Goal: Task Accomplishment & Management: Manage account settings

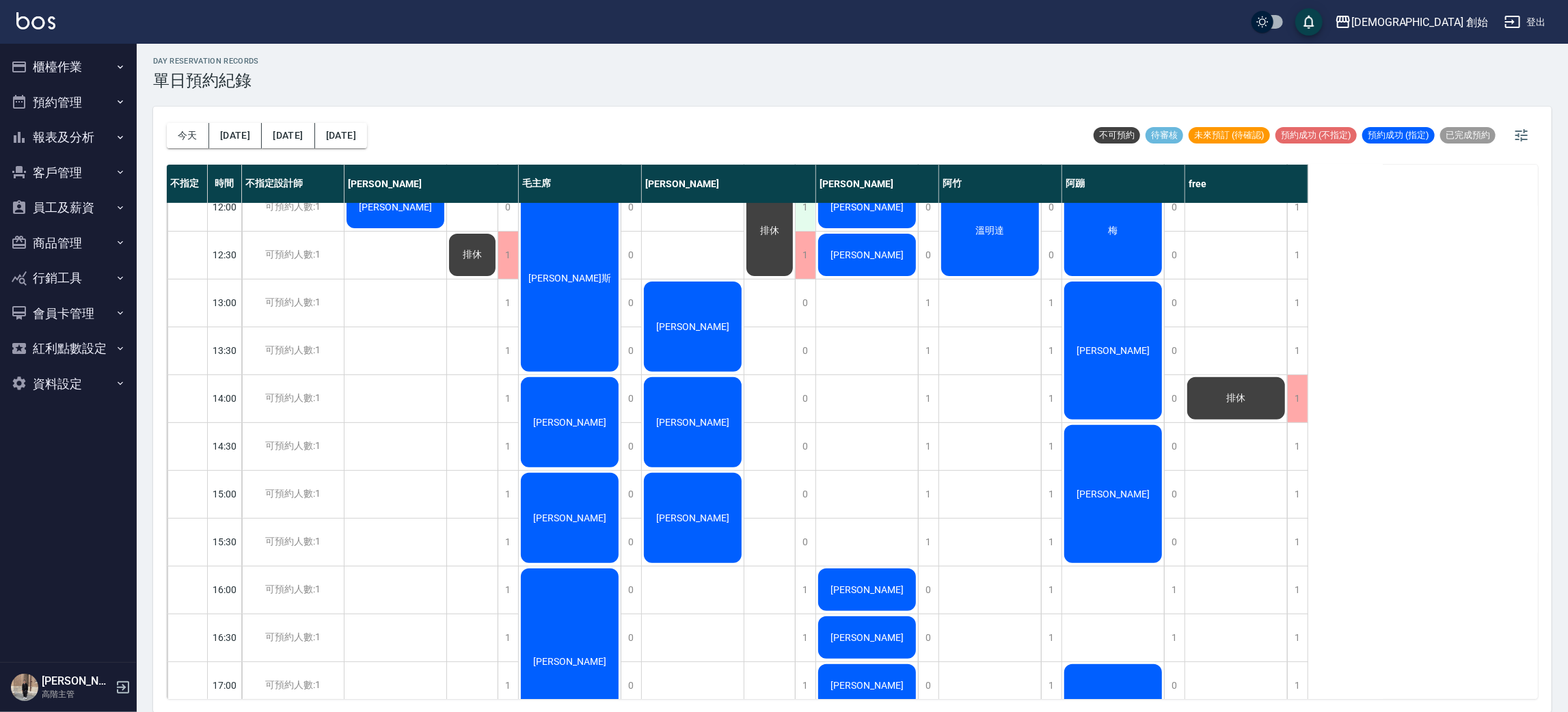
scroll to position [205, 0]
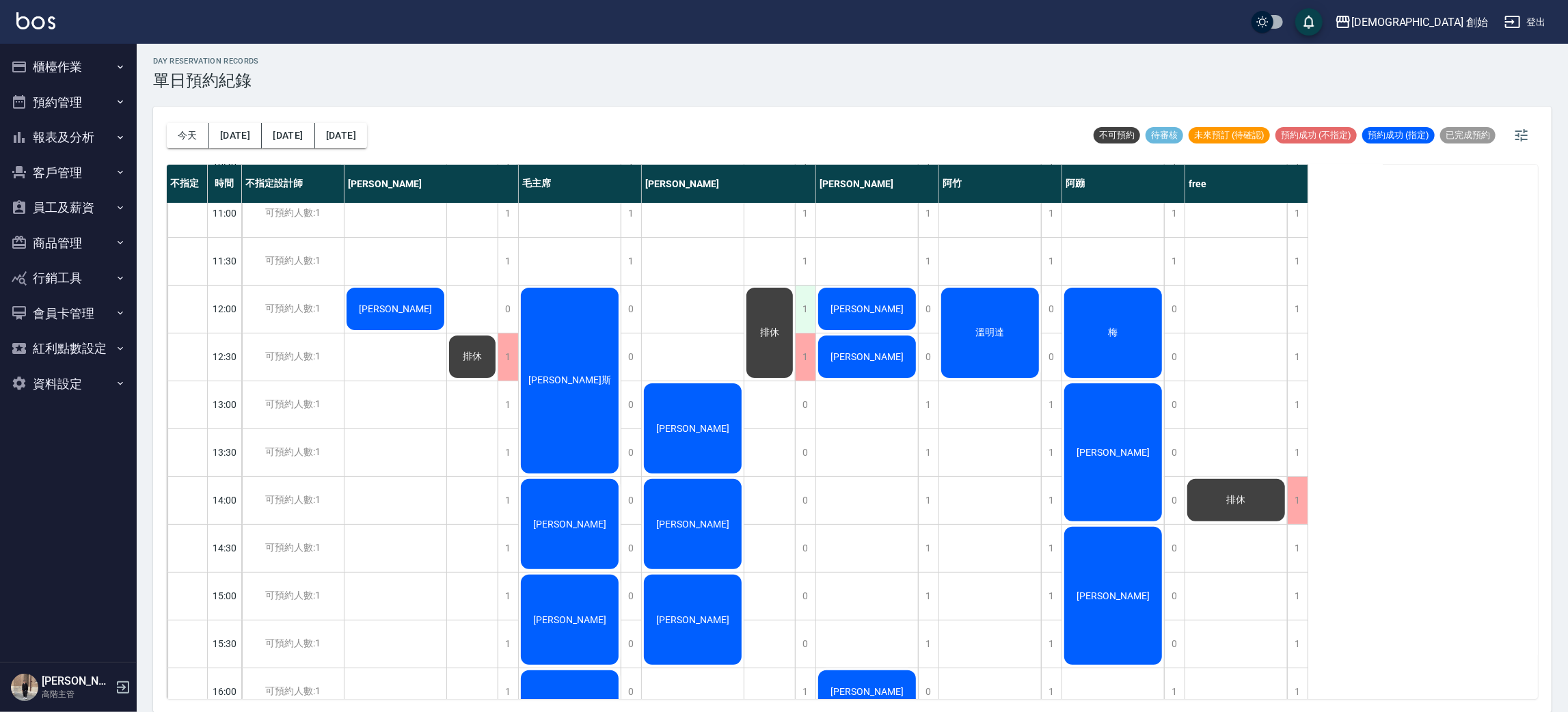
click at [809, 304] on div "1" at bounding box center [805, 309] width 21 height 47
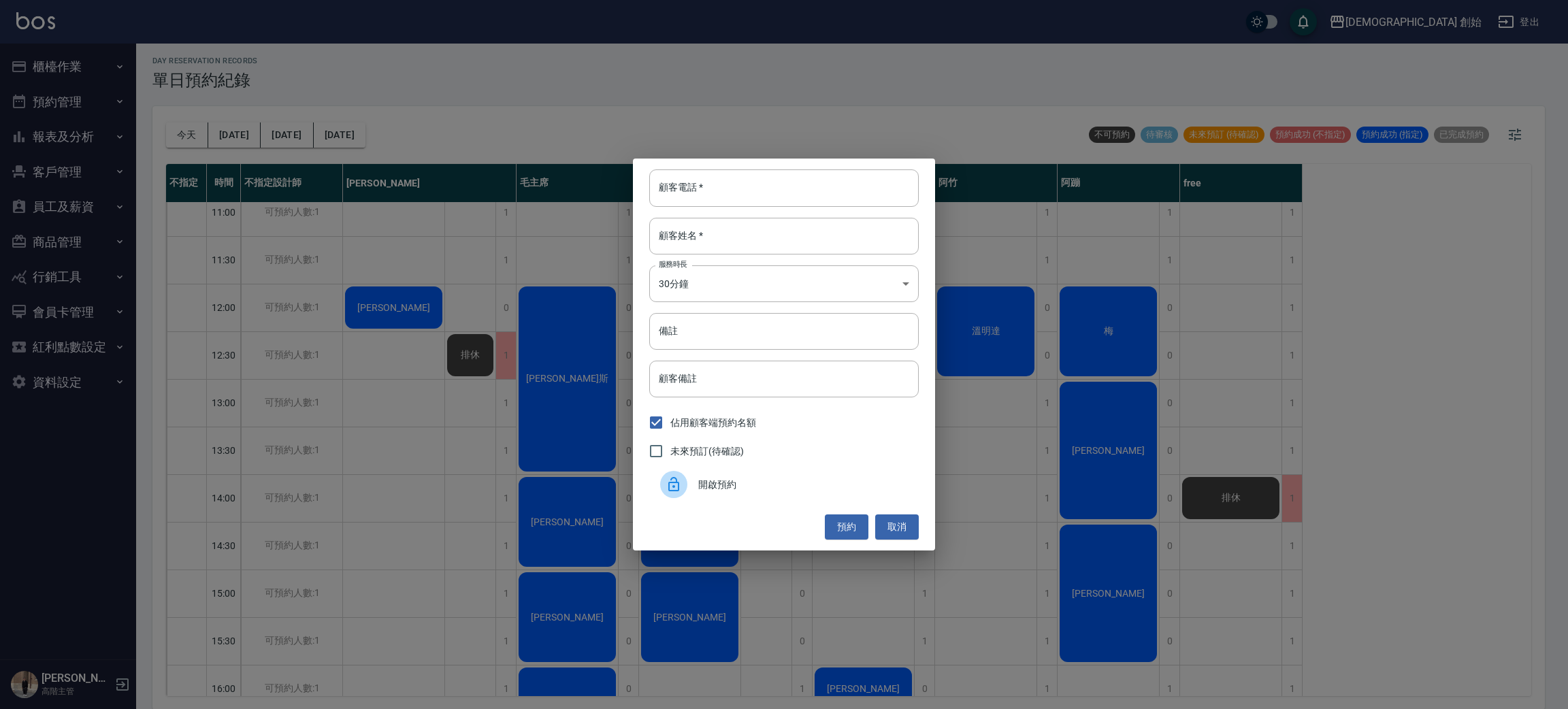
click at [527, 207] on div "顧客電話   * 顧客電話   * 顧客姓名   * 顧客姓名   * 服務時長 30分鐘 1 服務時長 備註 備註 顧客備註 顧客備註 佔用顧客端預約名額 …" at bounding box center [784, 354] width 1568 height 709
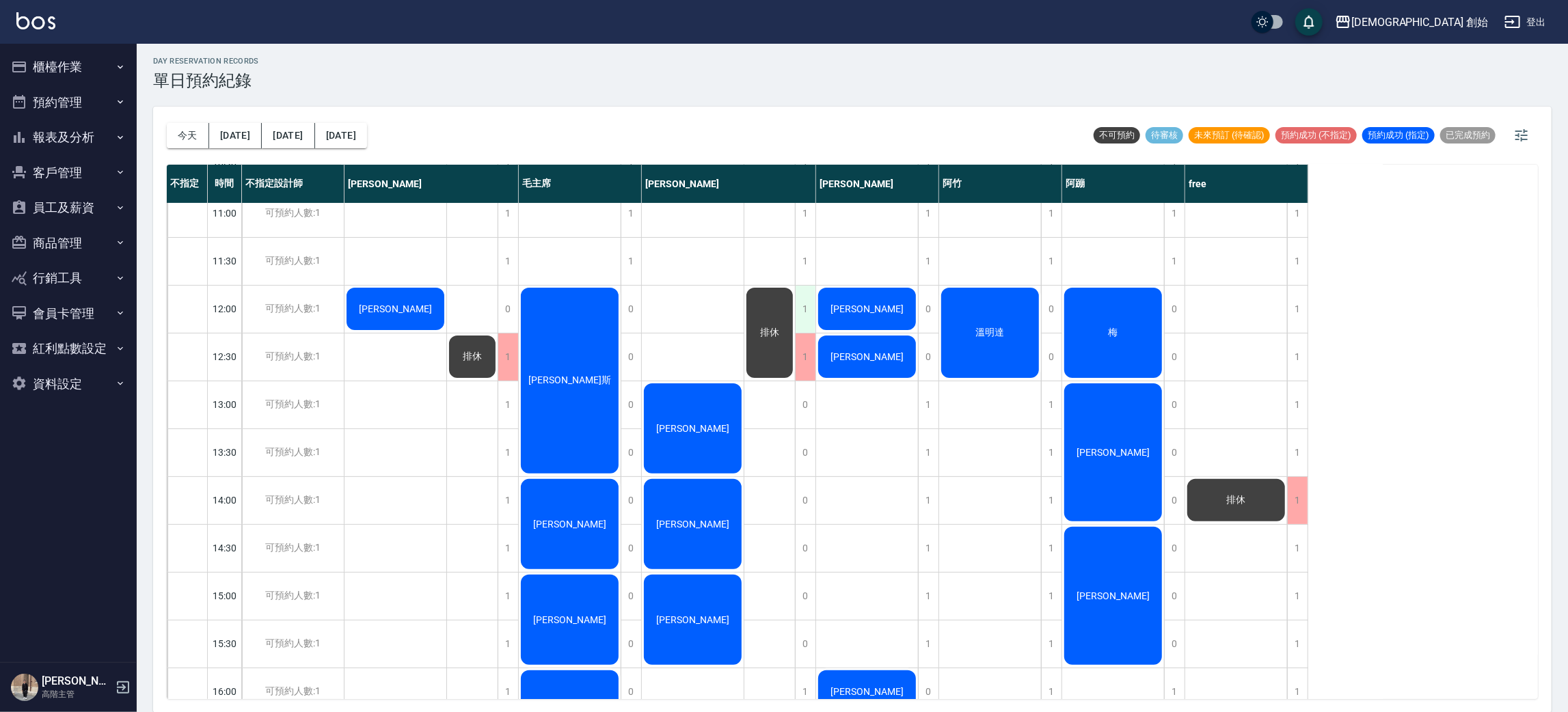
click at [802, 295] on div "1" at bounding box center [805, 309] width 21 height 47
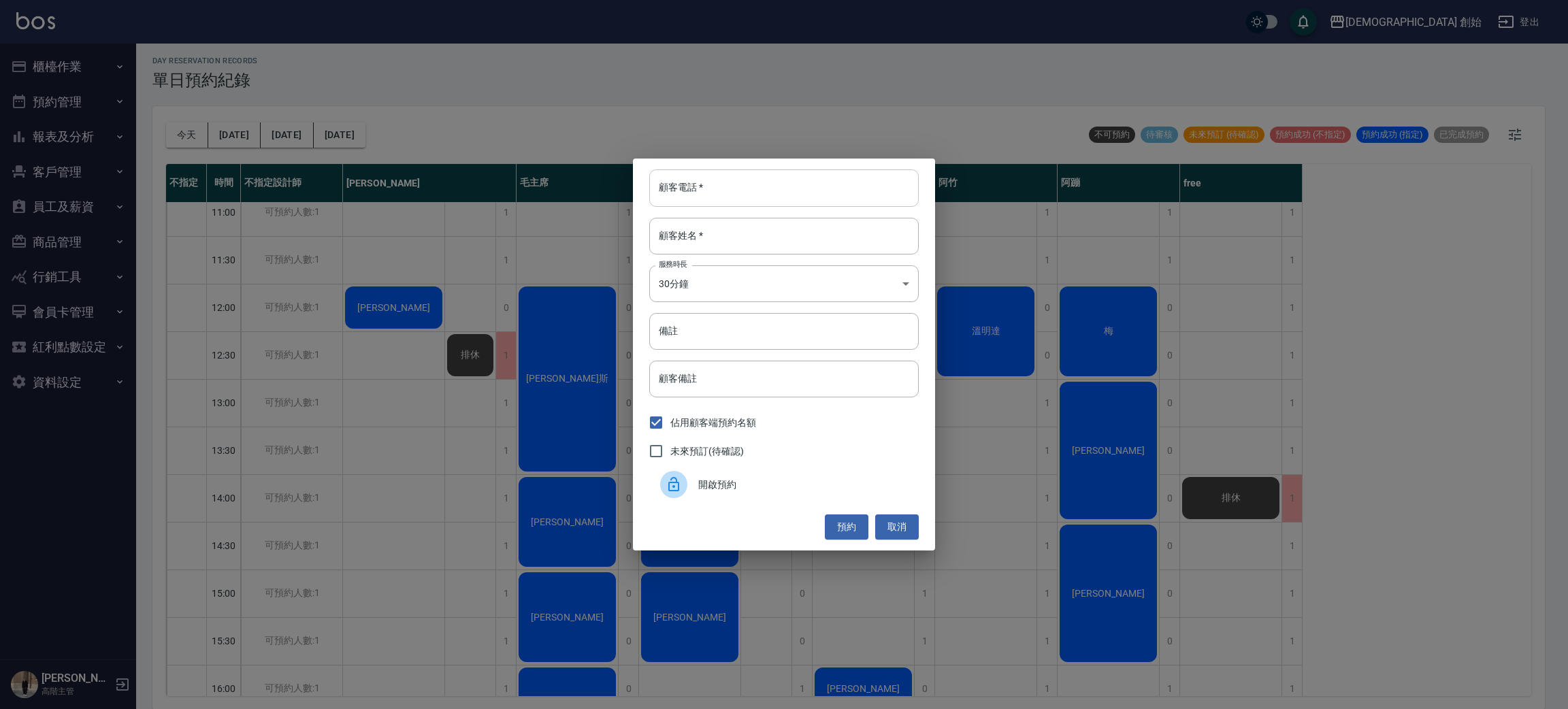
click at [773, 198] on input "顧客電話   *" at bounding box center [784, 188] width 270 height 36
type input "0987360270"
click at [755, 228] on input "顧客姓名   *" at bounding box center [784, 236] width 270 height 36
type input "0"
click at [676, 305] on div "顧客電話   * 0987360270 顧客電話   * 顧客姓名   * 0 顧客姓名   * 服務時長 30分鐘 1 服務時長 備註 備註 顧客備註 顧客…" at bounding box center [784, 354] width 303 height 391
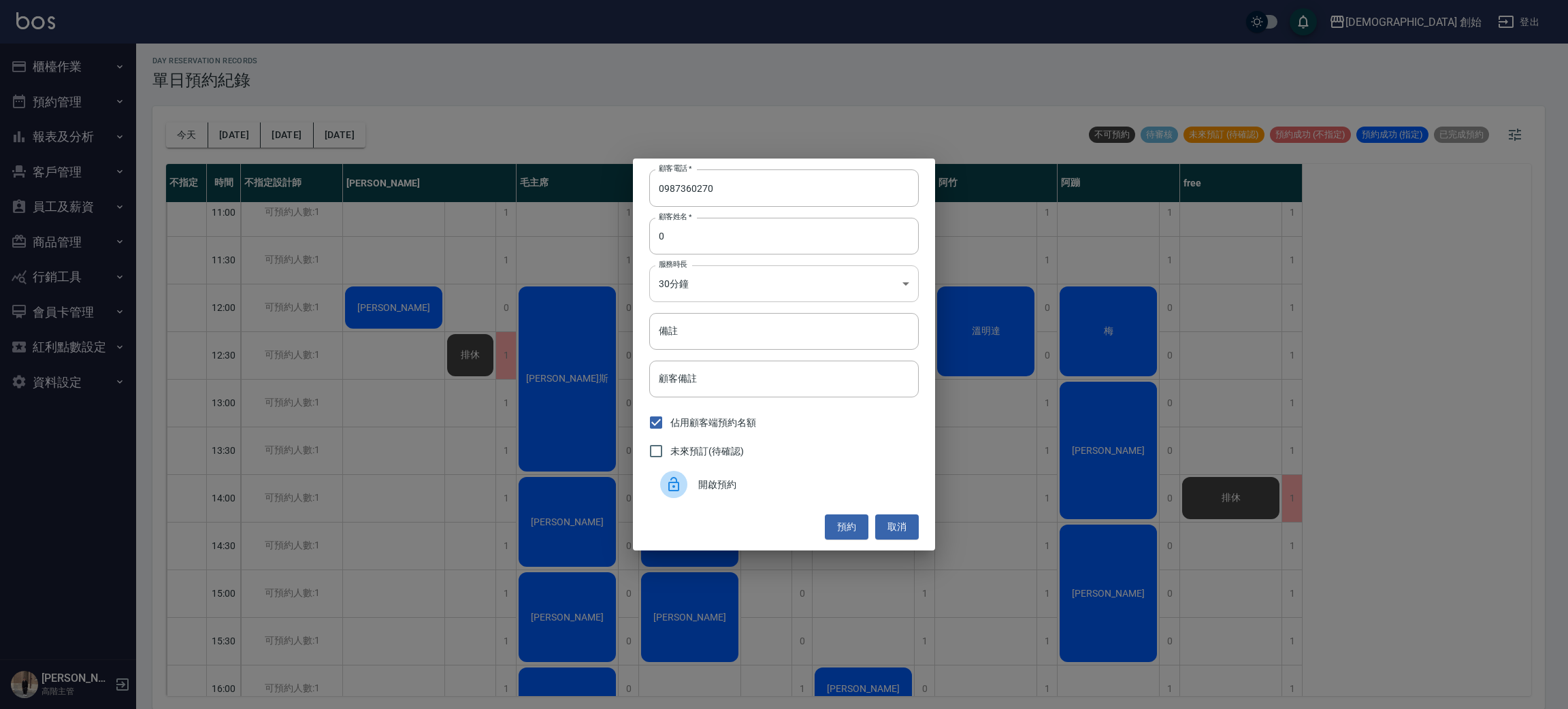
click at [681, 286] on body "兄弟會 創始 登出 櫃檯作業 打帳單 帳單列表 掛單列表 座位開單 營業儀表板 現金收支登錄 高階收支登錄 材料自購登錄 每日結帳 排班表 現場電腦打卡 掃碼…" at bounding box center [784, 353] width 1568 height 713
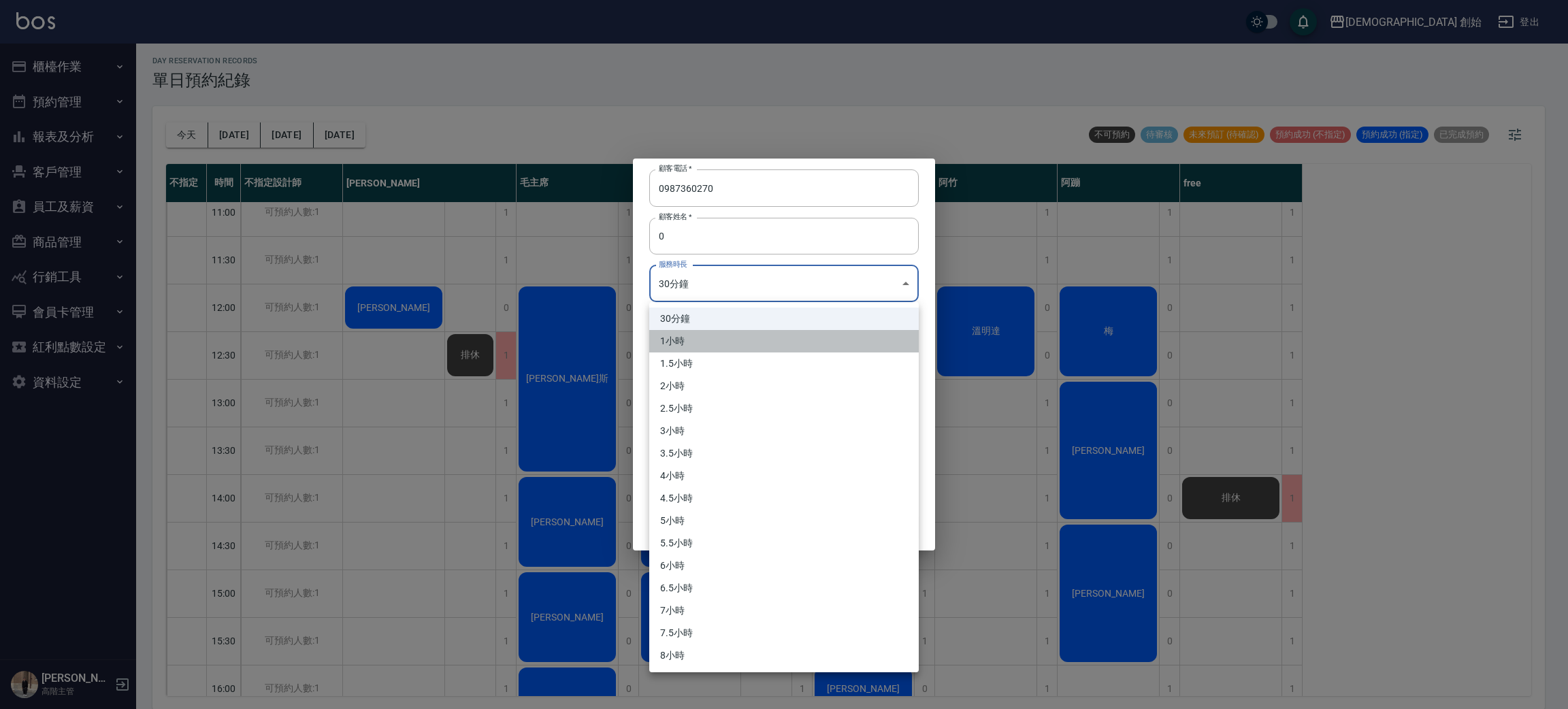
click at [681, 340] on li "1小時" at bounding box center [784, 341] width 270 height 23
type input "2"
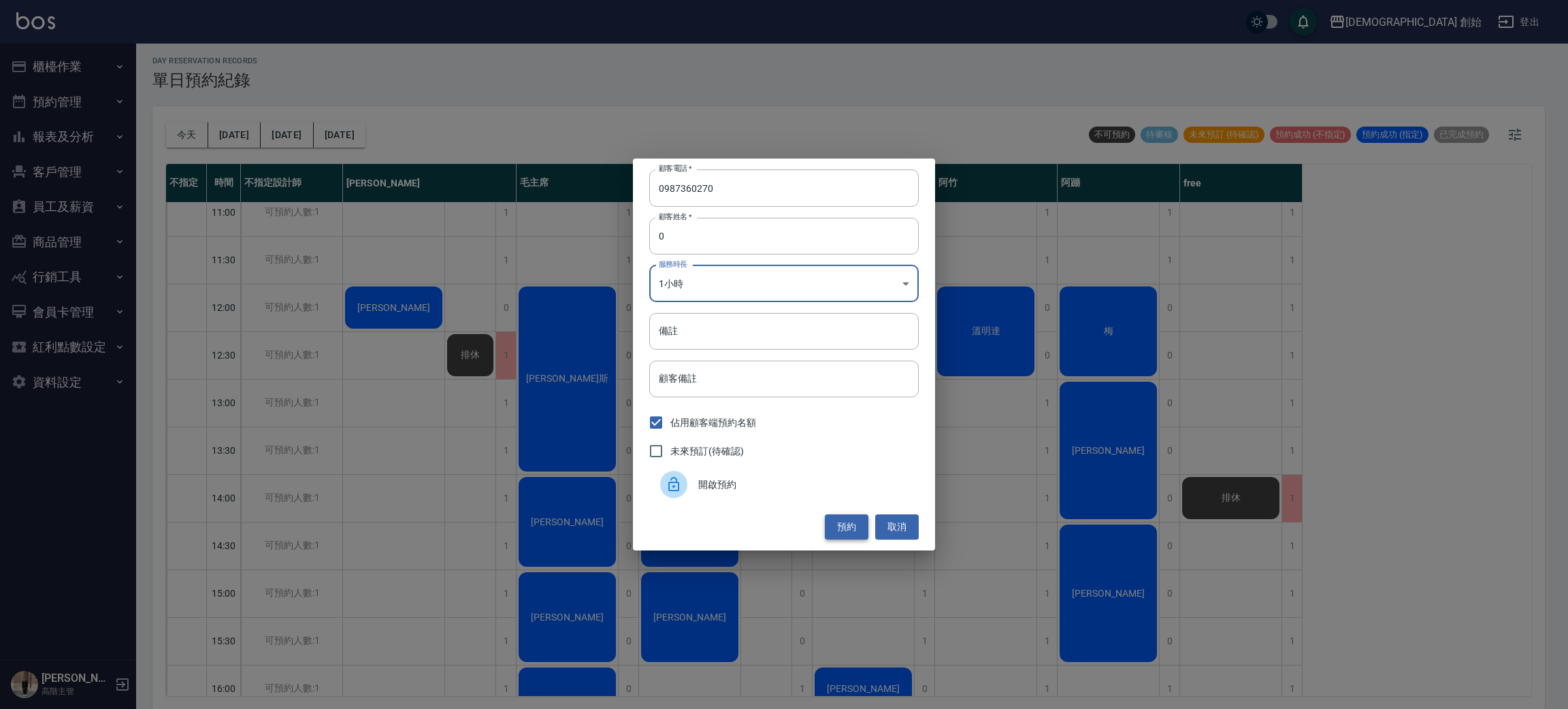
click at [844, 529] on button "預約" at bounding box center [846, 527] width 43 height 25
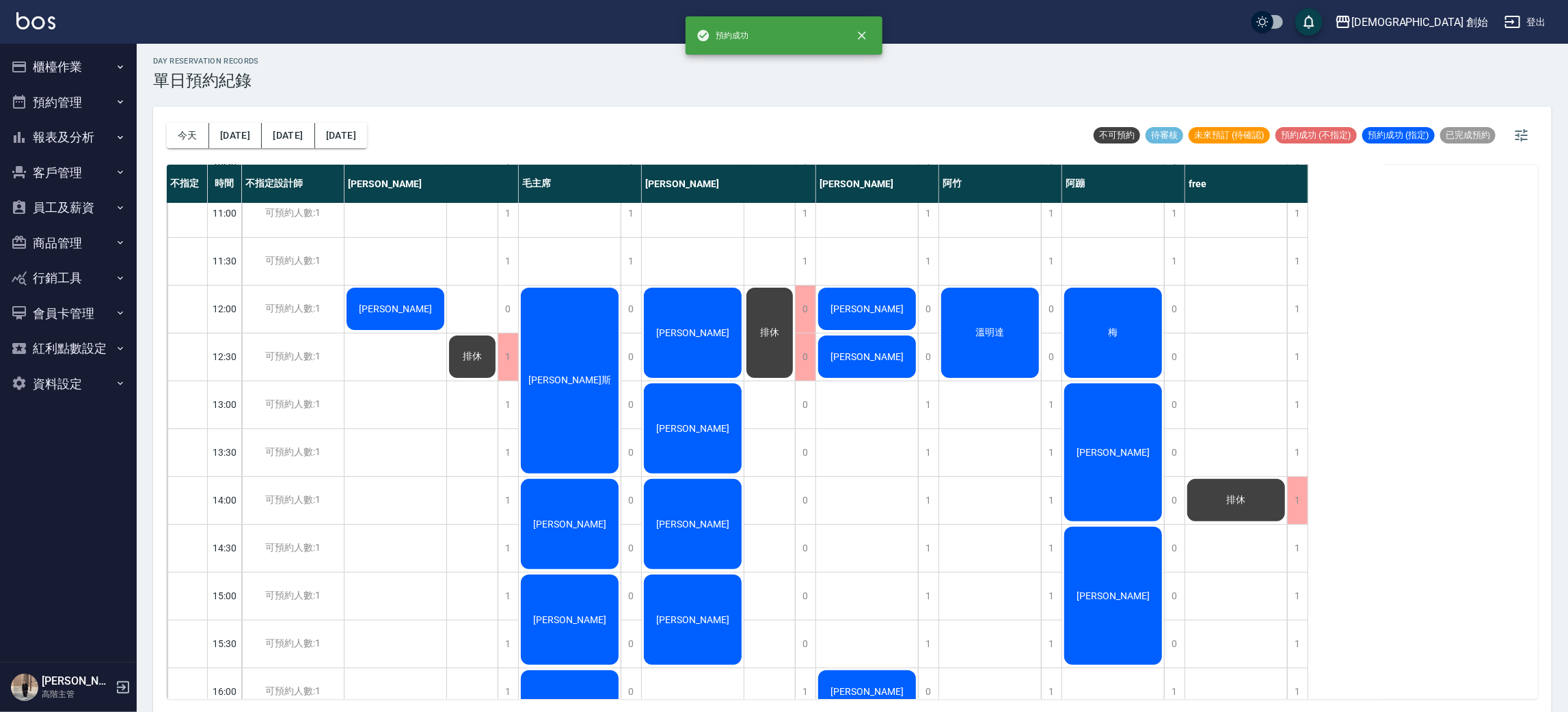
click at [680, 334] on span "[PERSON_NAME]" at bounding box center [692, 333] width 79 height 11
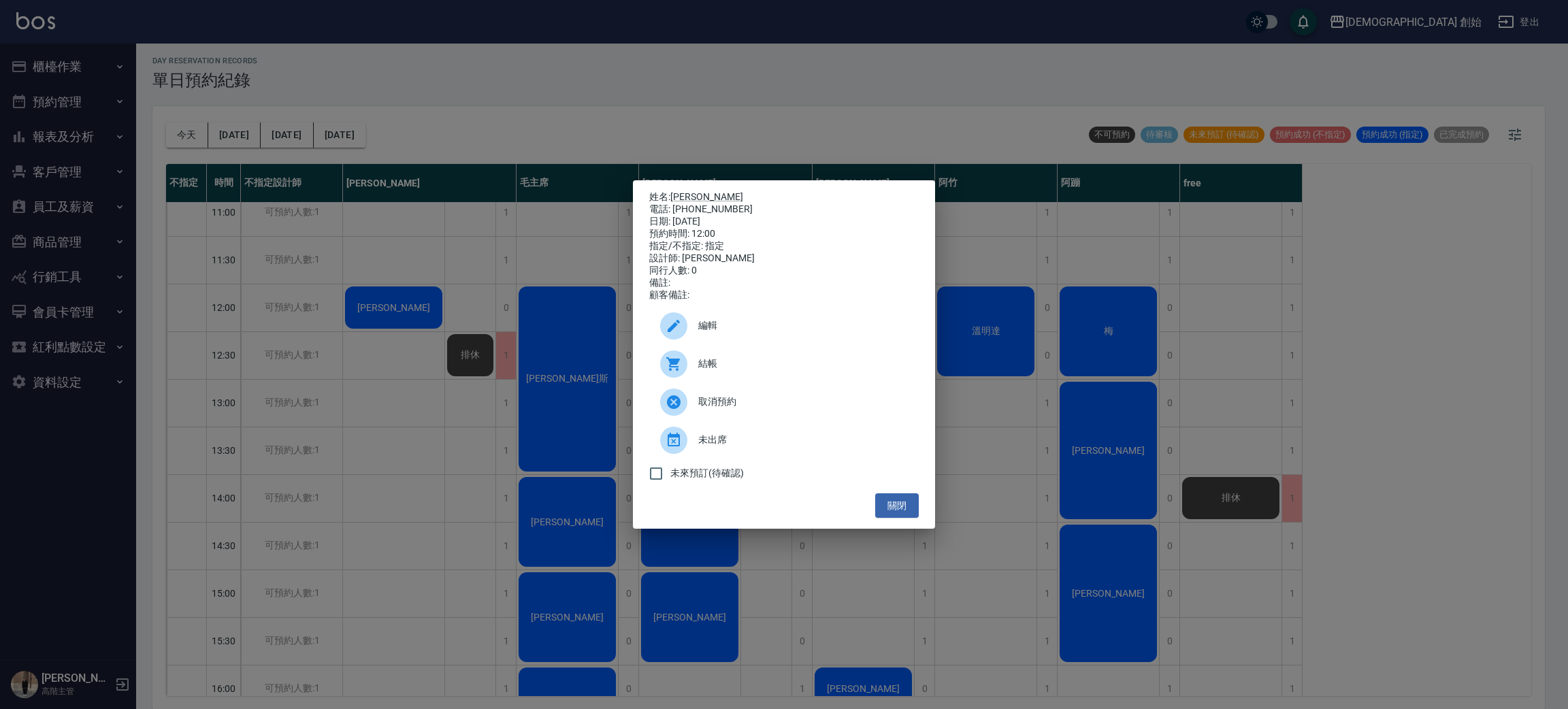
click at [684, 204] on div "電話: 0987360270" at bounding box center [784, 210] width 270 height 12
click at [675, 195] on link "[PERSON_NAME]" at bounding box center [707, 197] width 73 height 11
click at [391, 112] on div "姓名: 賴嘉賢 電話: 0987360270 日期: 2025/10/15 預約時間: 12:00 指定/不指定: 指定 設計師: 歐文 同行人數: 0 備註…" at bounding box center [784, 354] width 1568 height 709
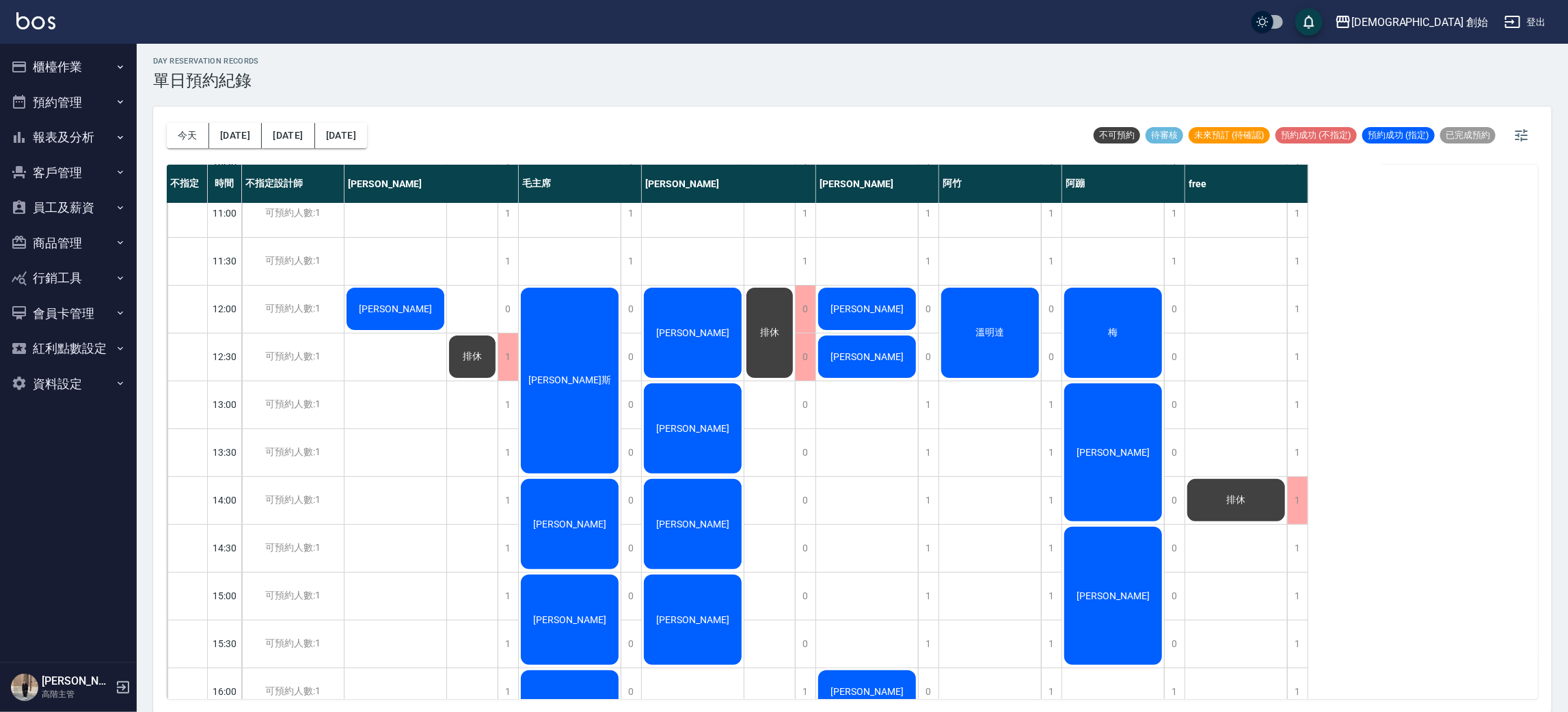
click at [701, 315] on div "[PERSON_NAME]" at bounding box center [692, 333] width 102 height 95
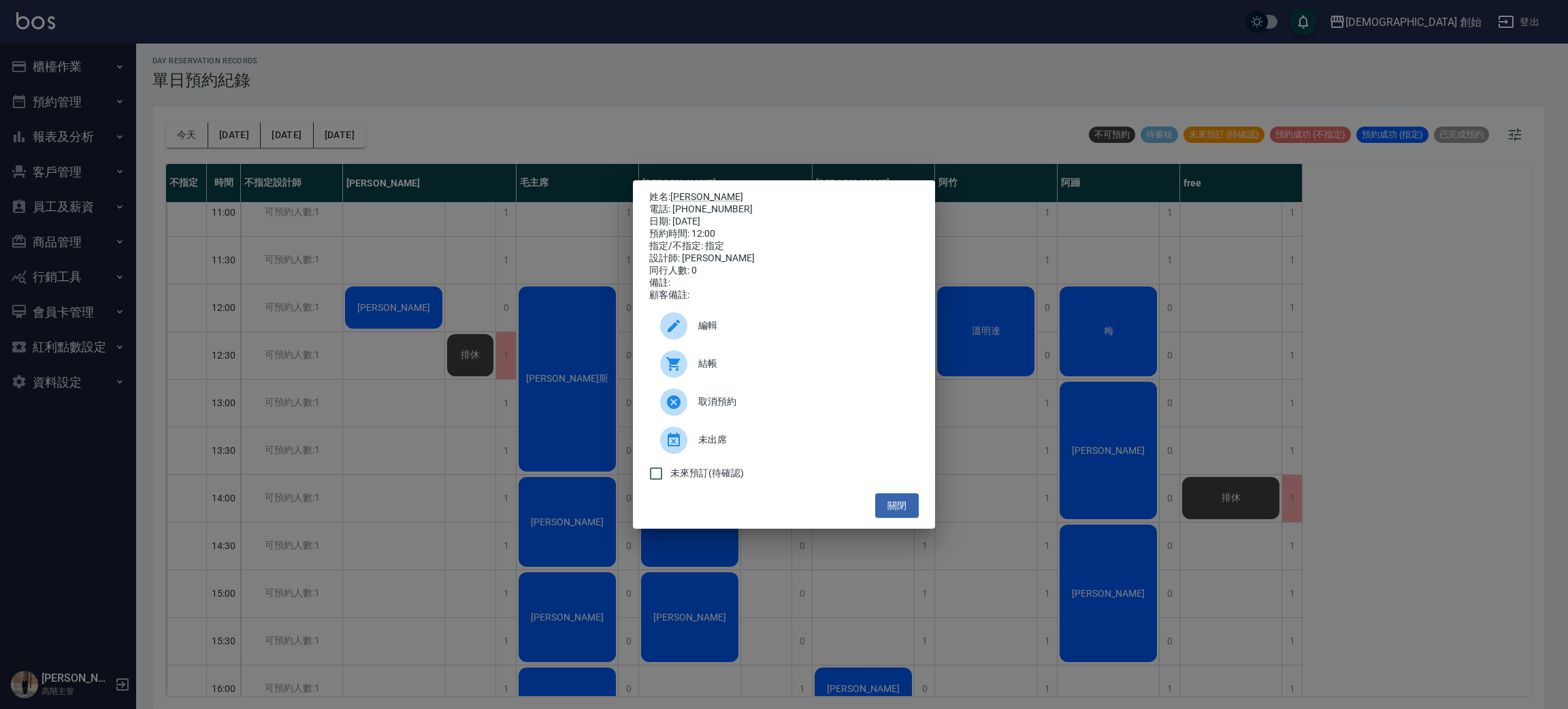
click at [689, 334] on div at bounding box center [679, 326] width 38 height 27
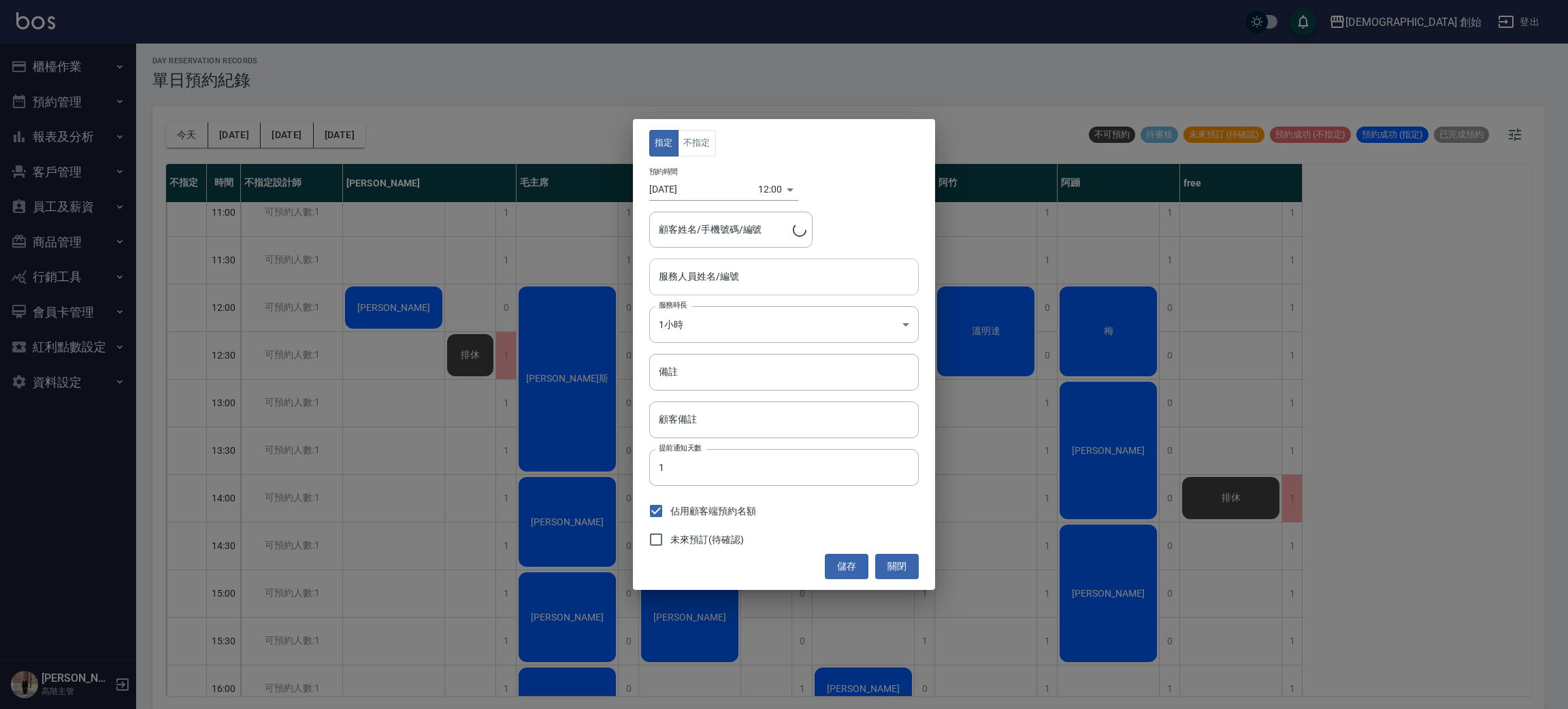
type input "歐文(無代號)"
type input "賴嘉賢/0987360270/"
click at [696, 367] on input "備註" at bounding box center [784, 372] width 270 height 36
type input "500"
click at [836, 561] on button "儲存" at bounding box center [846, 566] width 43 height 25
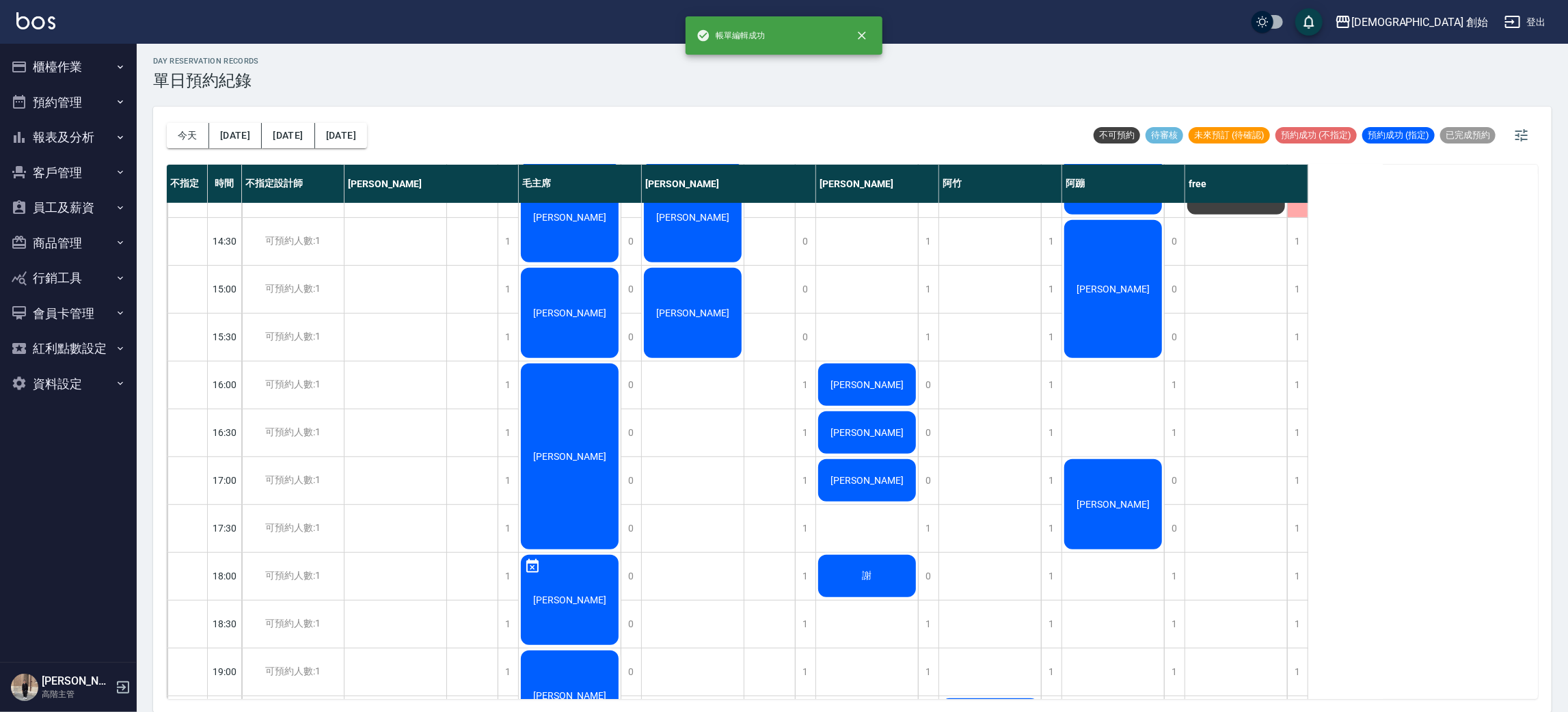
scroll to position [307, 0]
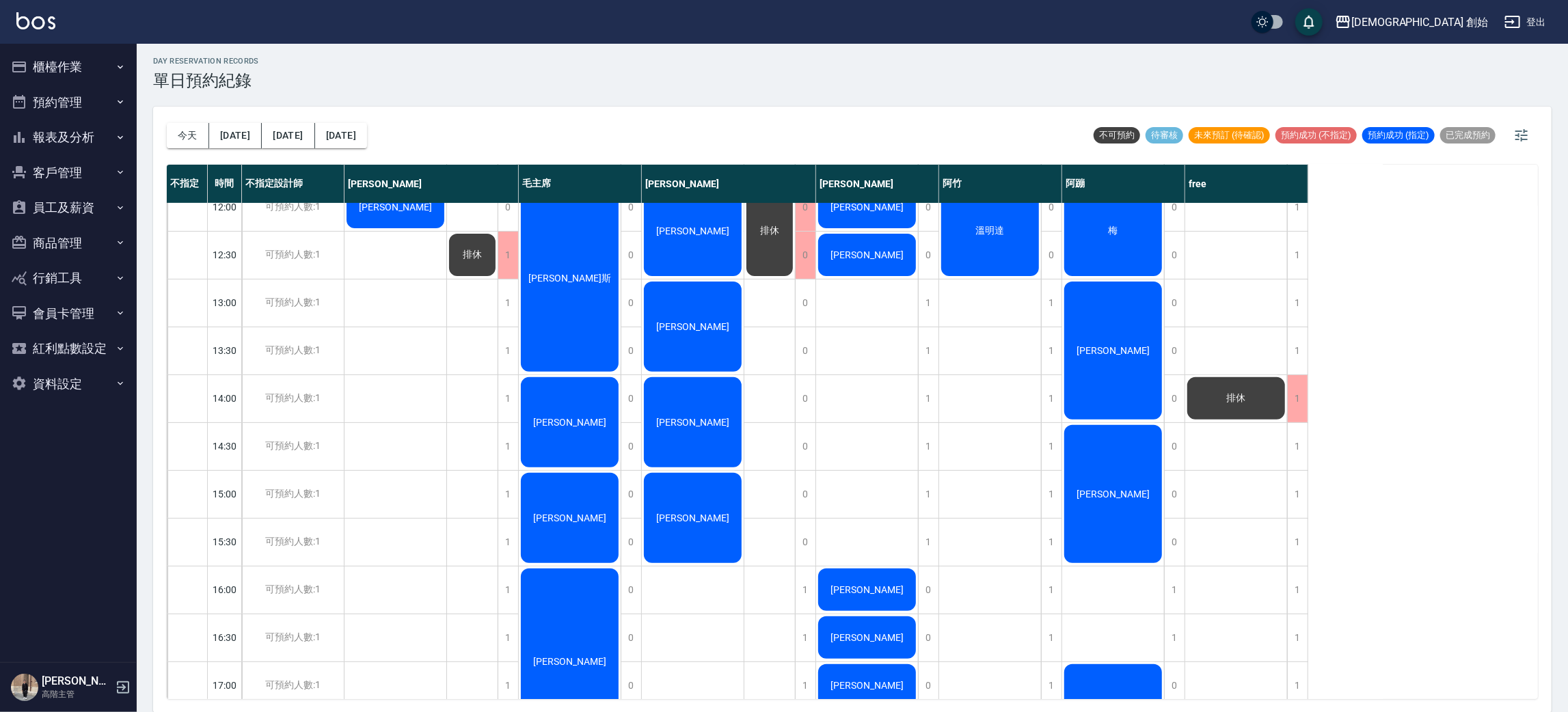
click at [704, 406] on div "[PERSON_NAME]" at bounding box center [692, 423] width 102 height 95
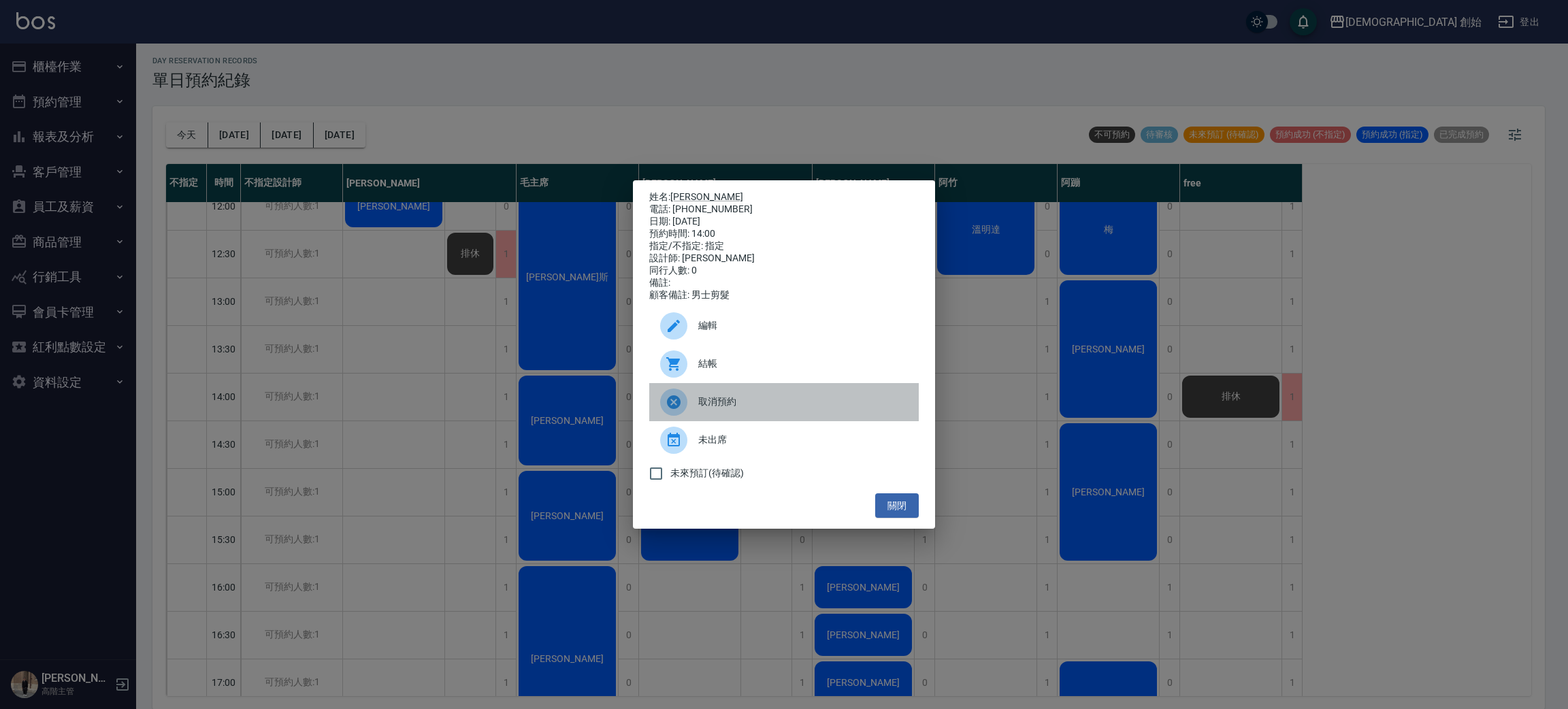
click at [691, 407] on div at bounding box center [679, 402] width 38 height 27
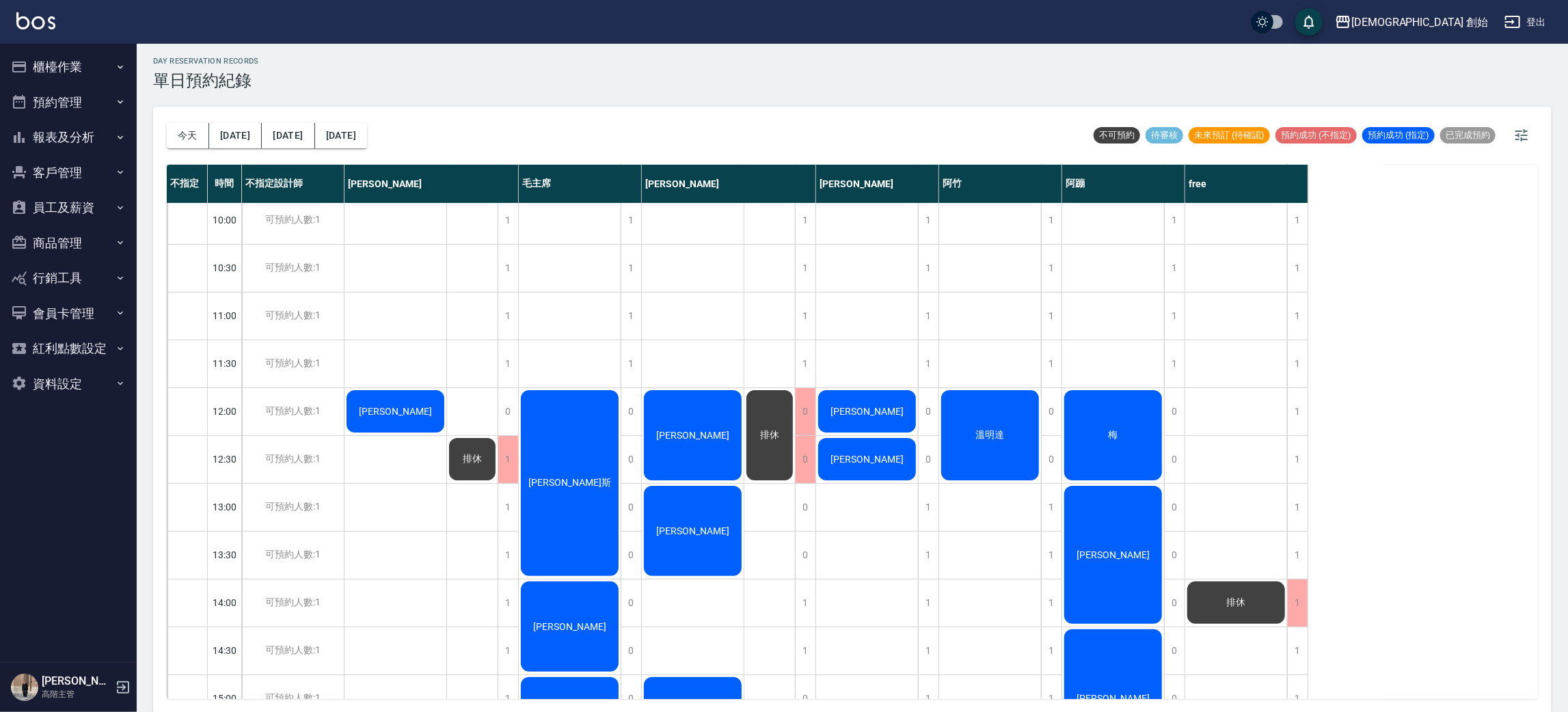
scroll to position [0, 0]
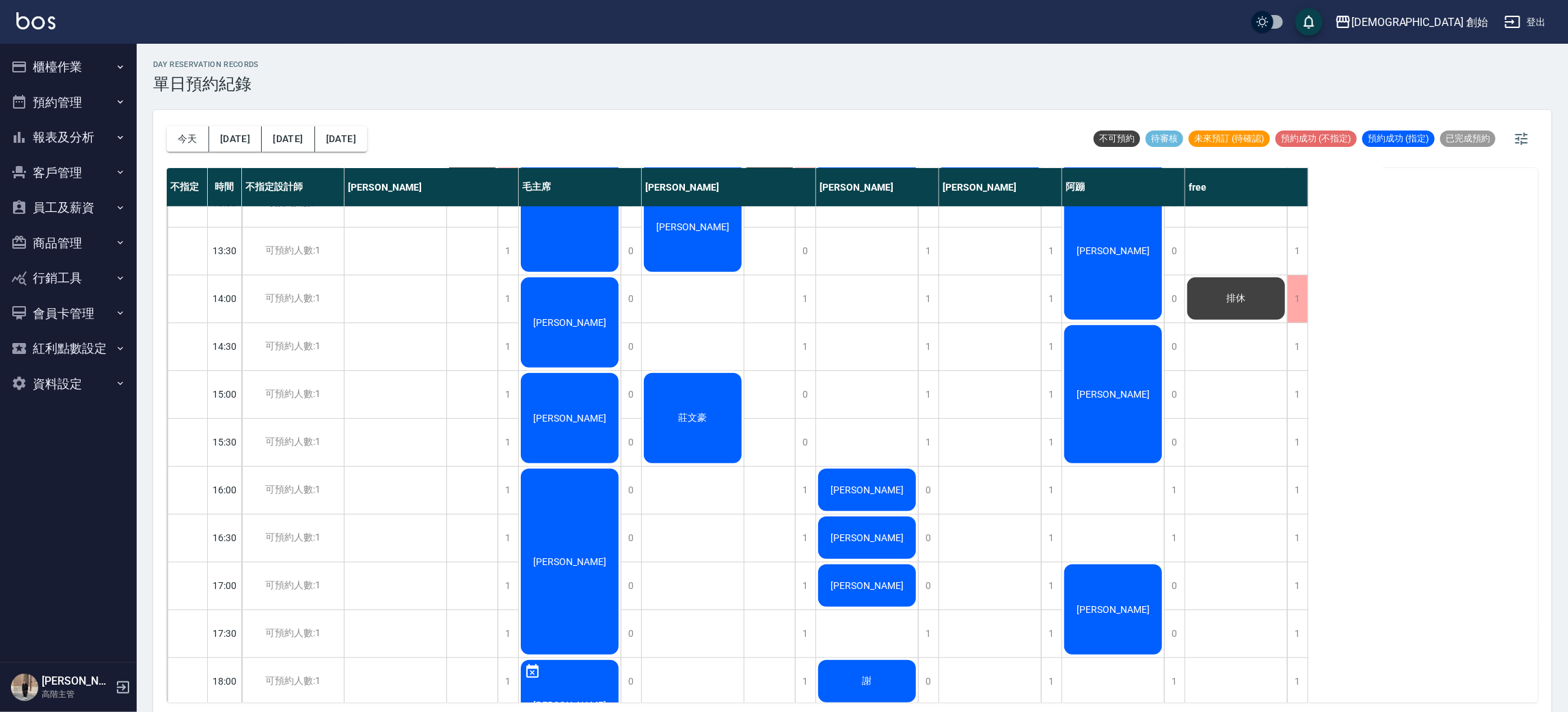
scroll to position [205, 0]
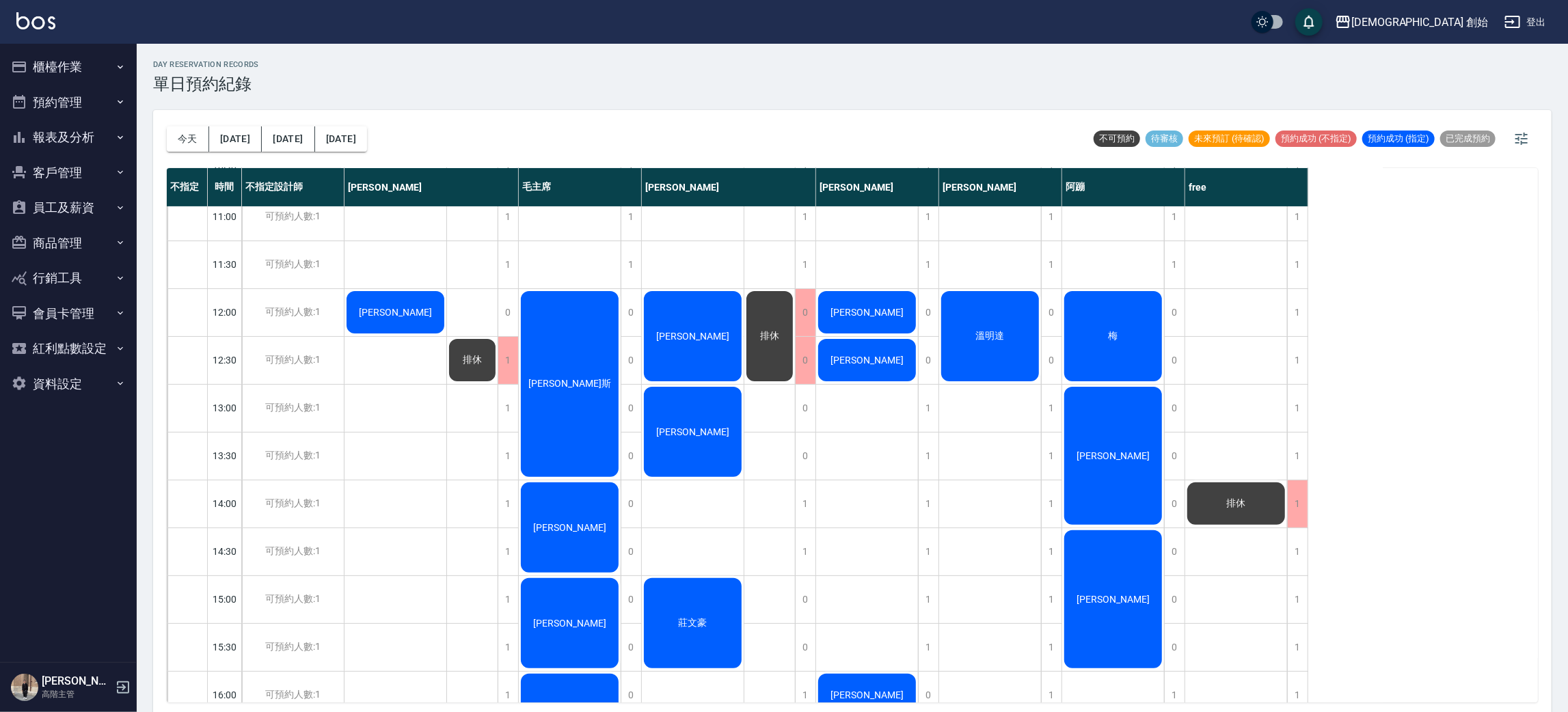
click at [965, 336] on div "溫明達" at bounding box center [989, 337] width 102 height 95
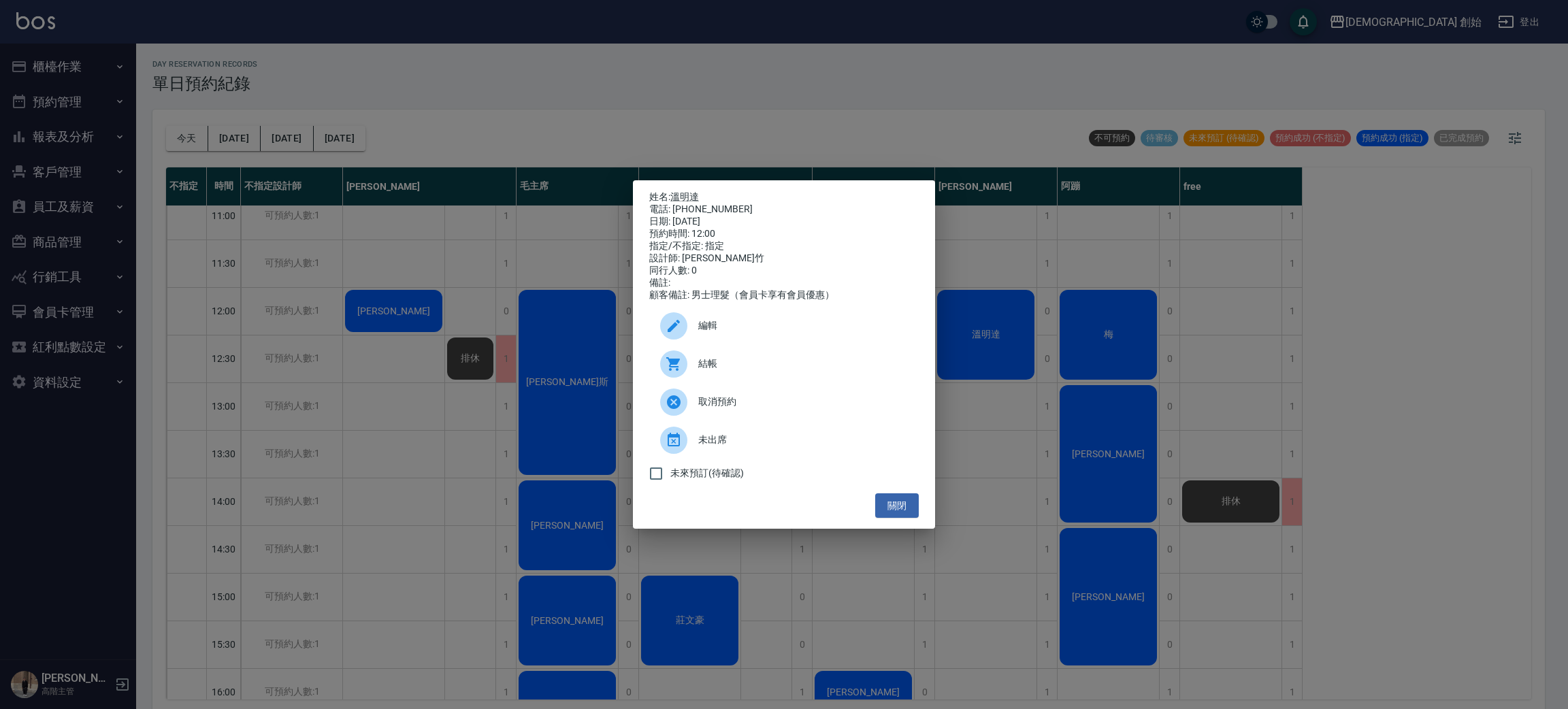
click at [730, 356] on div "結帳" at bounding box center [784, 364] width 270 height 38
click at [496, 20] on div "姓名: 溫明達 電話: 0930397665 日期: 2025/10/15 預約時間: 12:00 指定/不指定: 指定 設計師: 阿竹 同行人數: 0 備註…" at bounding box center [784, 354] width 1568 height 709
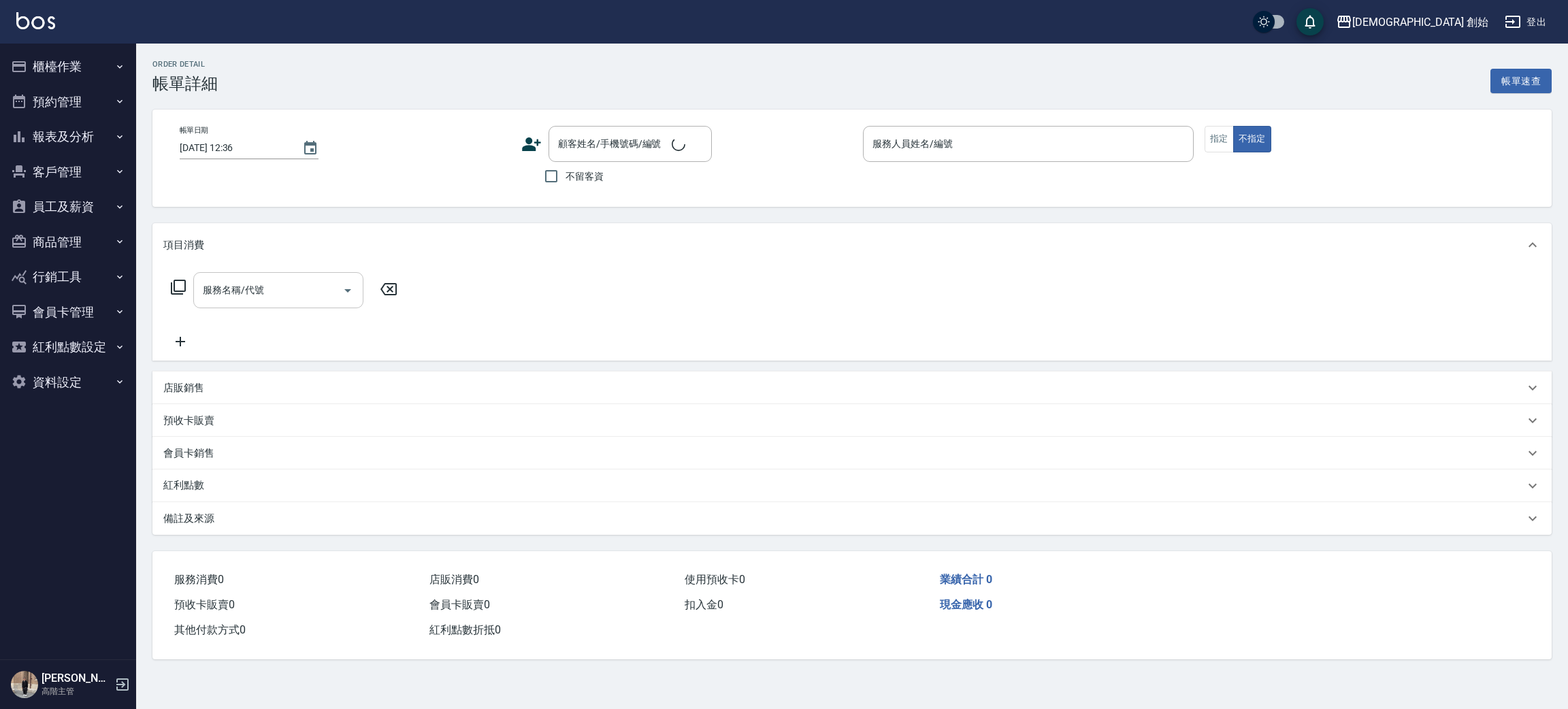
type input "2025/10/15 12:00"
type input "阿竹 (無代號)"
click at [250, 287] on div "服務名稱/代號 服務名稱/代號" at bounding box center [278, 290] width 170 height 36
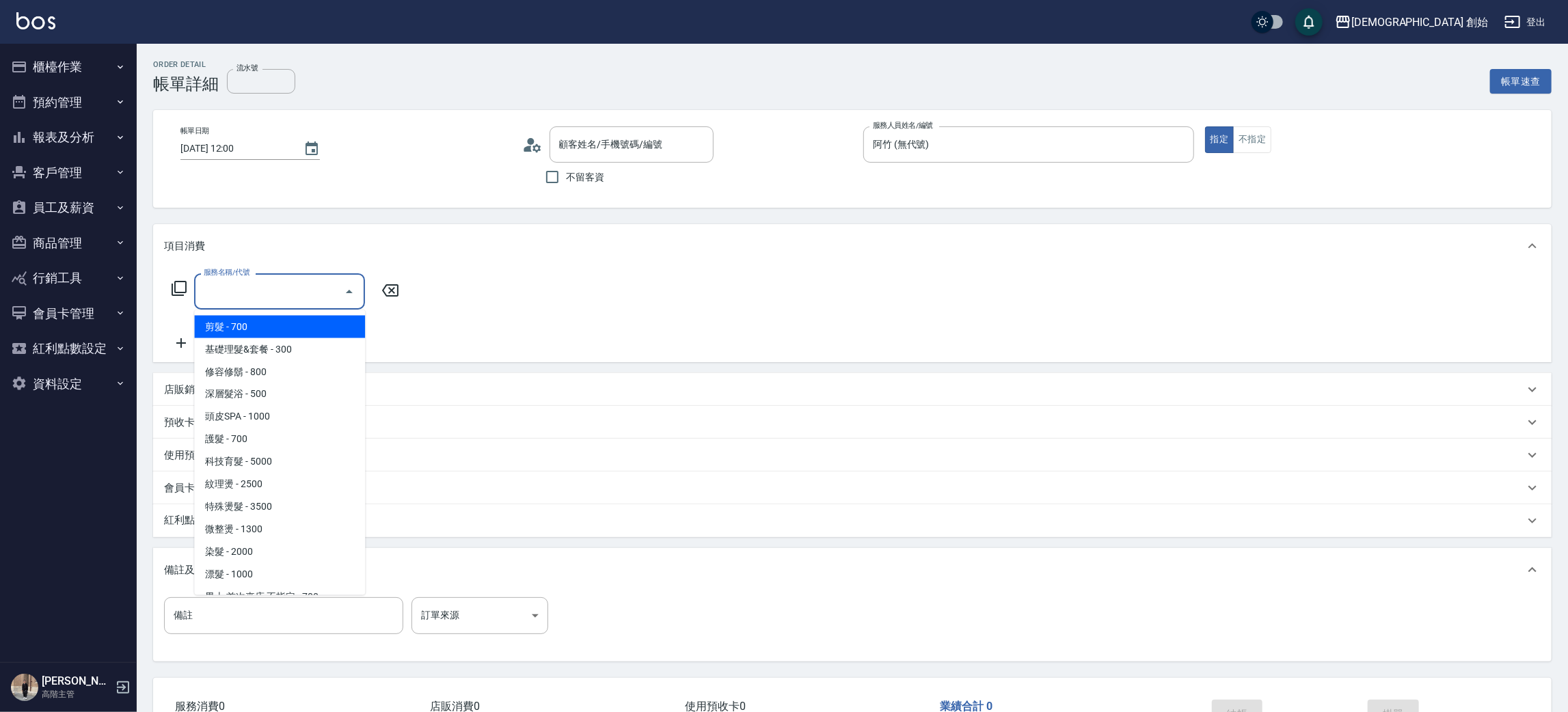
type input "溫明達/0930397665/null"
click at [260, 321] on span "剪髮 - 700" at bounding box center [279, 327] width 171 height 23
type input "剪髮(A01)"
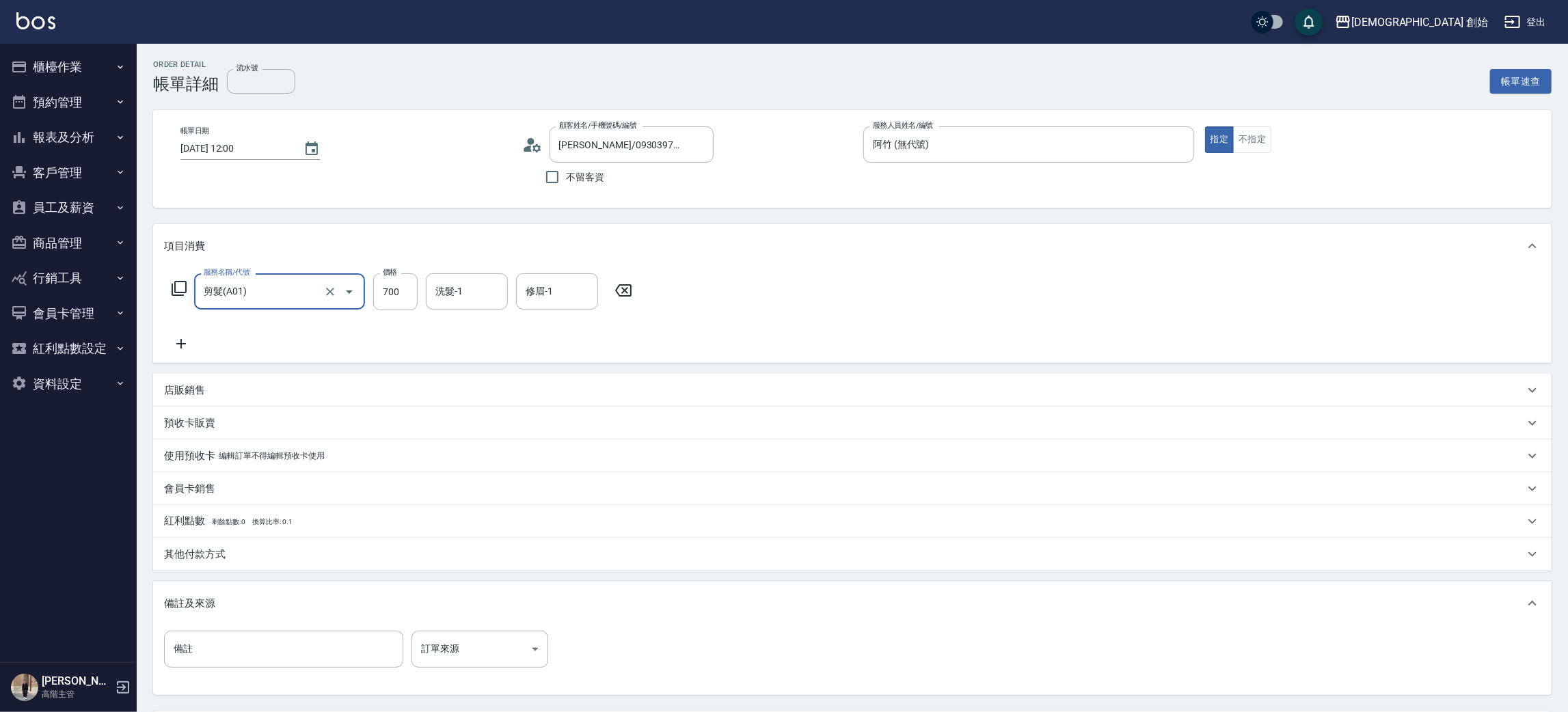
scroll to position [127, 0]
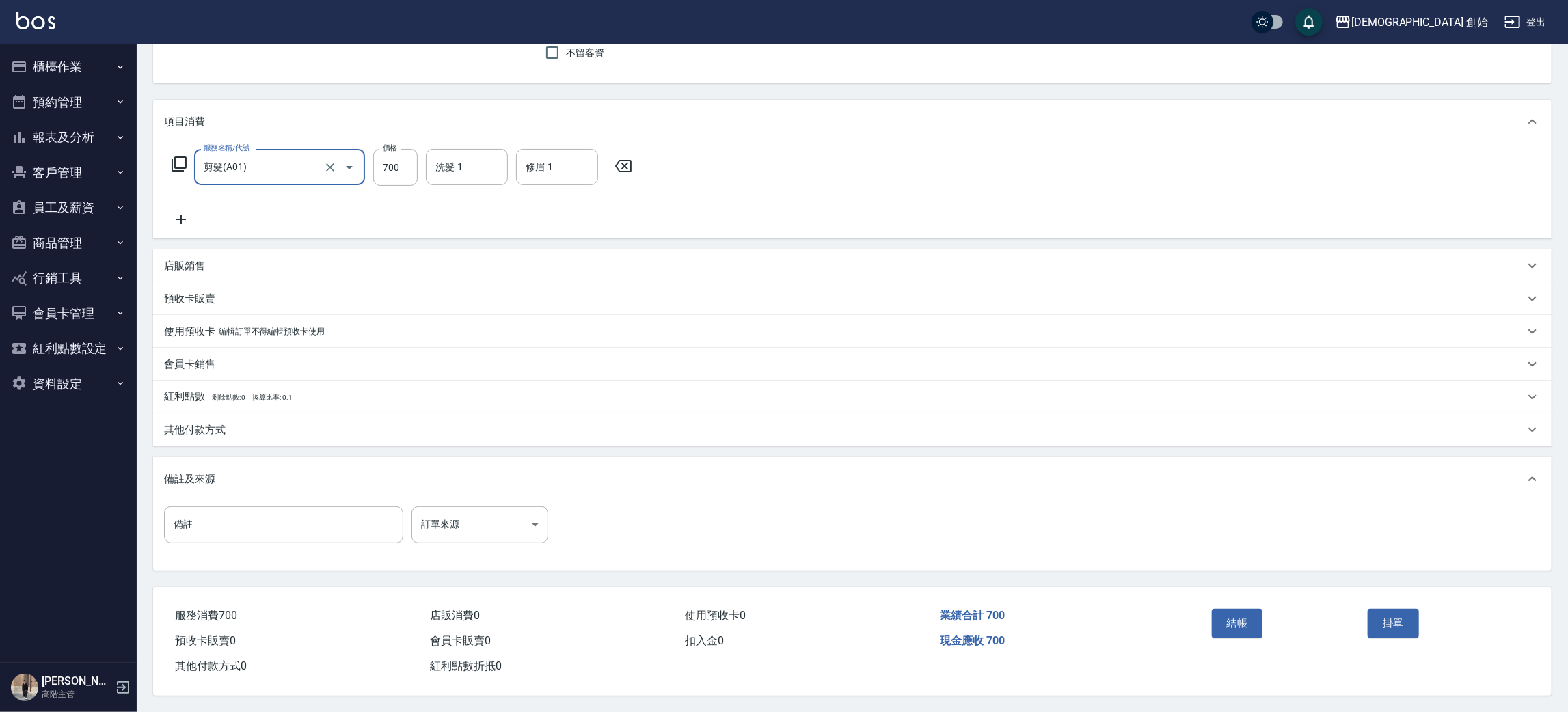
click at [1233, 626] on button "結帳" at bounding box center [1237, 623] width 51 height 29
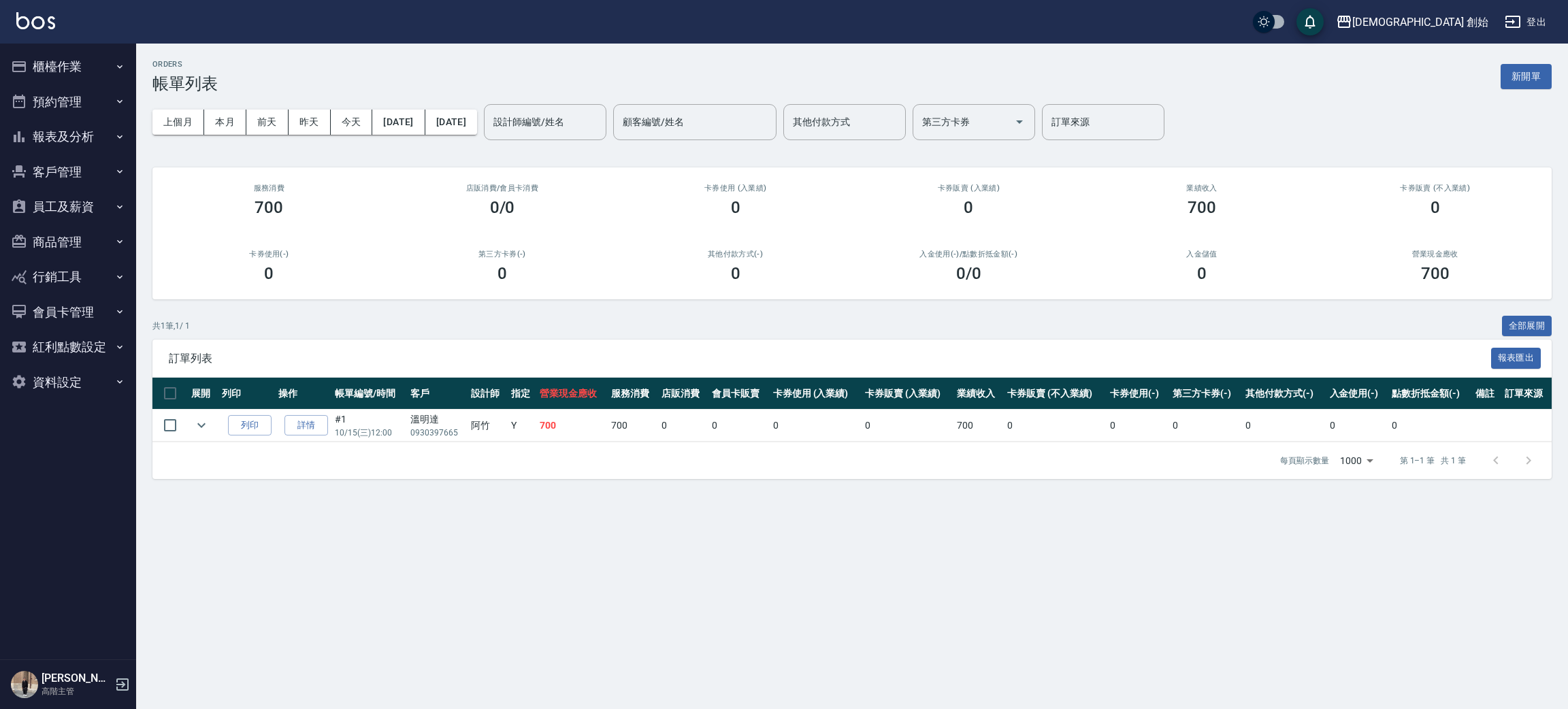
click at [73, 91] on button "預約管理" at bounding box center [68, 102] width 125 height 36
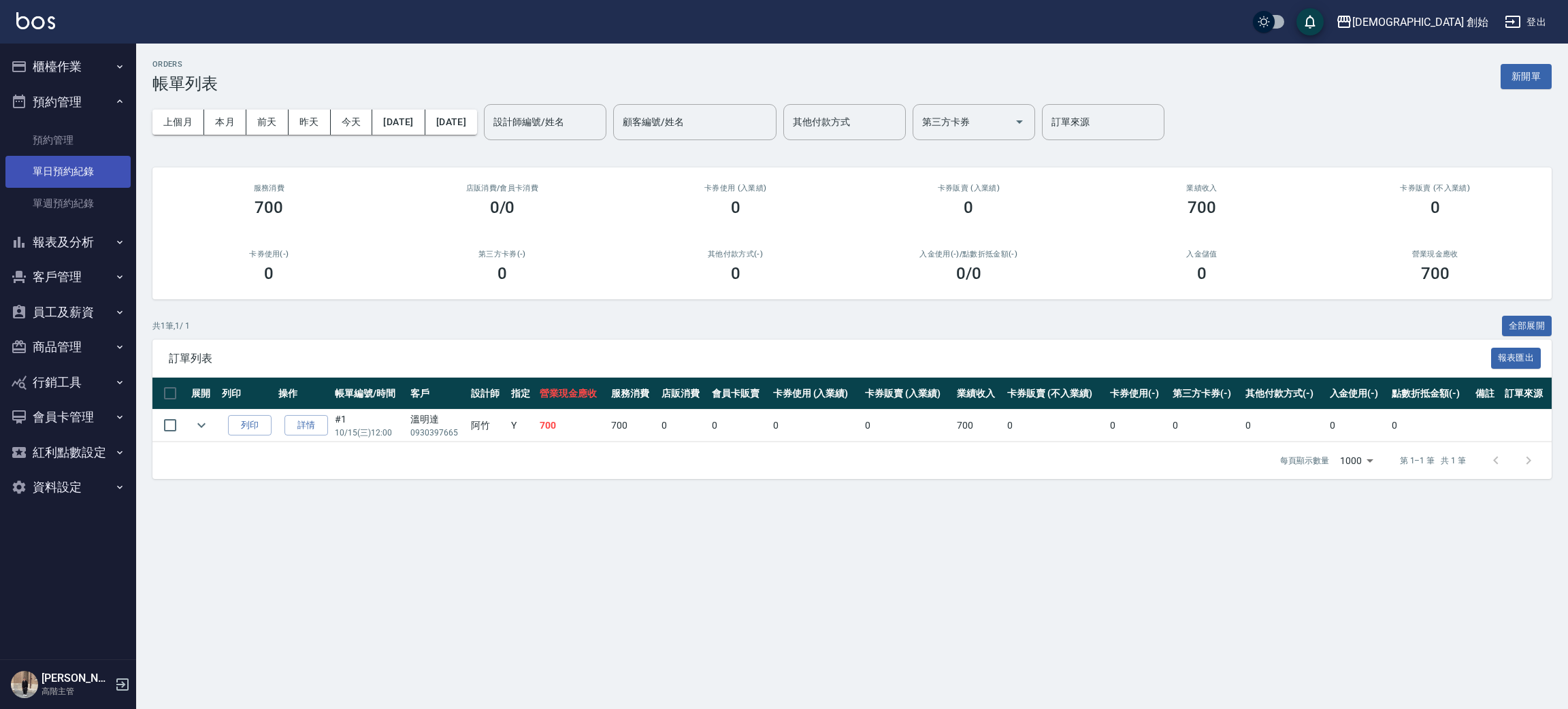
click at [87, 160] on link "單日預約紀錄" at bounding box center [68, 171] width 125 height 31
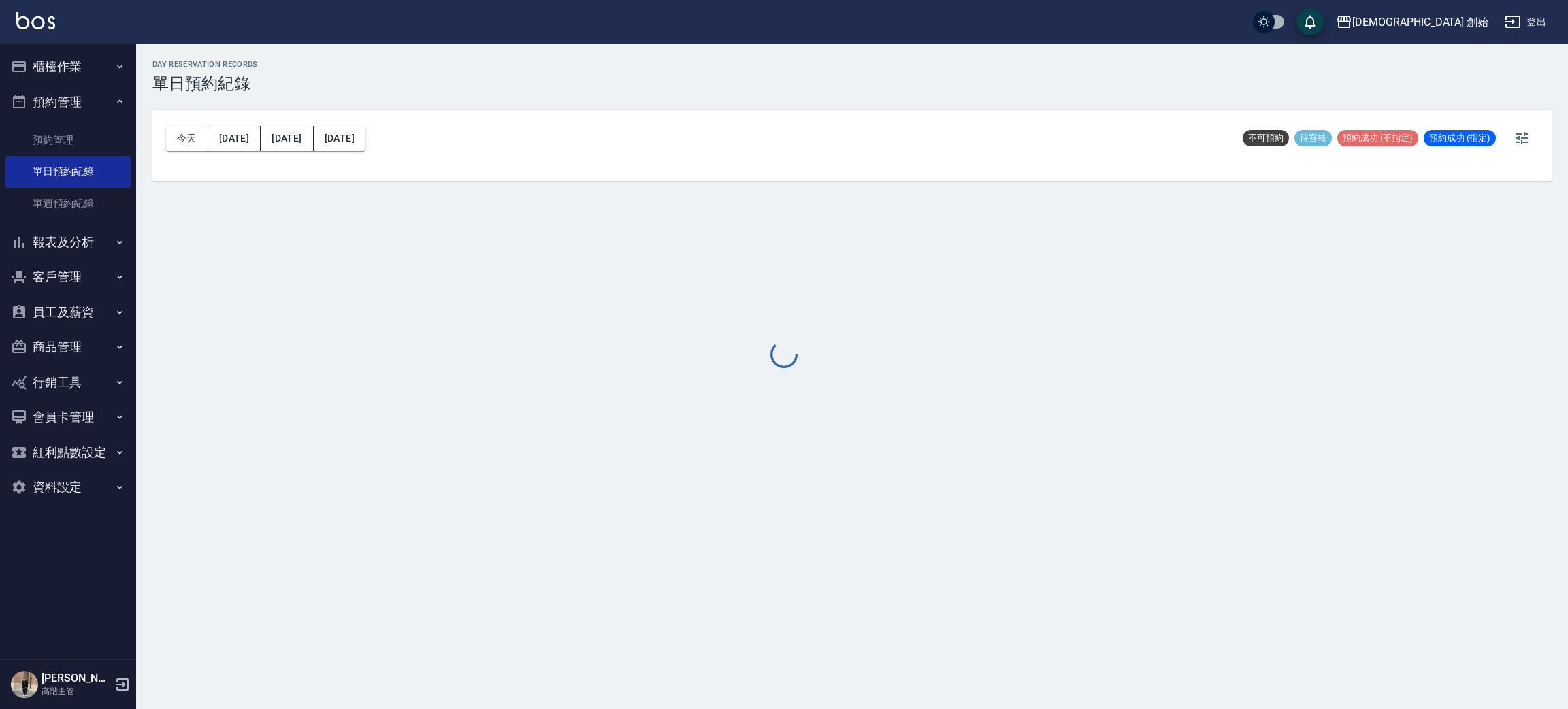
click at [180, 142] on div at bounding box center [784, 354] width 1568 height 709
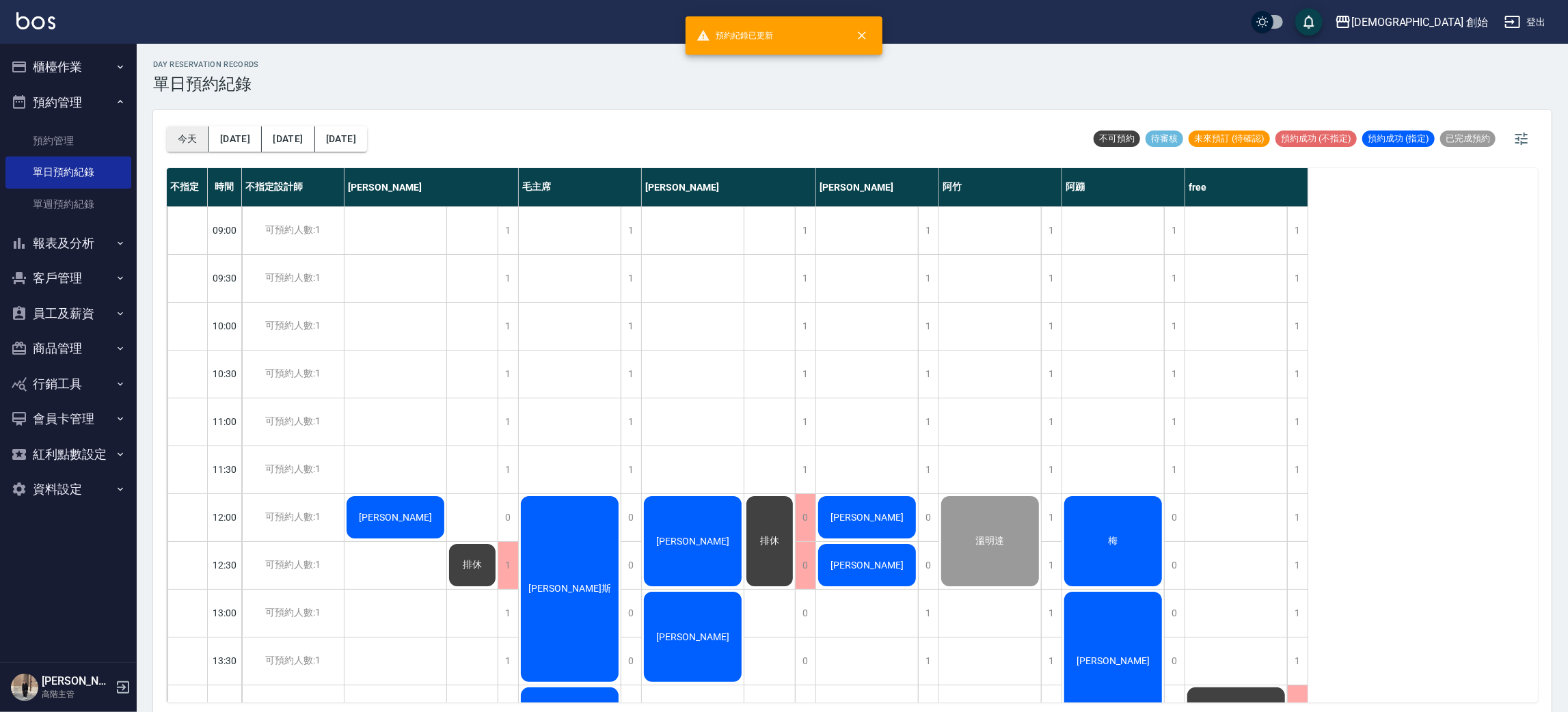
click at [179, 147] on button "今天" at bounding box center [188, 139] width 43 height 25
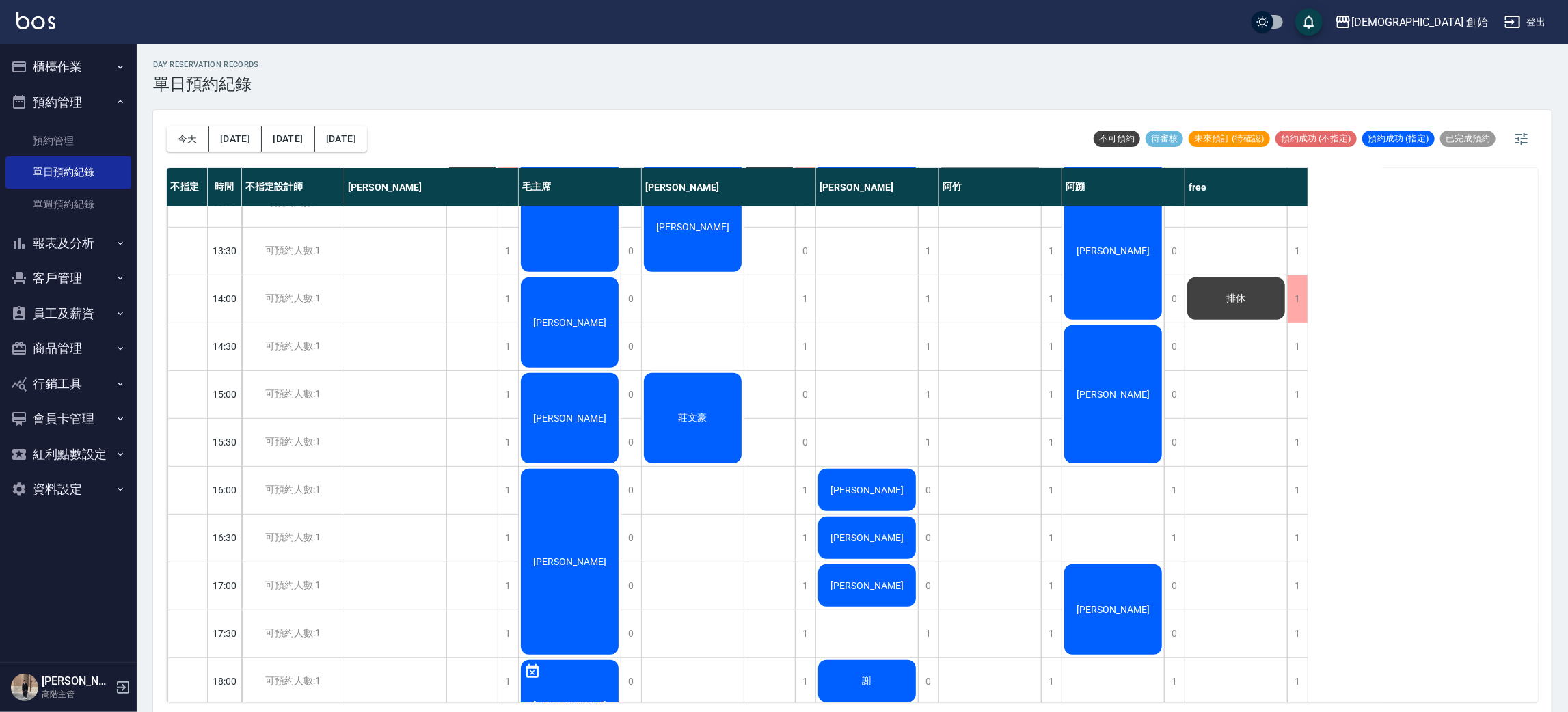
scroll to position [205, 0]
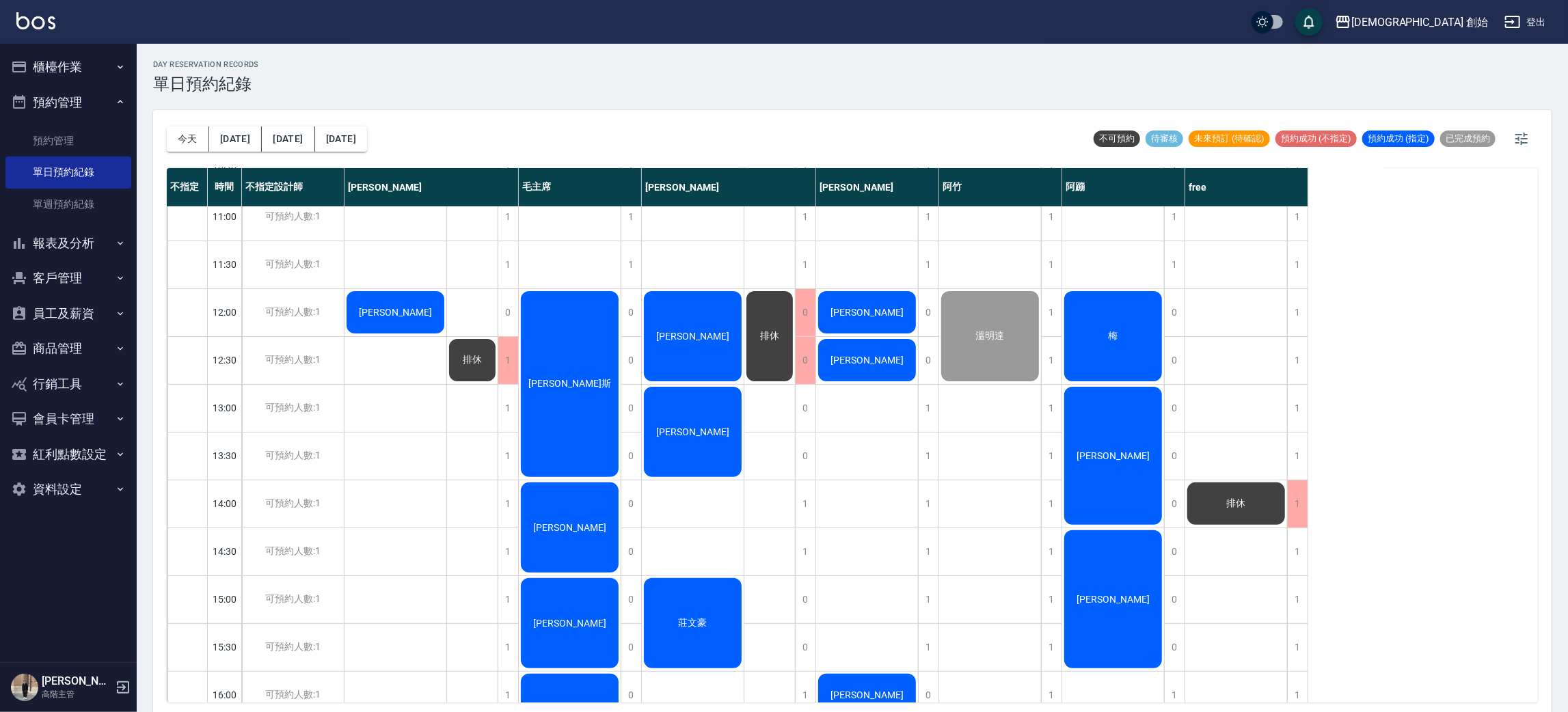
click at [661, 330] on div "[PERSON_NAME]" at bounding box center [692, 337] width 102 height 95
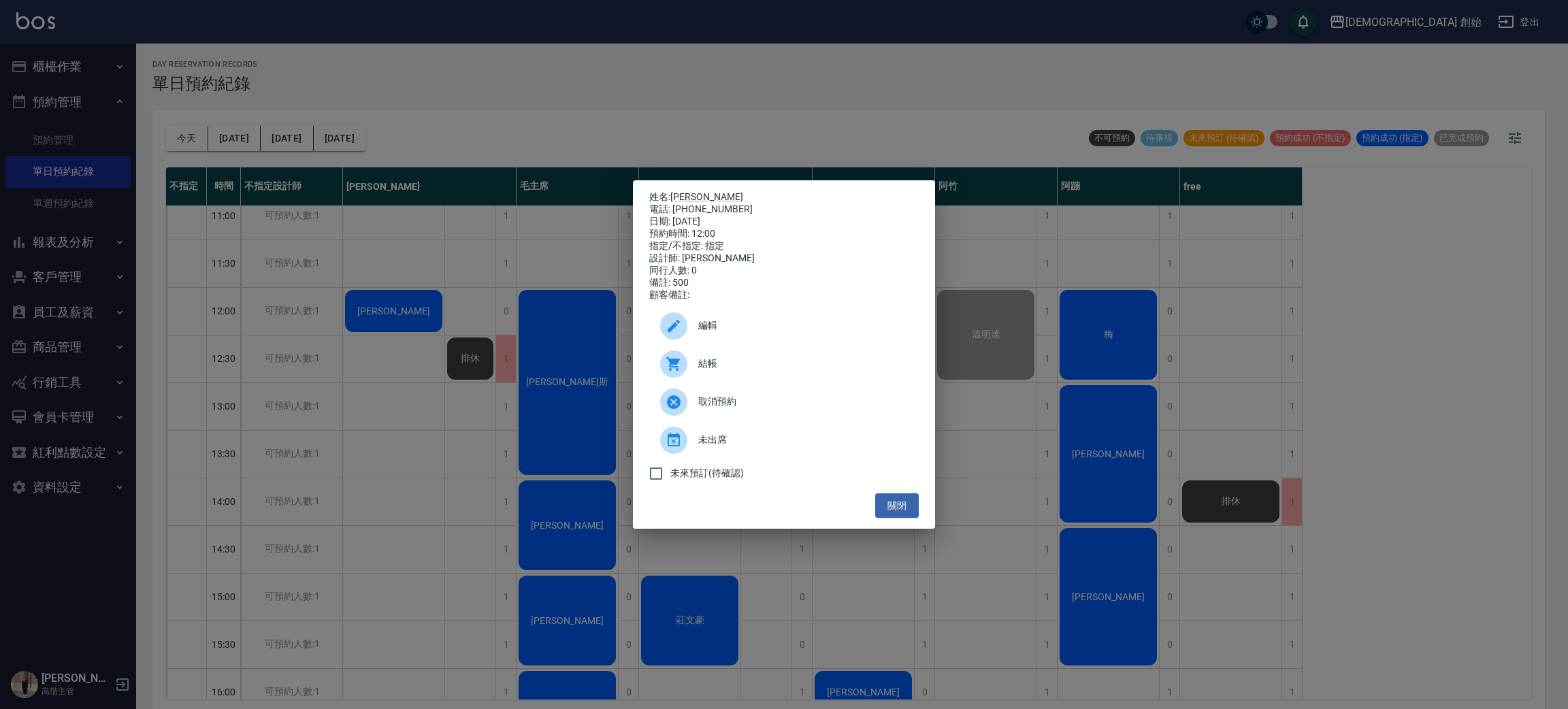
click at [728, 333] on span "編輯" at bounding box center [803, 325] width 210 height 14
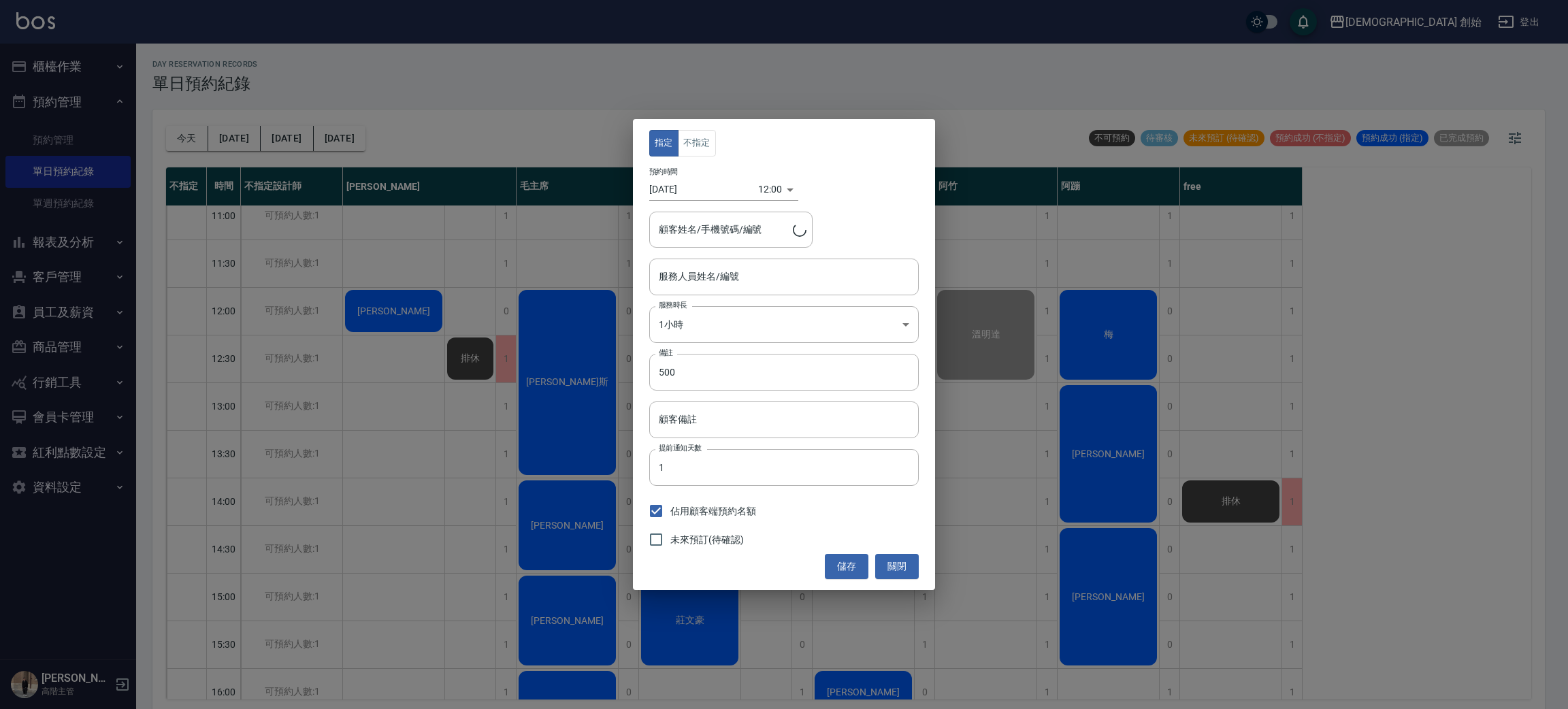
type input "[PERSON_NAME](無代號)"
type input "[PERSON_NAME]/0987360270/"
click at [692, 150] on button "不指定" at bounding box center [697, 143] width 38 height 27
click at [865, 562] on button "儲存" at bounding box center [846, 566] width 43 height 25
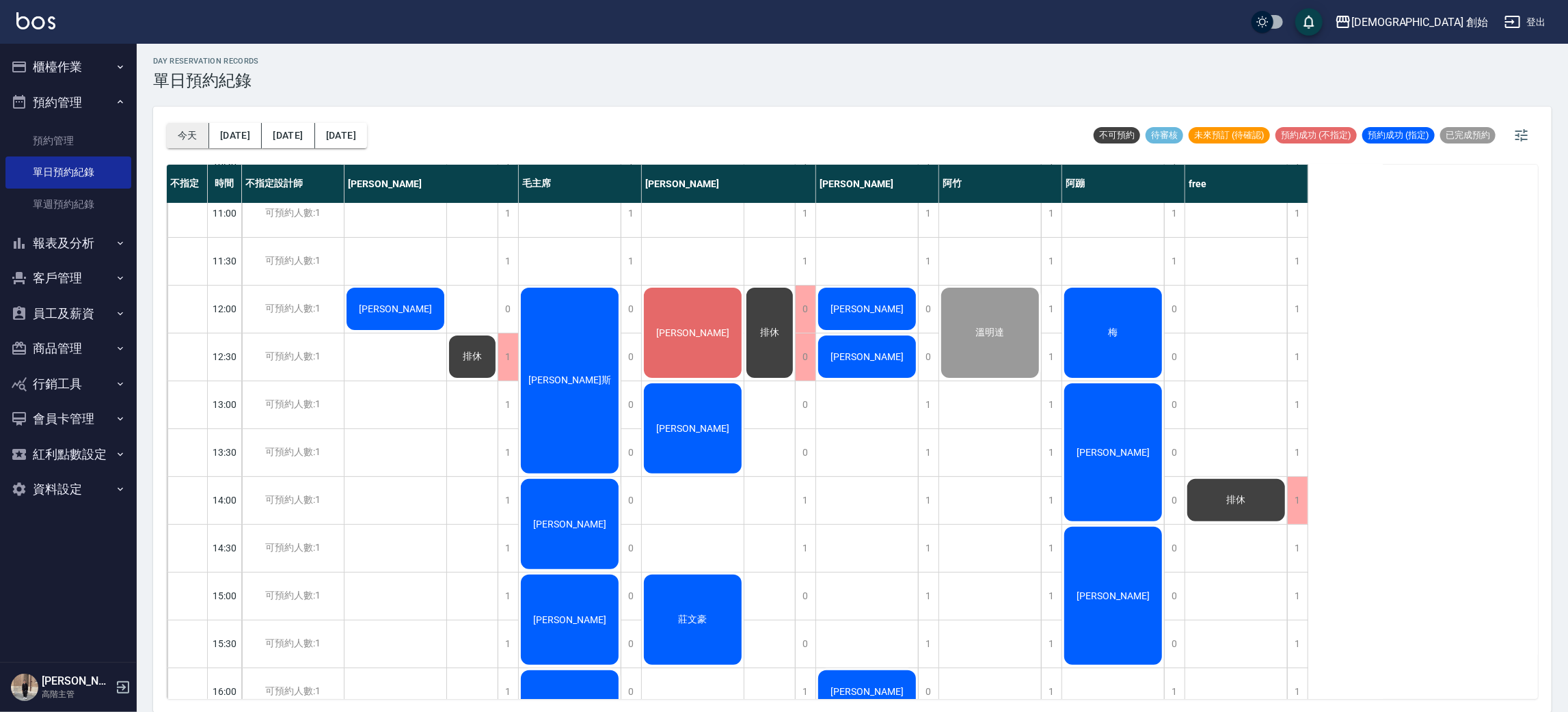
click at [182, 142] on button "今天" at bounding box center [188, 135] width 43 height 25
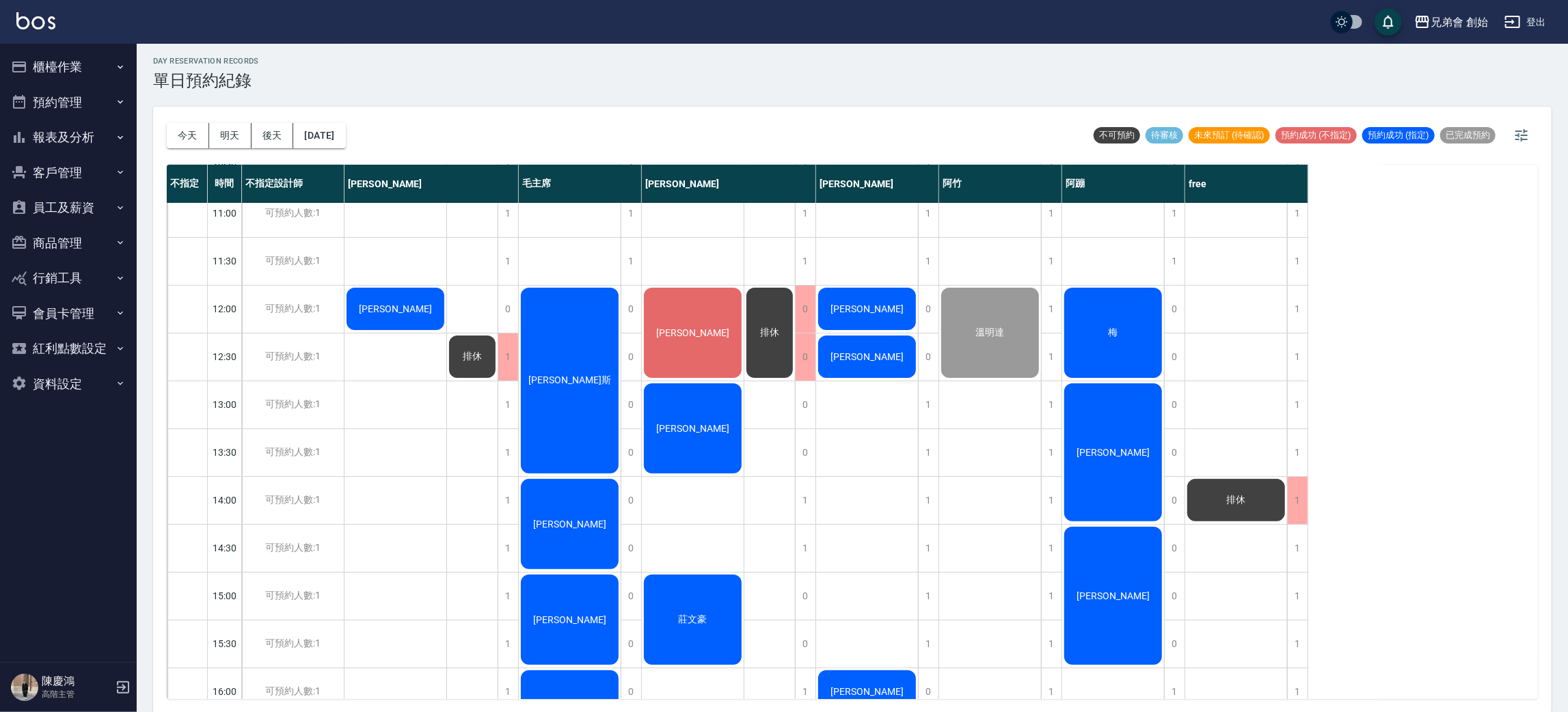
scroll to position [102, 0]
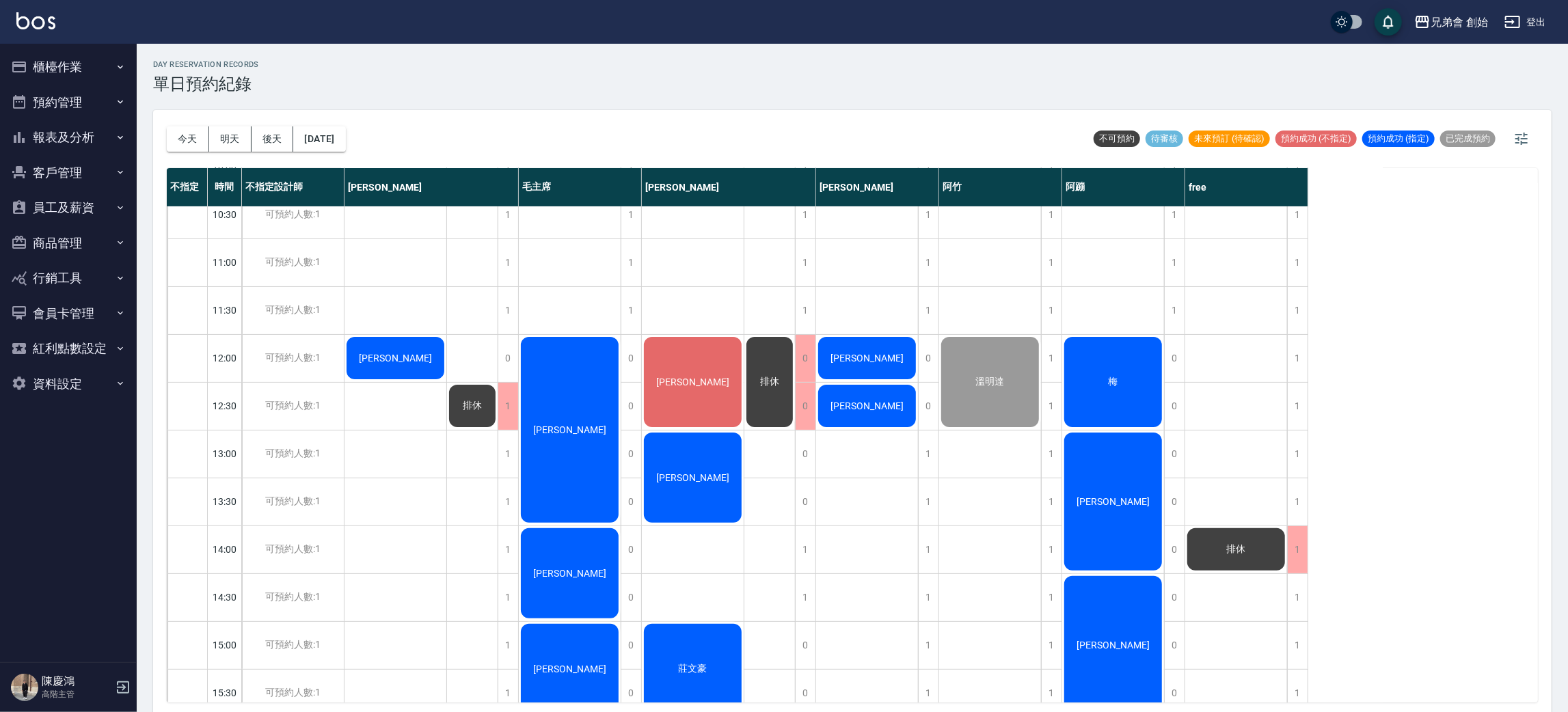
scroll to position [160, 0]
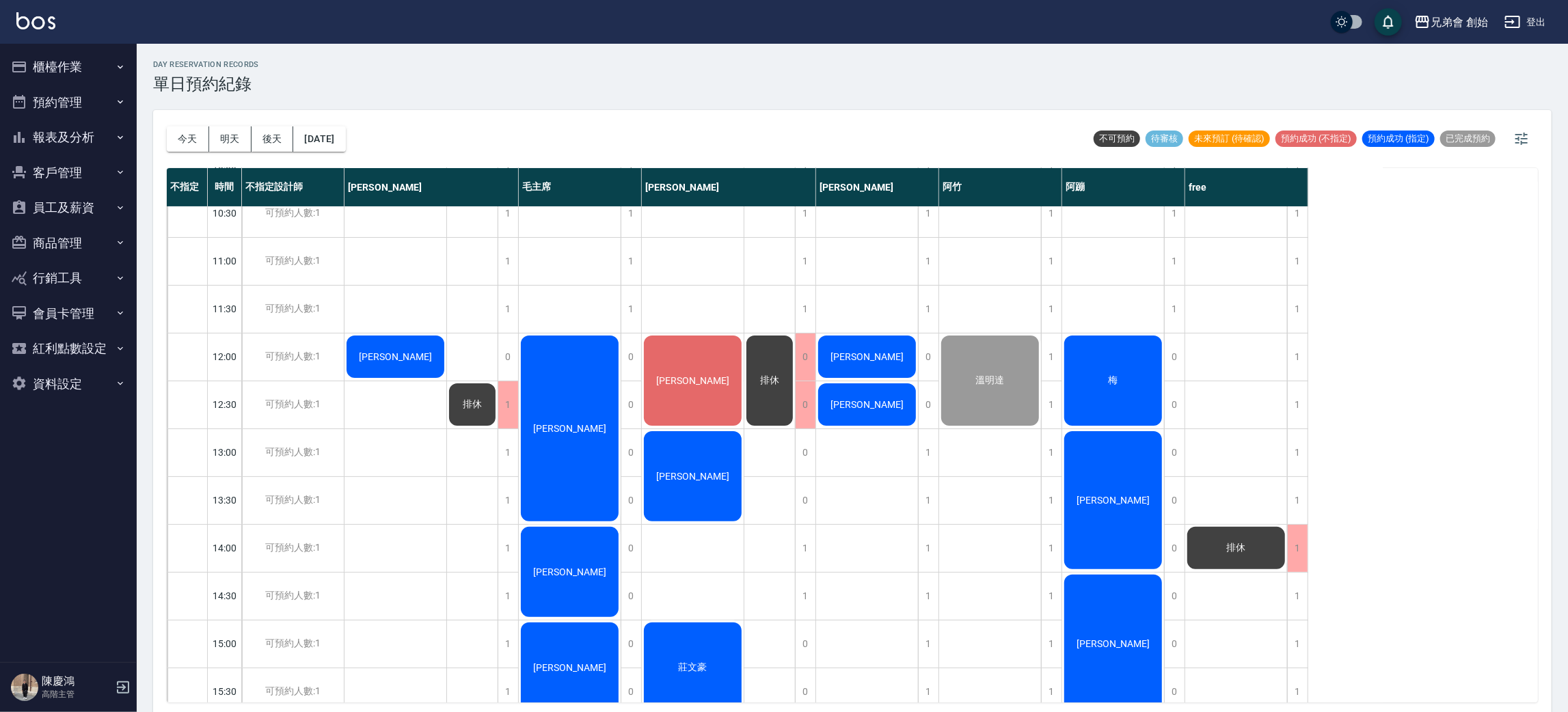
click at [659, 409] on div "[PERSON_NAME]" at bounding box center [692, 381] width 102 height 95
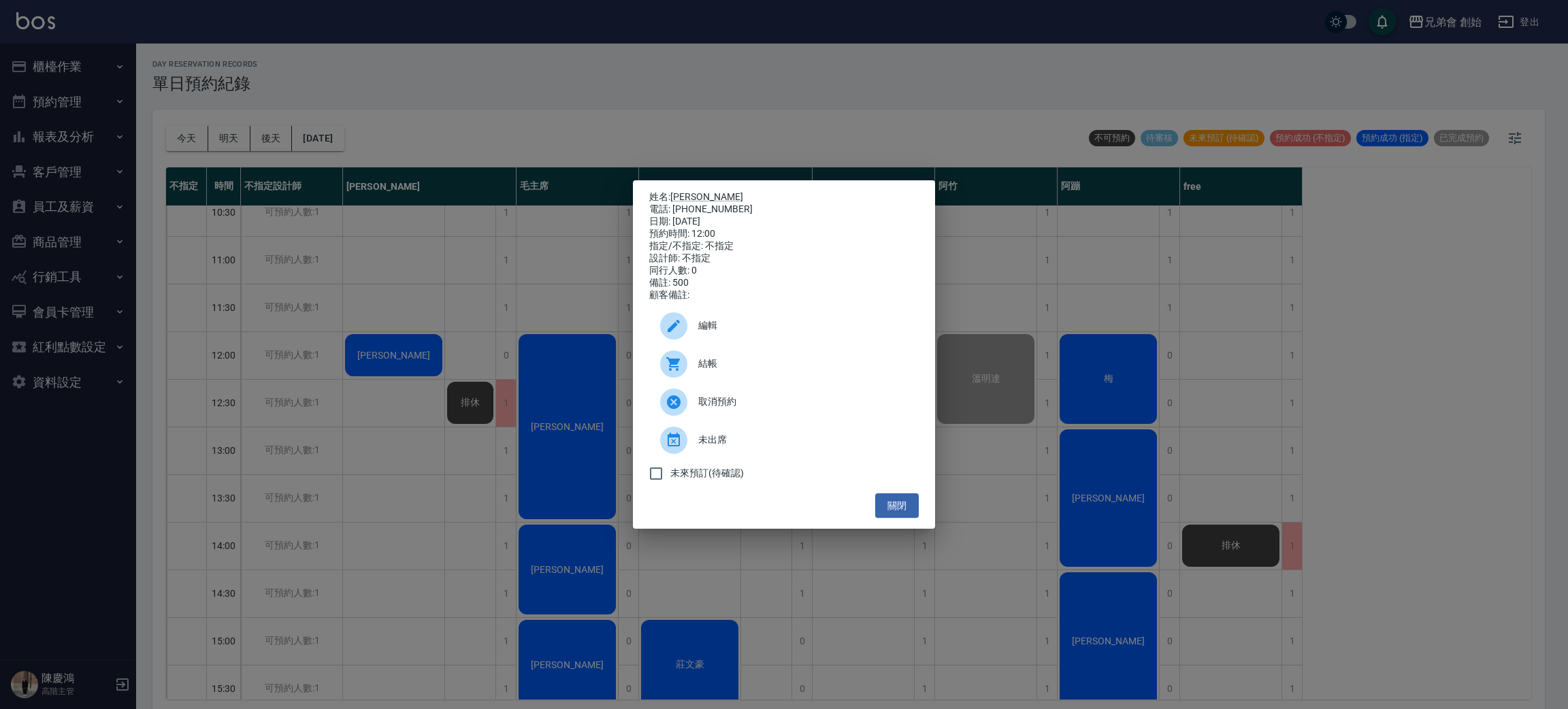
drag, startPoint x: 727, startPoint y: 344, endPoint x: 726, endPoint y: 354, distance: 10.0
click at [726, 353] on ul "編輯 結帳 取消預約 未出席 未來預訂(待確認)" at bounding box center [784, 397] width 270 height 191
click at [734, 333] on span "編輯" at bounding box center [803, 325] width 210 height 14
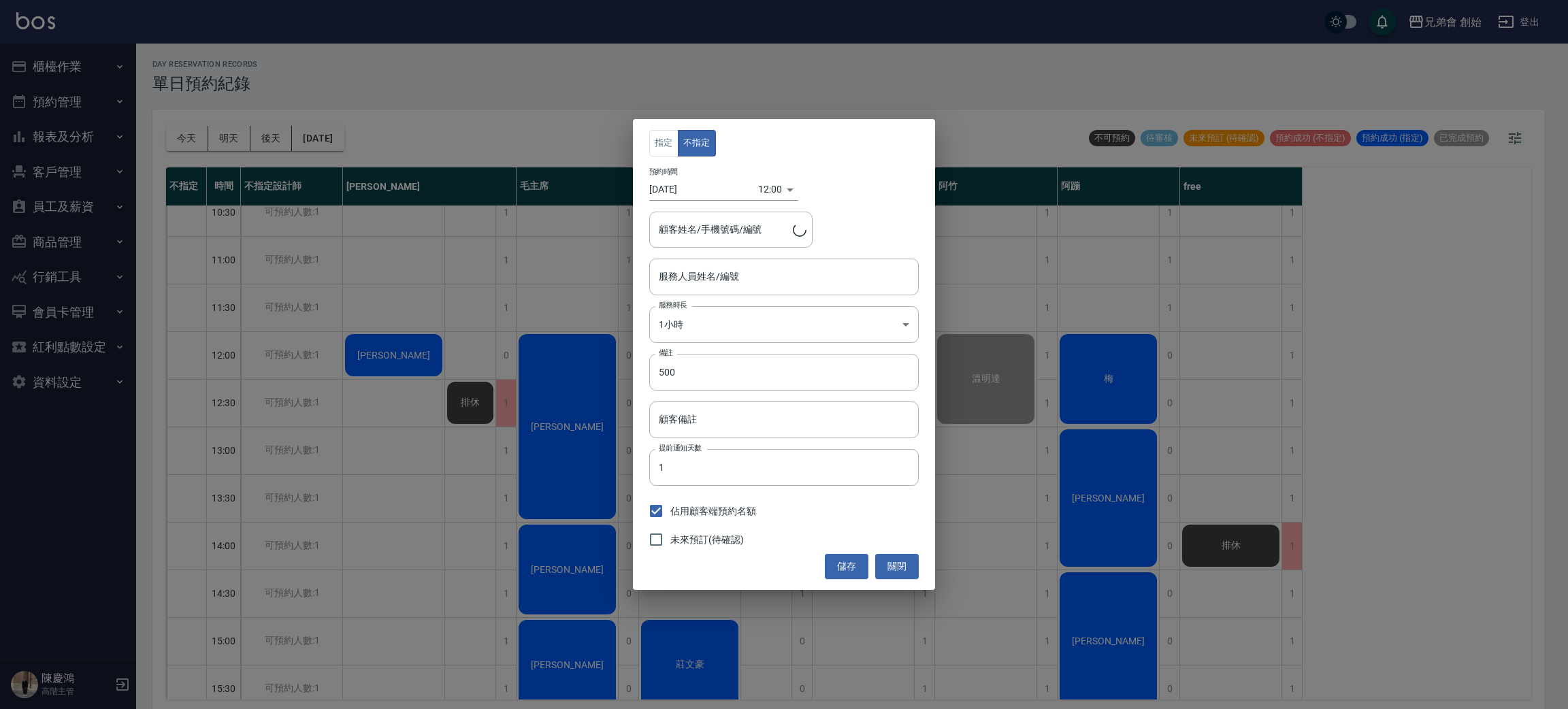
type input "賴嘉賢/0987360270/"
type input "歐文(無代號)"
click at [655, 151] on button "指定" at bounding box center [664, 143] width 29 height 27
click at [689, 146] on button "不指定" at bounding box center [697, 143] width 38 height 27
click at [653, 149] on button "指定" at bounding box center [664, 143] width 29 height 27
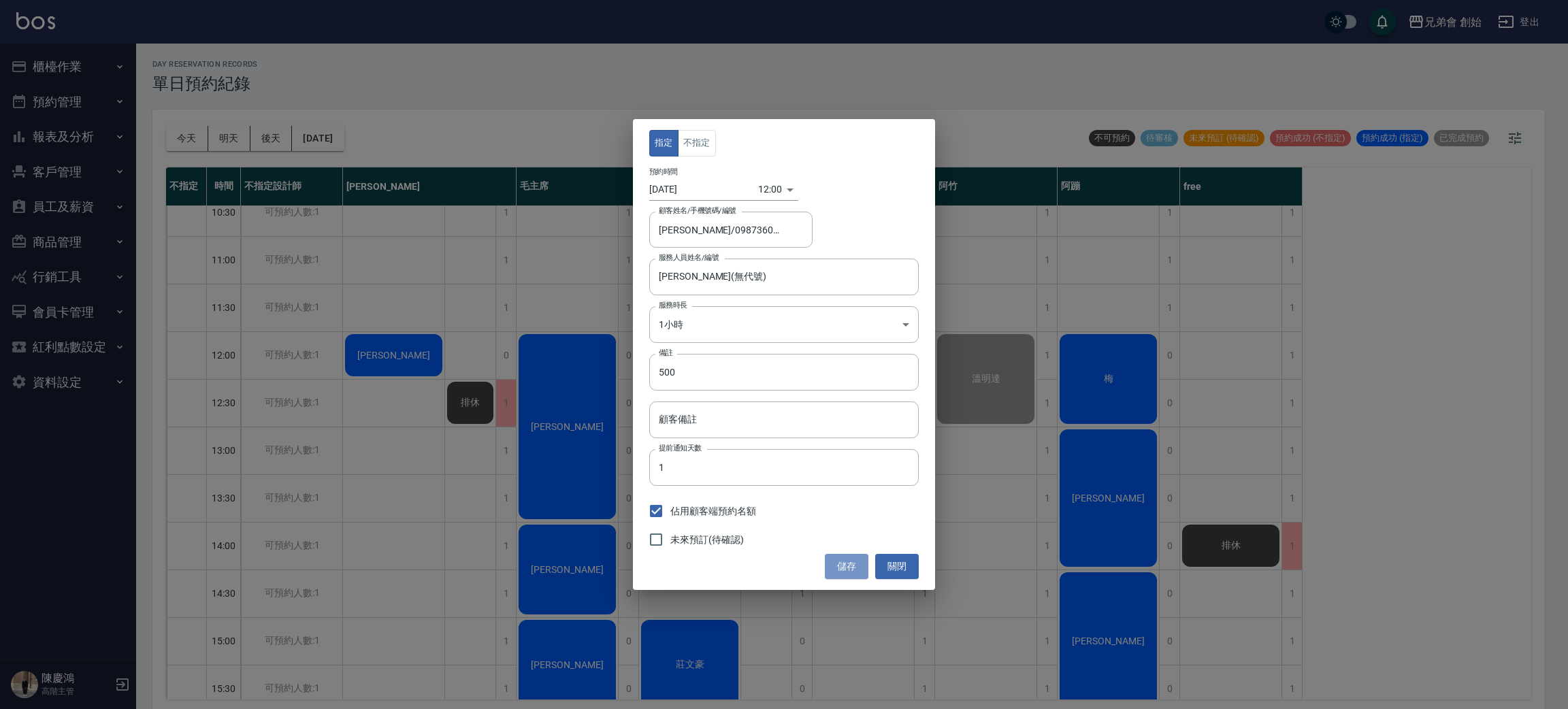
click at [852, 561] on button "儲存" at bounding box center [846, 566] width 43 height 25
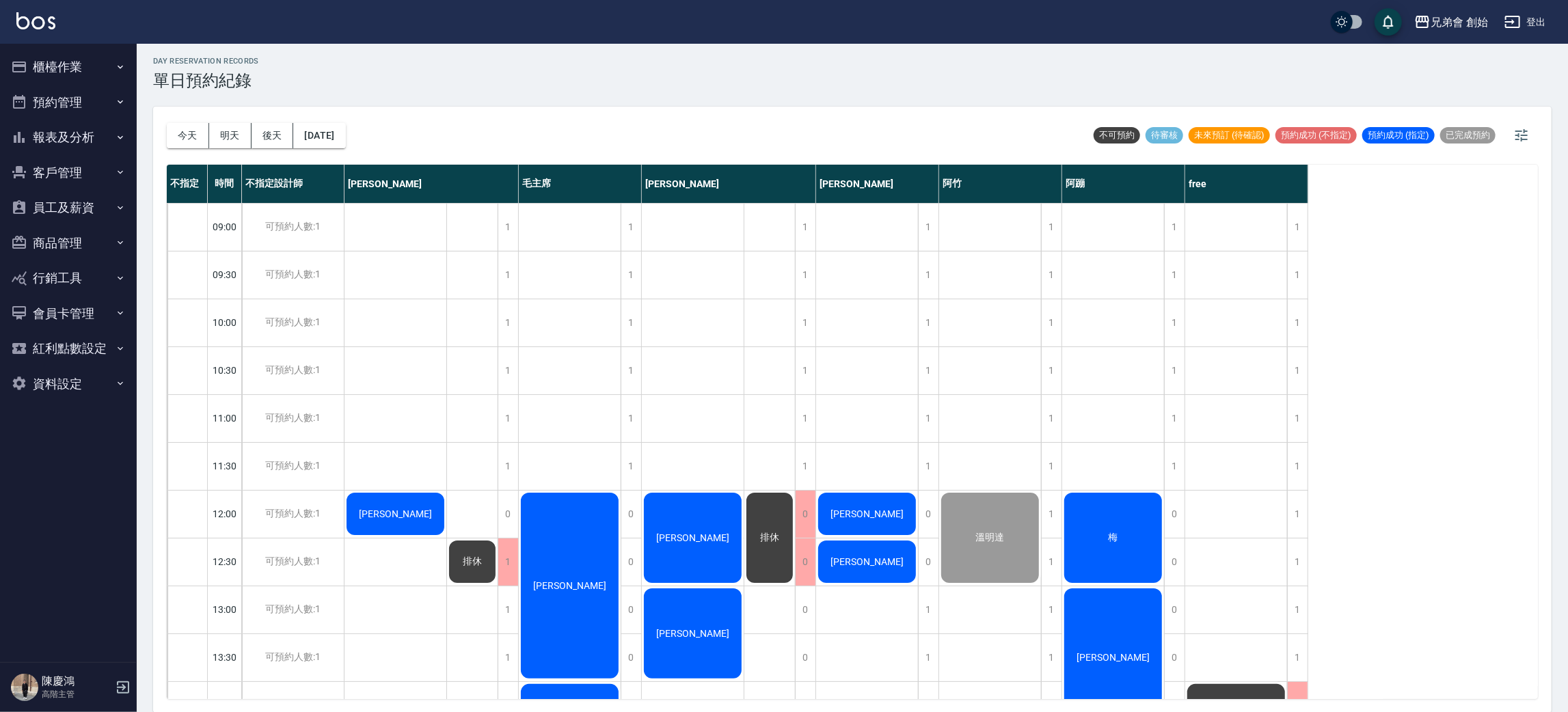
scroll to position [0, 0]
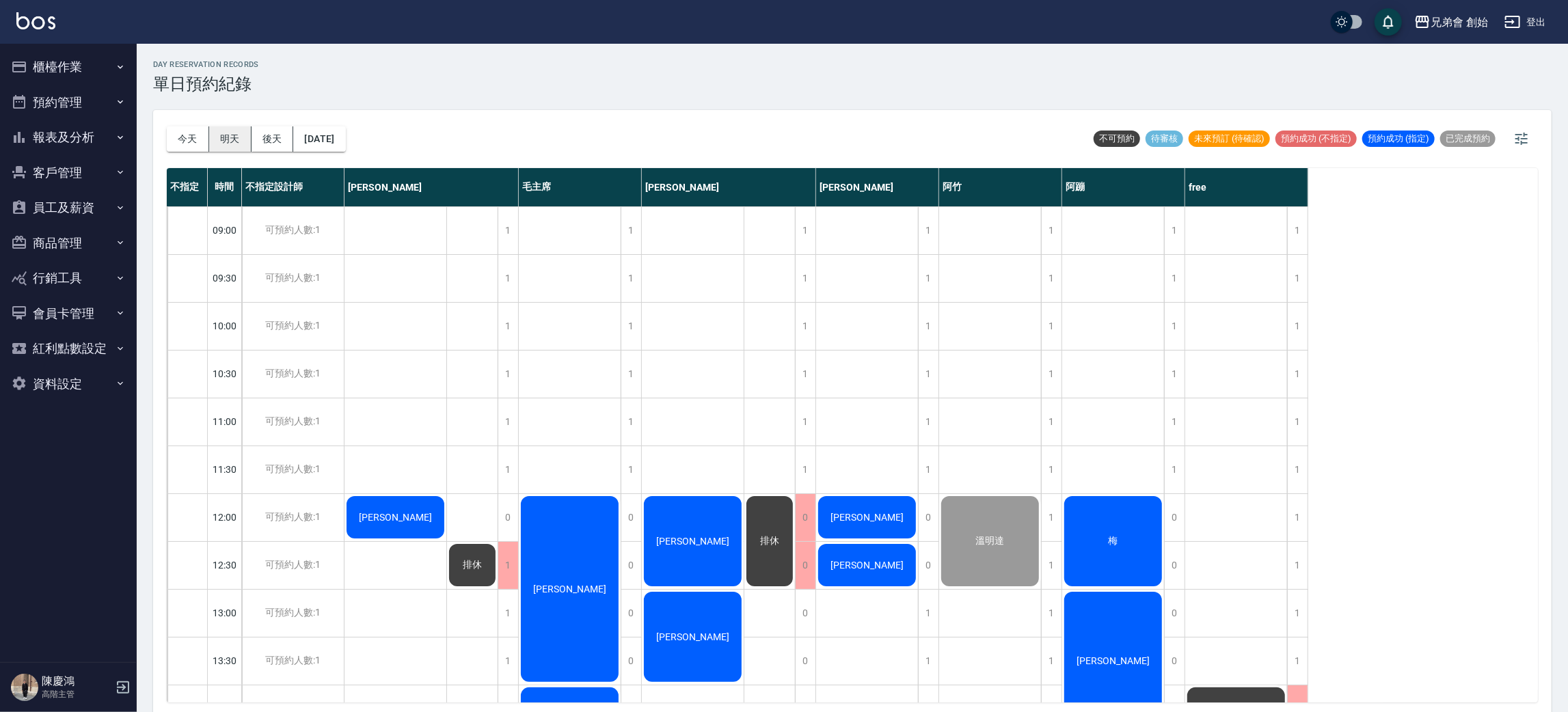
click at [222, 137] on button "明天" at bounding box center [231, 139] width 43 height 25
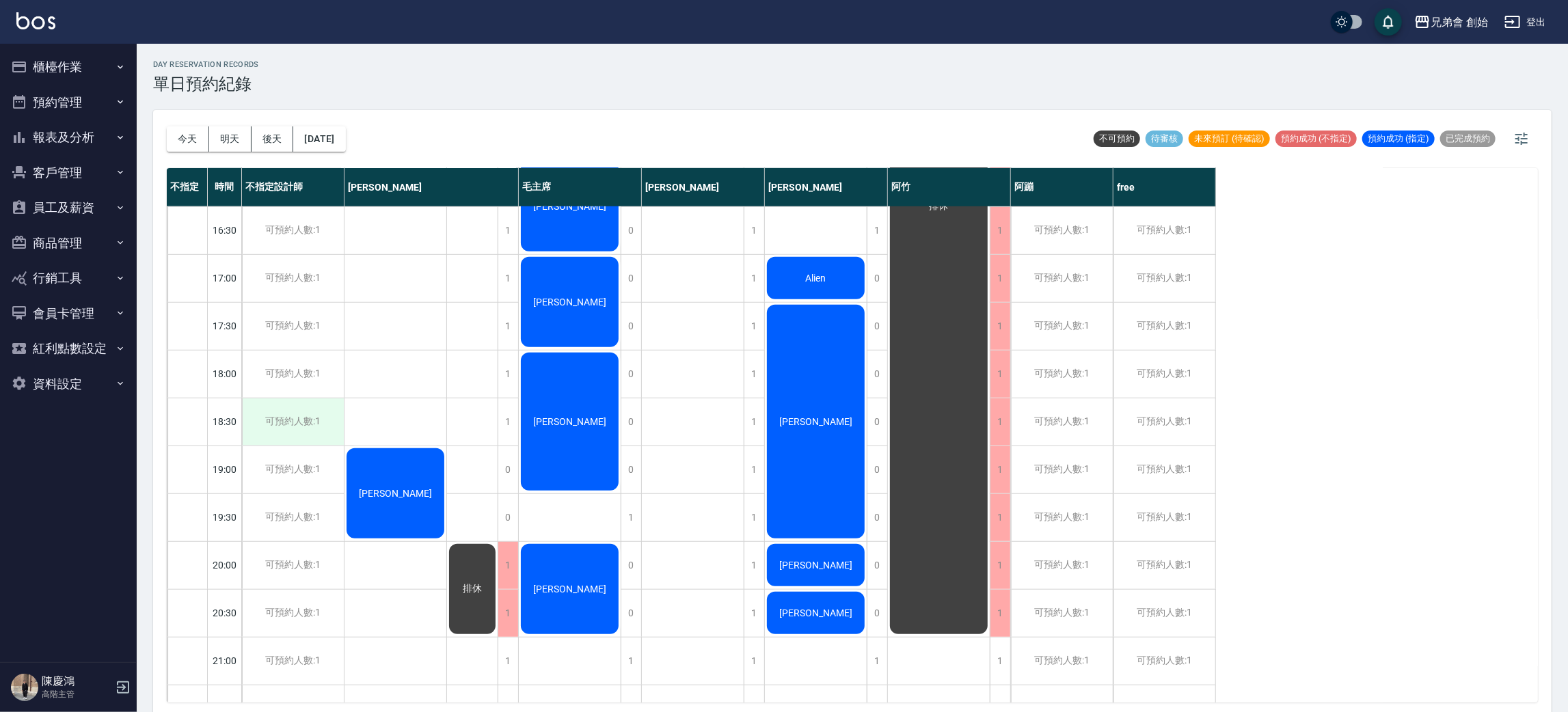
scroll to position [820, 0]
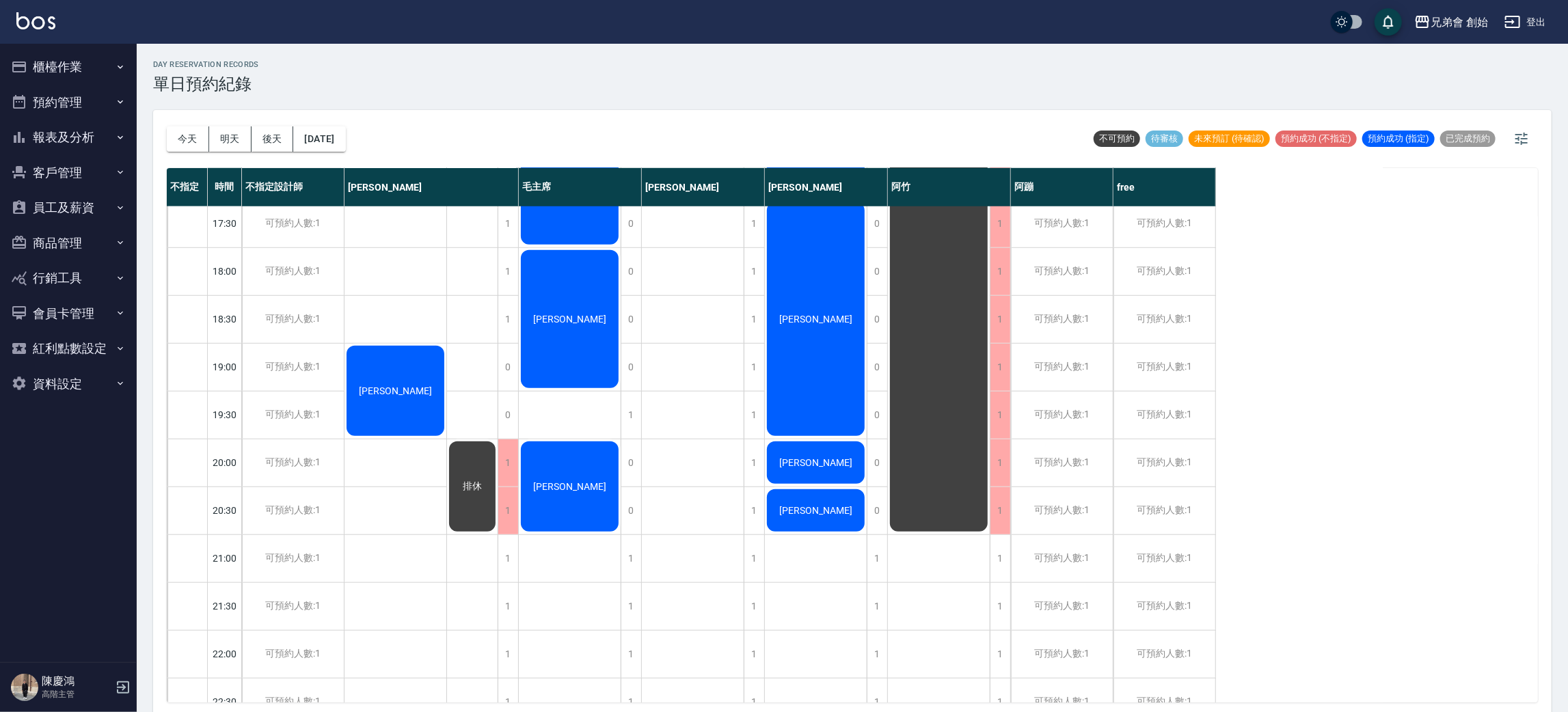
click at [265, 137] on button "後天" at bounding box center [273, 139] width 43 height 25
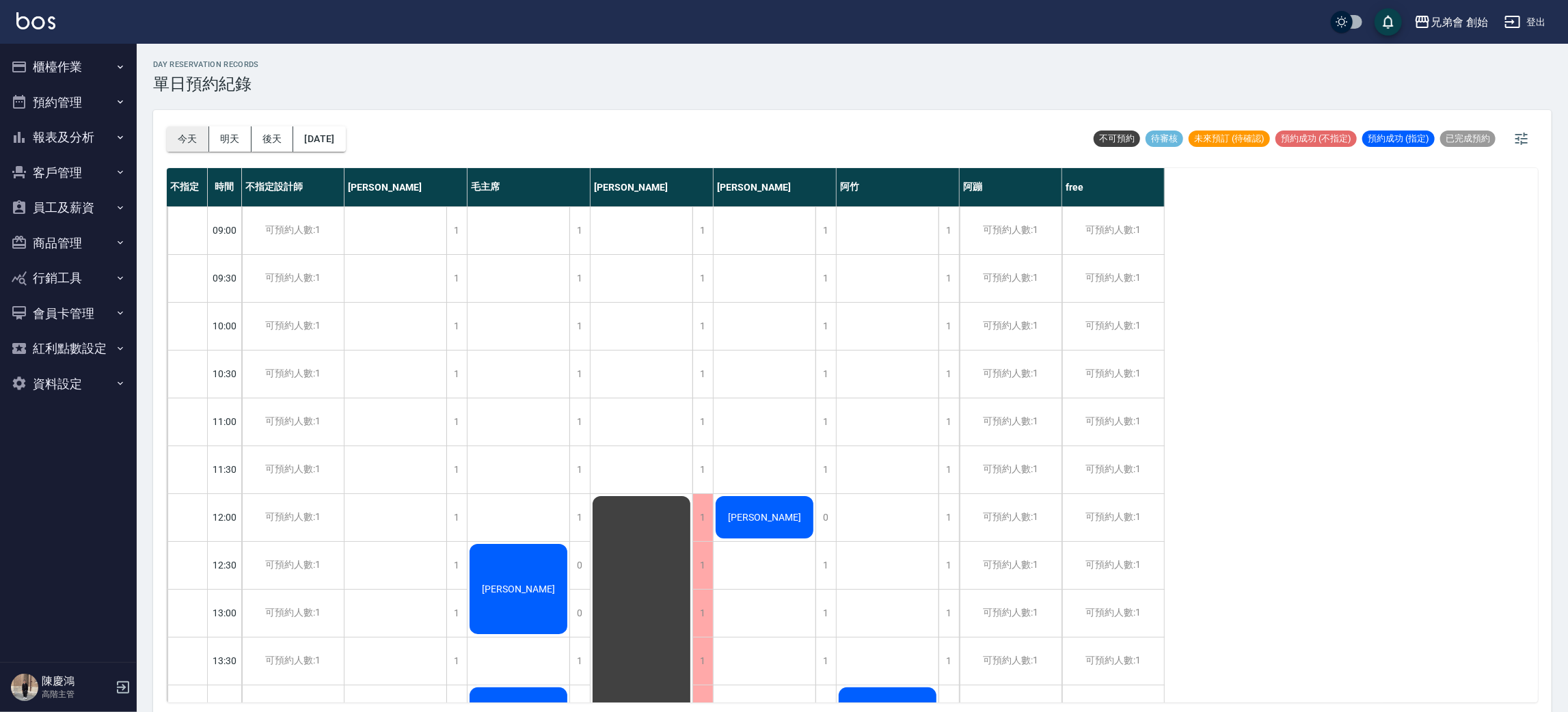
click at [182, 137] on button "今天" at bounding box center [188, 139] width 43 height 25
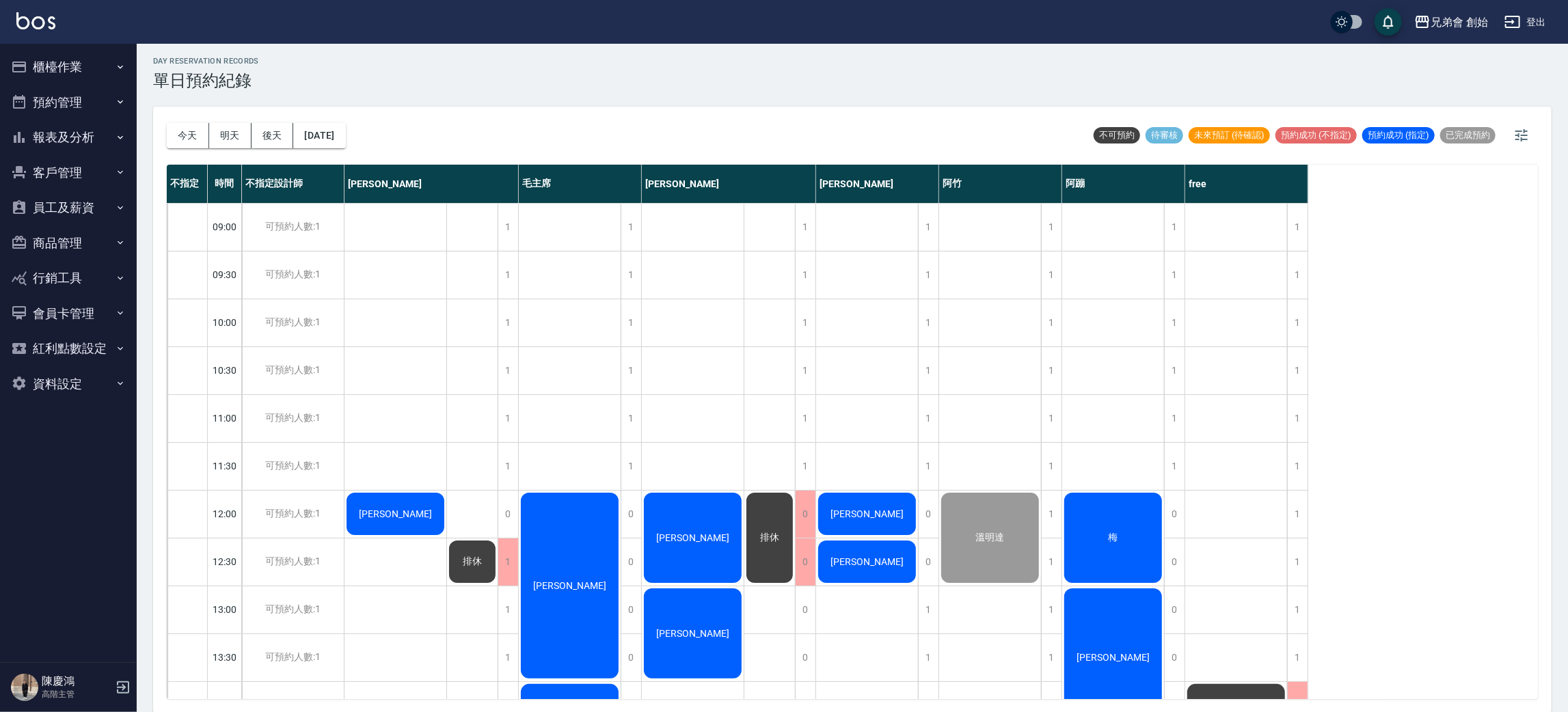
click at [83, 76] on button "櫃檯作業" at bounding box center [68, 66] width 126 height 36
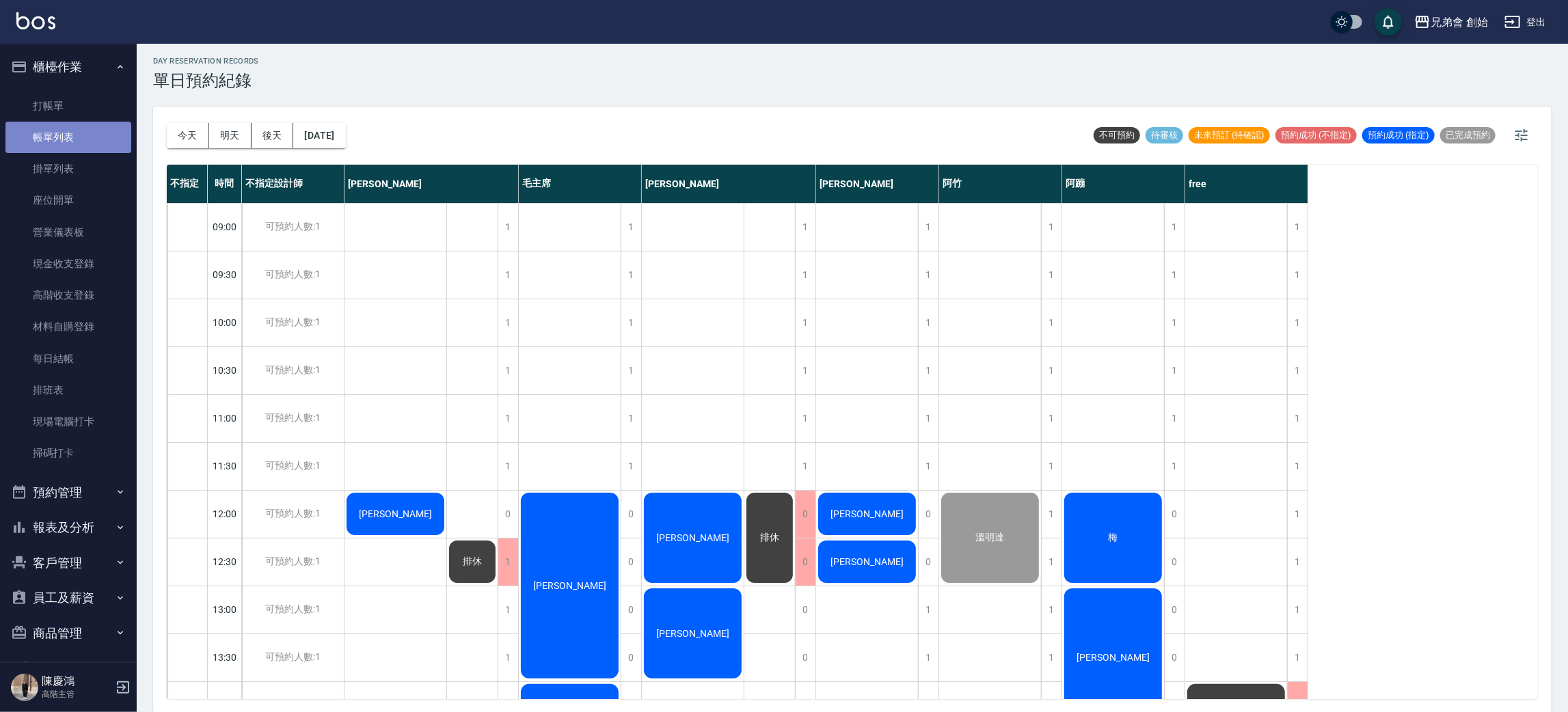
click at [99, 140] on link "帳單列表" at bounding box center [68, 137] width 126 height 31
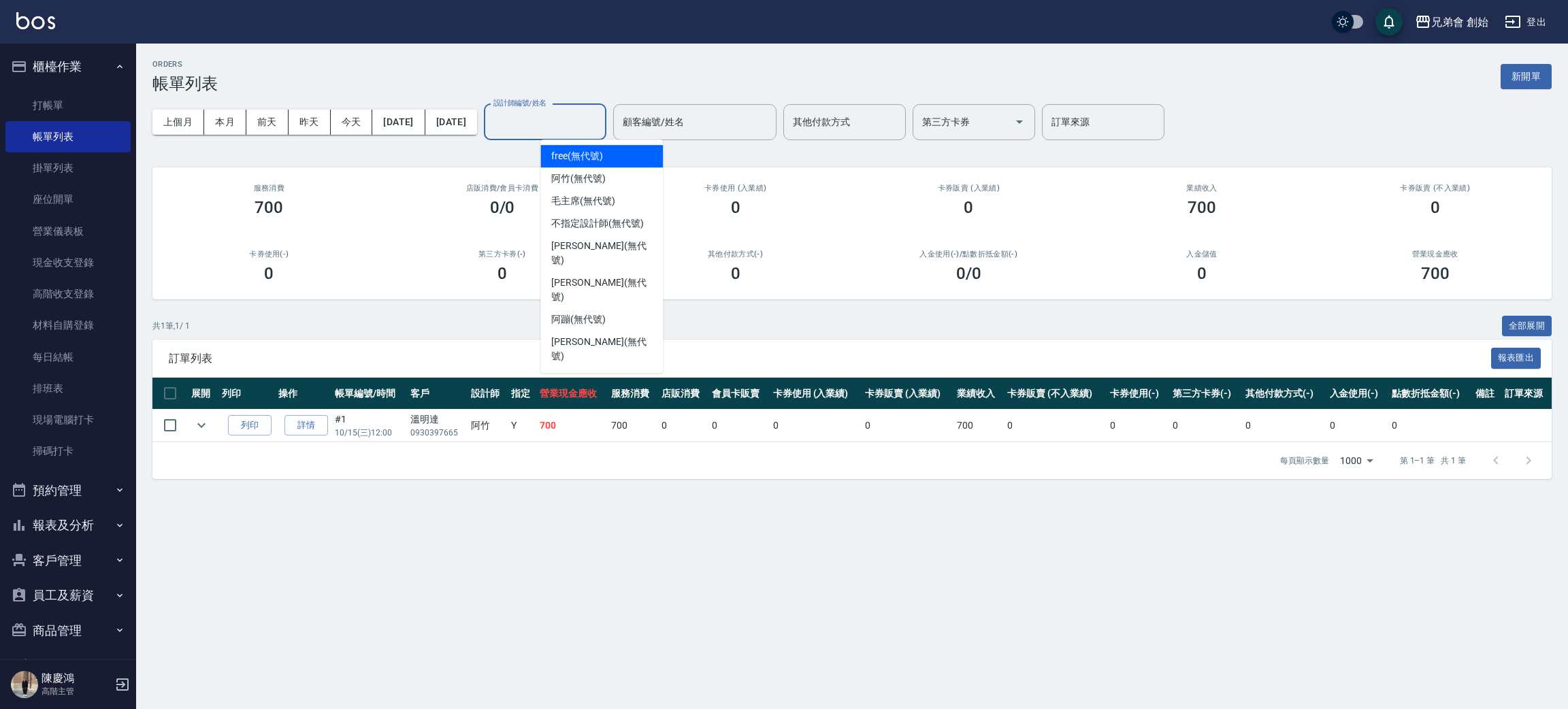
click at [600, 120] on input "設計師編號/姓名" at bounding box center [545, 122] width 110 height 24
click at [605, 309] on div "阿蹦 (無代號)" at bounding box center [601, 320] width 122 height 23
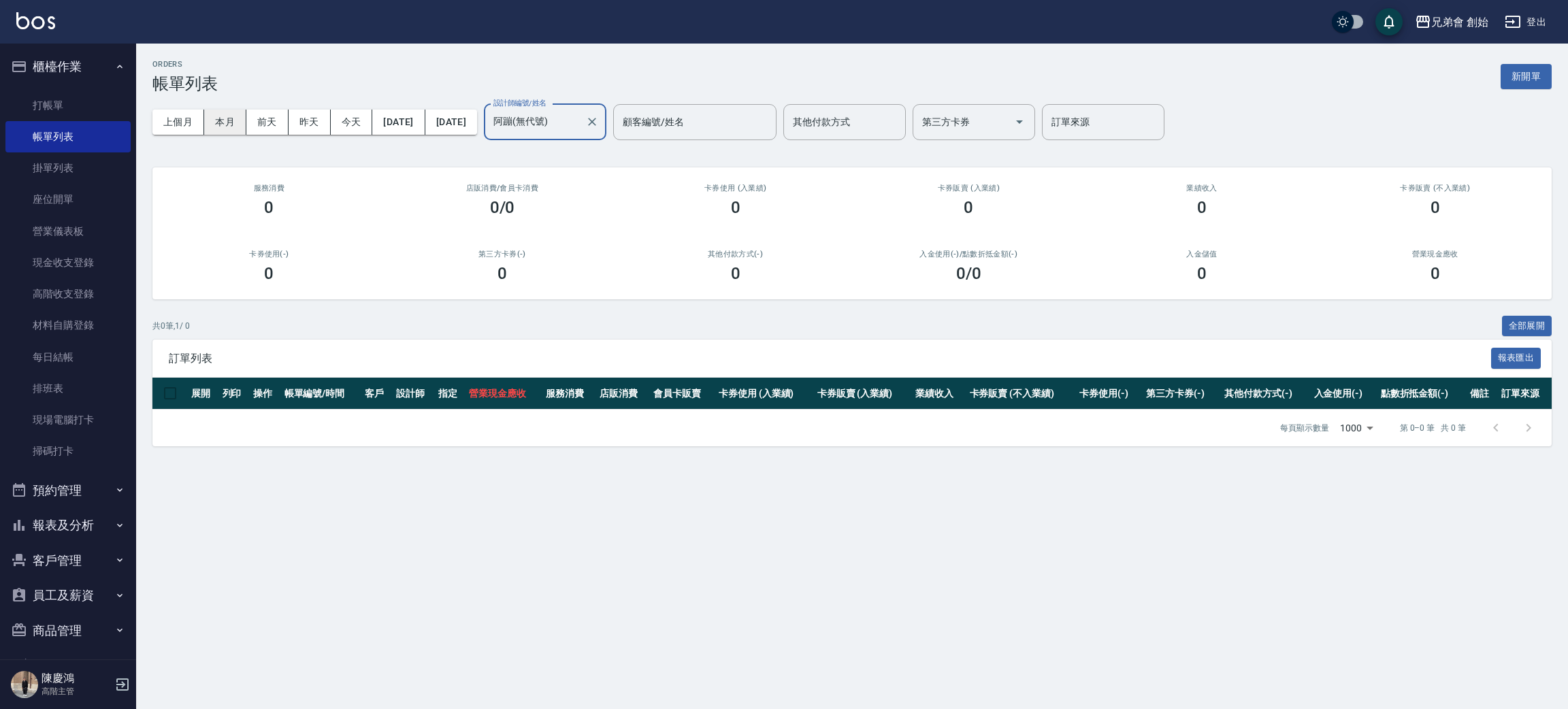
click at [211, 131] on button "本月" at bounding box center [226, 122] width 43 height 25
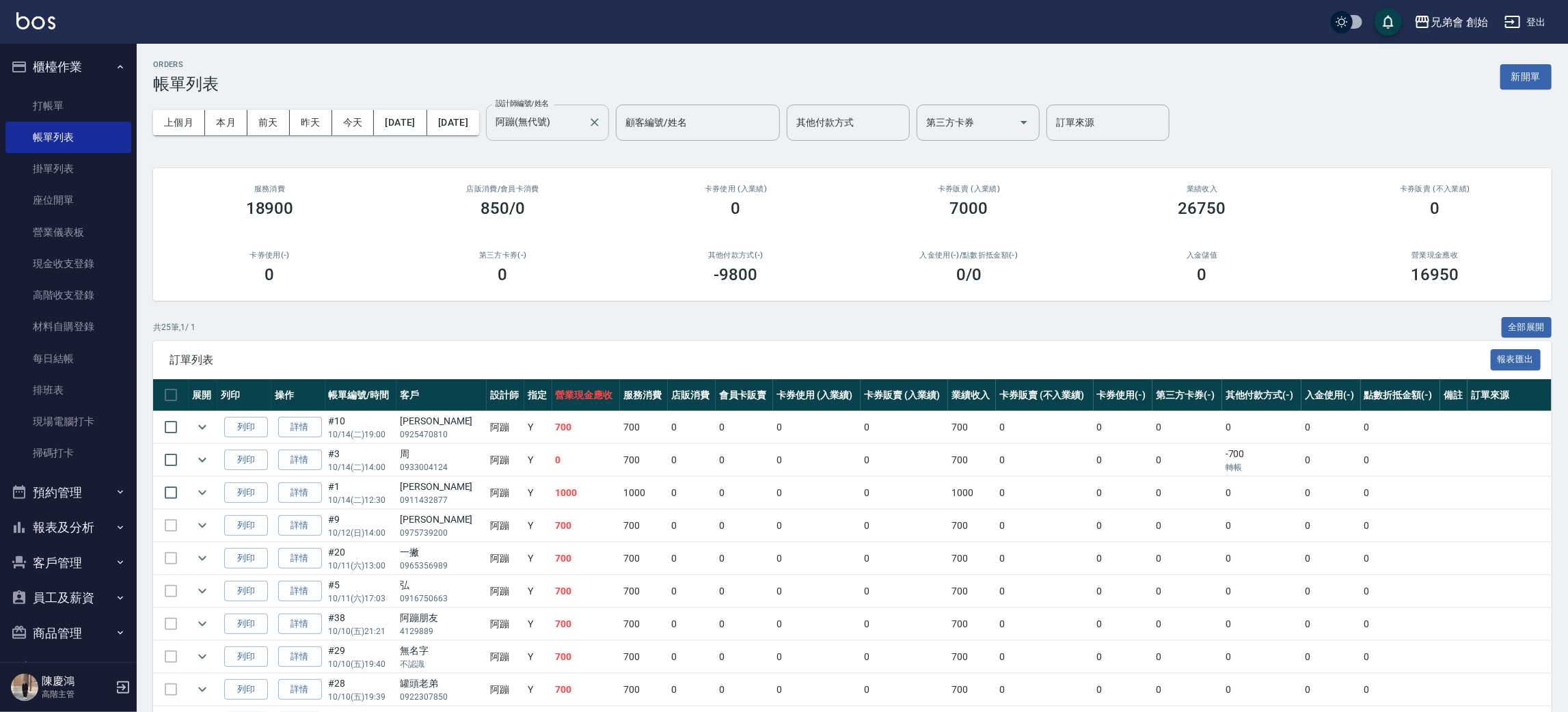
click at [579, 113] on input "阿蹦(無代號)" at bounding box center [537, 122] width 90 height 24
click at [760, 379] on th "會員卡販賣" at bounding box center [744, 395] width 58 height 32
click at [594, 140] on div "上個月 本月 前天 昨天 今天 2025/10/01 2025/10/31 設計師編號/姓名 阿蹦(無代號) 設計師編號/姓名 顧客編號/姓名 顧客編號/姓名…" at bounding box center [853, 123] width 1399 height 58
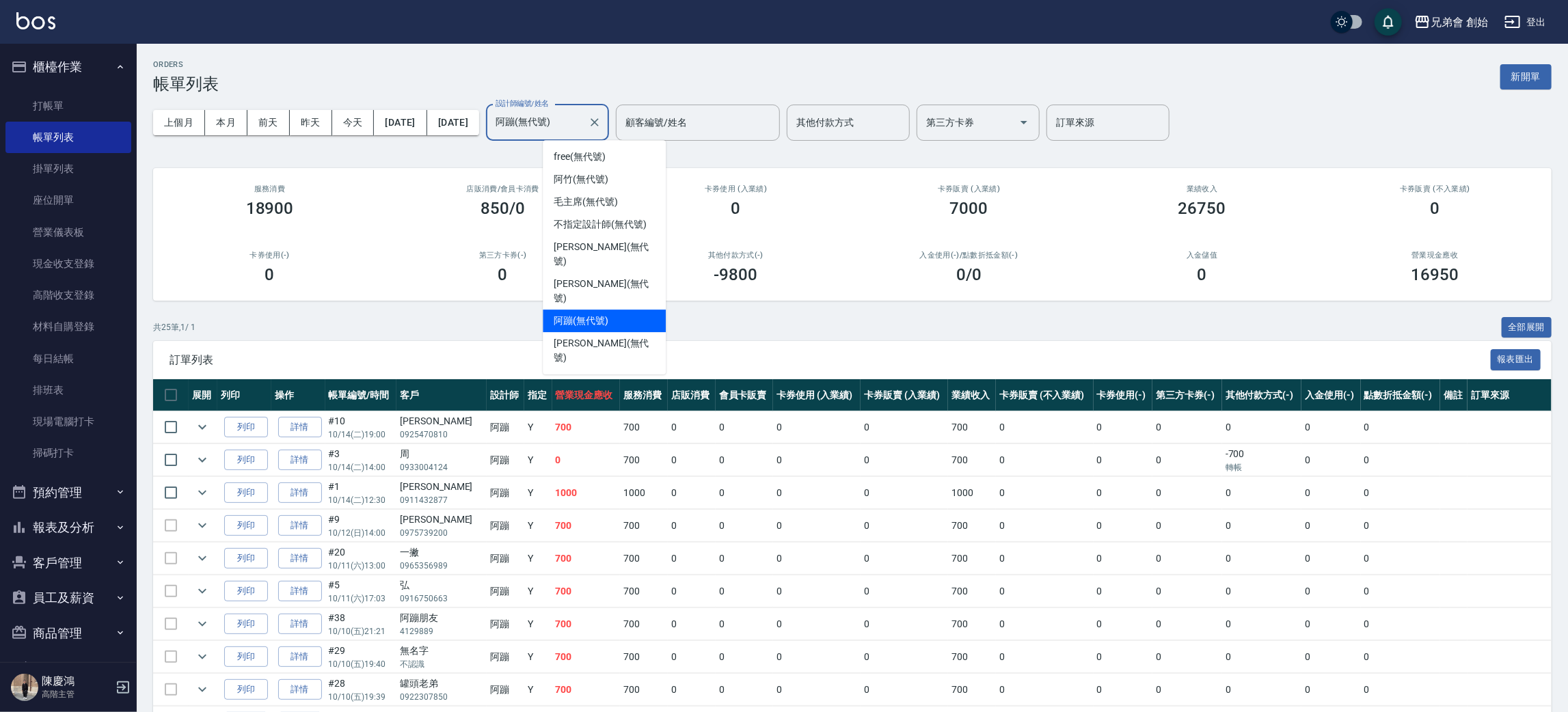
click at [582, 130] on input "阿蹦(無代號)" at bounding box center [537, 122] width 90 height 24
click at [611, 248] on div "歐文 (無代號)" at bounding box center [604, 254] width 123 height 37
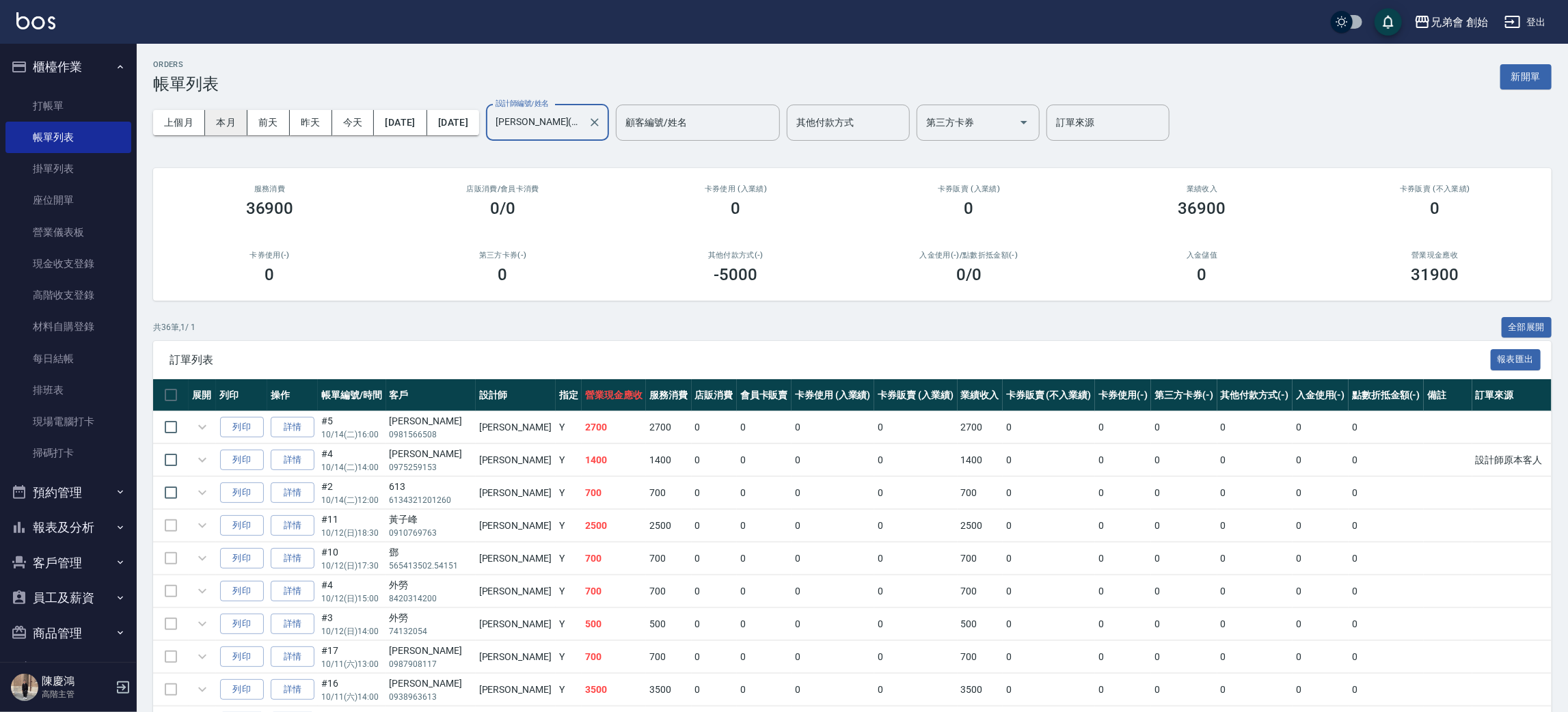
click at [223, 121] on button "本月" at bounding box center [227, 122] width 43 height 25
click at [573, 129] on input "歐文(無代號)" at bounding box center [537, 122] width 90 height 24
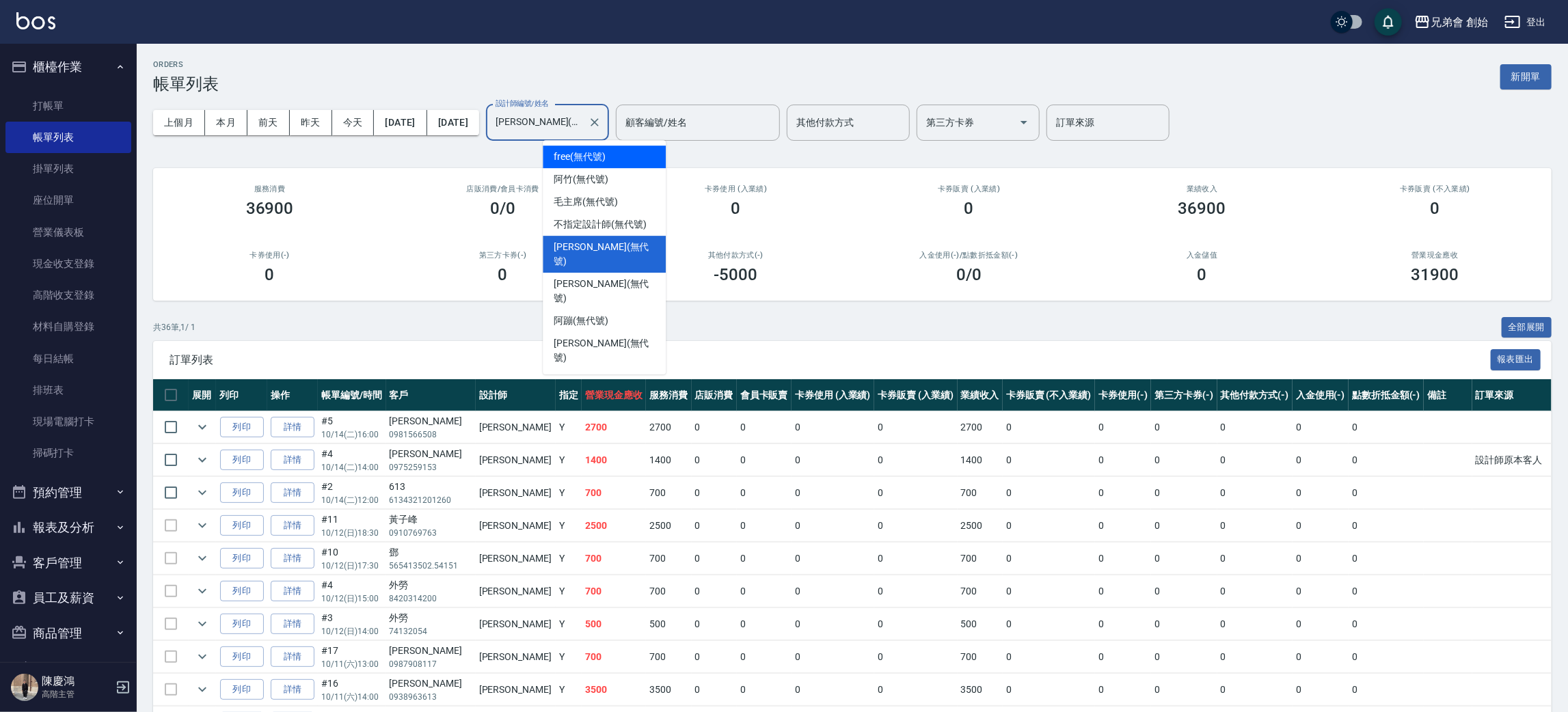
click at [644, 154] on div "free (無代號)" at bounding box center [604, 157] width 123 height 23
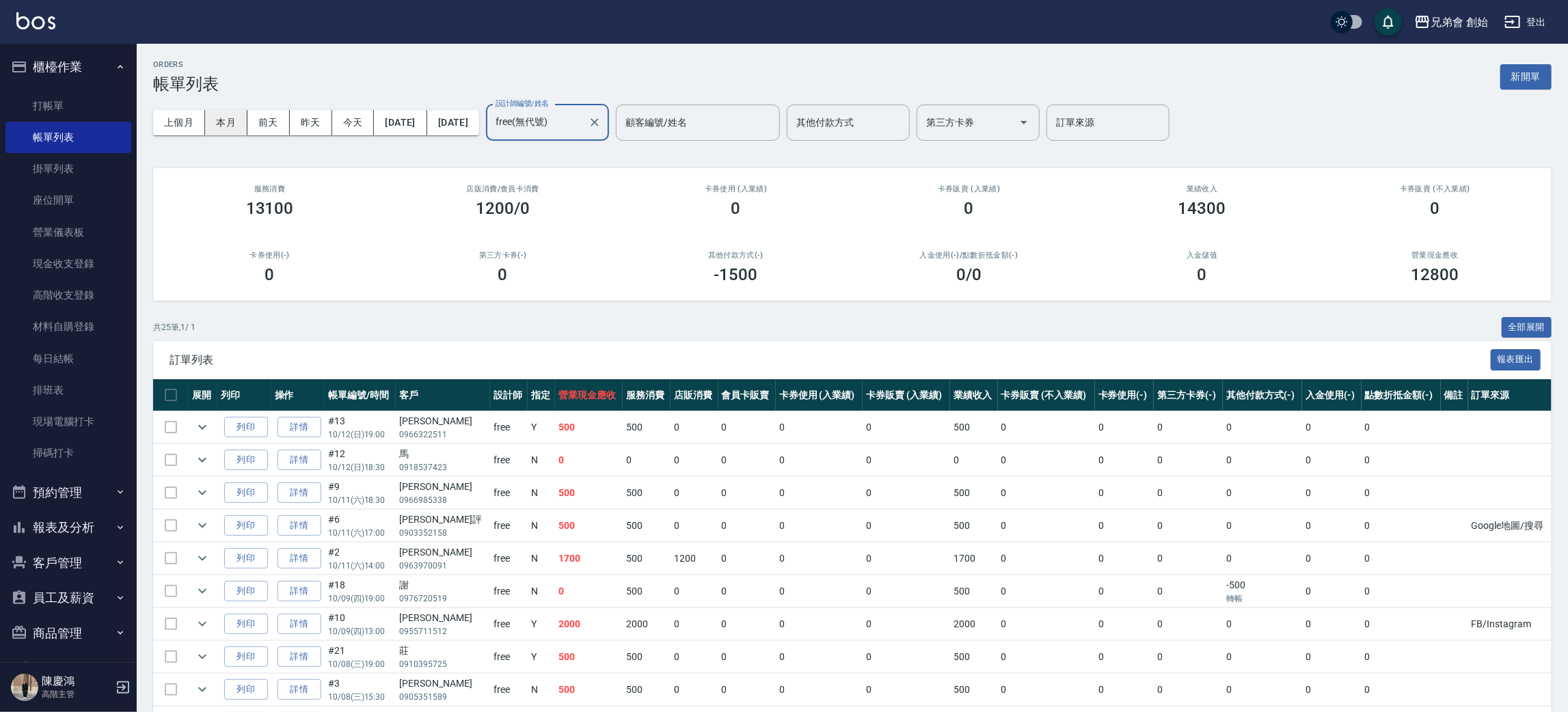
click at [219, 124] on button "本月" at bounding box center [227, 122] width 43 height 25
click at [609, 138] on div "free(無代號) 設計師編號/姓名" at bounding box center [547, 122] width 123 height 36
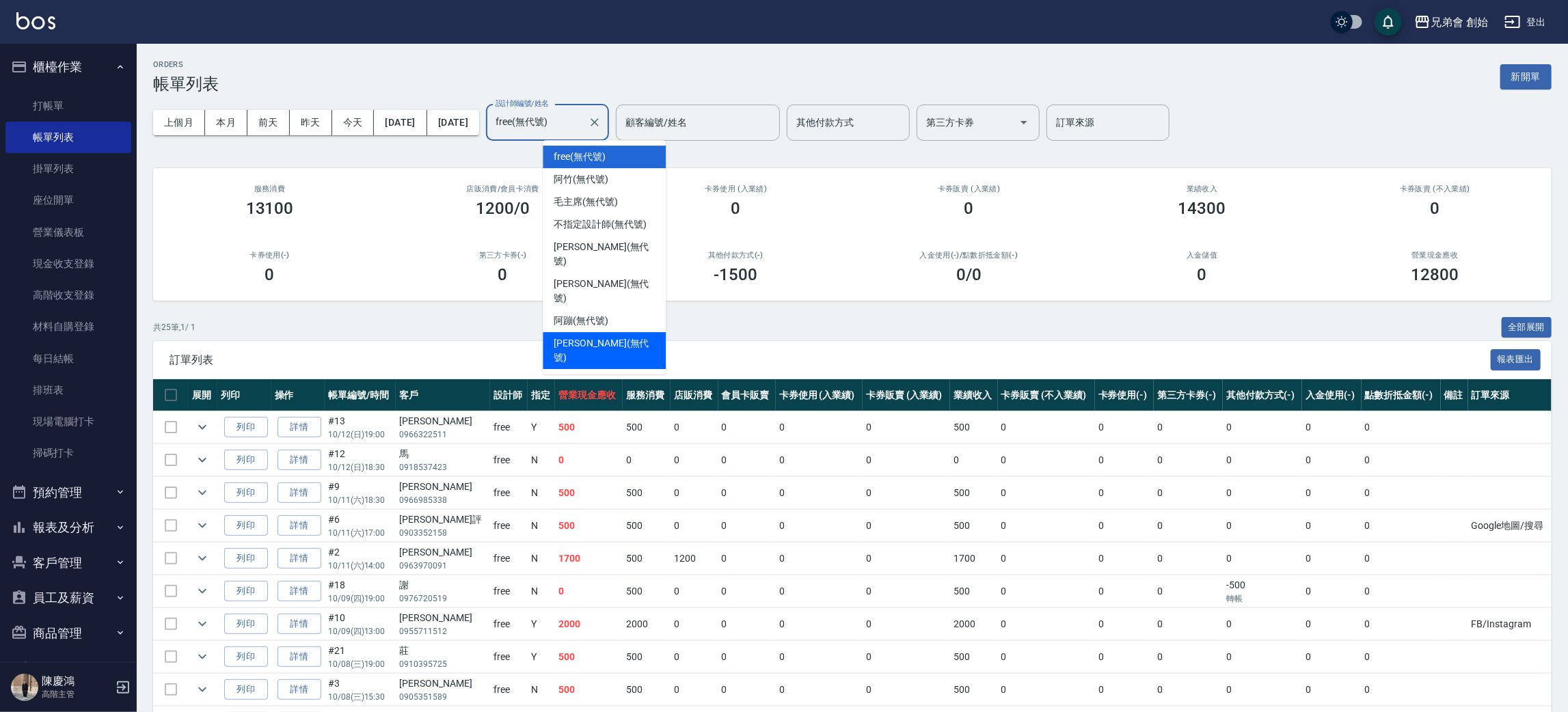
click at [582, 337] on span "威利 (無代號)" at bounding box center [604, 351] width 102 height 29
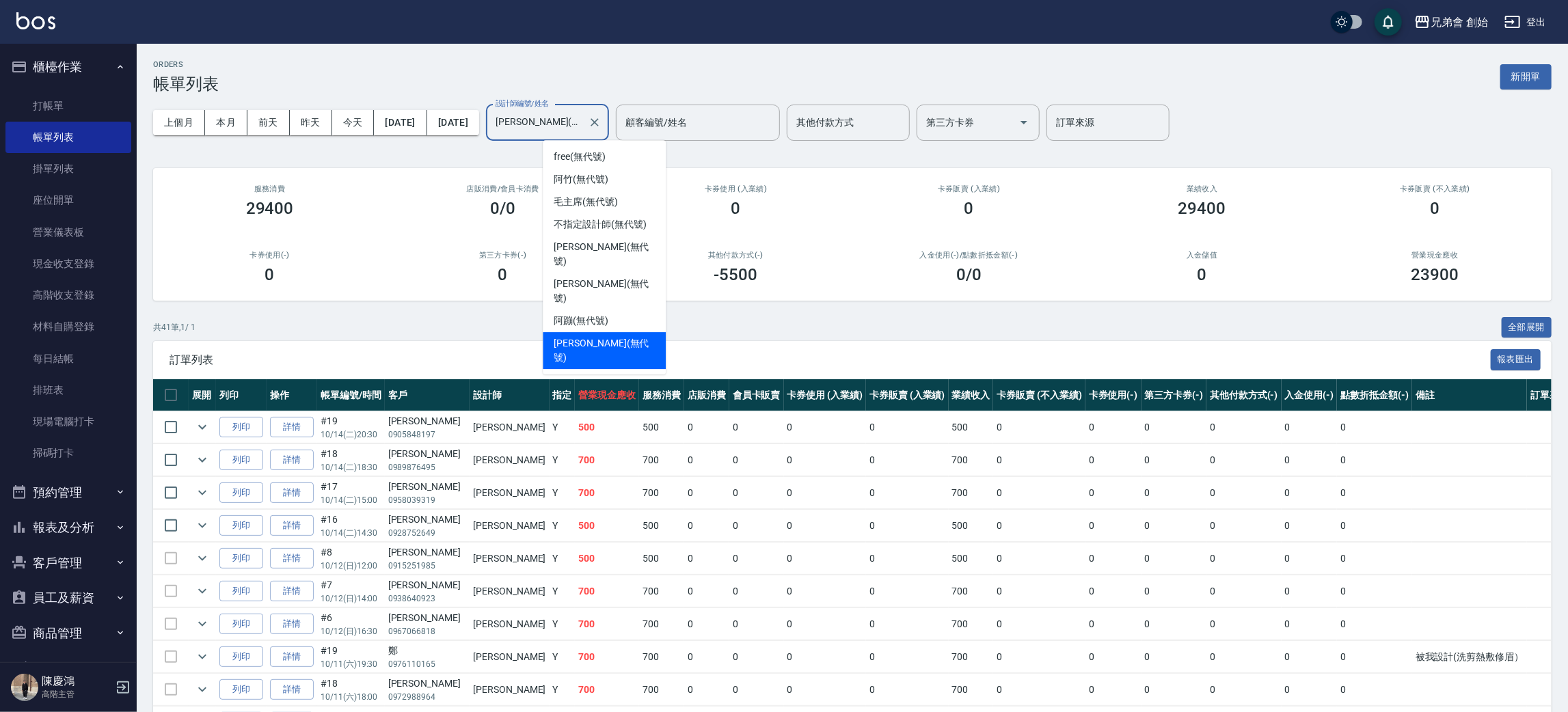
click at [582, 113] on input "威利(無代號)" at bounding box center [537, 122] width 90 height 24
click at [605, 244] on span "歐文 (無代號)" at bounding box center [604, 254] width 102 height 29
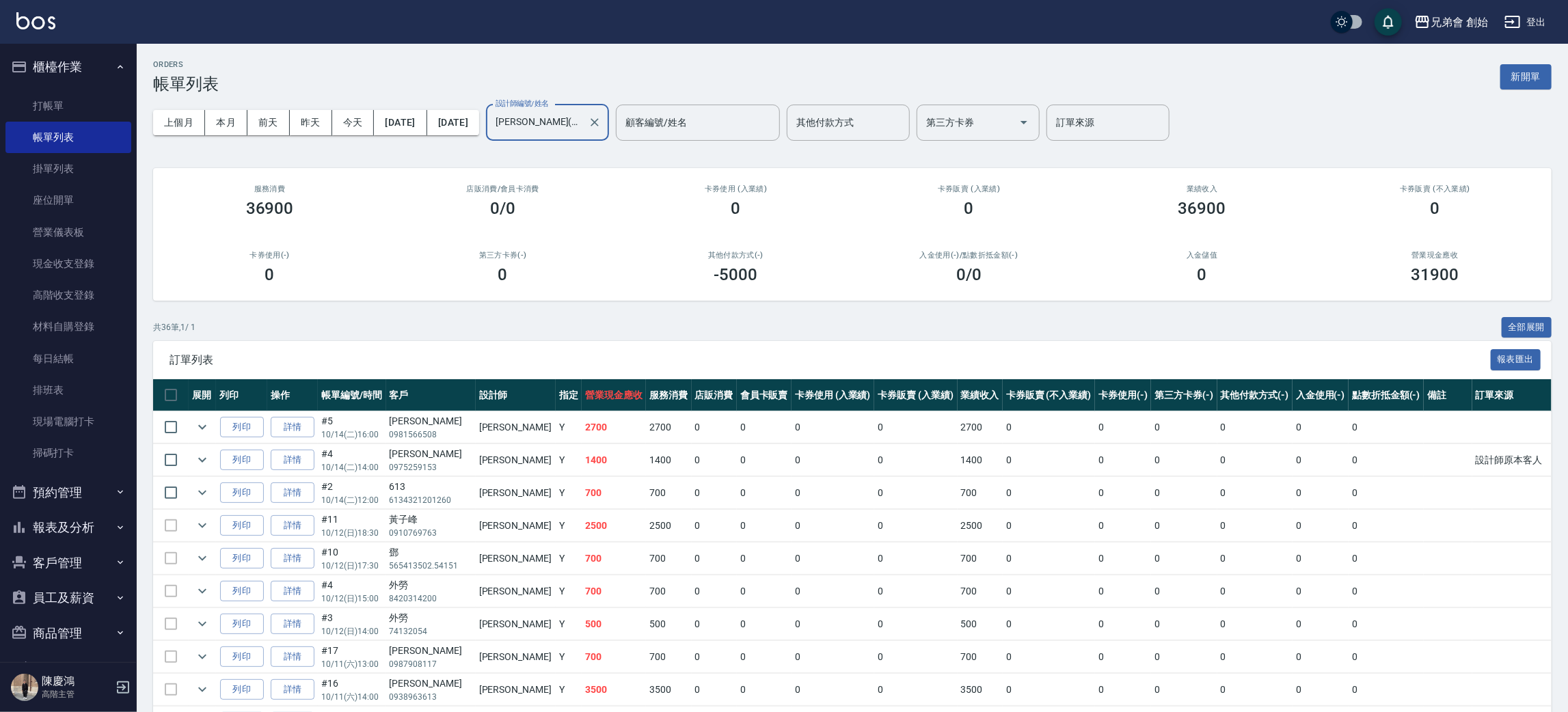
click at [564, 111] on input "歐文(無代號)" at bounding box center [537, 122] width 90 height 24
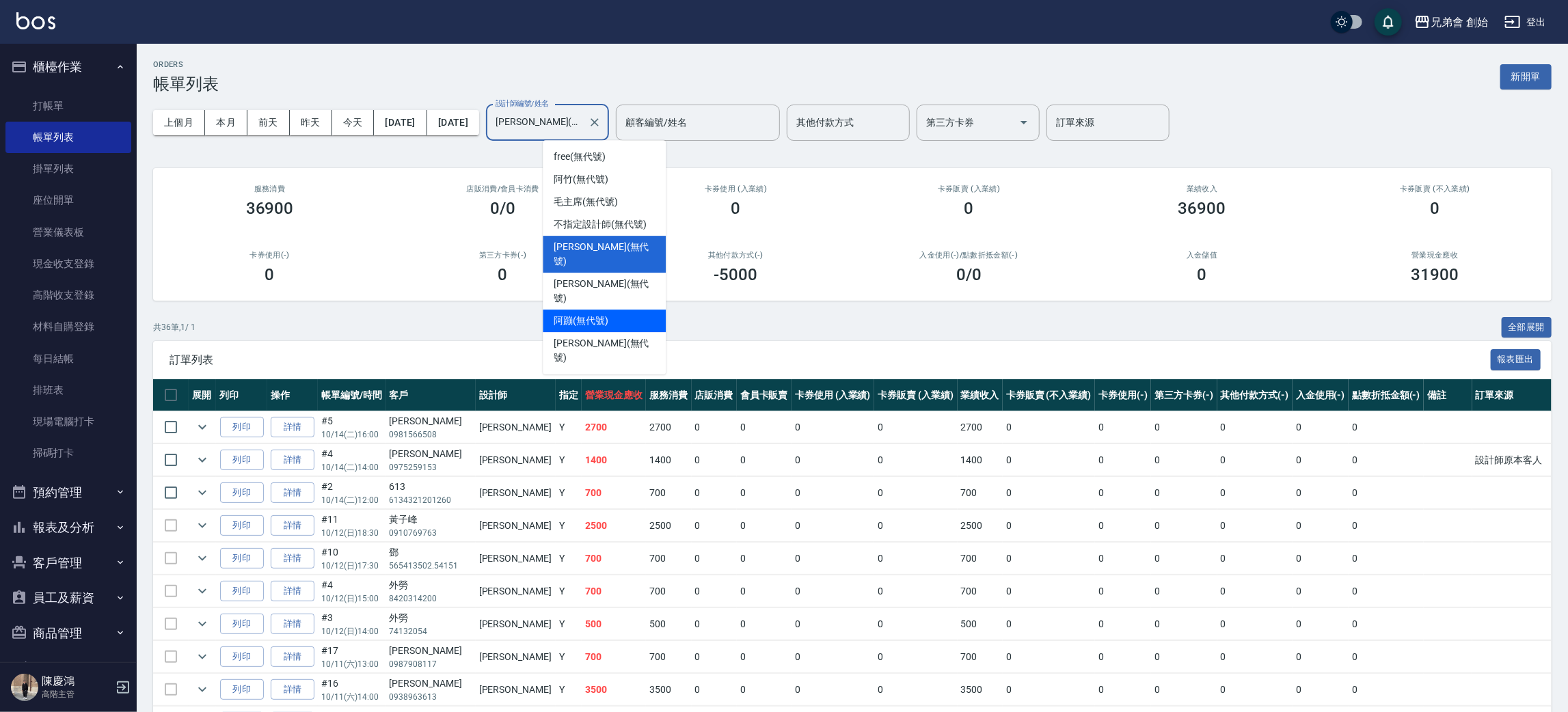
click at [587, 277] on span "潘潘 (無代號)" at bounding box center [604, 292] width 102 height 29
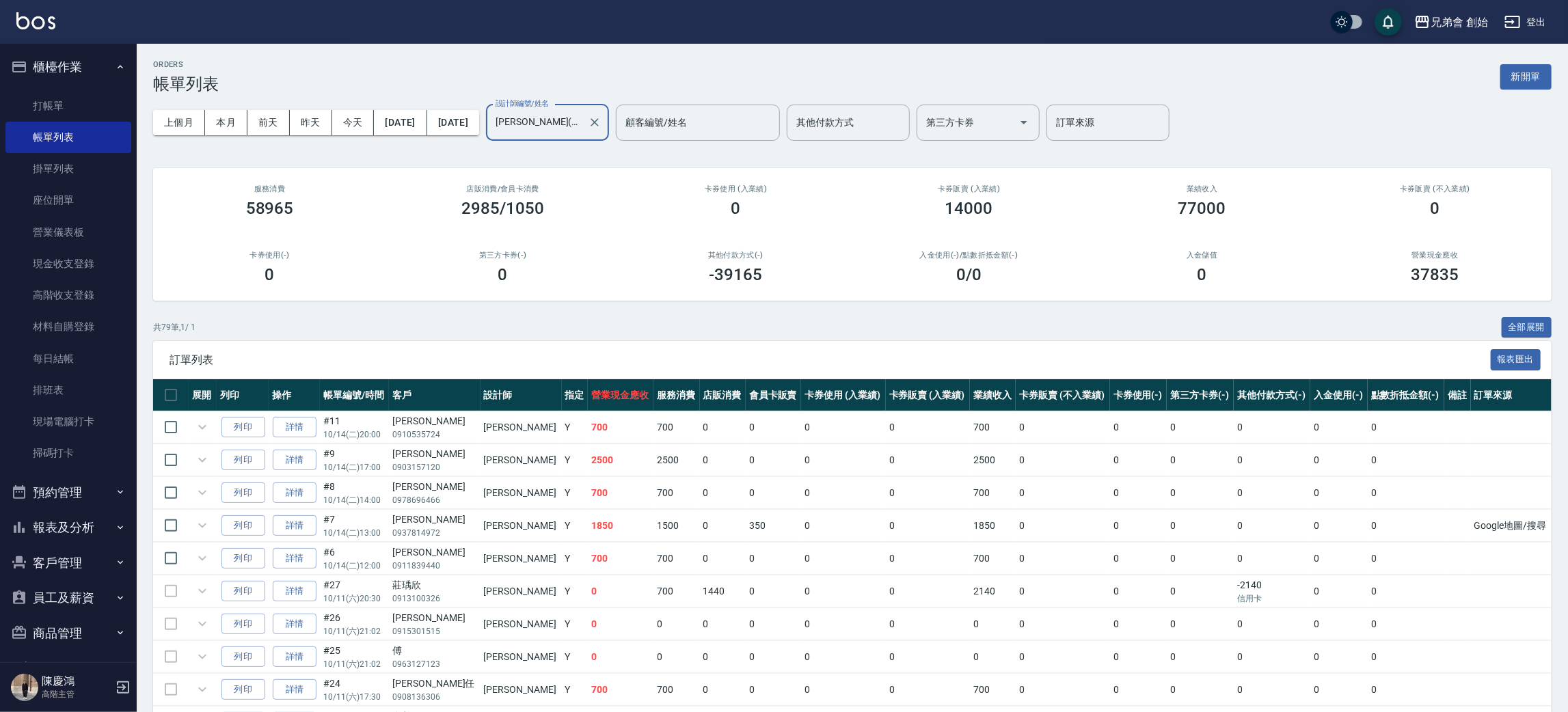
click at [582, 114] on input "潘潘(無代號)" at bounding box center [537, 122] width 90 height 24
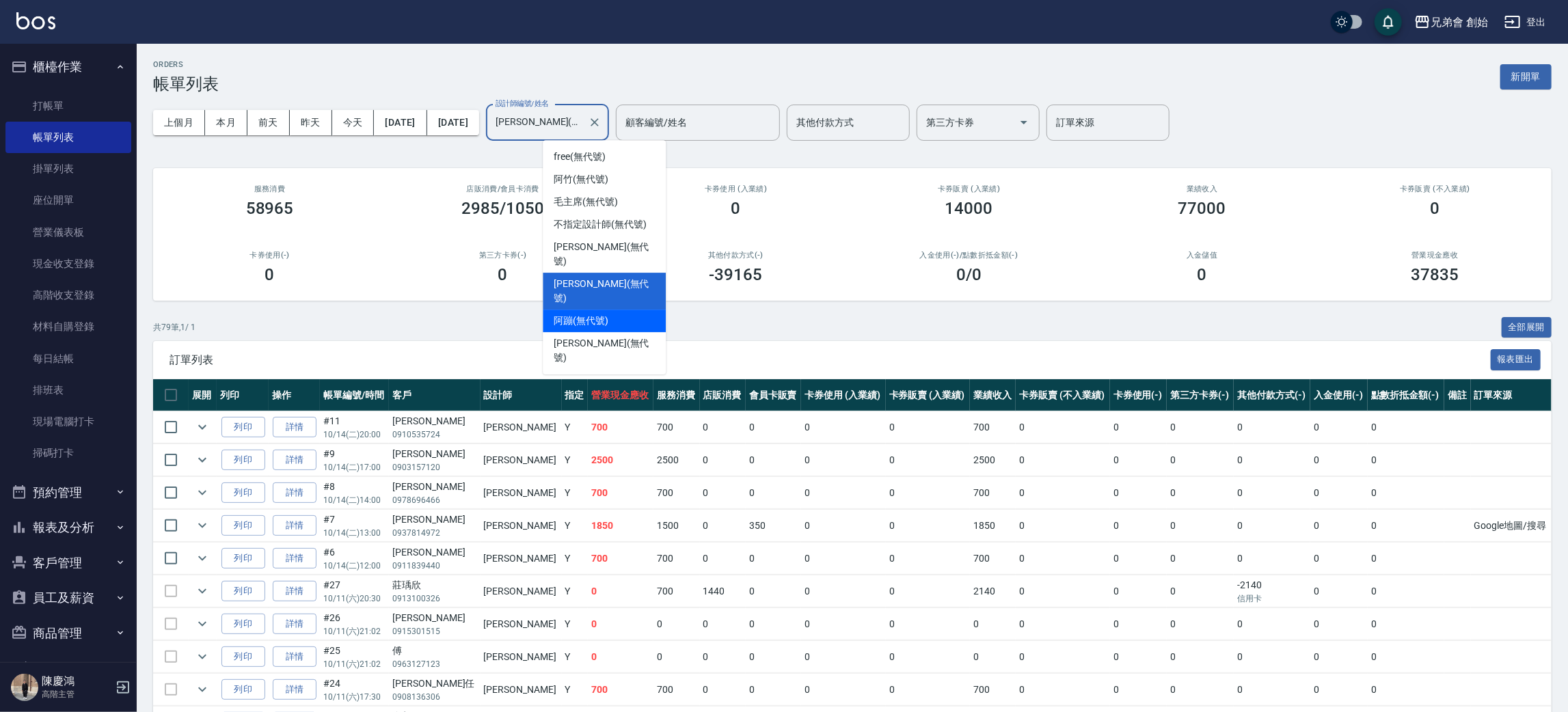
click at [601, 314] on span "阿蹦 (無代號)" at bounding box center [581, 321] width 55 height 14
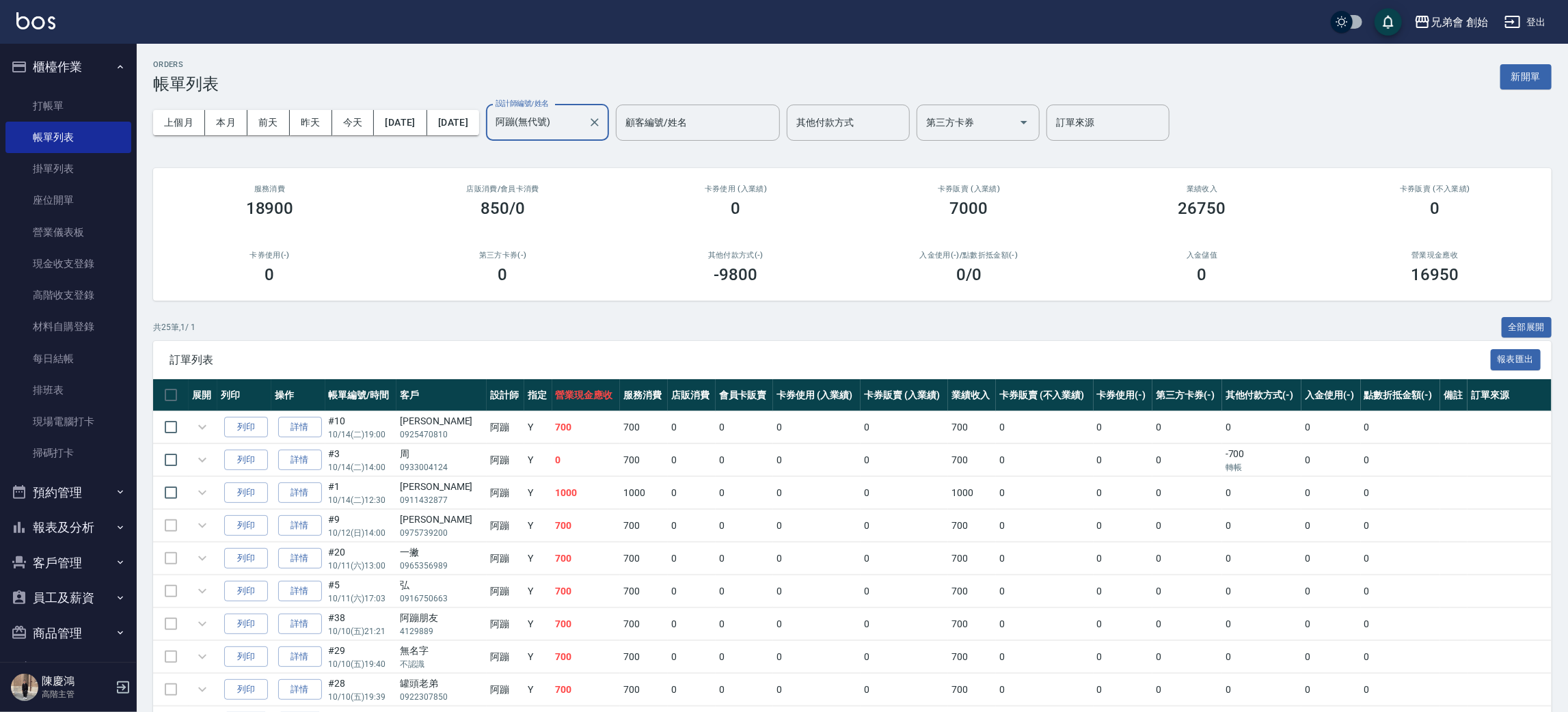
click at [582, 127] on input "阿蹦(無代號)" at bounding box center [537, 122] width 90 height 24
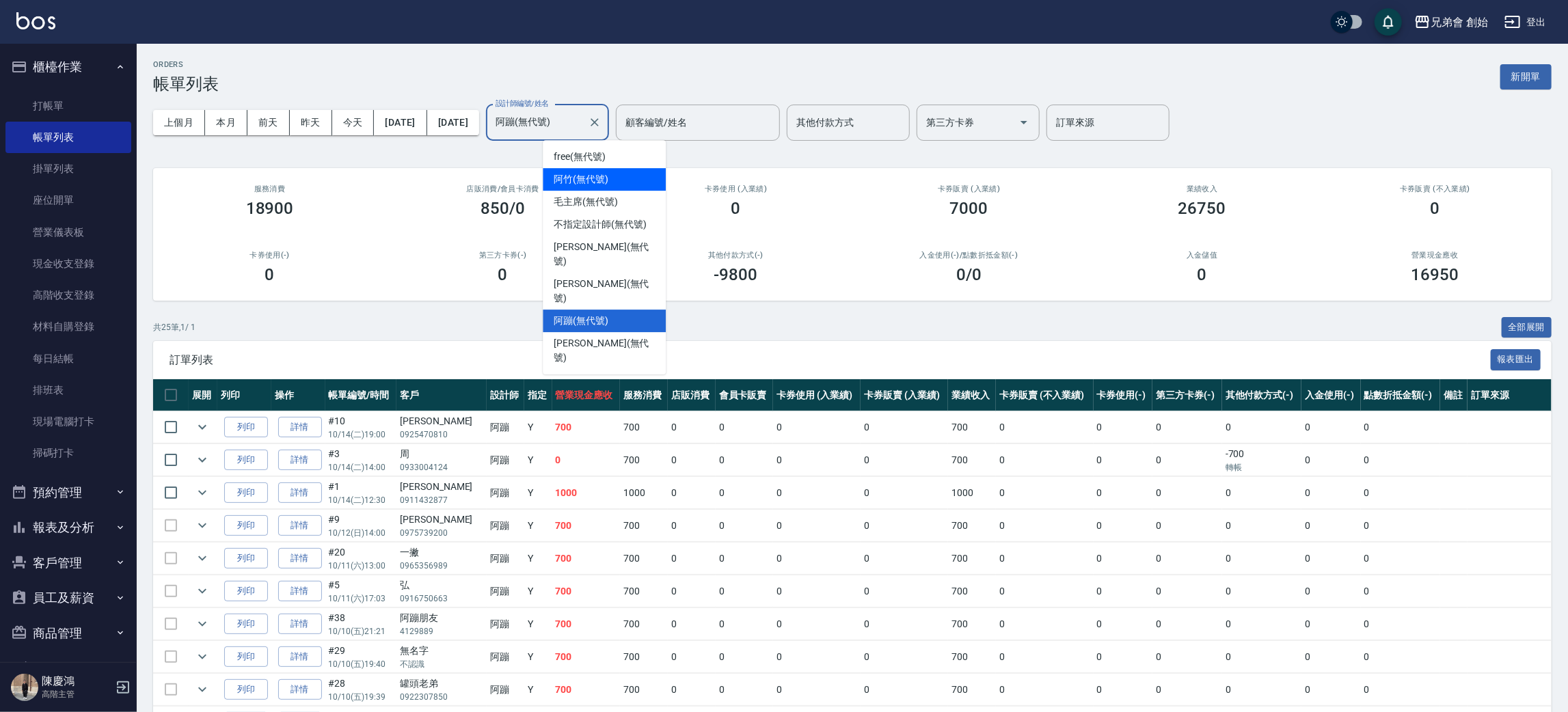
click at [629, 182] on div "阿竹 (無代號)" at bounding box center [604, 179] width 123 height 23
type input "阿竹 (無代號)"
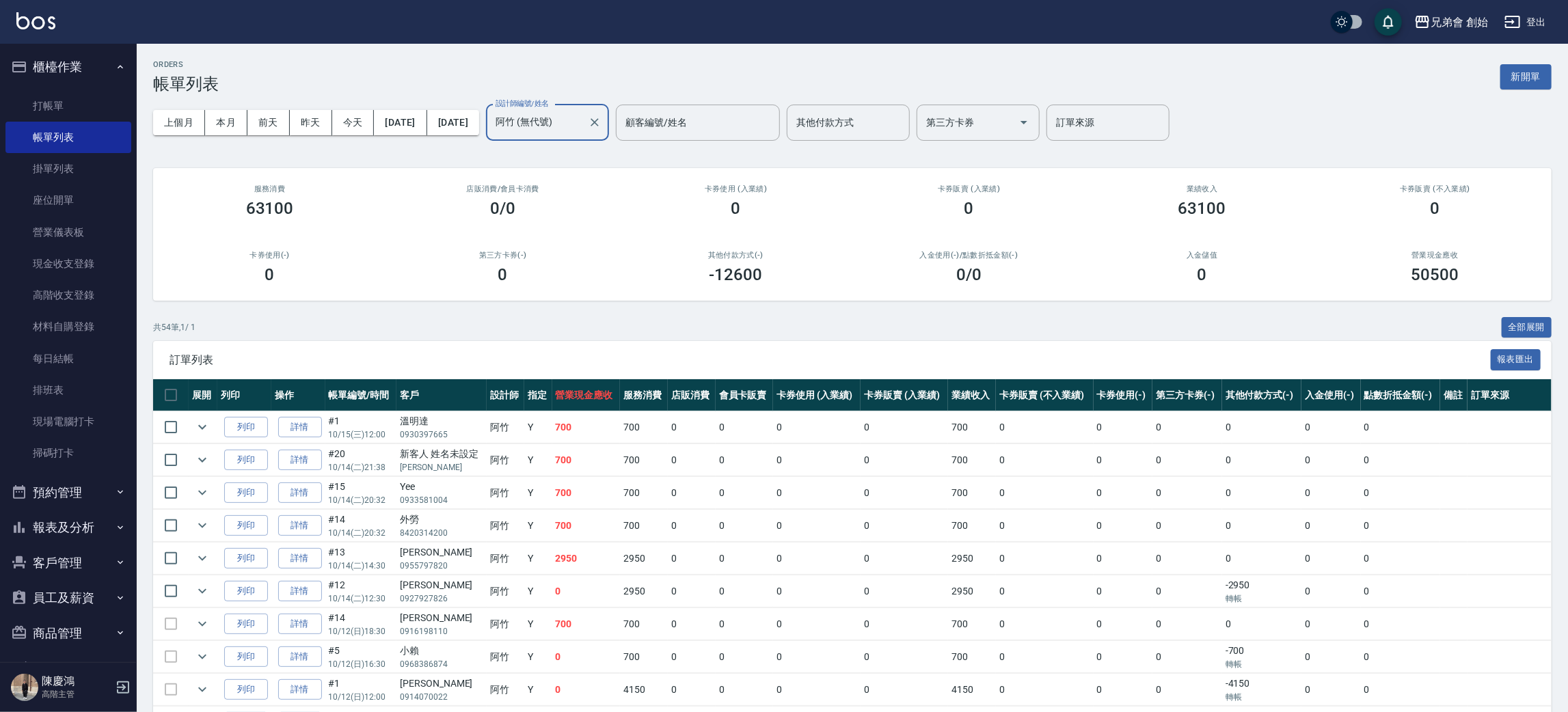
click at [578, 142] on div "上個月 本月 前天 昨天 今天 2025/10/01 2025/10/31 設計師編號/姓名 阿竹 (無代號) 設計師編號/姓名 顧客編號/姓名 顧客編號/姓…" at bounding box center [853, 123] width 1399 height 58
click at [582, 126] on input "阿竹 (無代號)" at bounding box center [537, 122] width 90 height 24
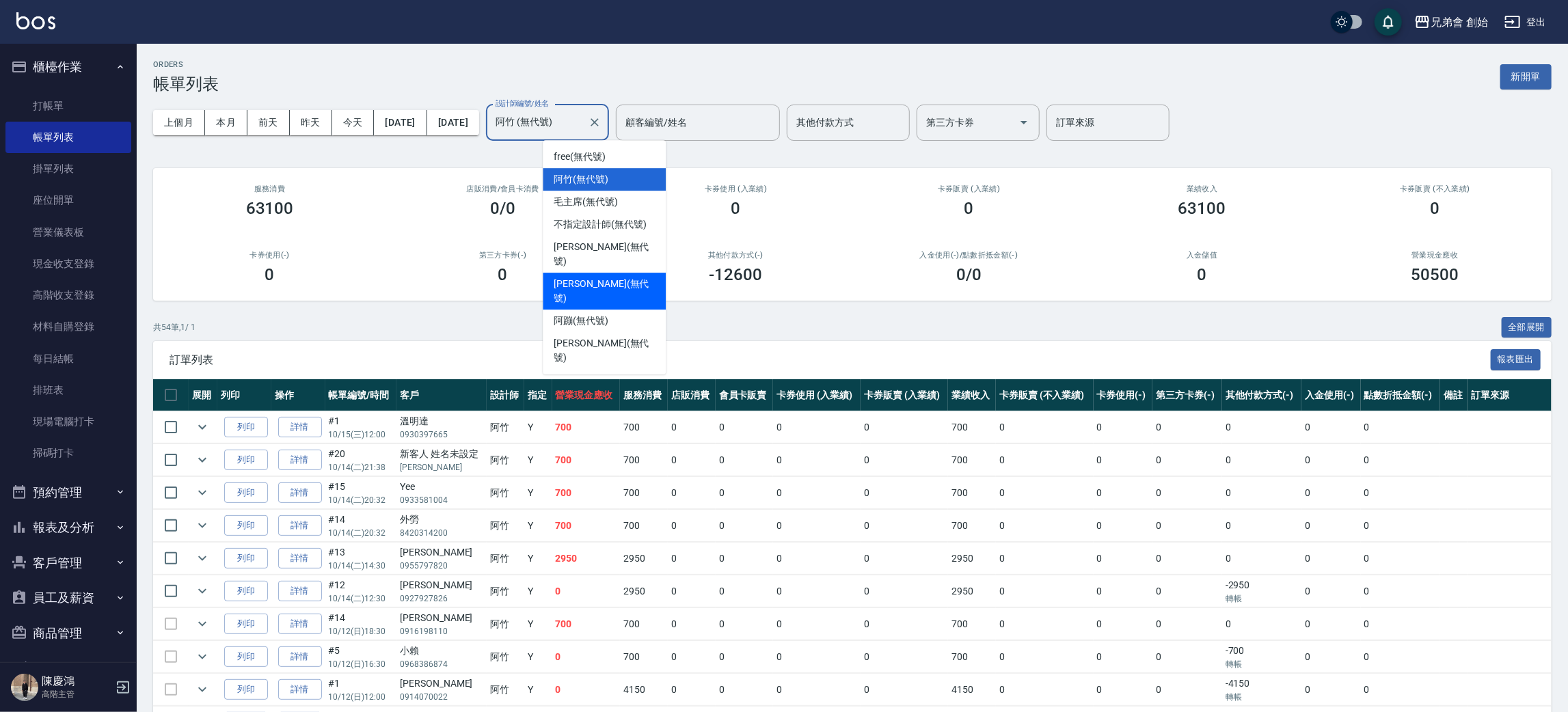
click at [360, 281] on div "0" at bounding box center [269, 274] width 200 height 19
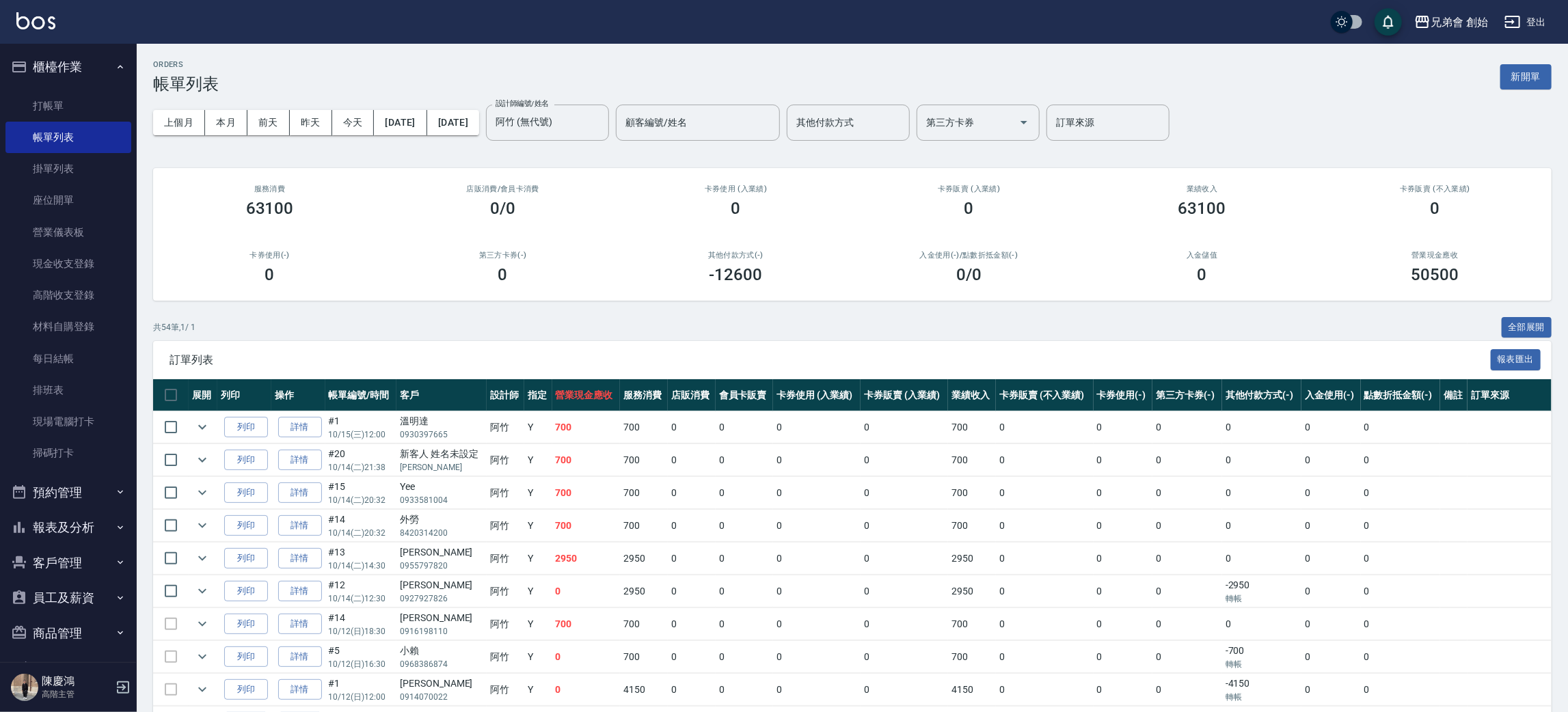
click at [102, 485] on button "預約管理" at bounding box center [68, 492] width 126 height 36
click at [92, 563] on link "單日預約紀錄" at bounding box center [68, 562] width 126 height 31
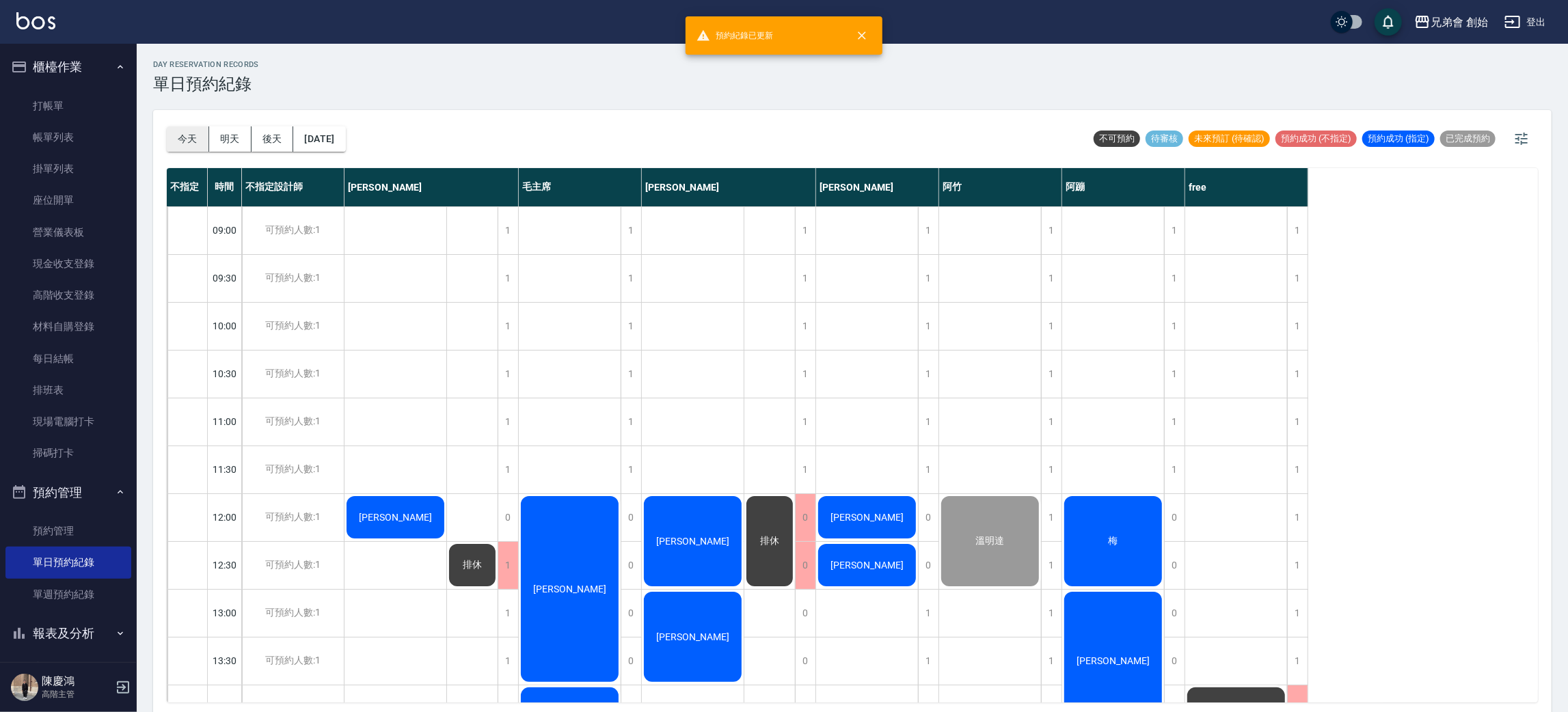
click at [186, 135] on button "今天" at bounding box center [188, 139] width 43 height 25
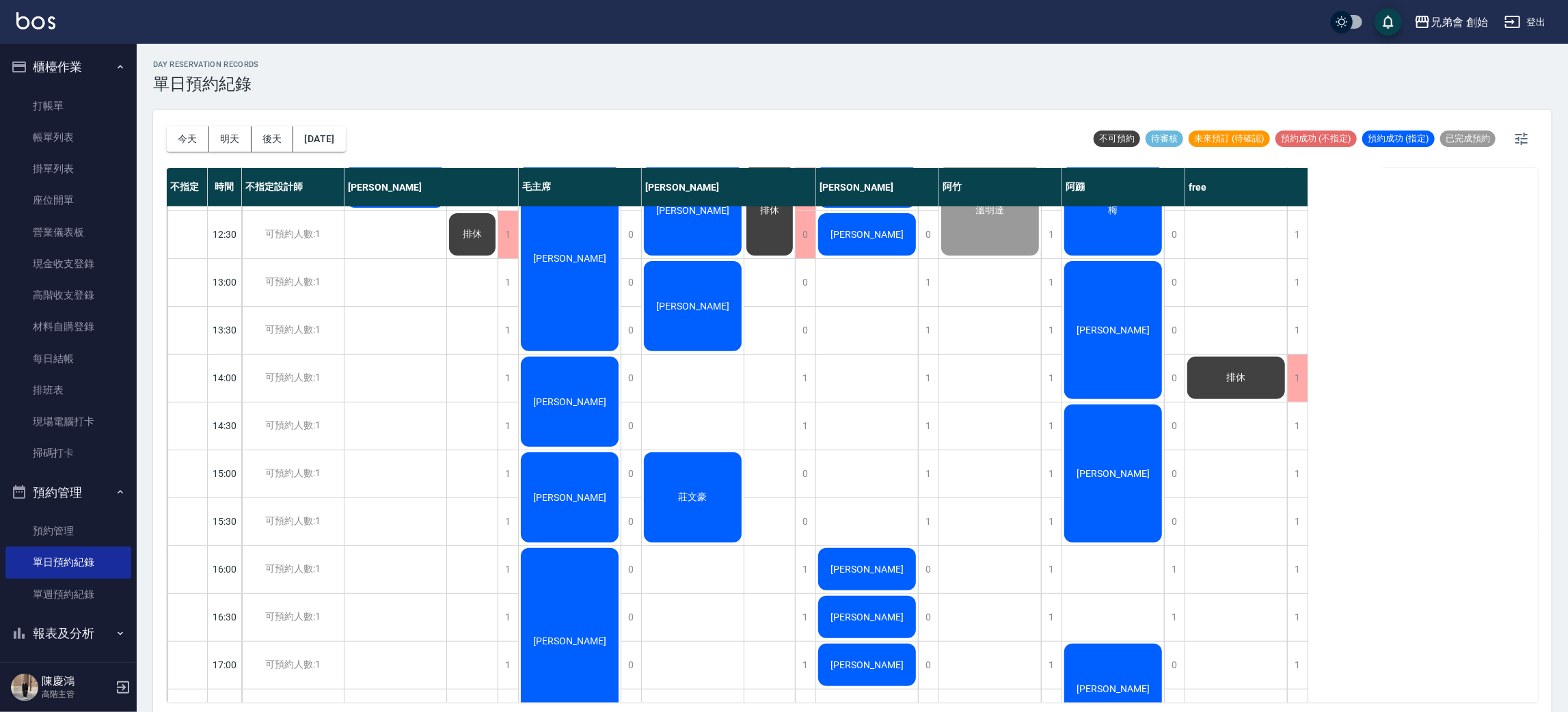
scroll to position [323, 0]
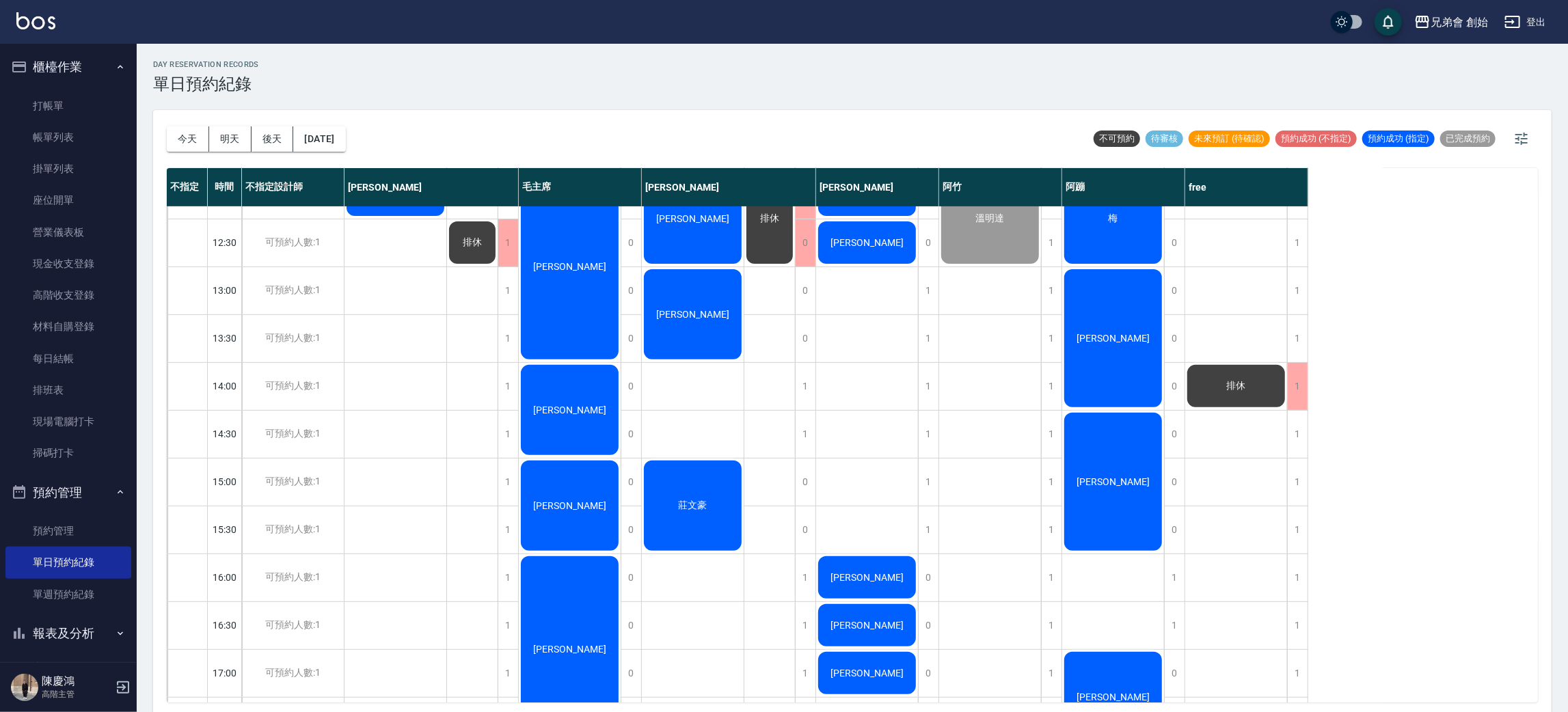
click at [421, 400] on div "[PERSON_NAME]" at bounding box center [395, 578] width 102 height 1387
click at [195, 137] on button "今天" at bounding box center [188, 139] width 43 height 25
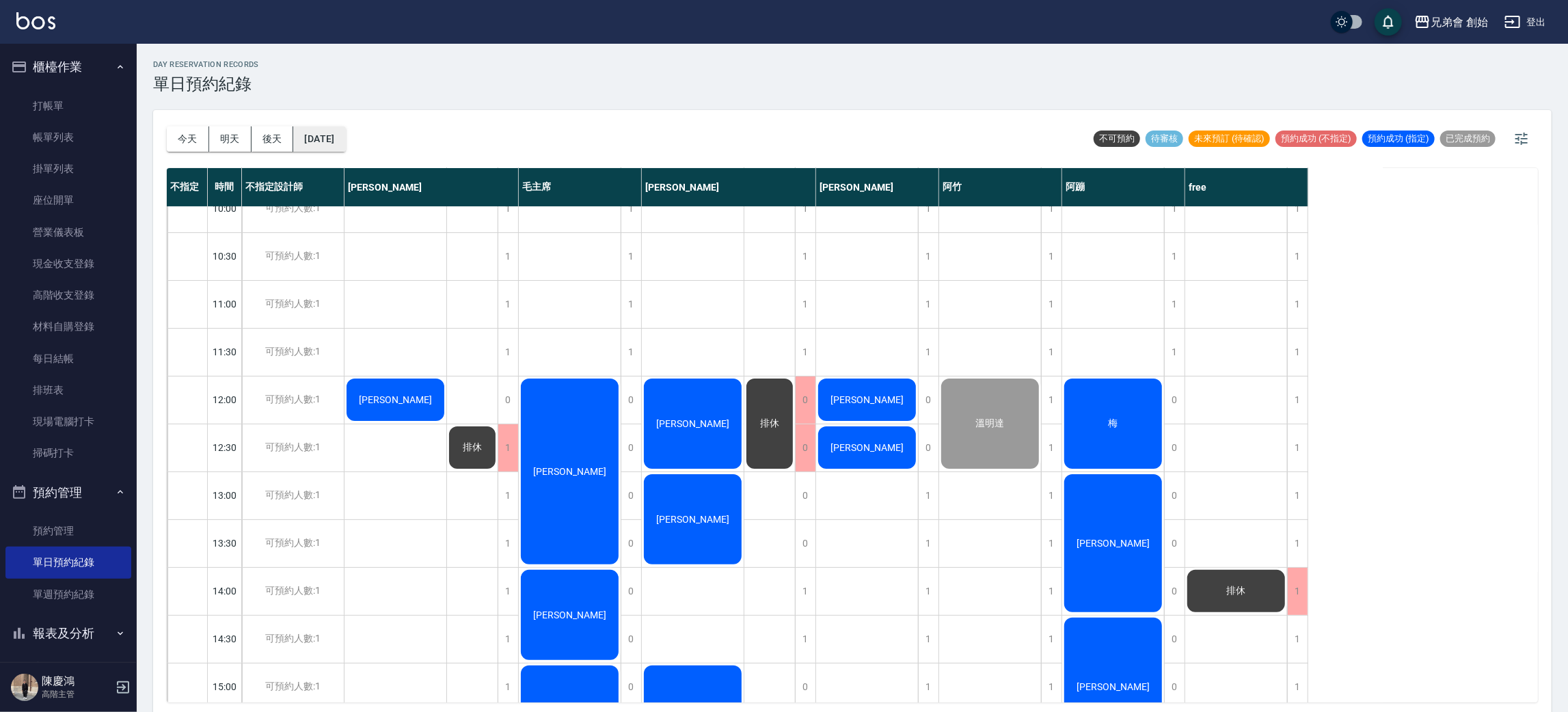
scroll to position [0, 0]
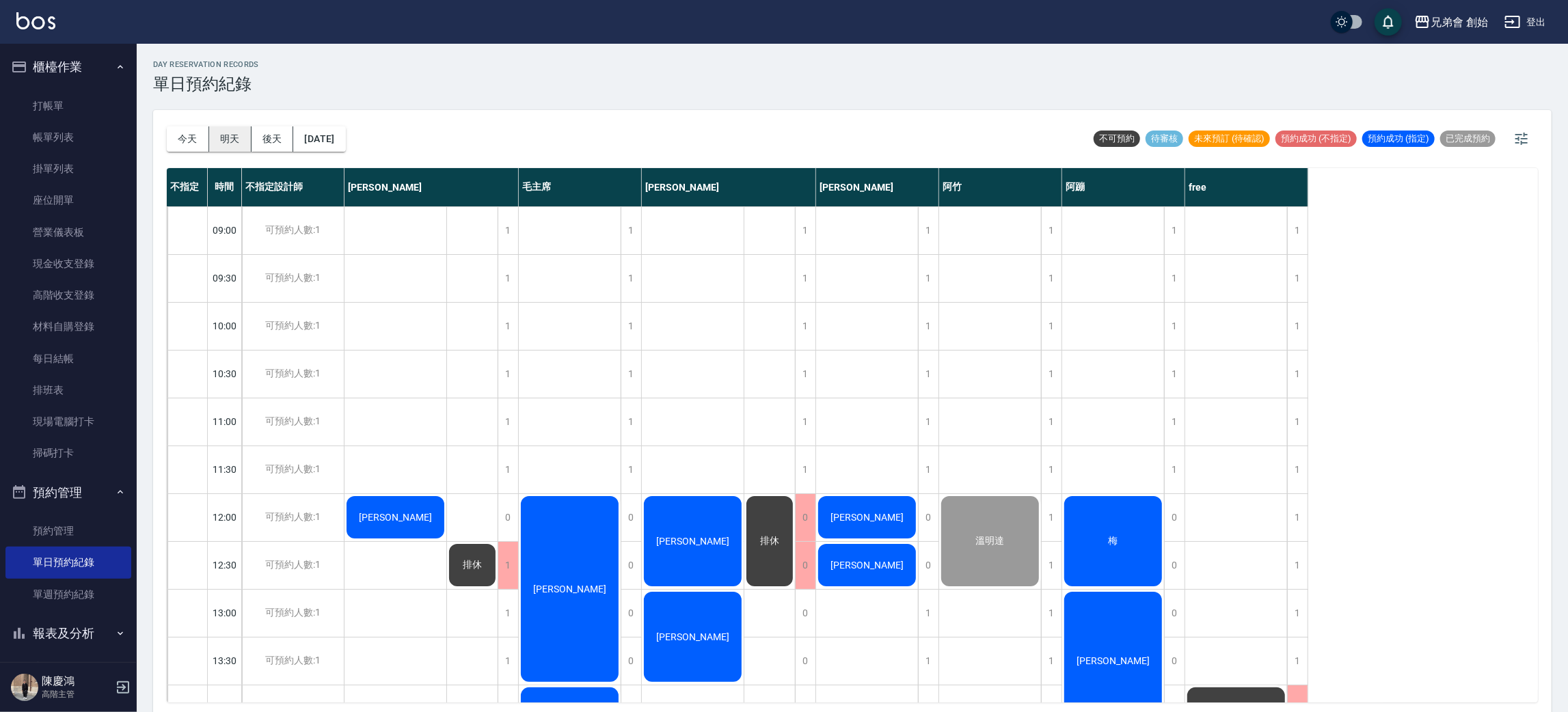
click at [227, 133] on button "明天" at bounding box center [231, 139] width 43 height 25
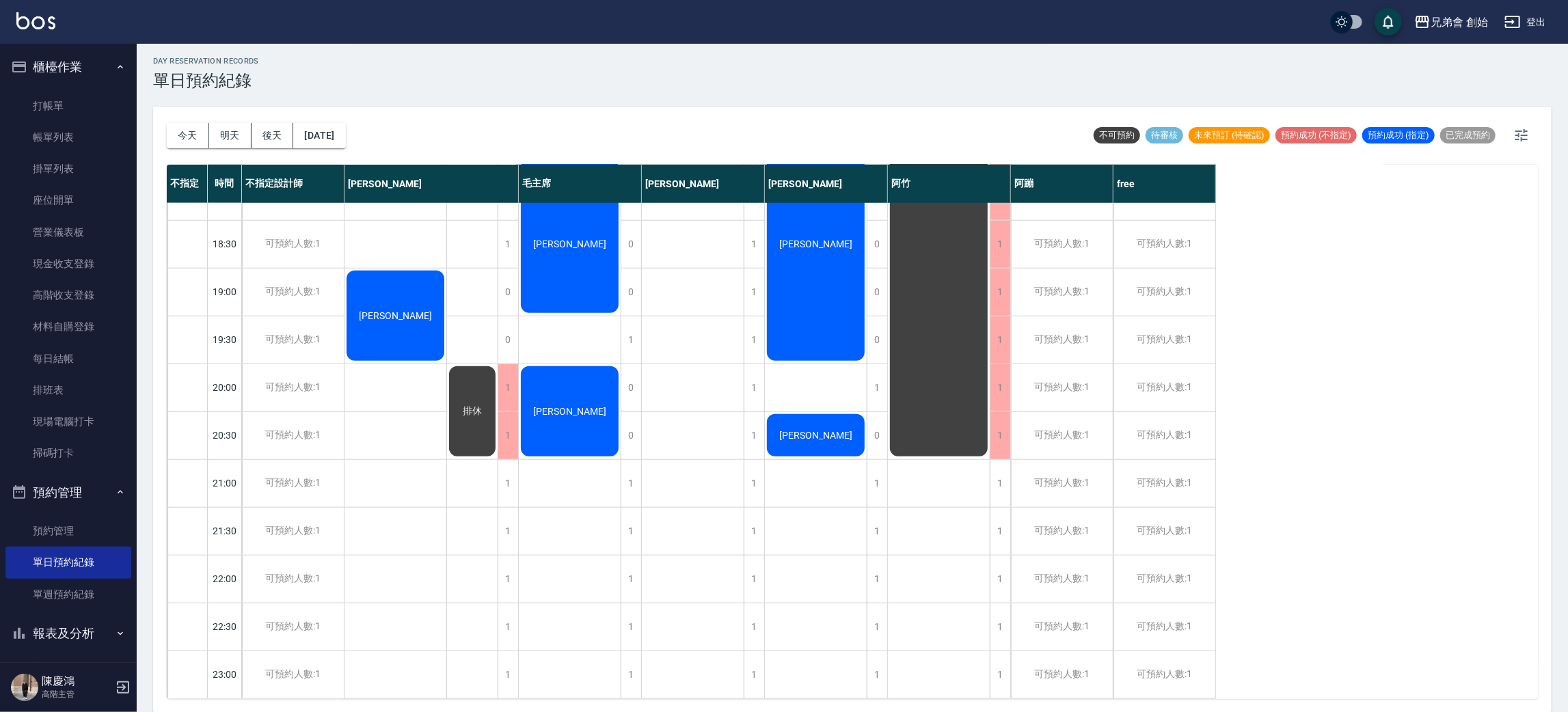
scroll to position [599, 0]
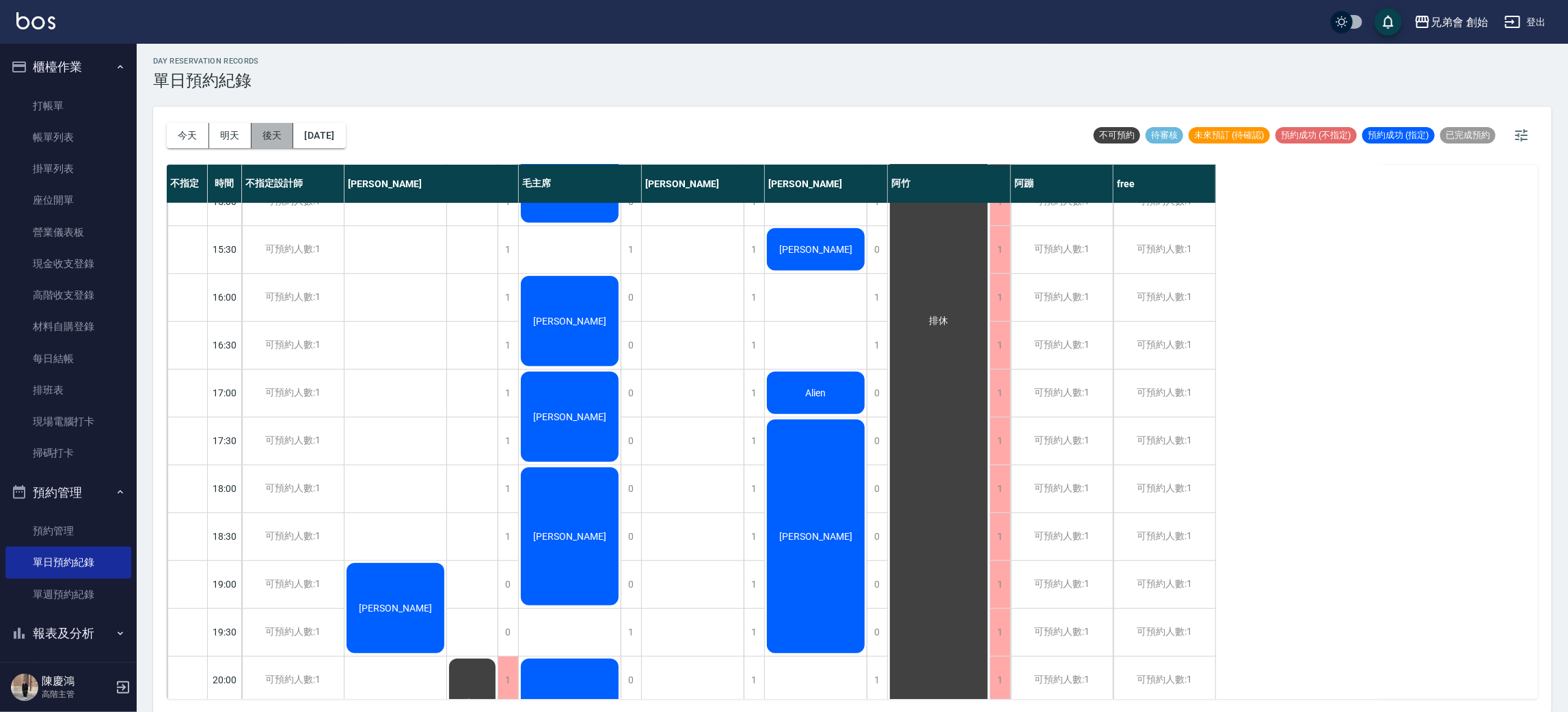
click at [277, 137] on button "後天" at bounding box center [273, 135] width 43 height 25
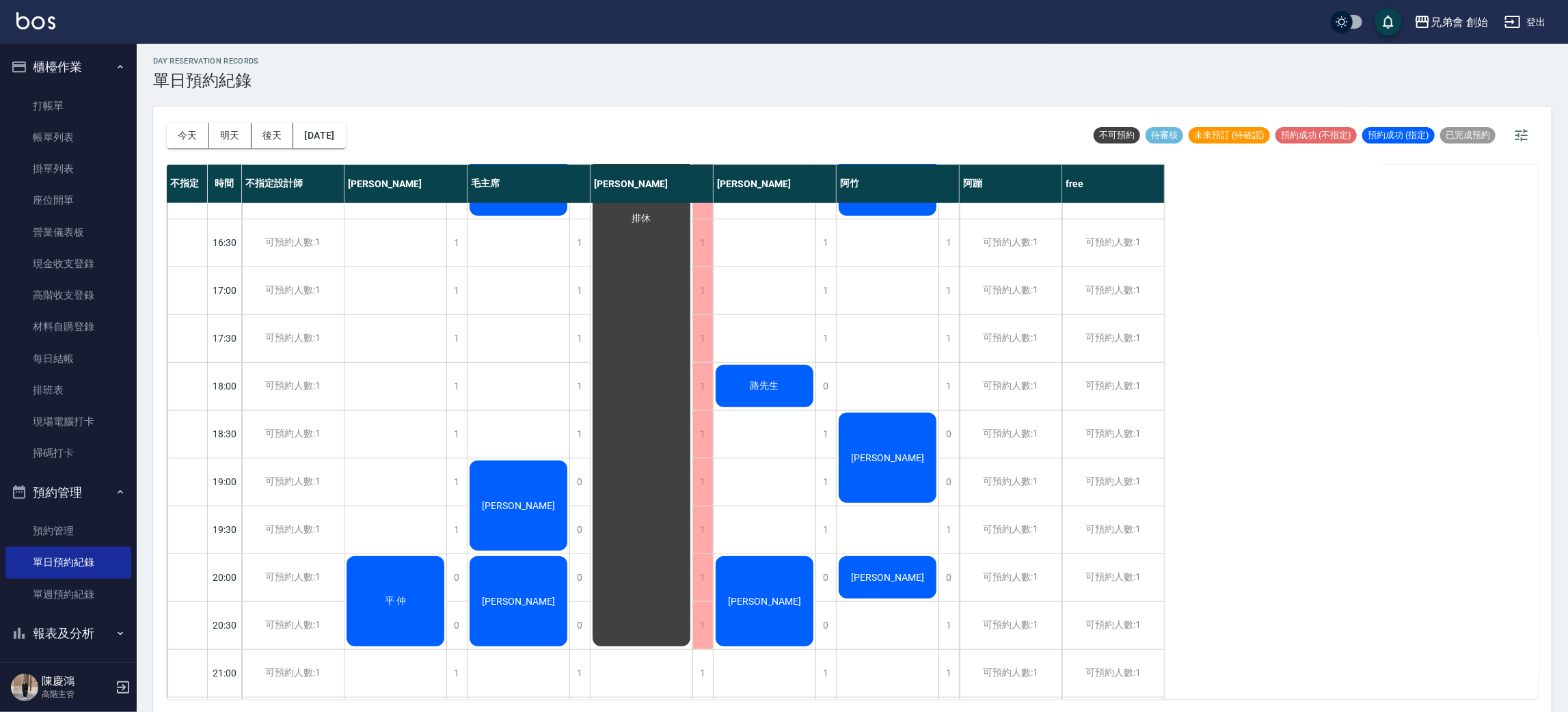
scroll to position [804, 0]
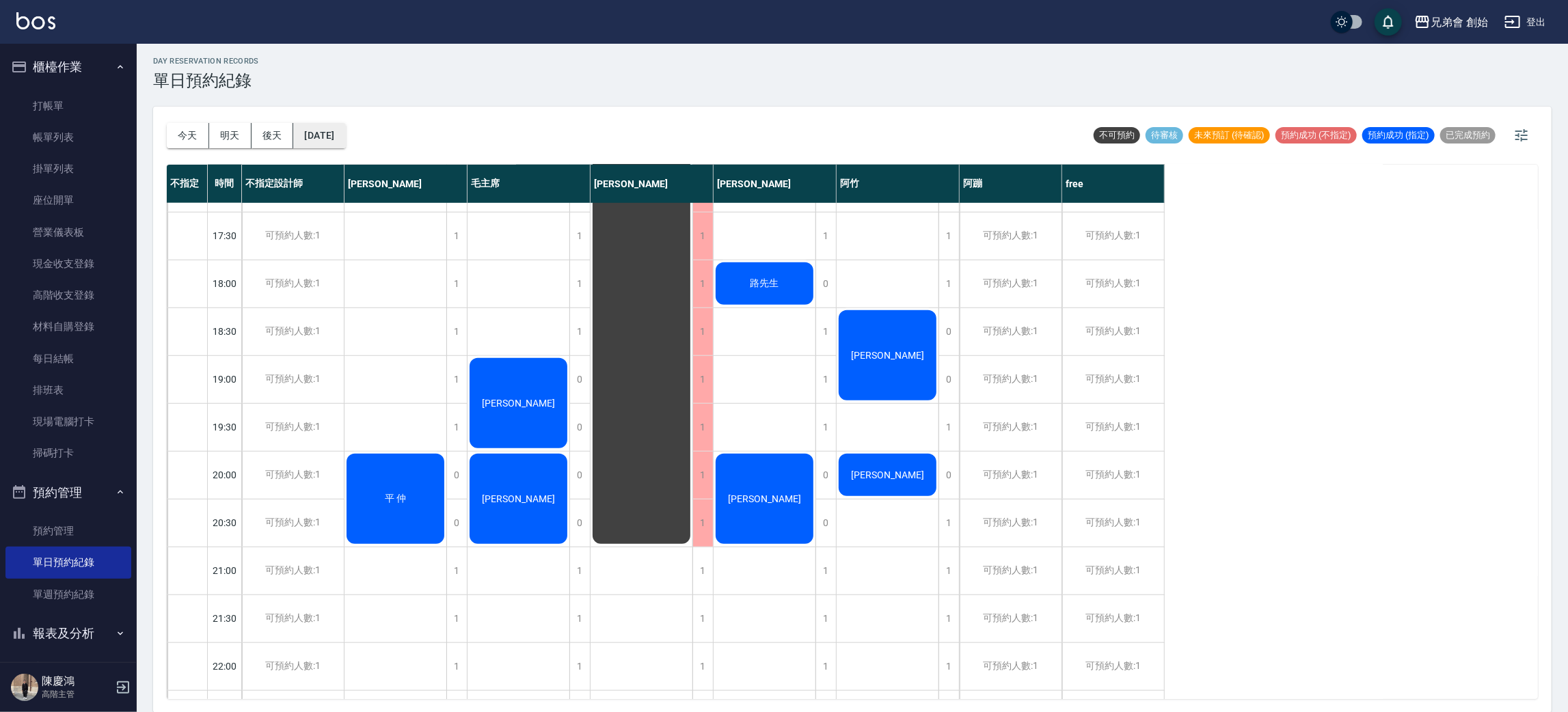
click at [345, 130] on button "2025/10/17" at bounding box center [319, 135] width 52 height 25
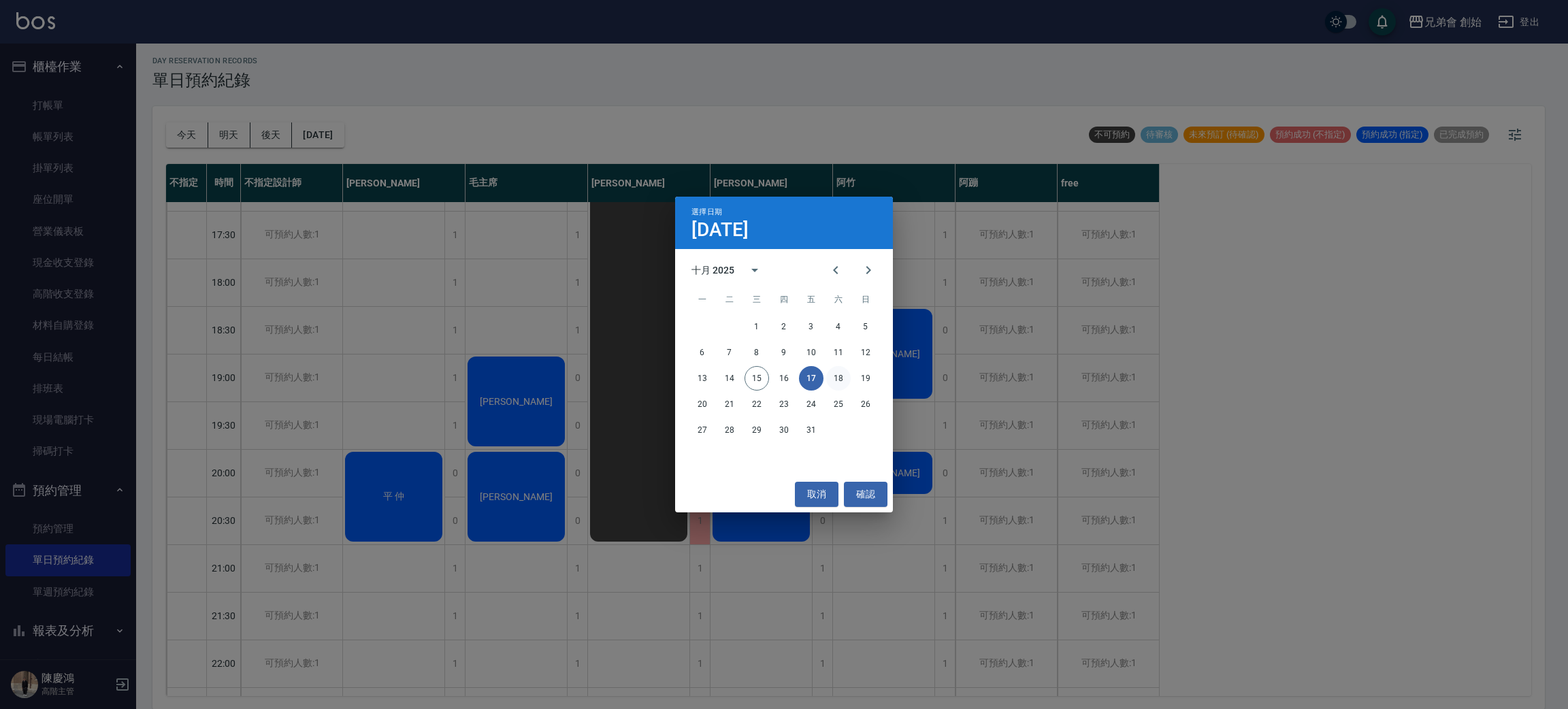
click at [847, 378] on button "18" at bounding box center [838, 378] width 24 height 24
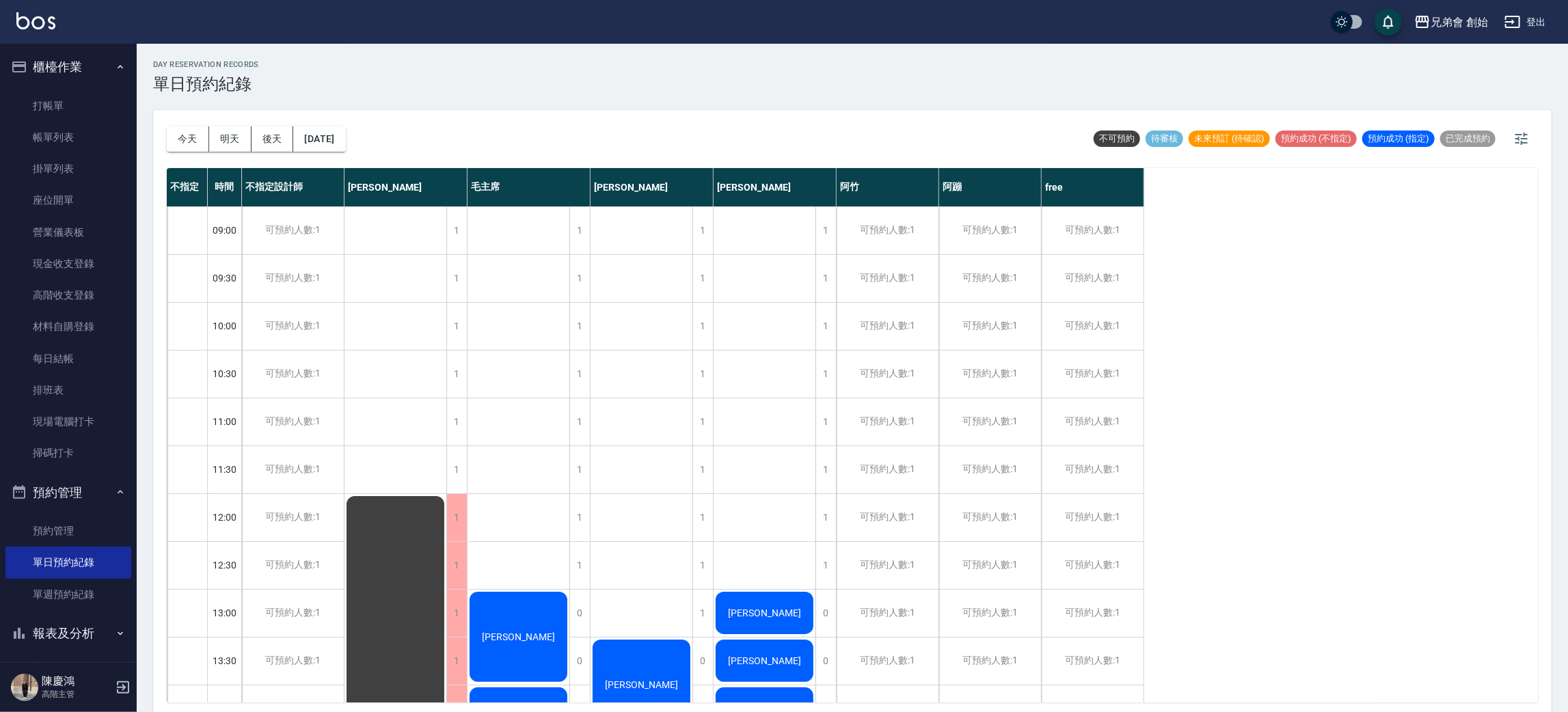
scroll to position [307, 0]
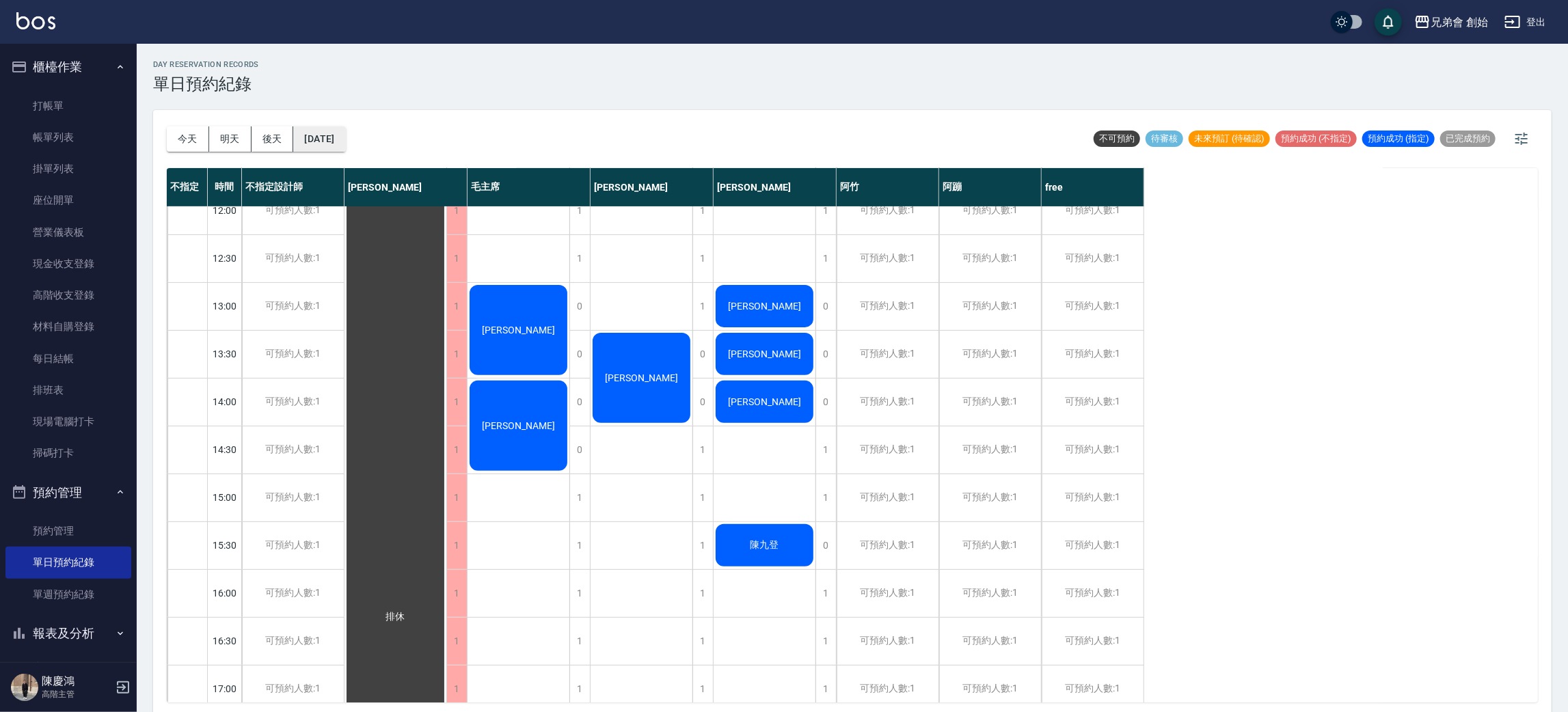
click at [345, 128] on button "2025/10/18" at bounding box center [319, 139] width 52 height 25
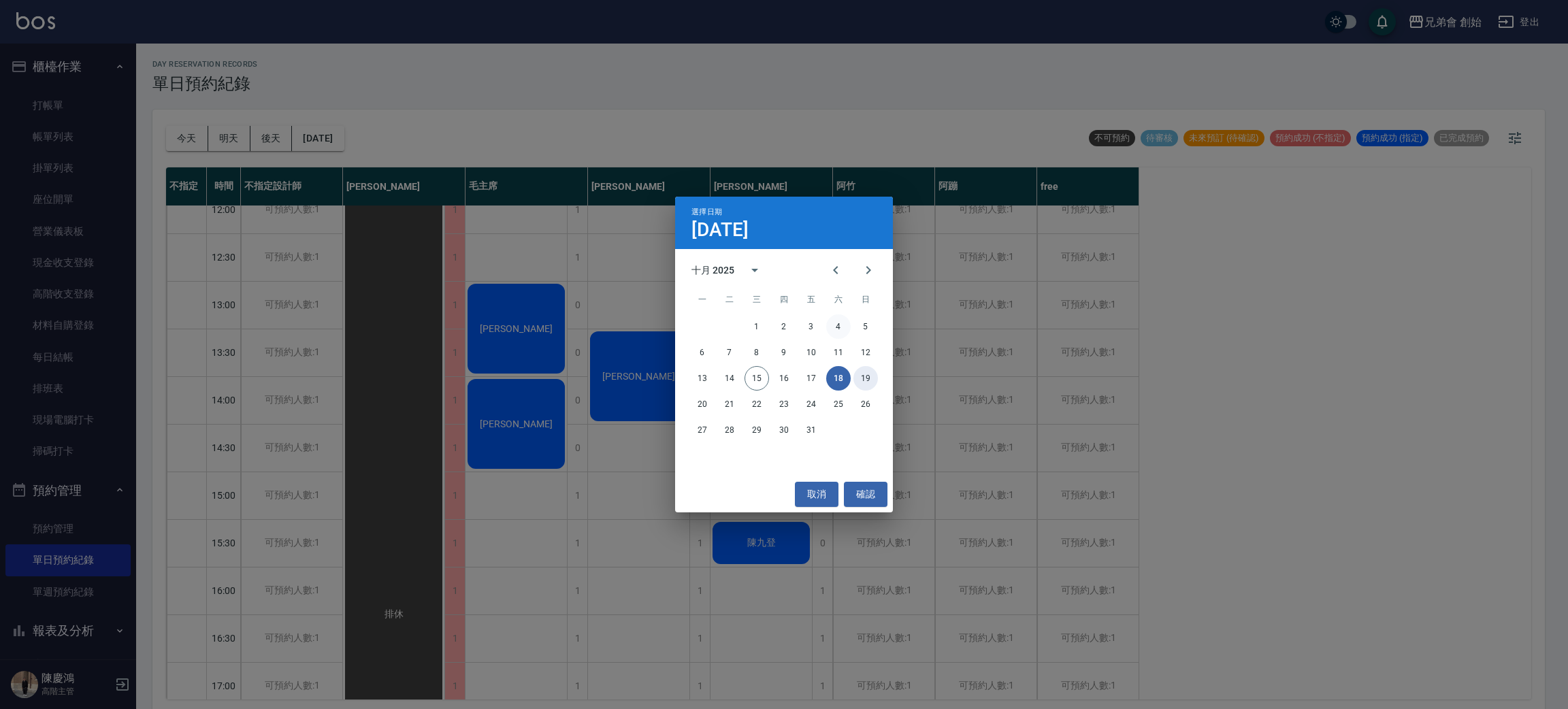
drag, startPoint x: 862, startPoint y: 373, endPoint x: 832, endPoint y: 336, distance: 47.6
click at [863, 361] on div "1 2 3 4 5 6 7 8 9 10 11 12 13 14 15 16 17 18 19 20 21 22 23 24 25 26 27 28 29 3…" at bounding box center [784, 378] width 218 height 131
click at [870, 373] on button "19" at bounding box center [866, 378] width 24 height 24
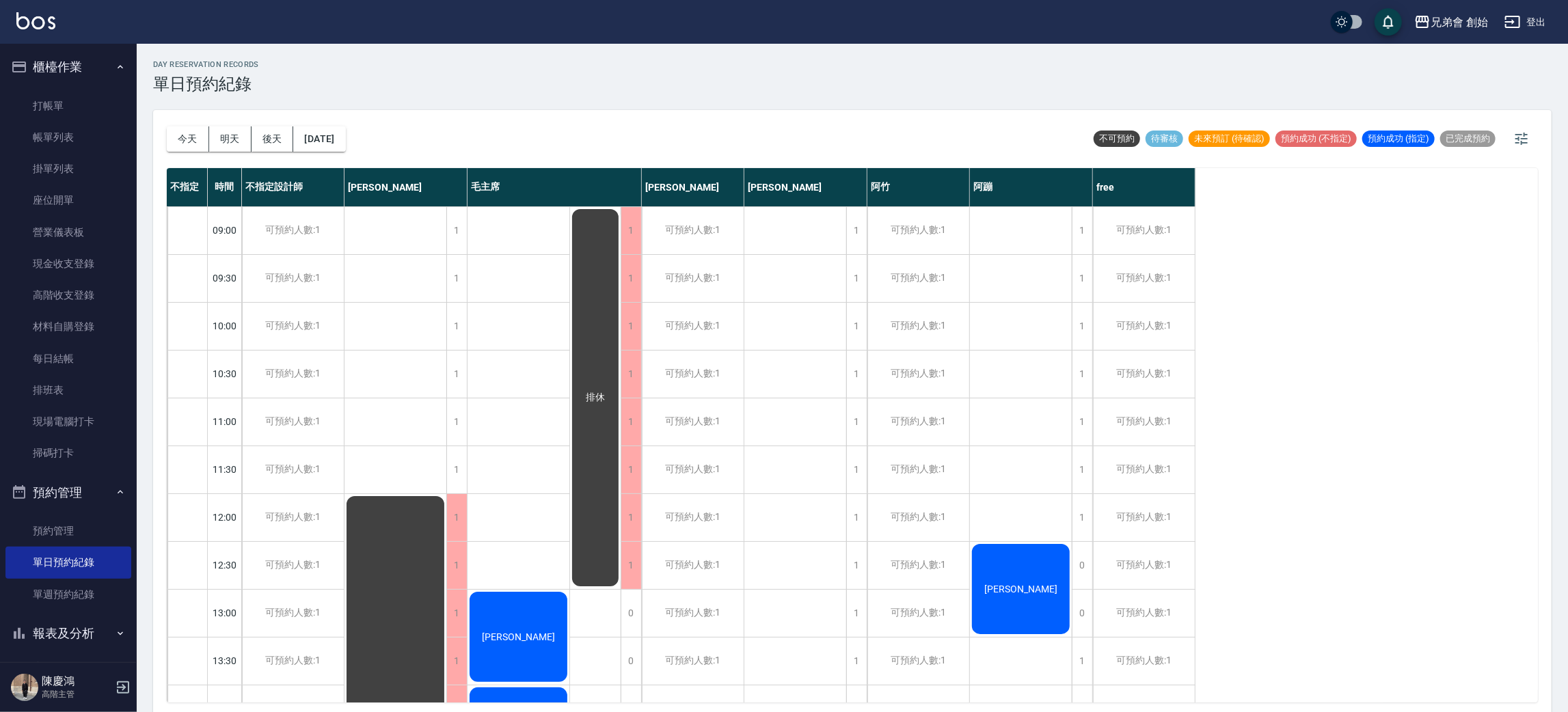
click at [331, 124] on div "今天 明天 後天 2025/10/19" at bounding box center [256, 139] width 179 height 58
click at [186, 139] on button "今天" at bounding box center [188, 139] width 43 height 25
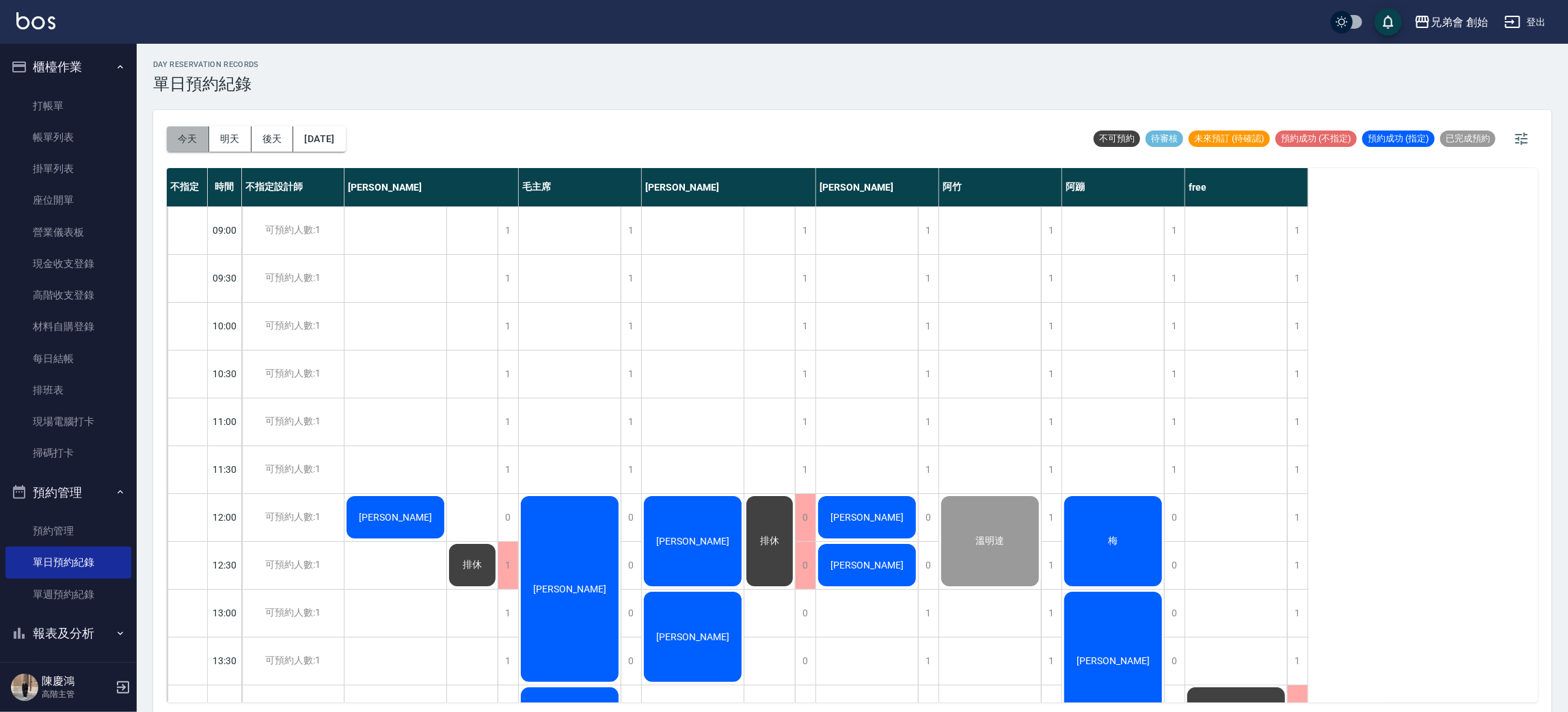
click at [184, 143] on button "今天" at bounding box center [188, 139] width 43 height 25
drag, startPoint x: 218, startPoint y: 130, endPoint x: 163, endPoint y: 140, distance: 55.9
click at [217, 129] on button "明天" at bounding box center [231, 139] width 43 height 25
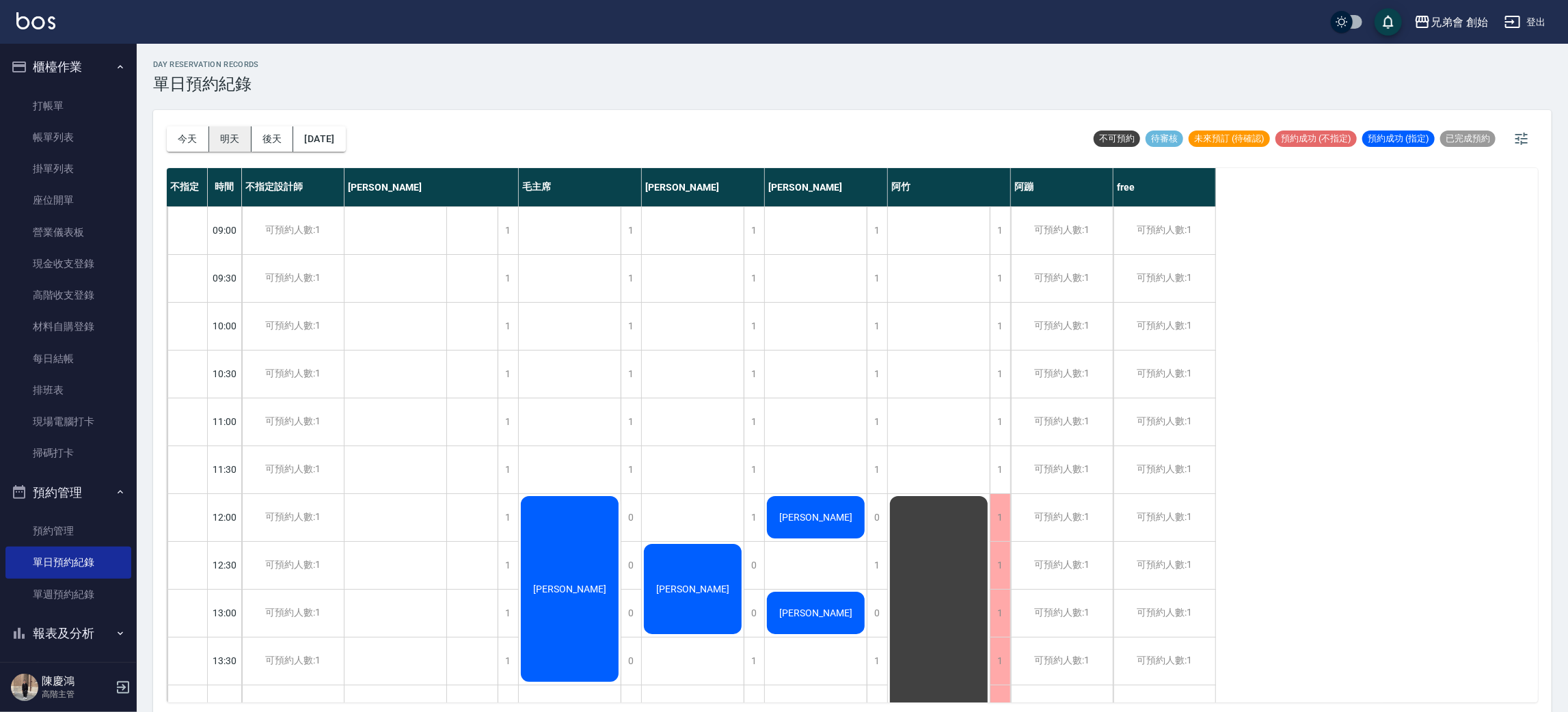
click at [209, 134] on button "明天" at bounding box center [231, 139] width 43 height 25
click at [192, 128] on button "今天" at bounding box center [188, 139] width 43 height 25
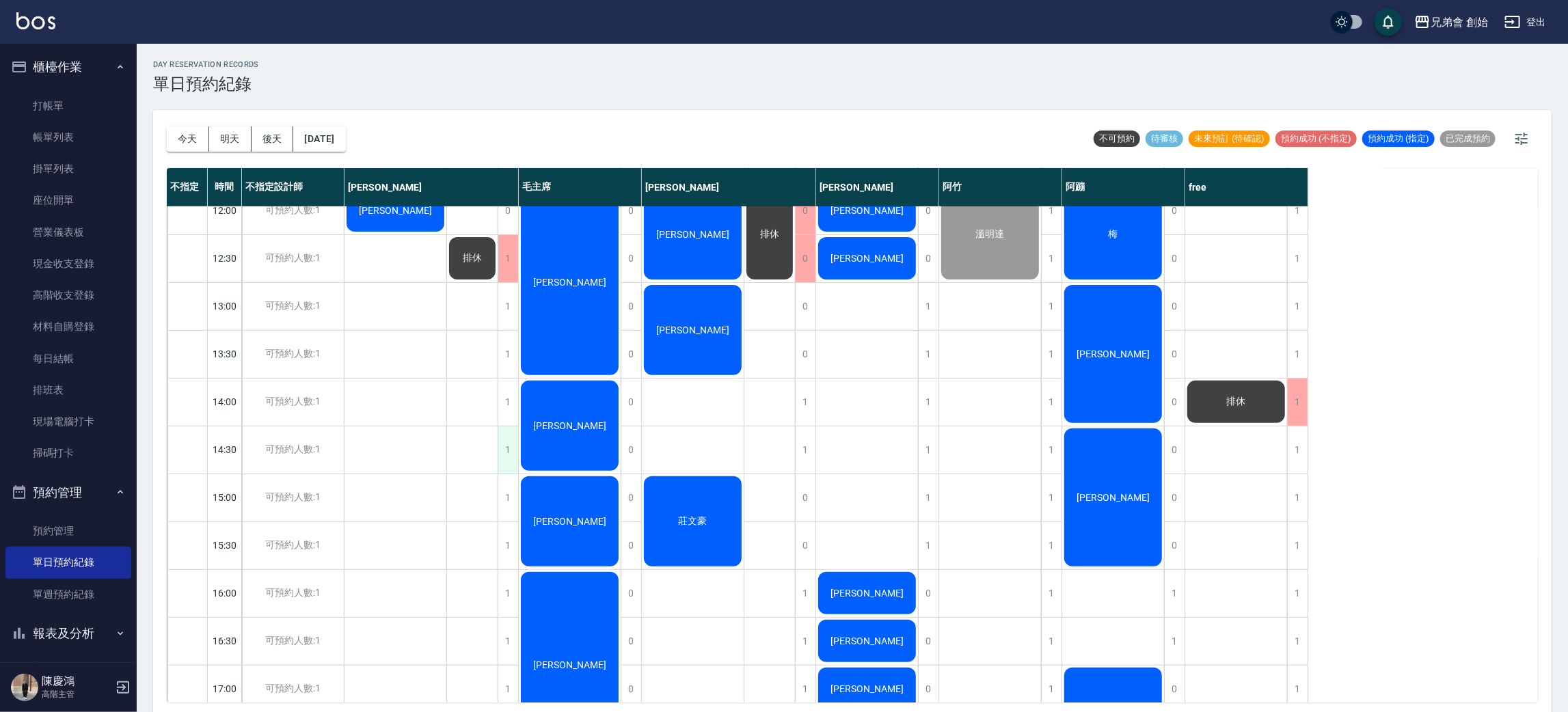
scroll to position [512, 0]
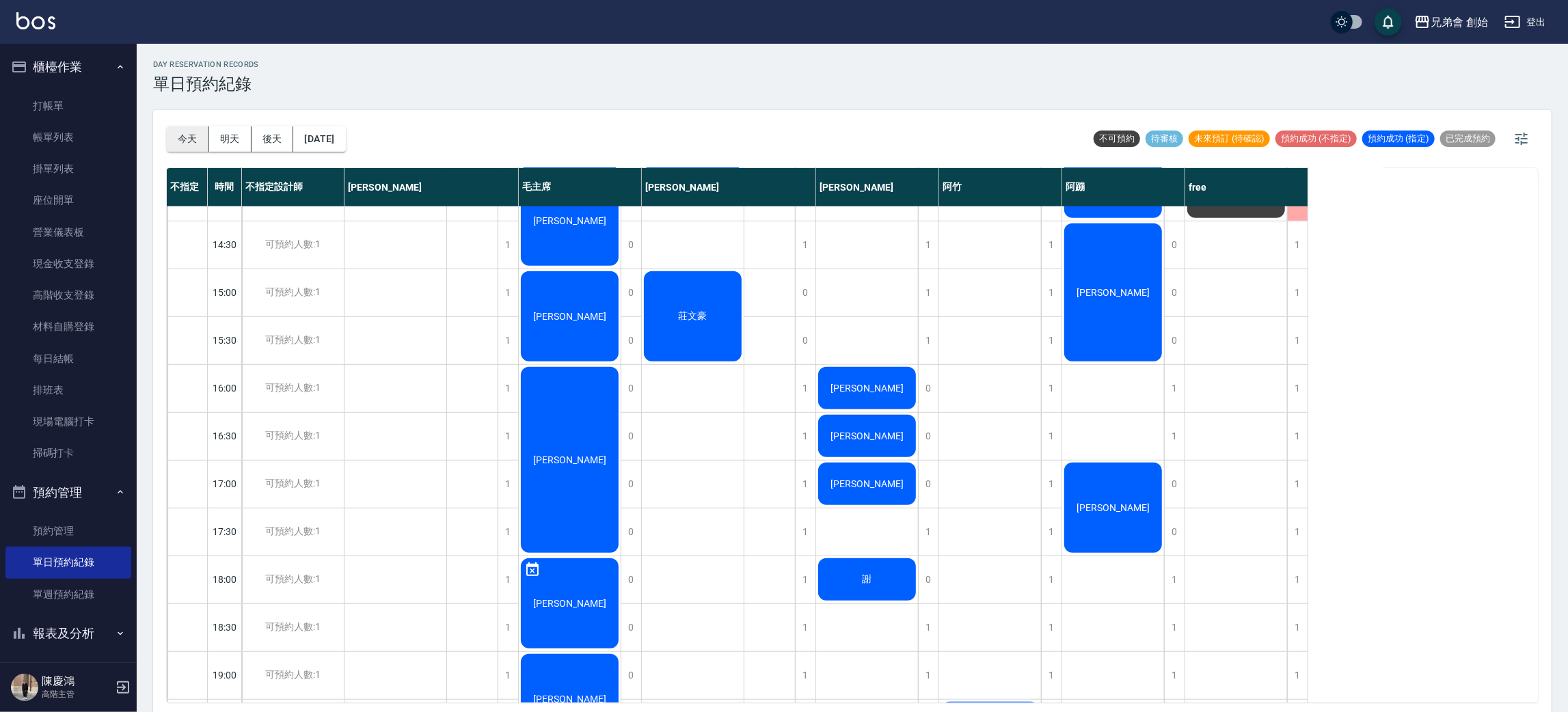
click at [169, 138] on button "今天" at bounding box center [188, 139] width 43 height 25
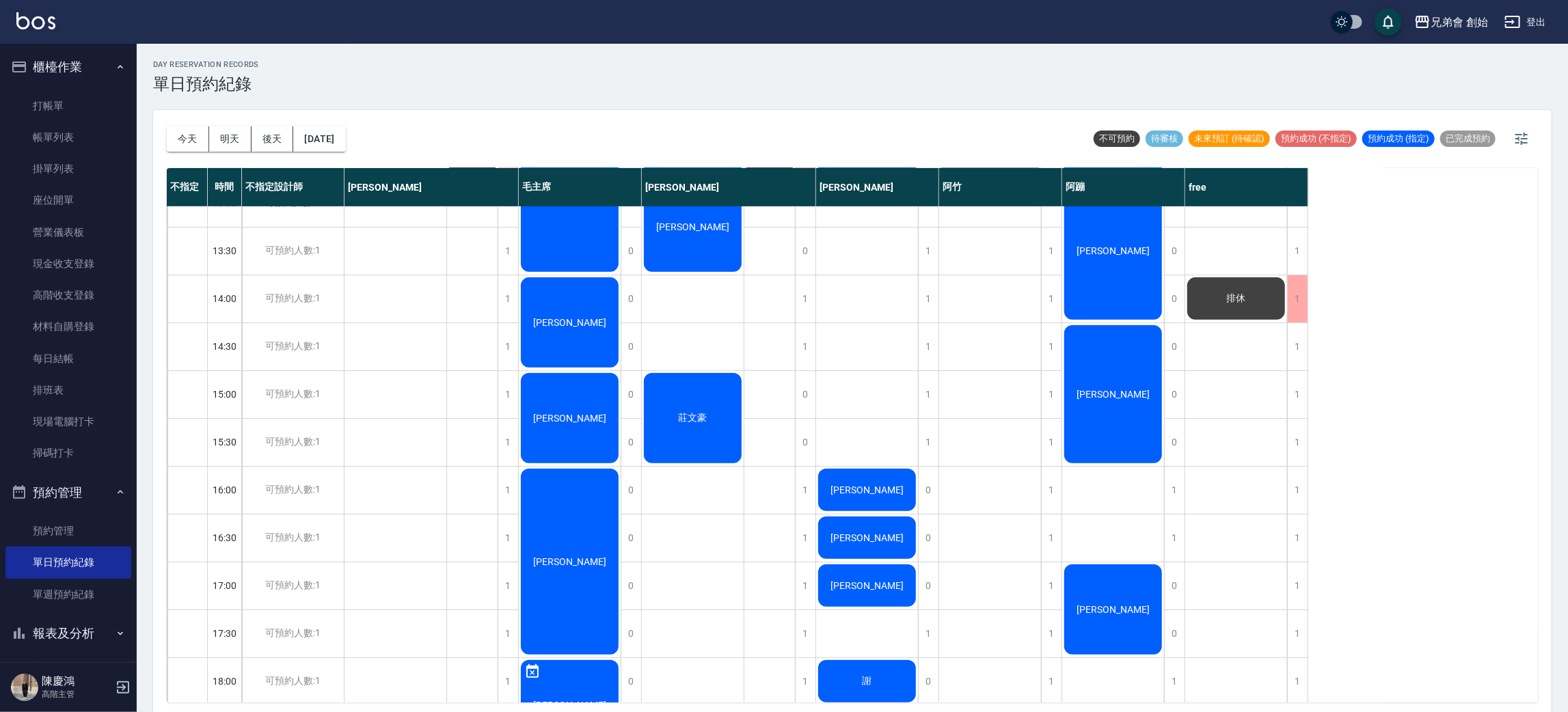
scroll to position [307, 0]
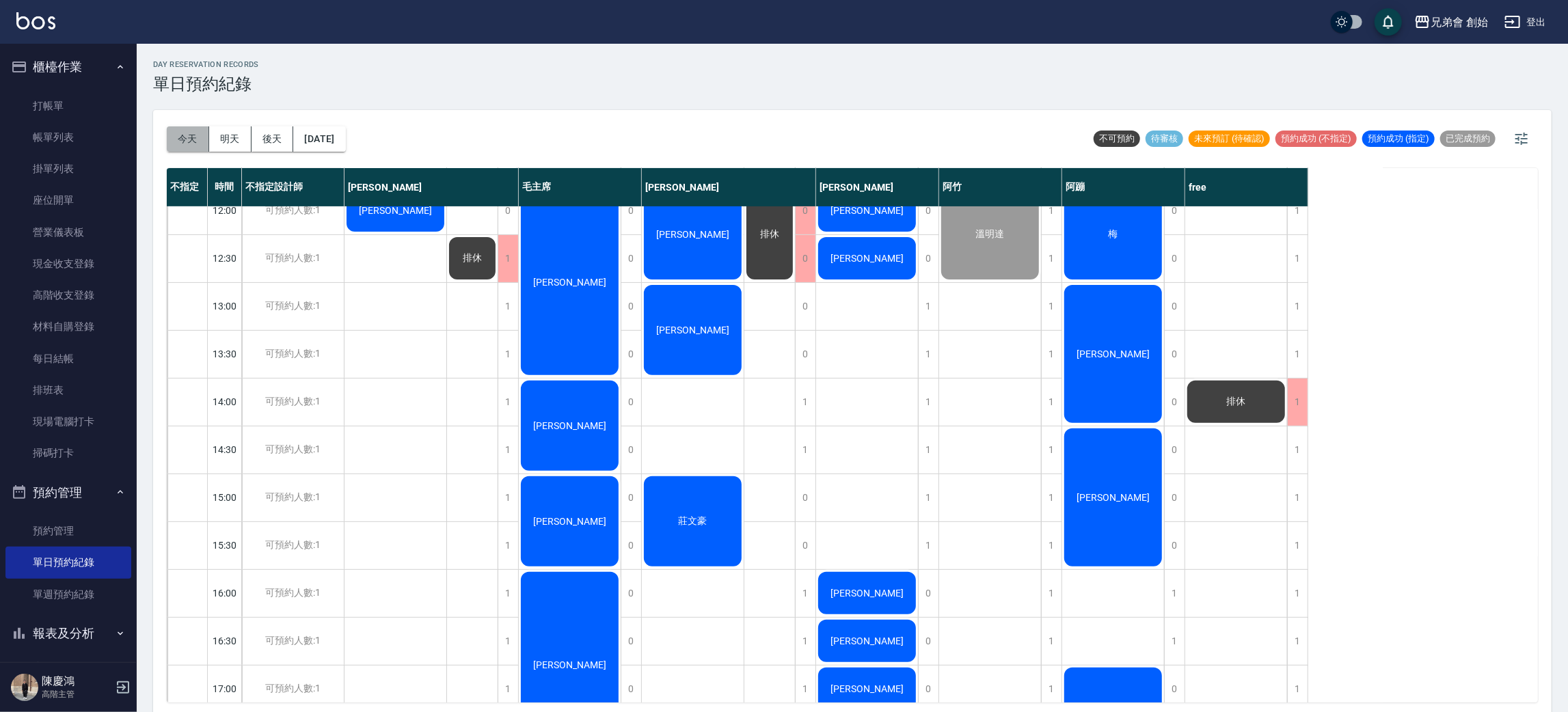
click at [203, 139] on button "今天" at bounding box center [188, 139] width 43 height 25
click at [228, 134] on button "明天" at bounding box center [231, 139] width 43 height 25
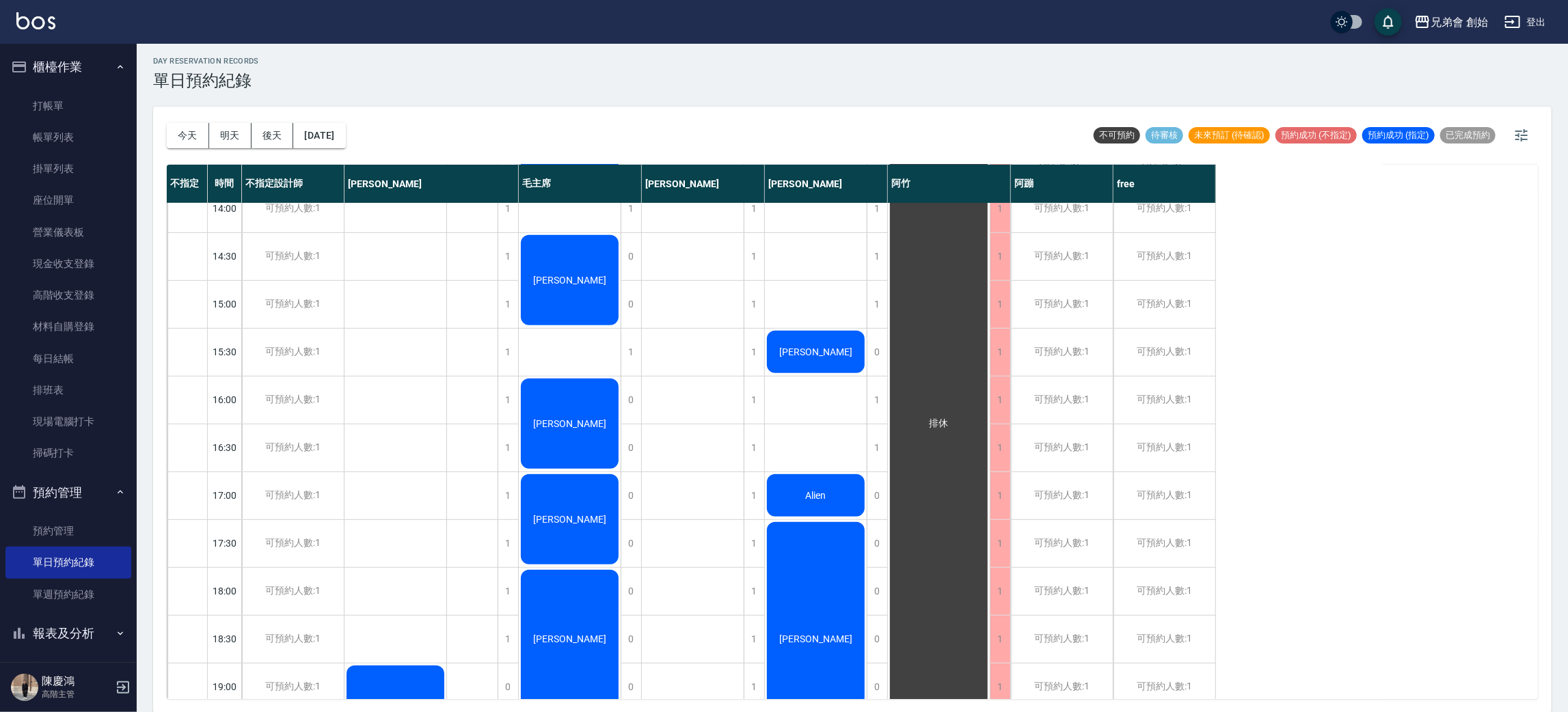
scroll to position [395, 0]
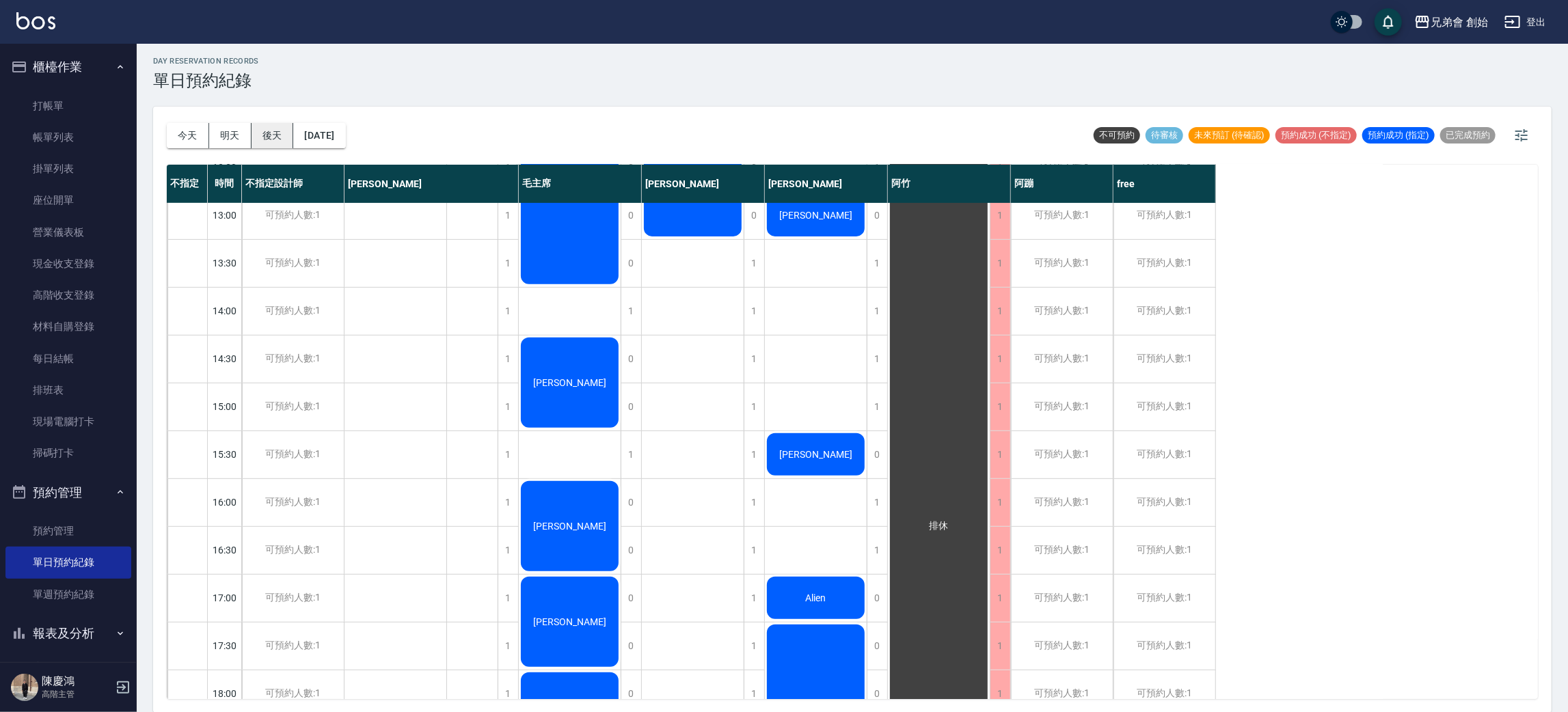
click at [265, 135] on button "後天" at bounding box center [273, 135] width 43 height 25
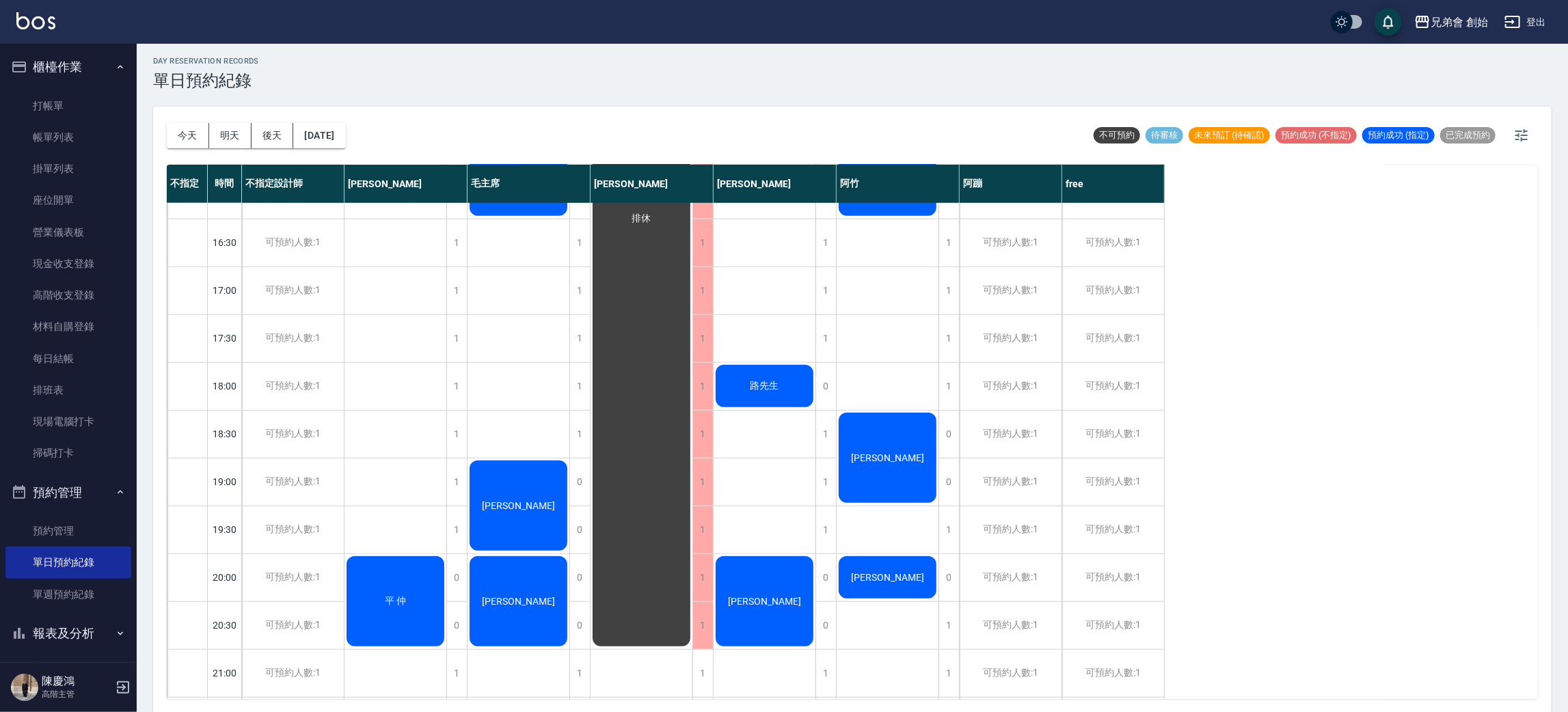
scroll to position [292, 0]
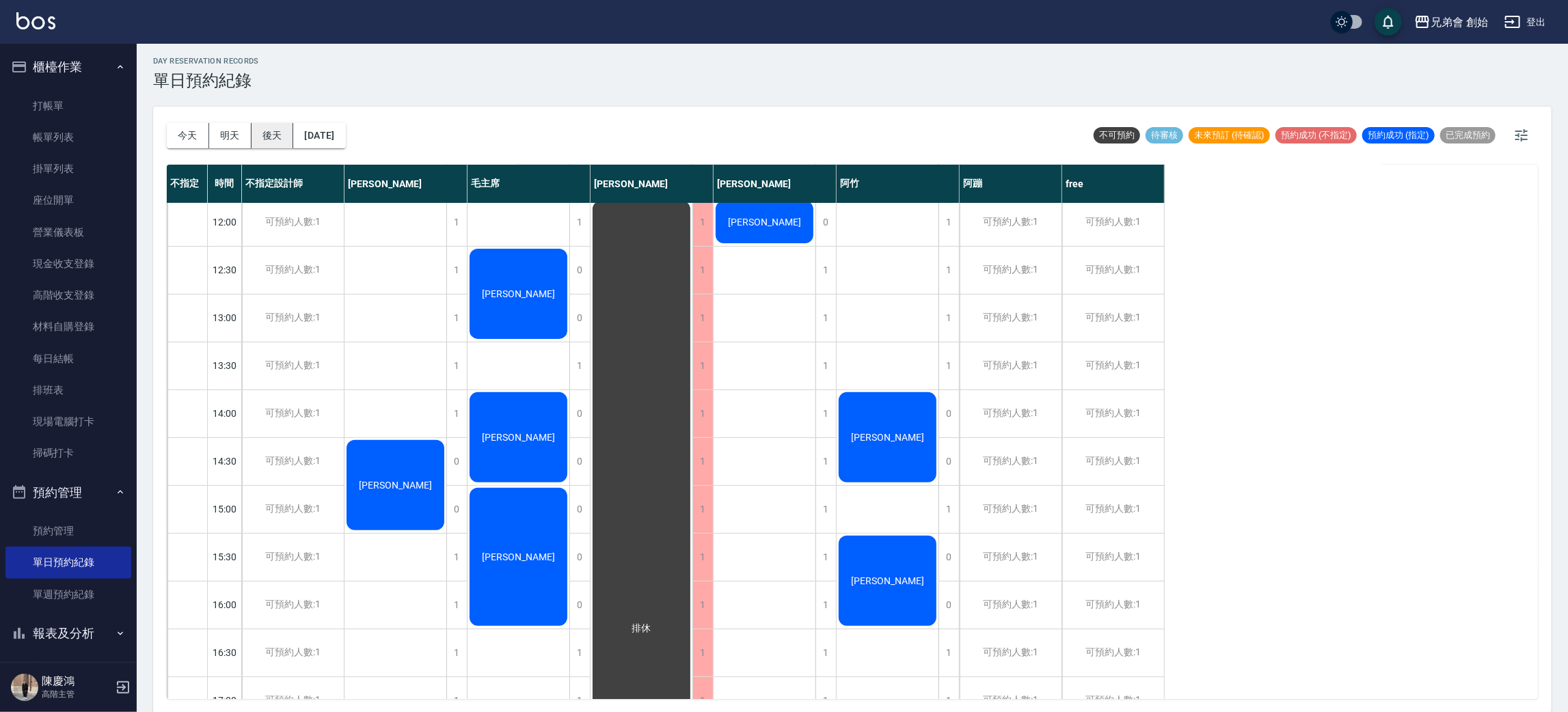
click at [284, 128] on button "後天" at bounding box center [273, 135] width 43 height 25
click at [338, 142] on button "2025/10/17" at bounding box center [319, 135] width 52 height 25
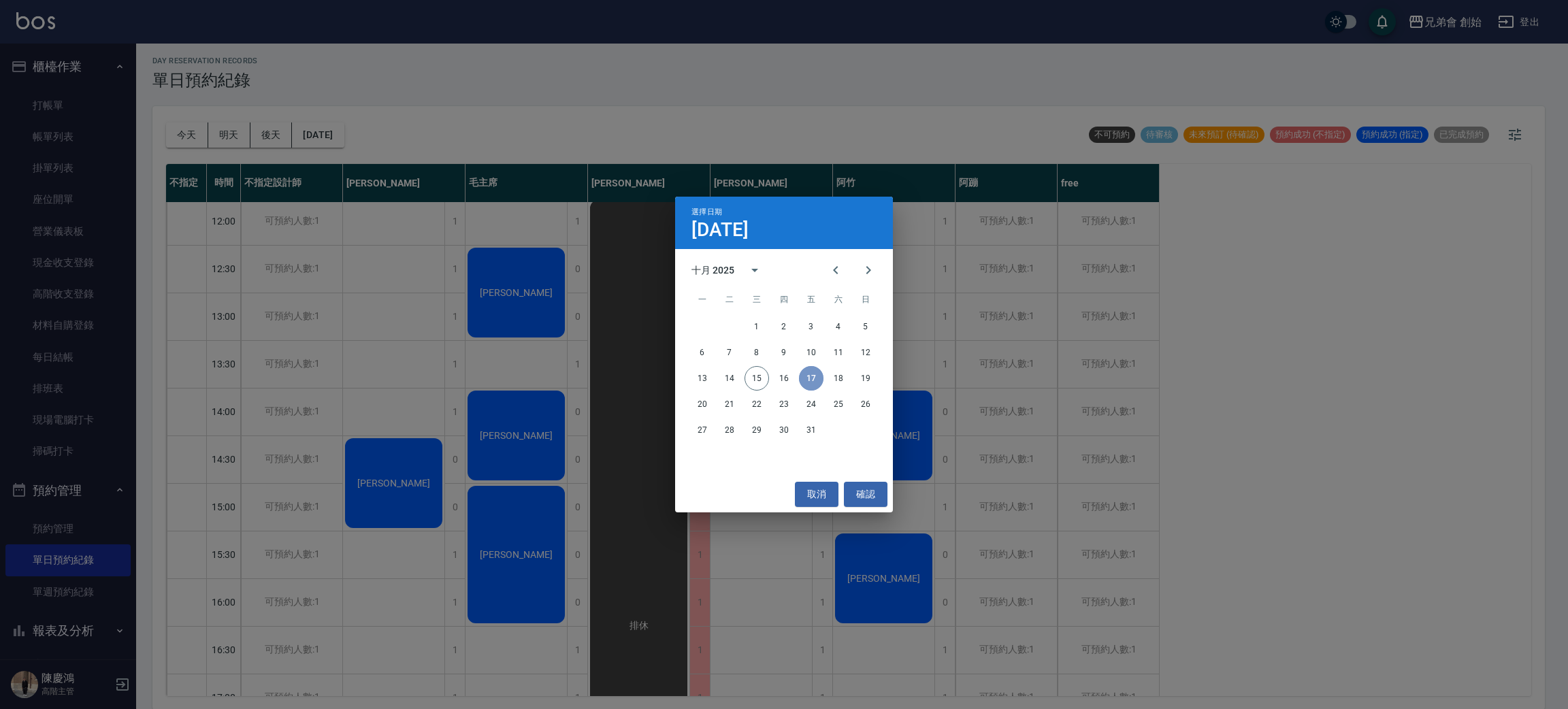
click at [822, 374] on button "17" at bounding box center [811, 378] width 24 height 24
click at [835, 375] on button "18" at bounding box center [838, 378] width 24 height 24
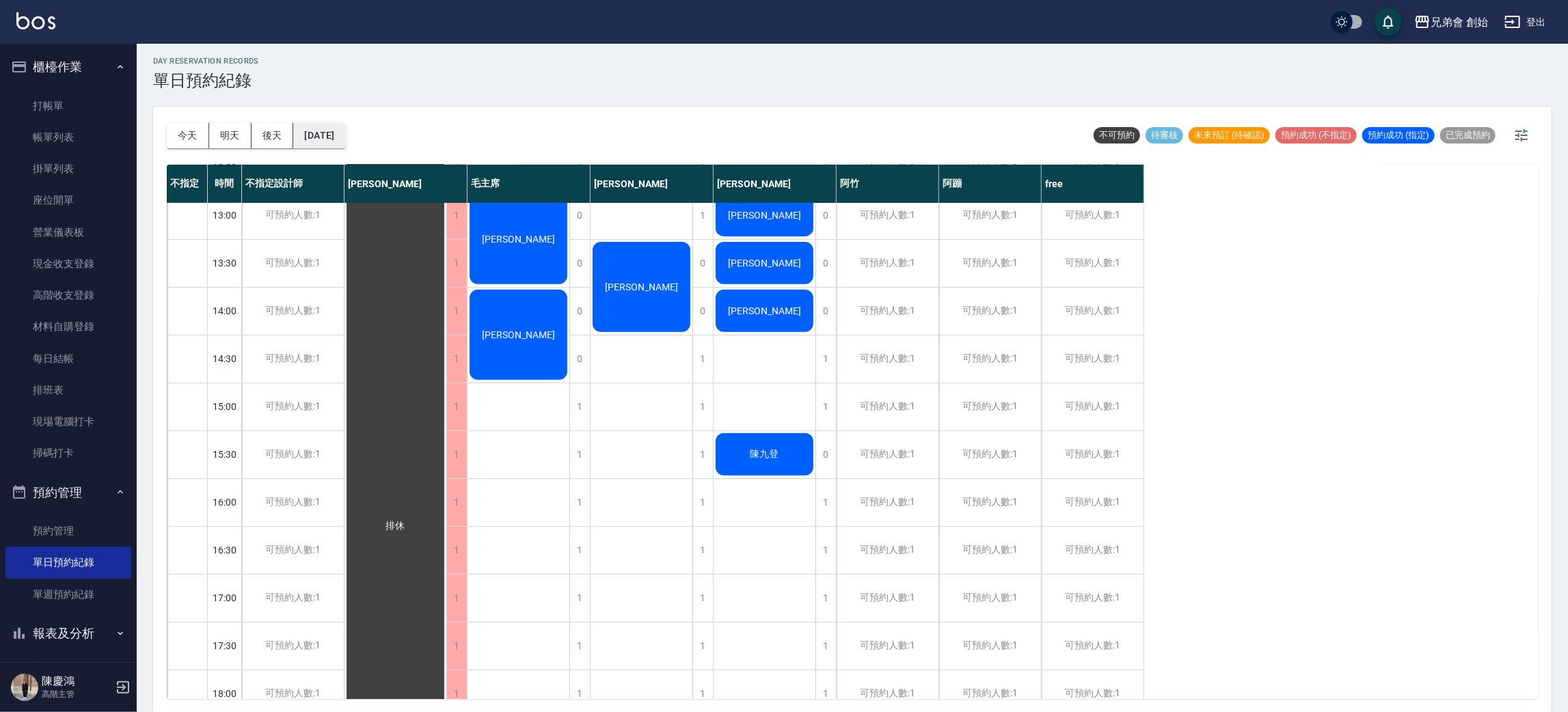
scroll to position [189, 0]
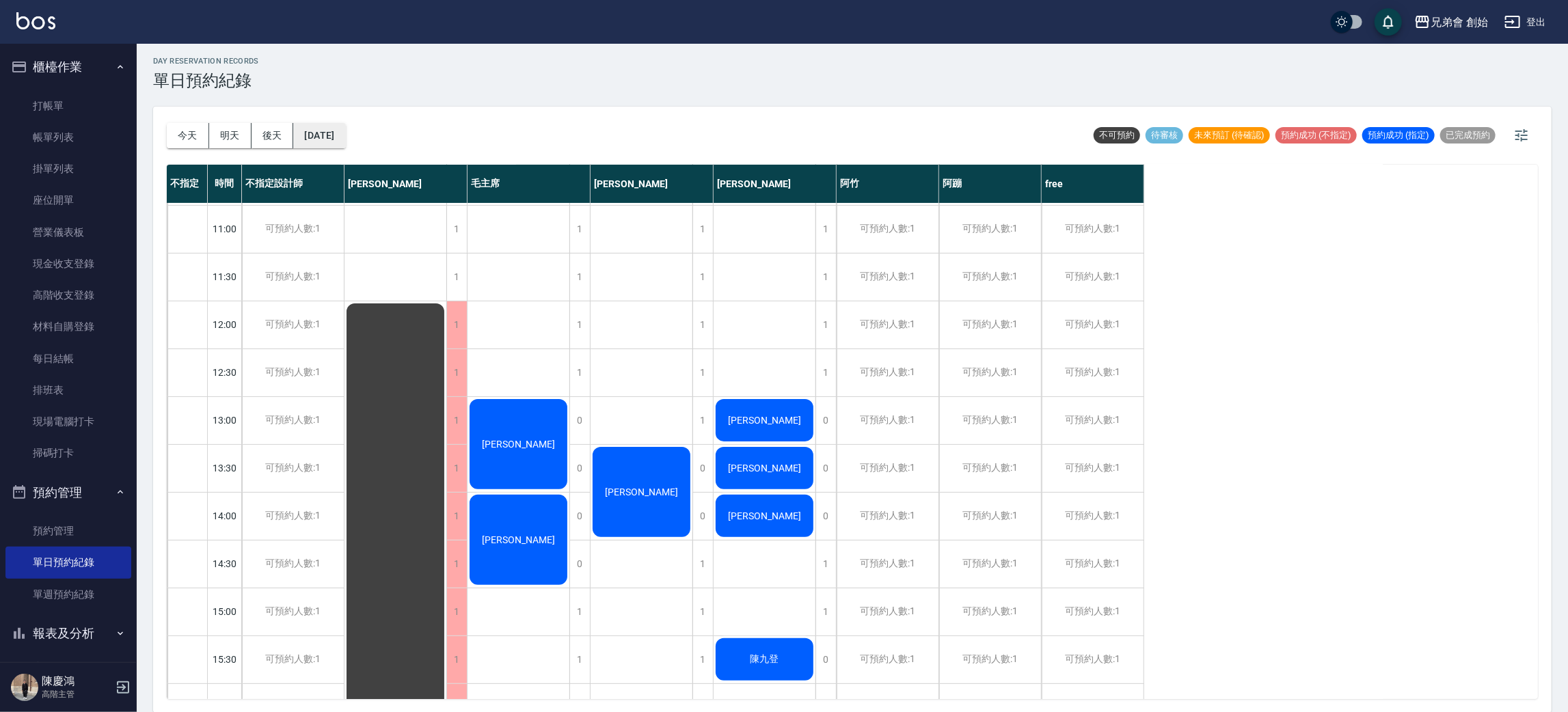
click at [344, 128] on button "2025/10/18" at bounding box center [319, 135] width 52 height 25
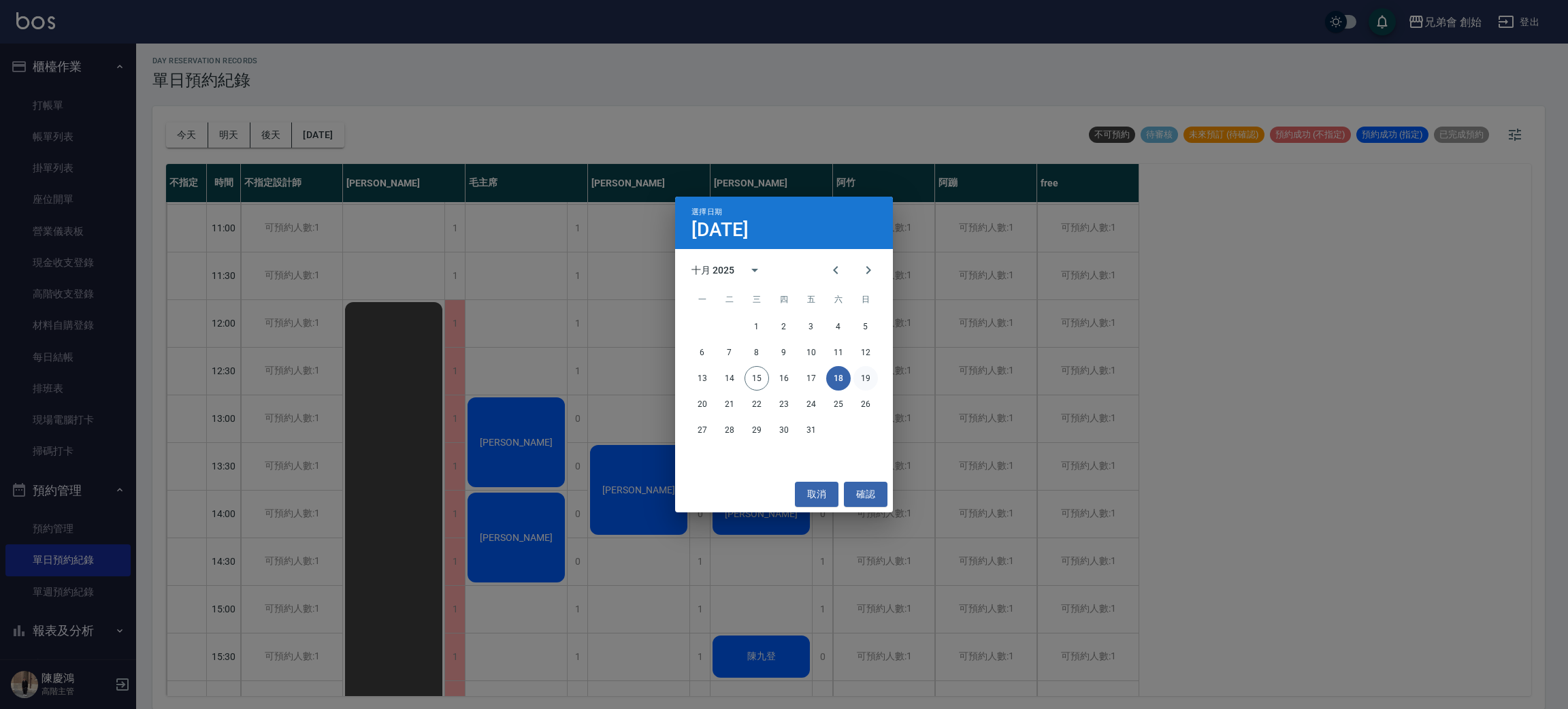
click at [856, 378] on button "19" at bounding box center [866, 378] width 24 height 24
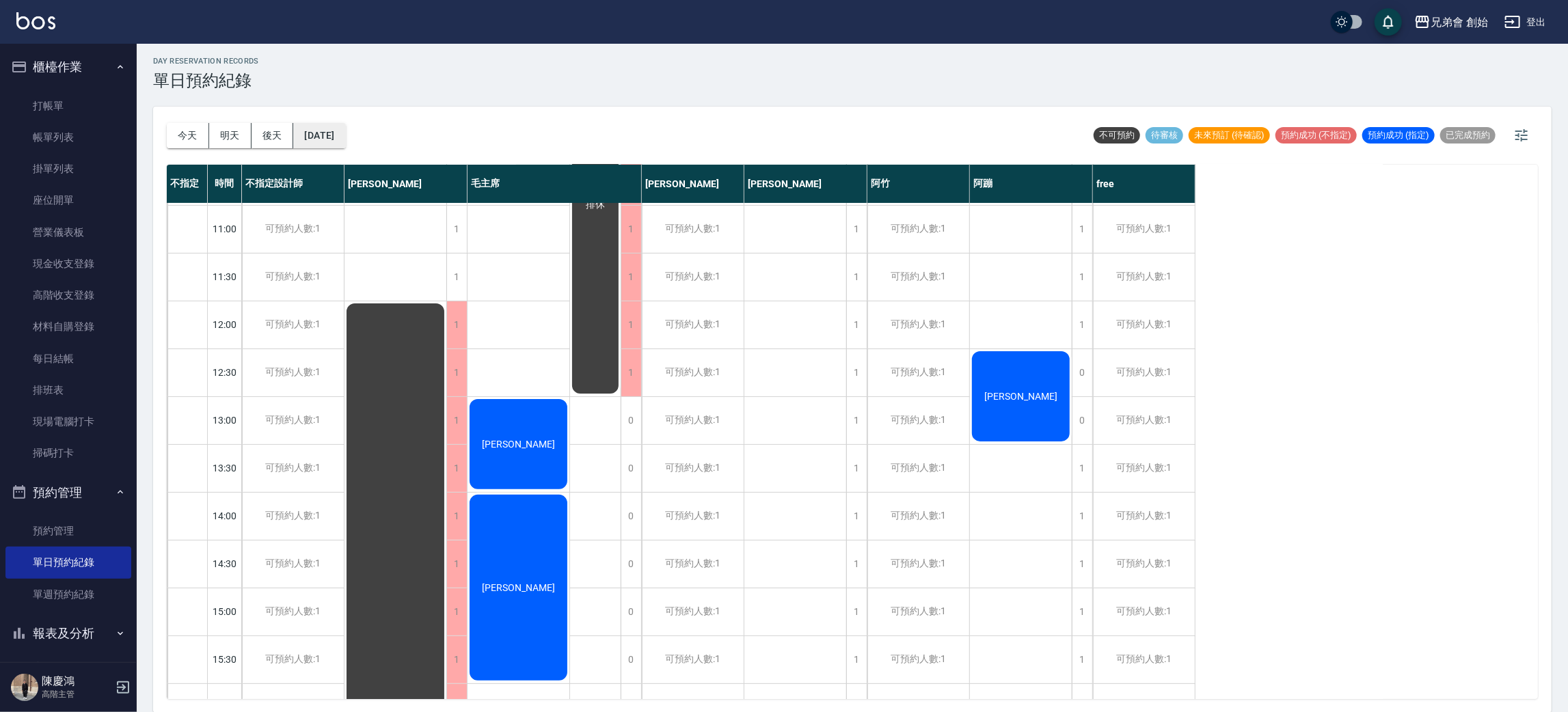
click at [345, 127] on button "2025/10/19" at bounding box center [319, 135] width 52 height 25
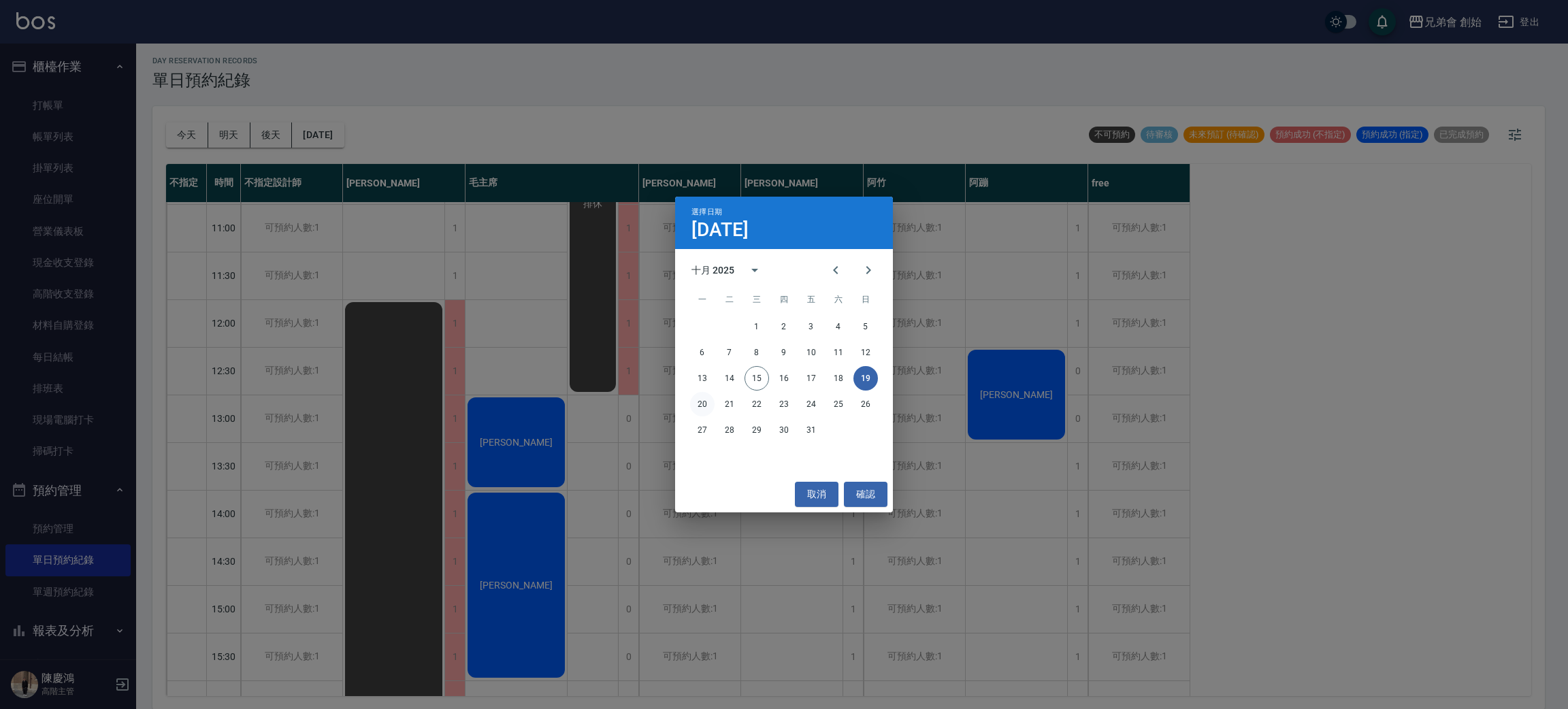
click at [693, 397] on button "20" at bounding box center [702, 404] width 24 height 24
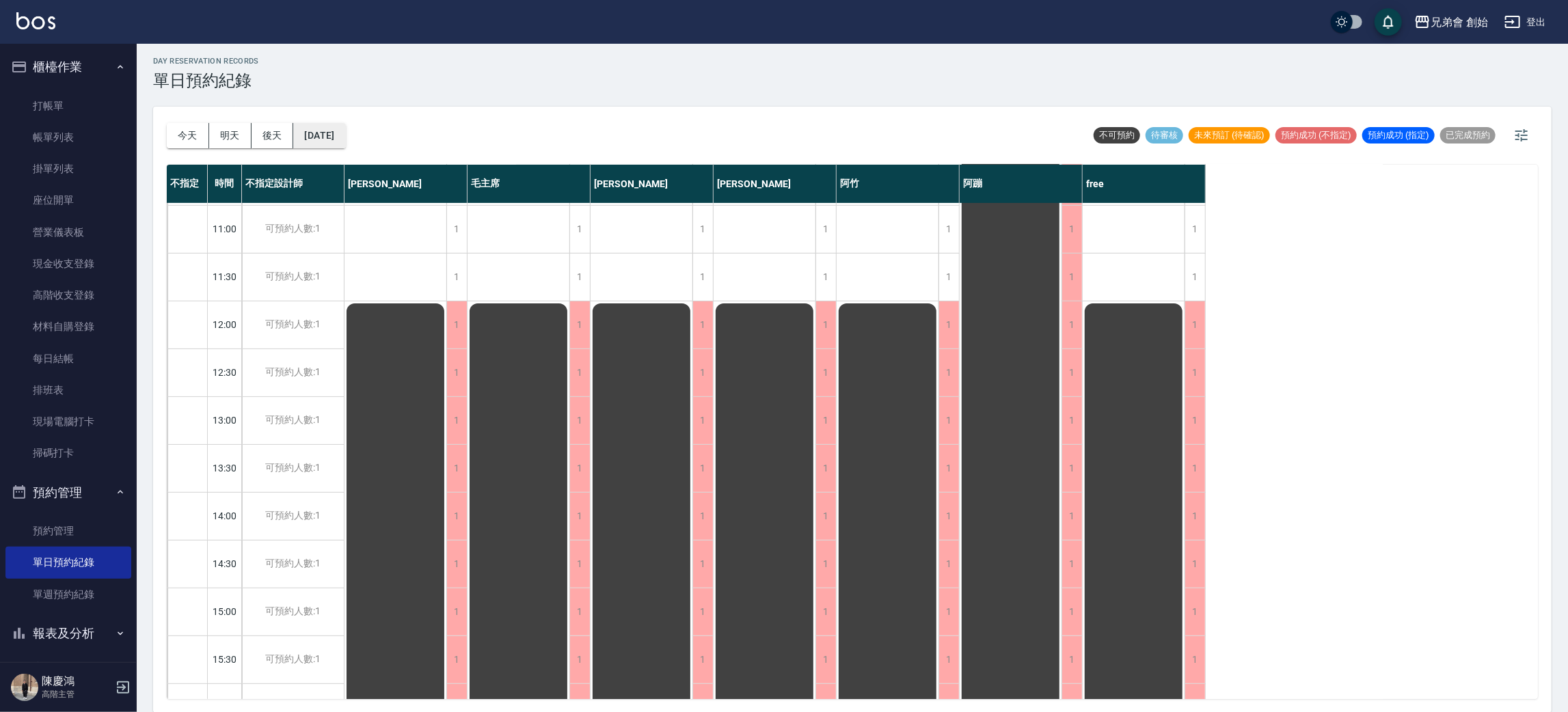
click at [295, 126] on button "2025/10/20" at bounding box center [319, 135] width 52 height 25
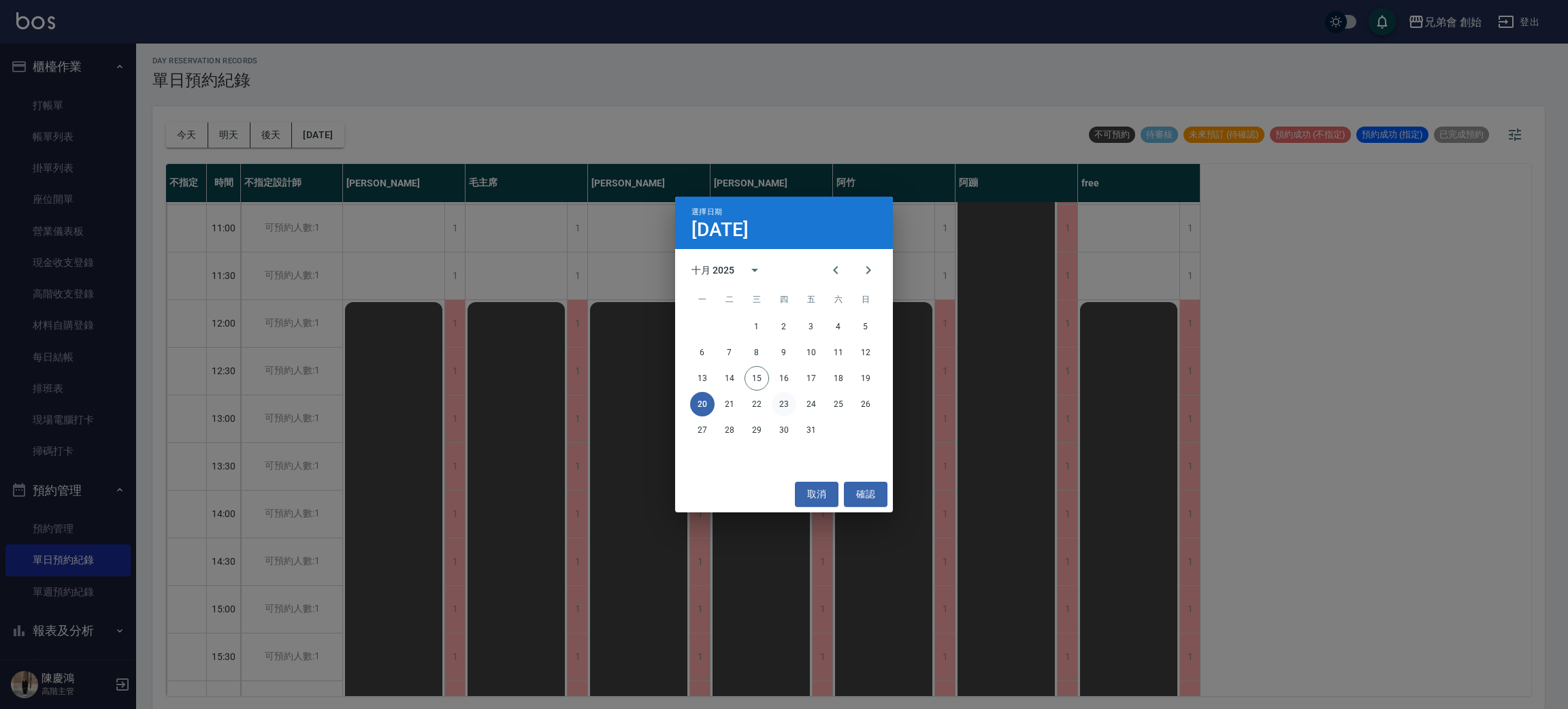
click at [781, 411] on button "23" at bounding box center [784, 404] width 24 height 24
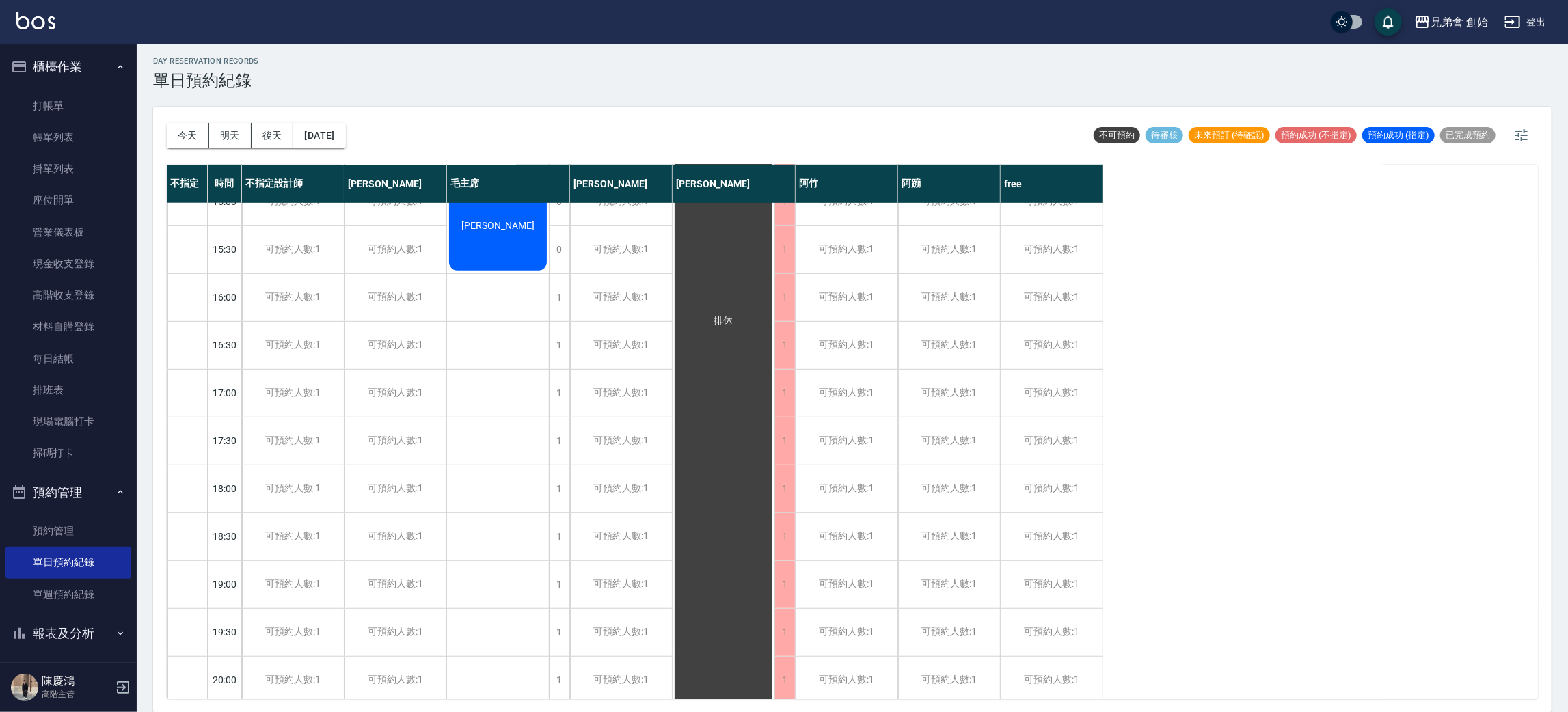
scroll to position [395, 0]
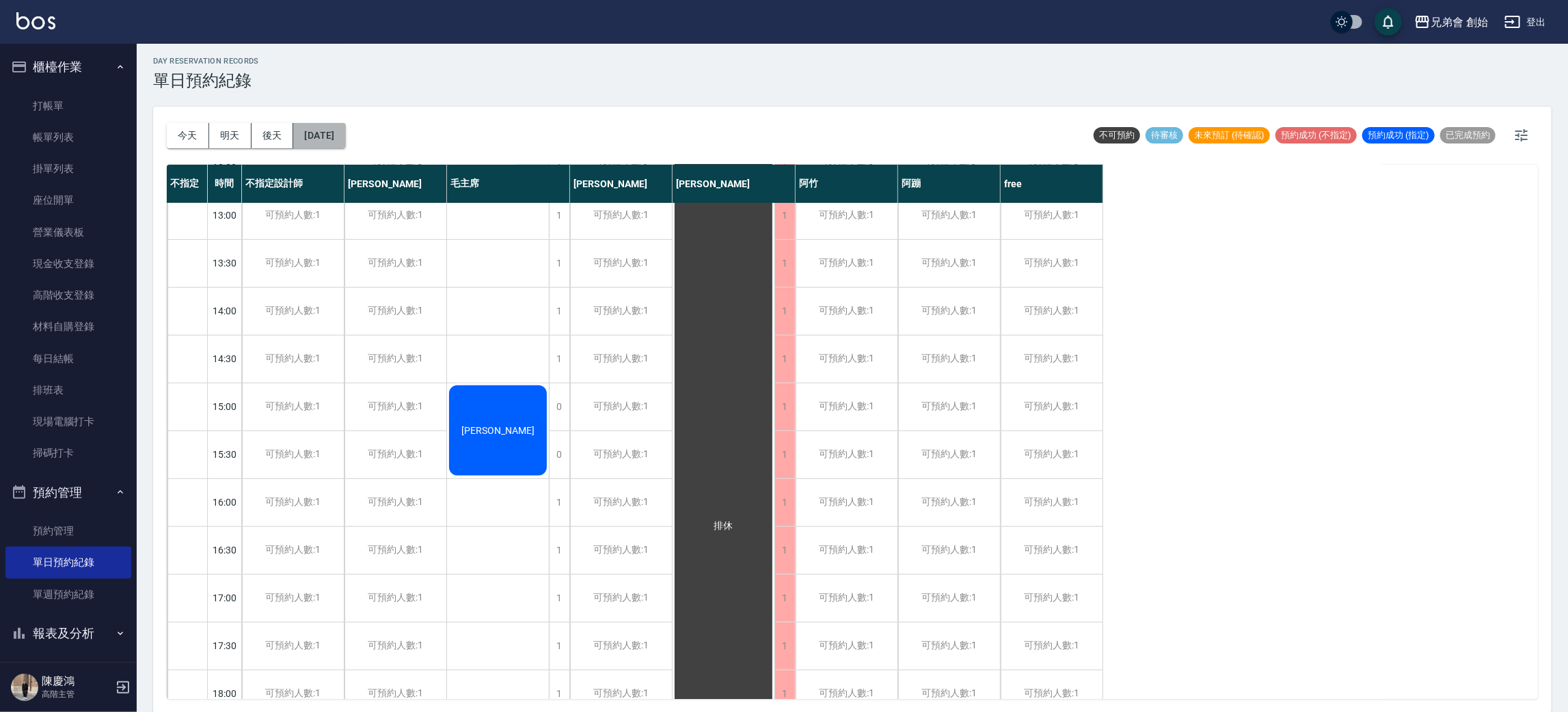
click at [345, 131] on button "2025/10/23" at bounding box center [319, 135] width 52 height 25
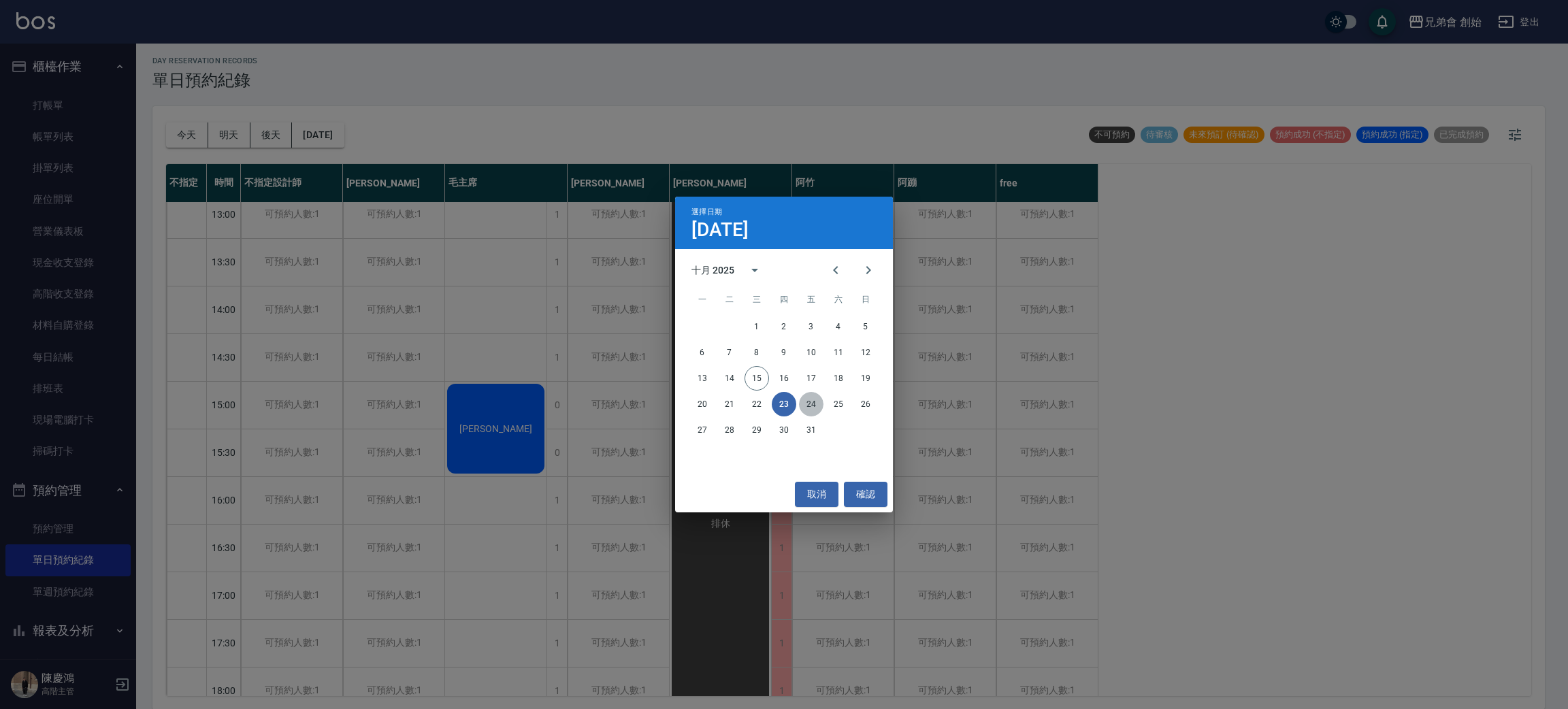
click at [814, 407] on button "24" at bounding box center [811, 404] width 24 height 24
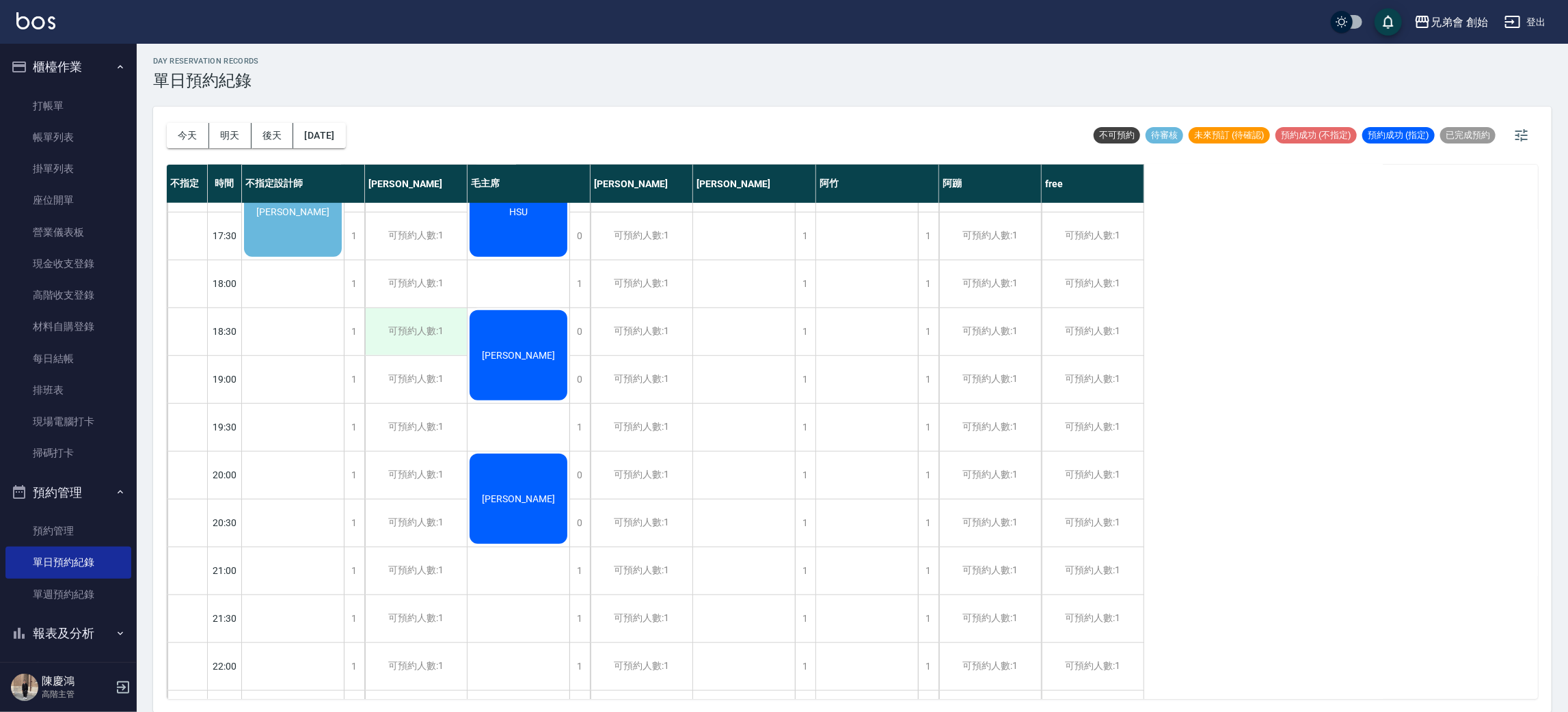
scroll to position [599, 0]
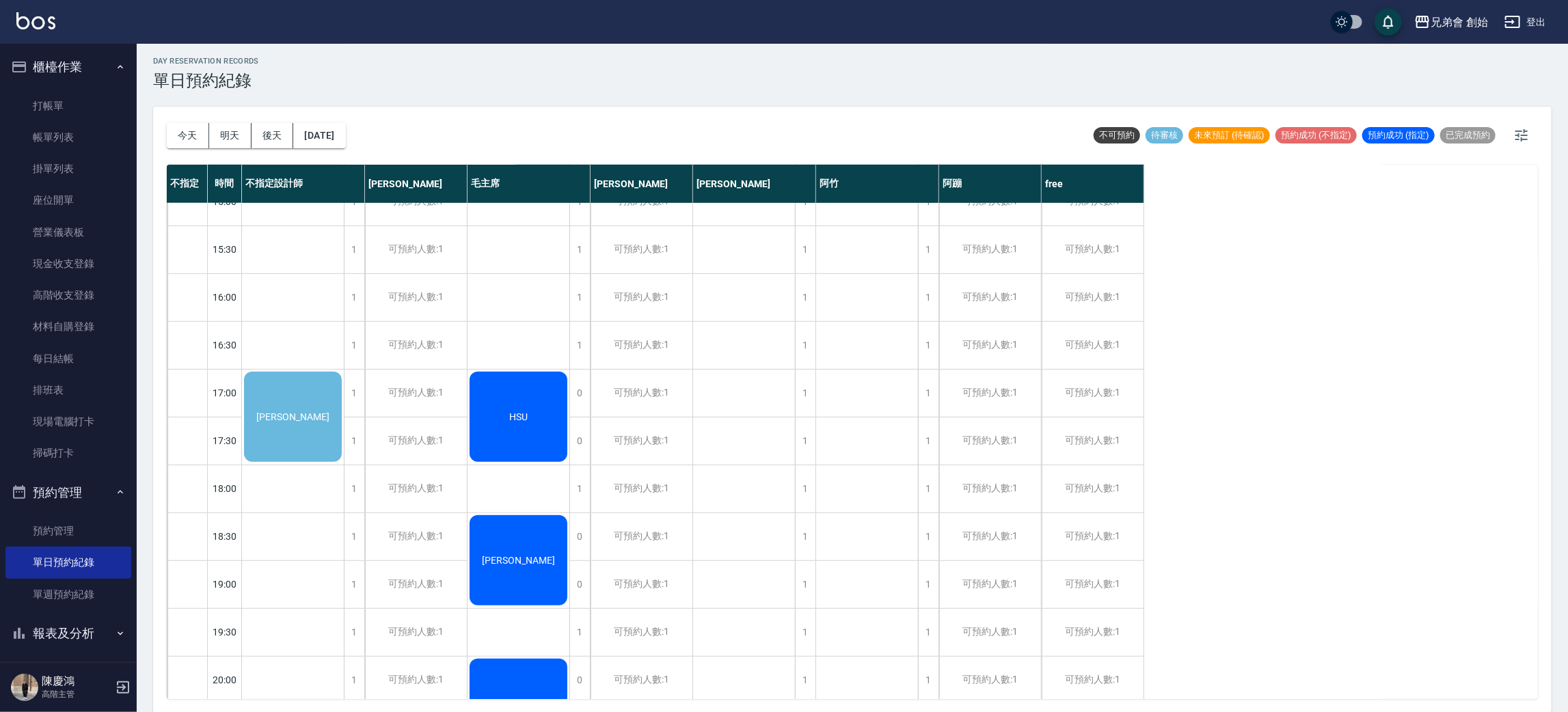
click at [318, 434] on div "湯佩蓁" at bounding box center [292, 417] width 102 height 95
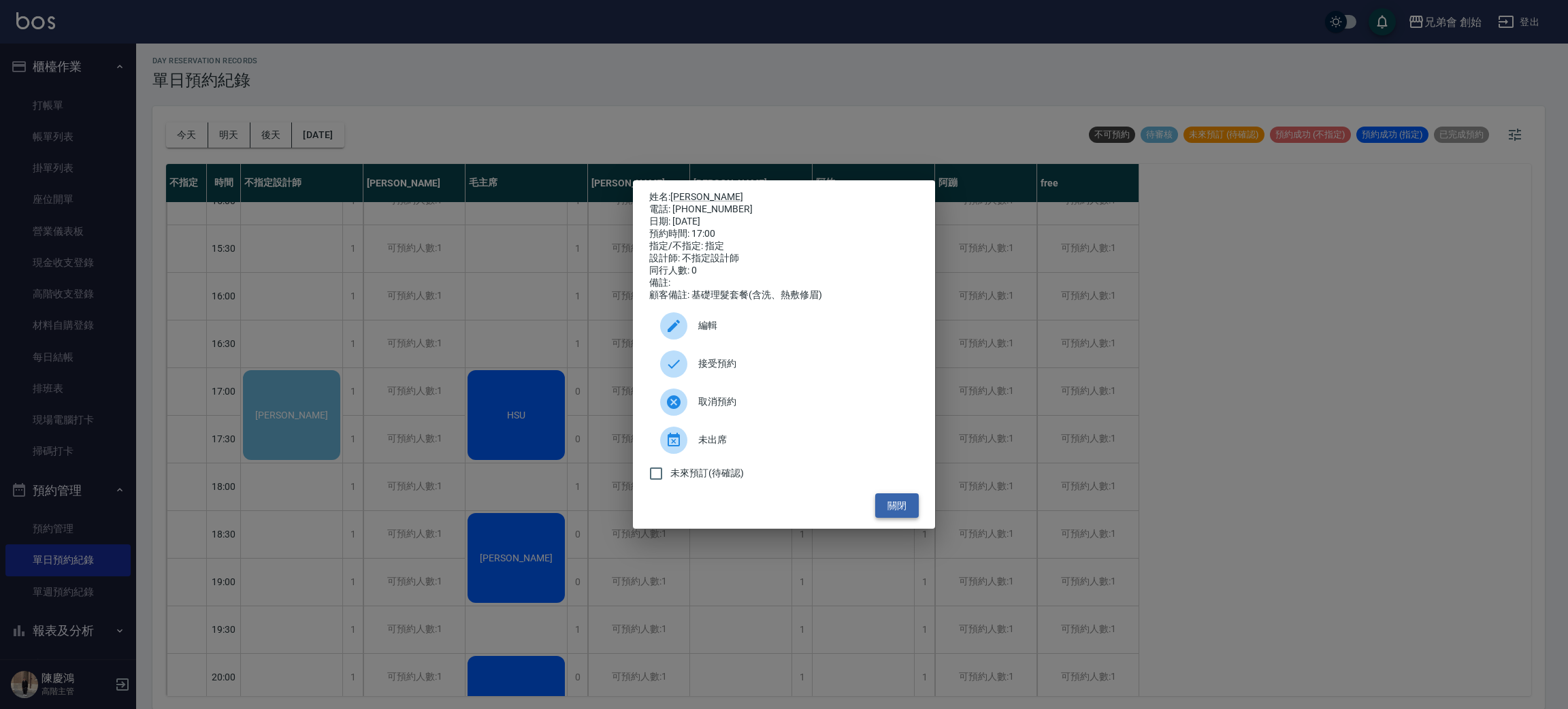
click at [896, 518] on button "關閉" at bounding box center [896, 505] width 43 height 25
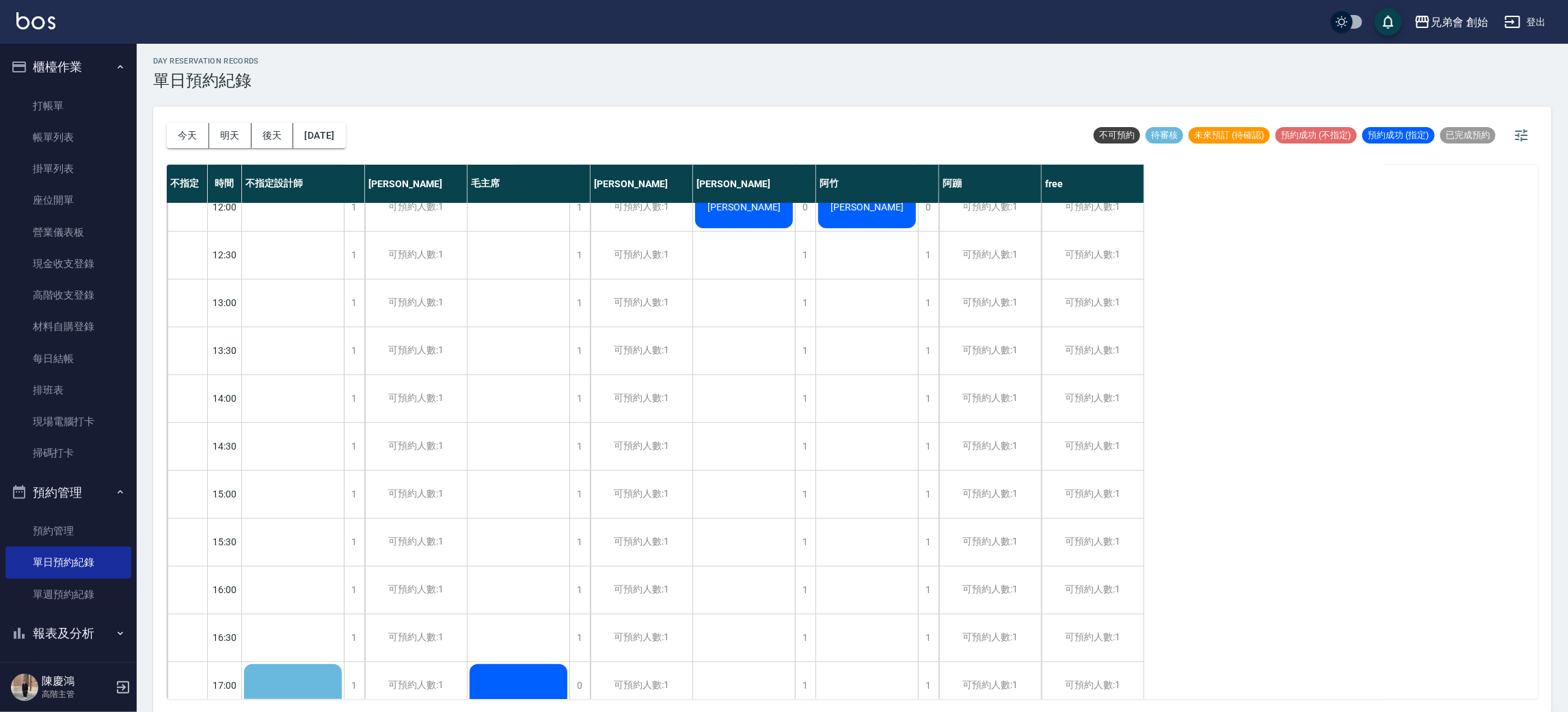
scroll to position [512, 0]
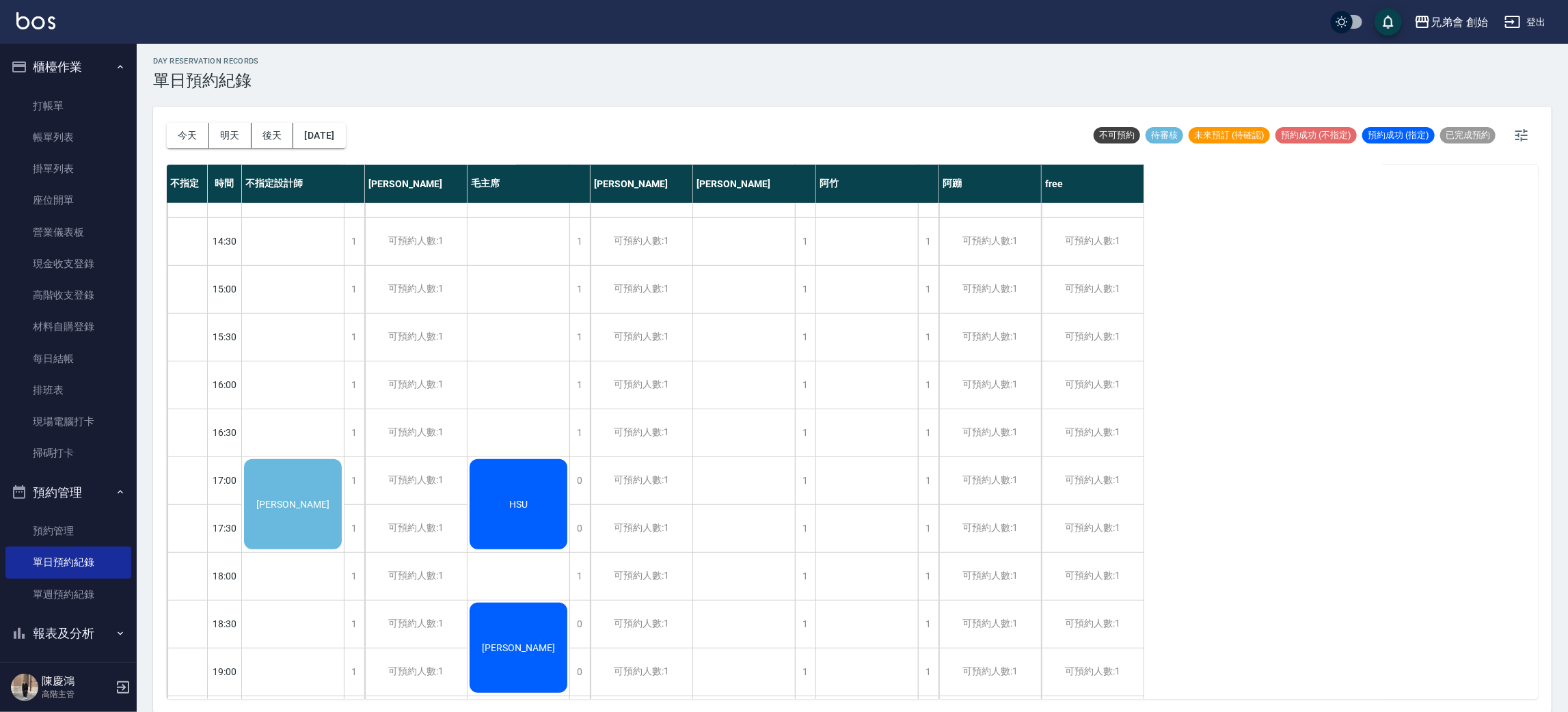
click at [315, 487] on div "湯佩蓁" at bounding box center [292, 504] width 102 height 95
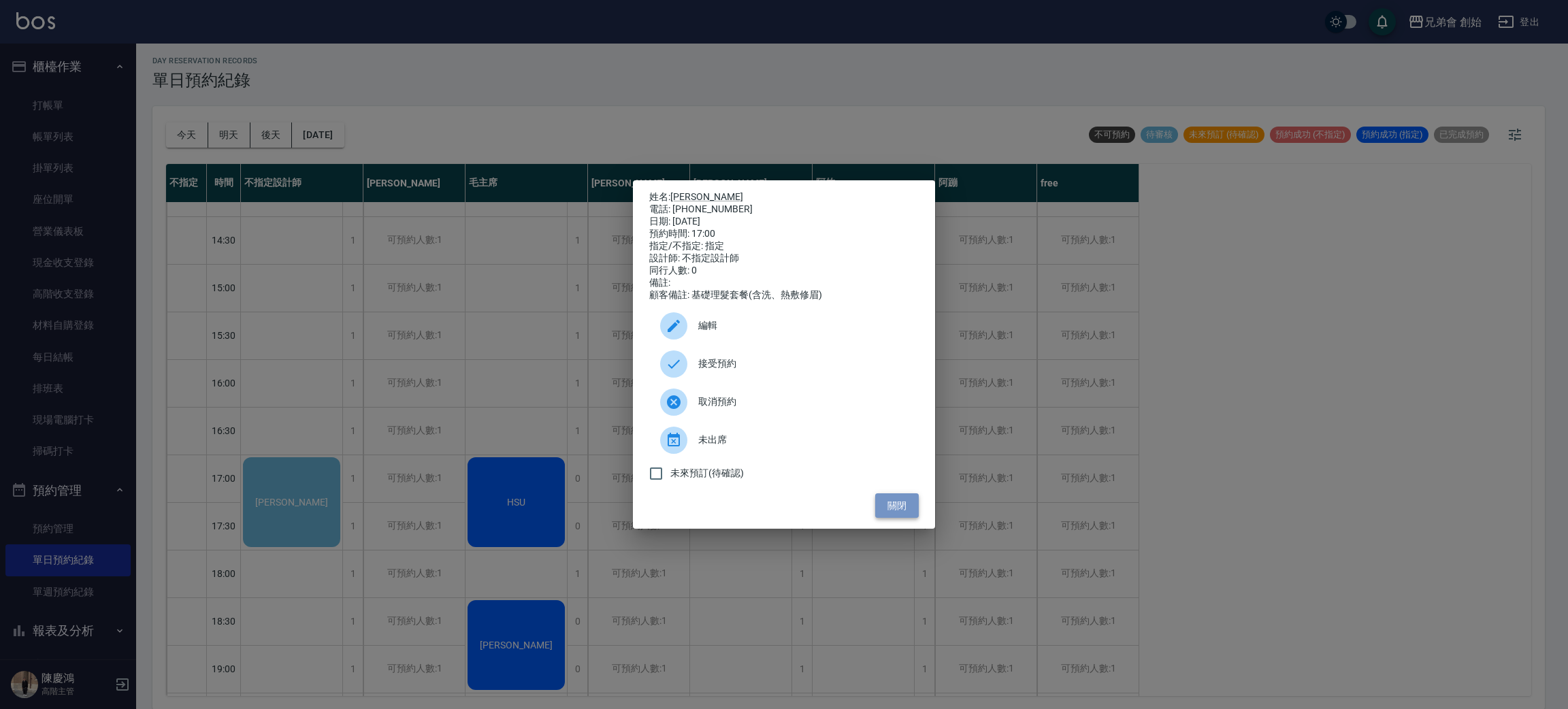
click at [901, 518] on button "關閉" at bounding box center [896, 505] width 43 height 25
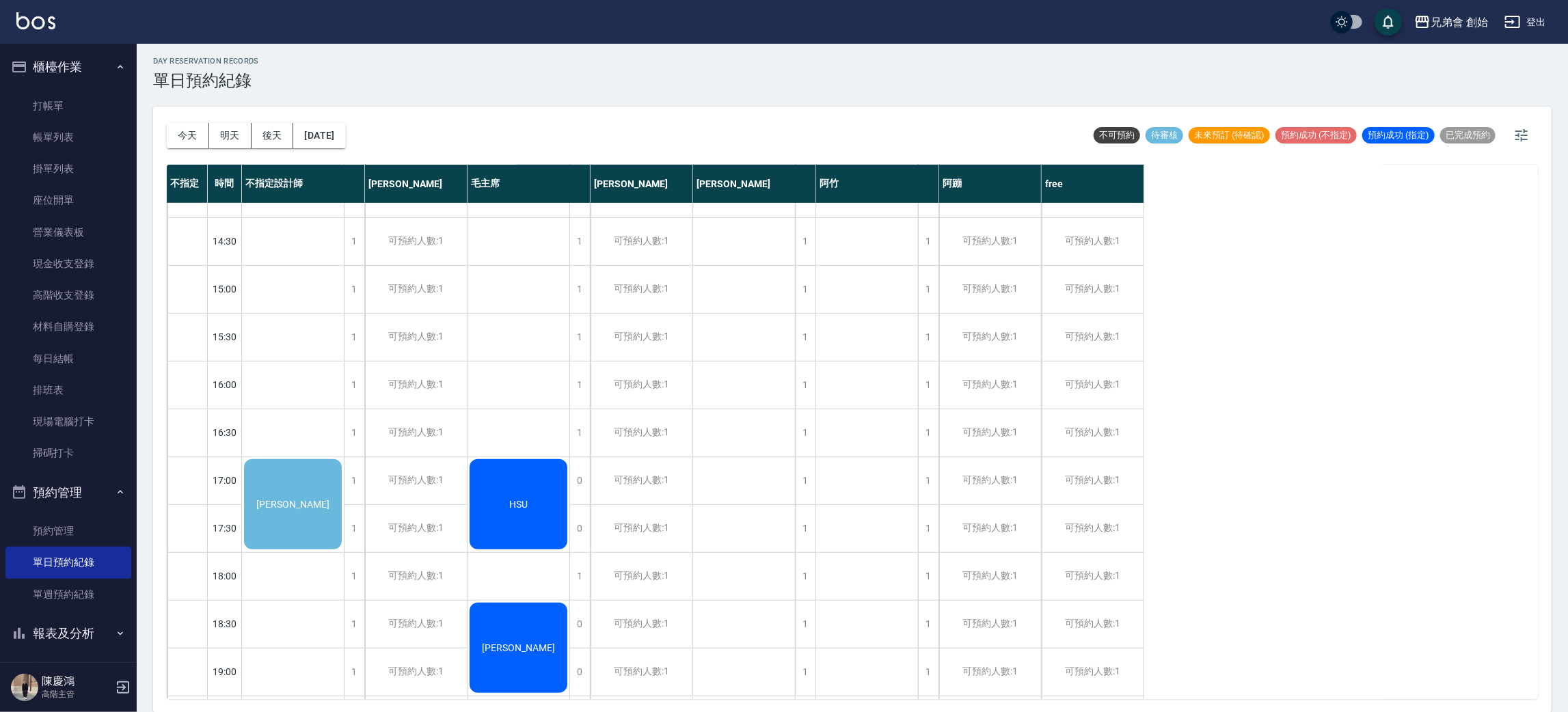
click at [334, 150] on div "今天 明天 後天 2025/10/24" at bounding box center [256, 136] width 179 height 58
click at [343, 140] on button "2025/10/24" at bounding box center [319, 135] width 52 height 25
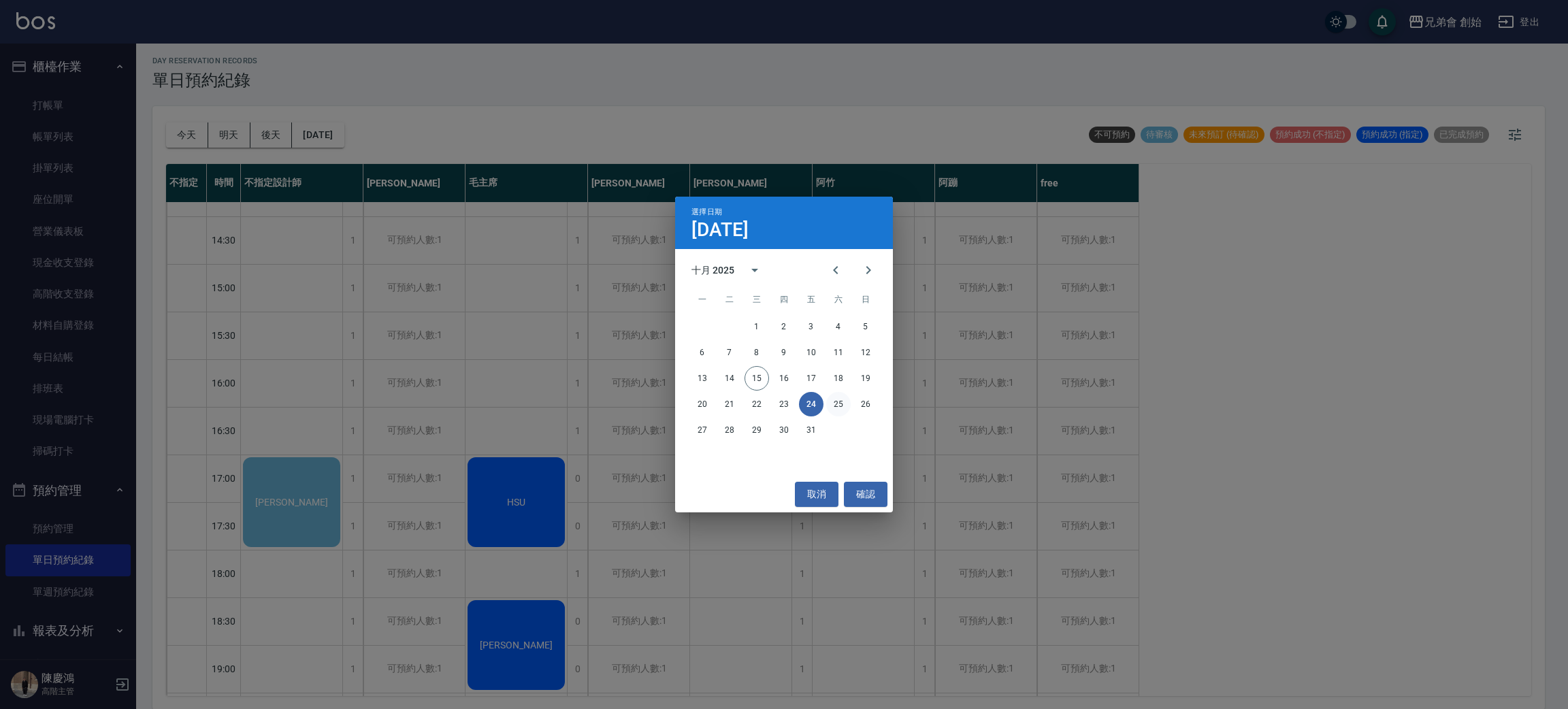
click at [839, 411] on button "25" at bounding box center [838, 404] width 24 height 24
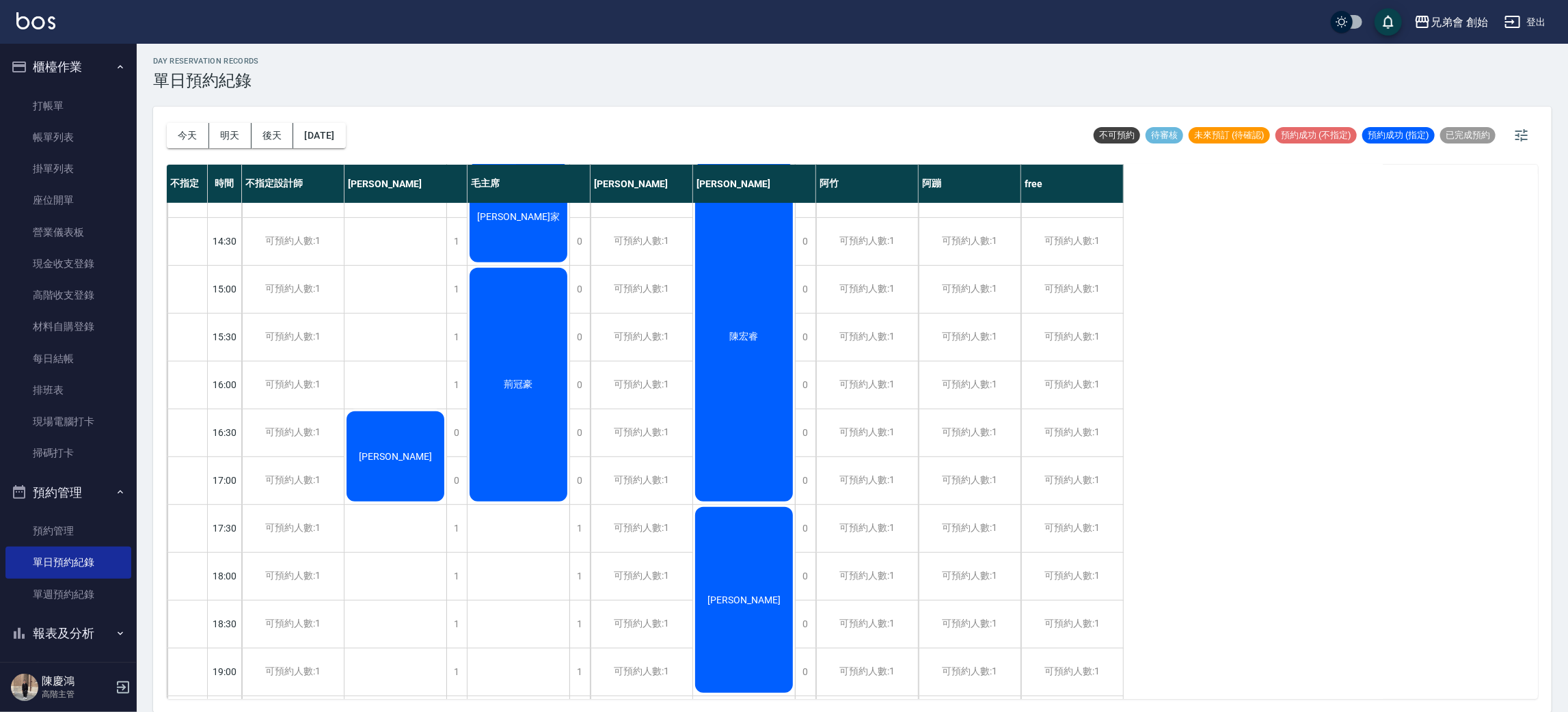
click at [378, 137] on div "今天 明天 後天 2025/10/25 不可預約 待審核 未來預訂 (待確認) 預約成功 (不指定) 預約成功 (指定) 已完成預約" at bounding box center [852, 136] width 1371 height 58
click at [376, 137] on div "今天 明天 後天 2025/10/25 不可預約 待審核 未來預訂 (待確認) 預約成功 (不指定) 預約成功 (指定) 已完成預約" at bounding box center [852, 136] width 1371 height 58
click at [345, 134] on button "2025/10/25" at bounding box center [319, 135] width 52 height 25
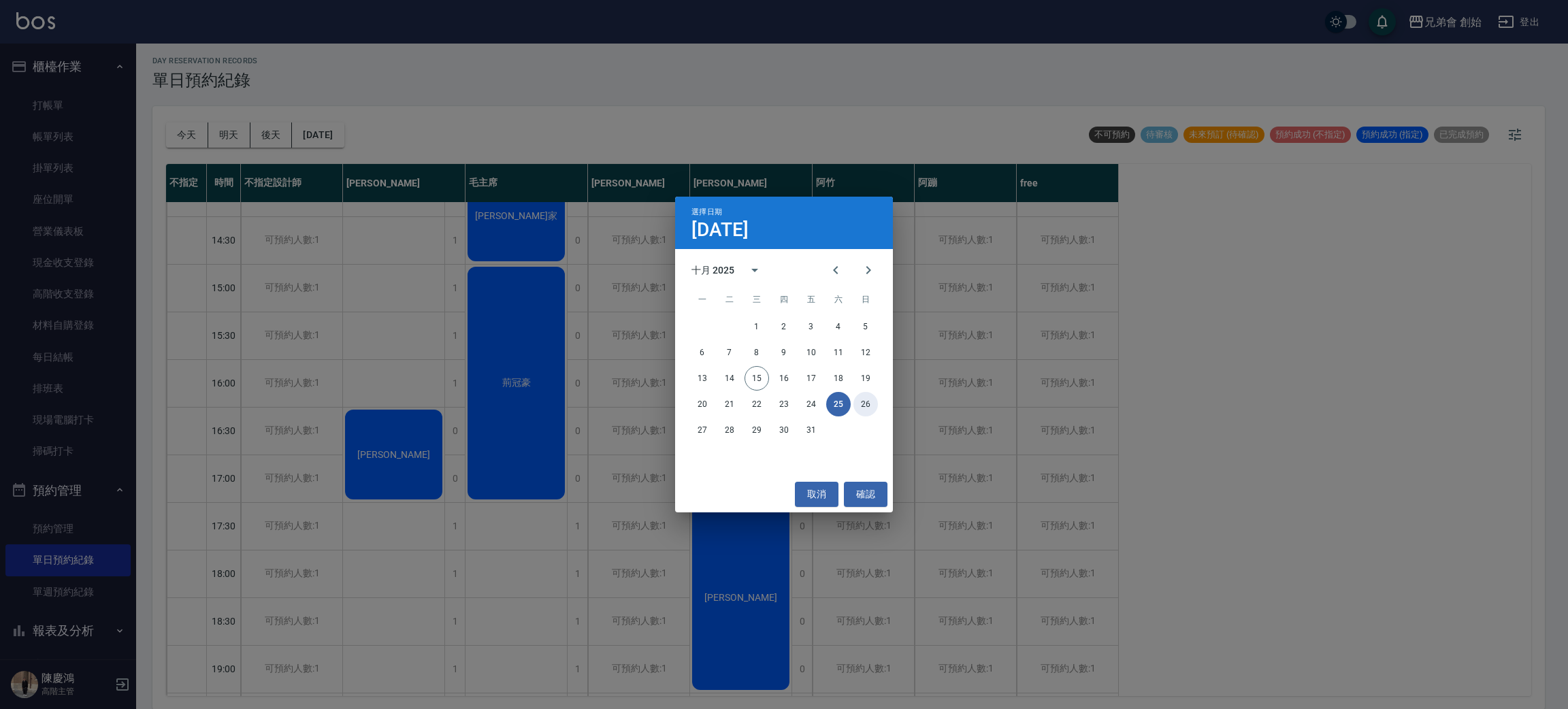
click at [860, 401] on button "26" at bounding box center [866, 404] width 24 height 24
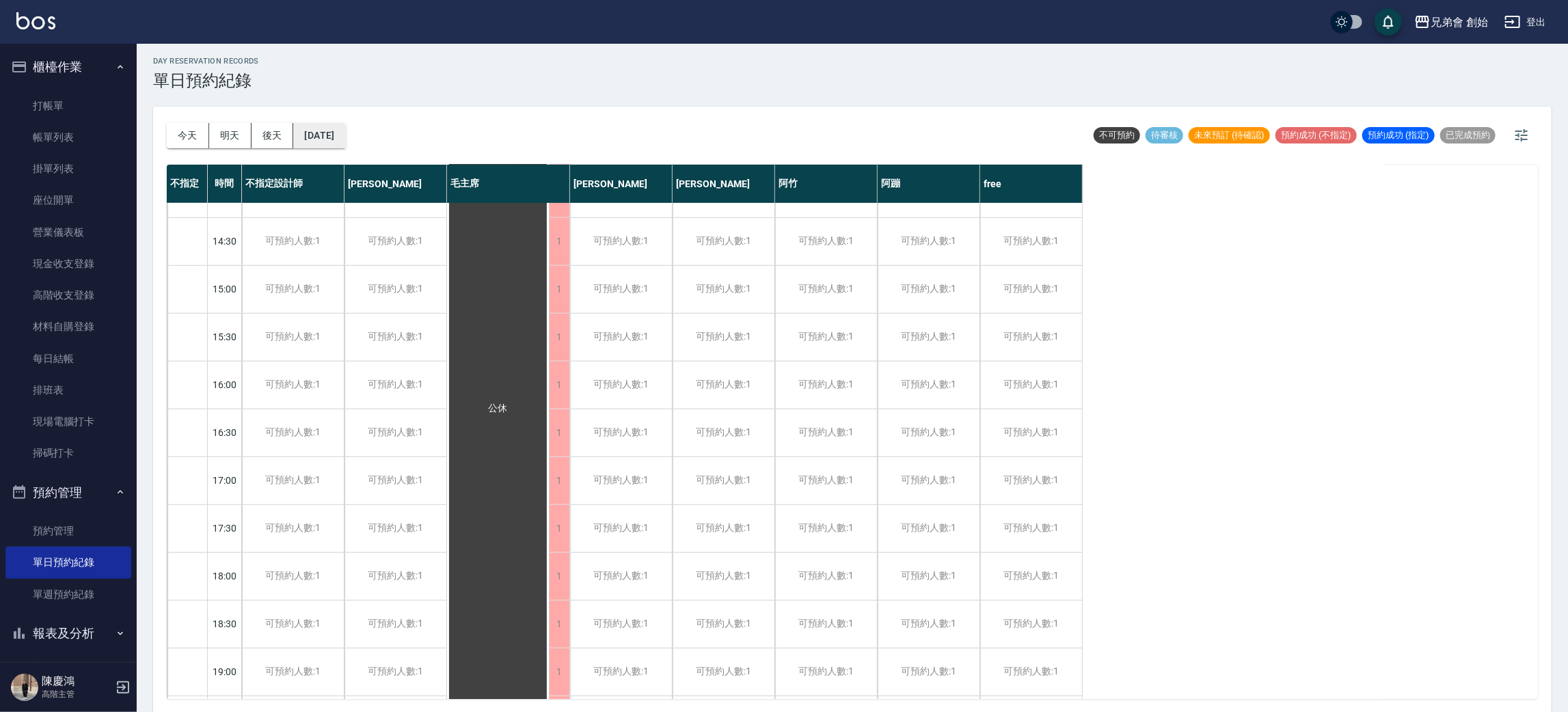
click at [331, 137] on button "2025/10/26" at bounding box center [319, 135] width 52 height 25
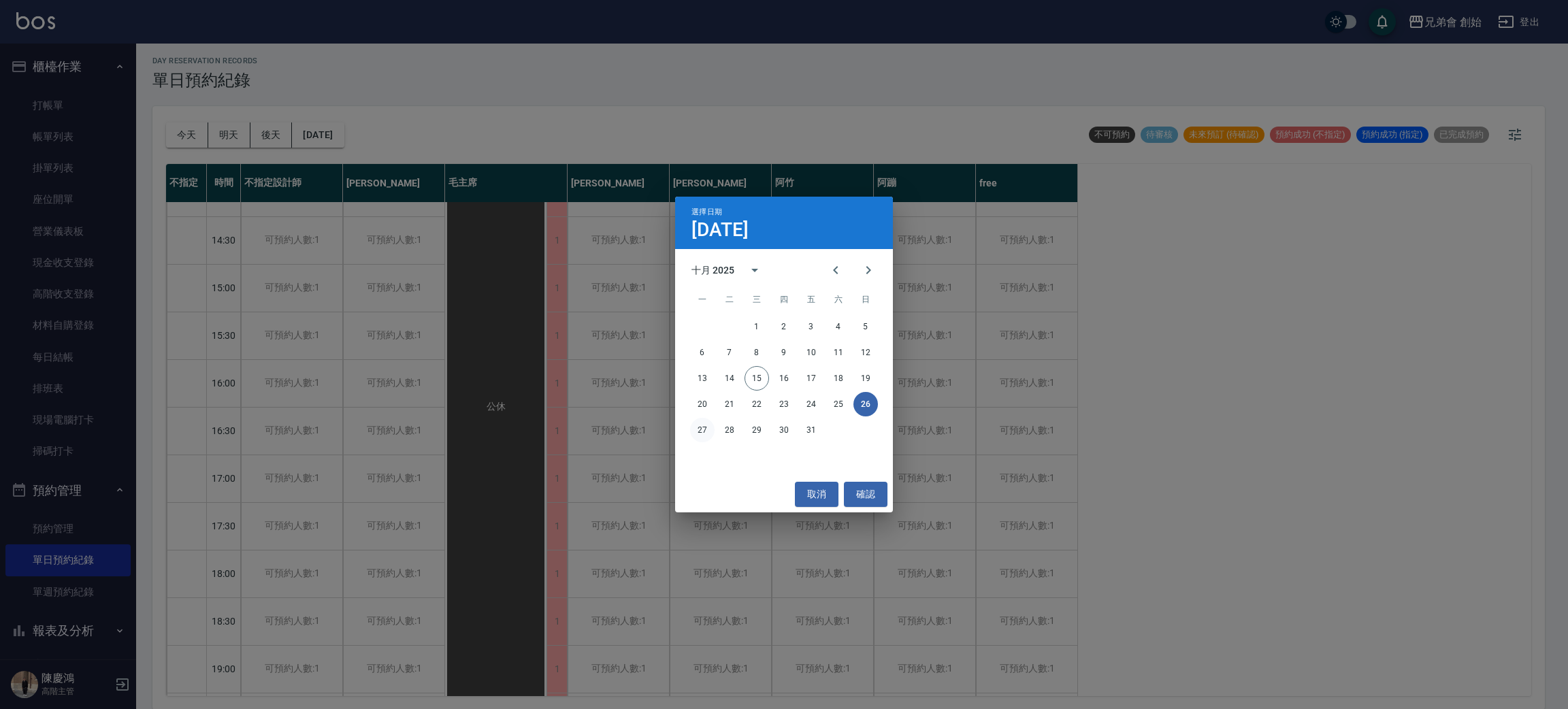
click at [714, 430] on button "27" at bounding box center [702, 430] width 24 height 24
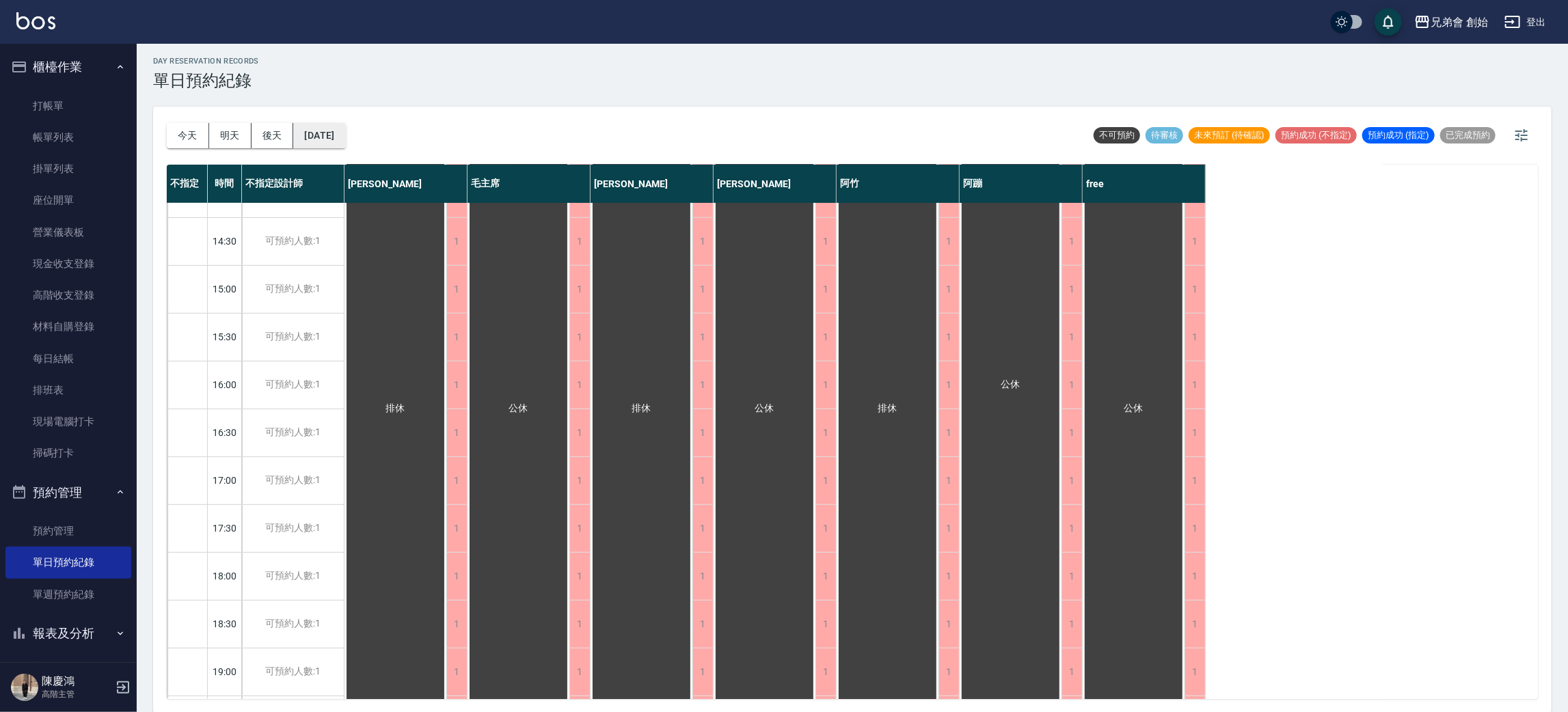
click at [345, 131] on button "2025/10/27" at bounding box center [319, 135] width 52 height 25
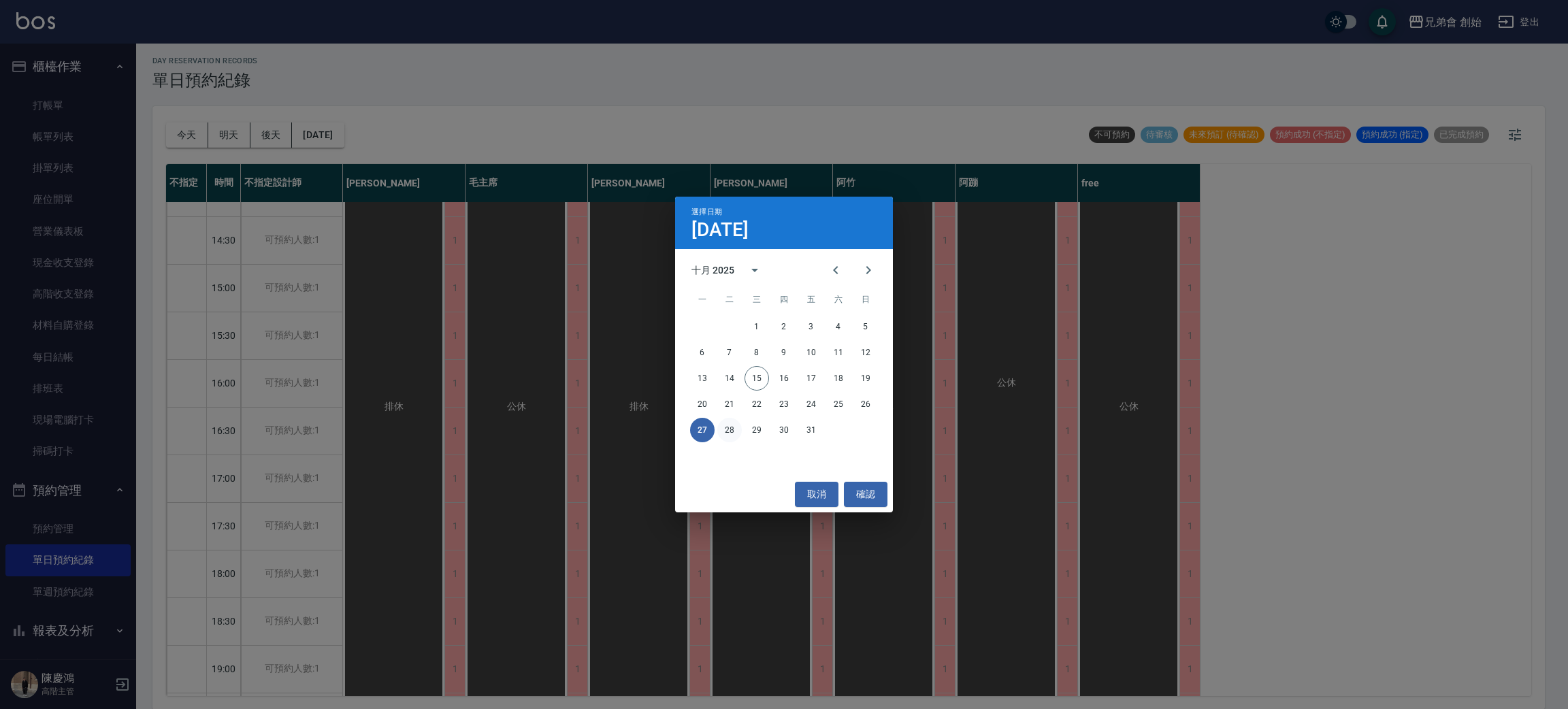
click at [733, 440] on button "28" at bounding box center [730, 430] width 24 height 24
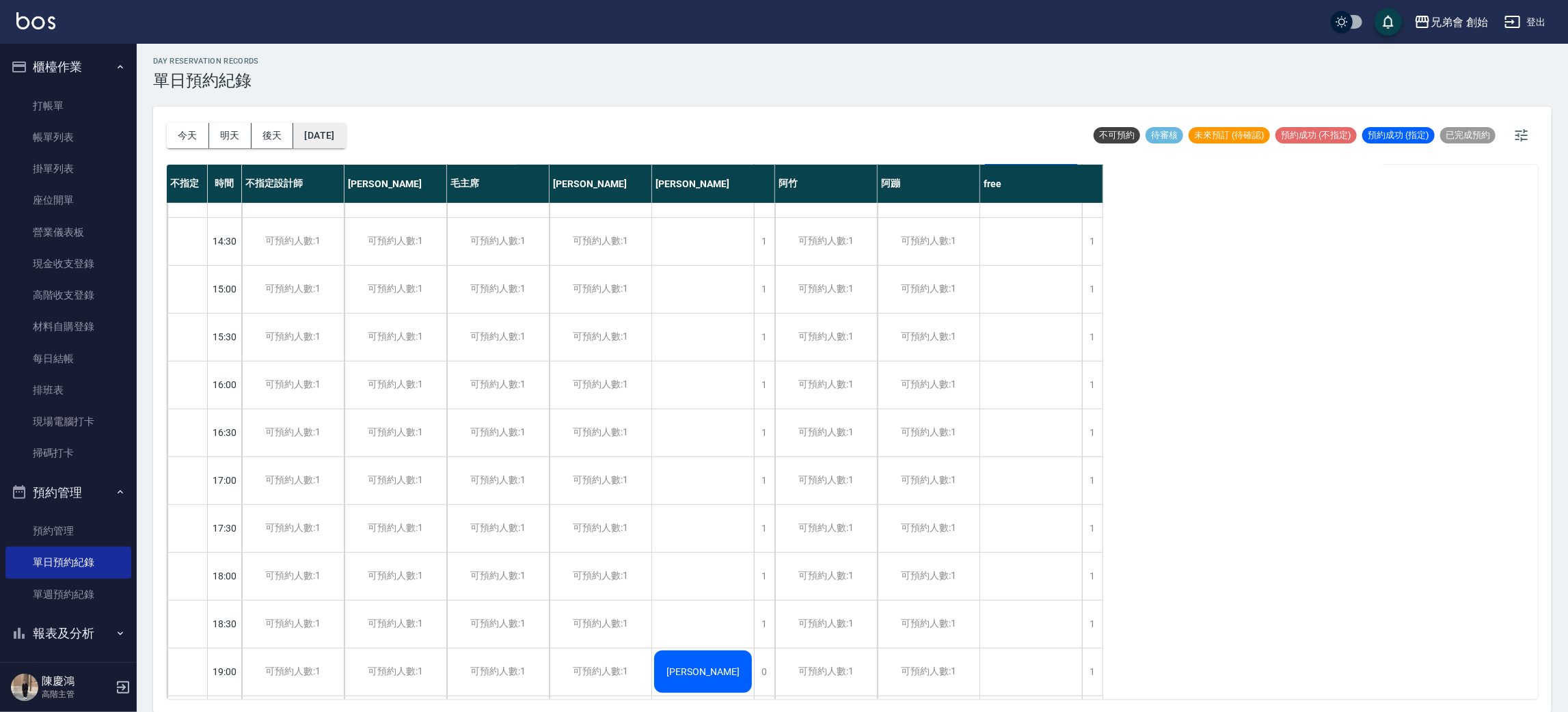
click at [345, 137] on button "2025/10/28" at bounding box center [319, 135] width 52 height 25
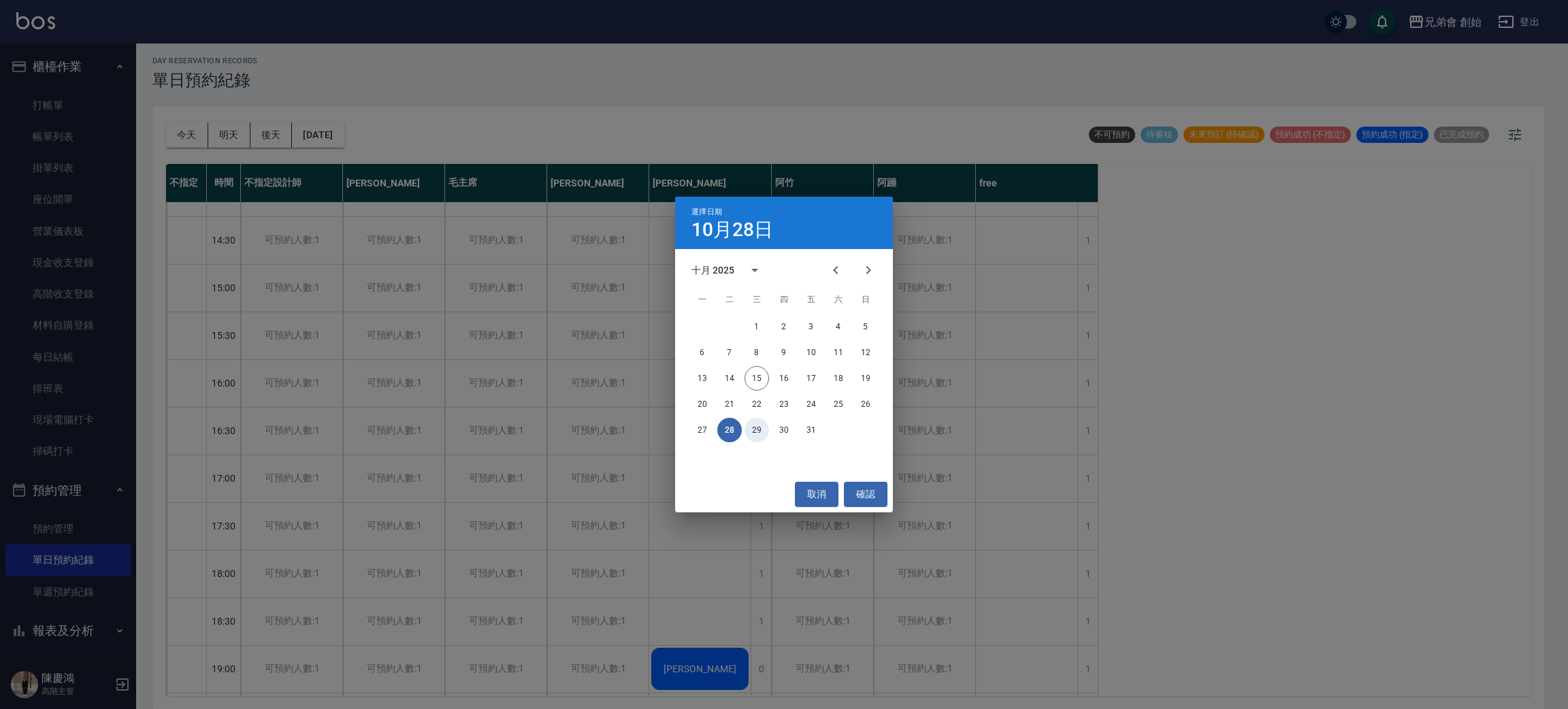
drag, startPoint x: 755, startPoint y: 425, endPoint x: 760, endPoint y: 404, distance: 21.6
click at [756, 425] on button "29" at bounding box center [757, 430] width 24 height 24
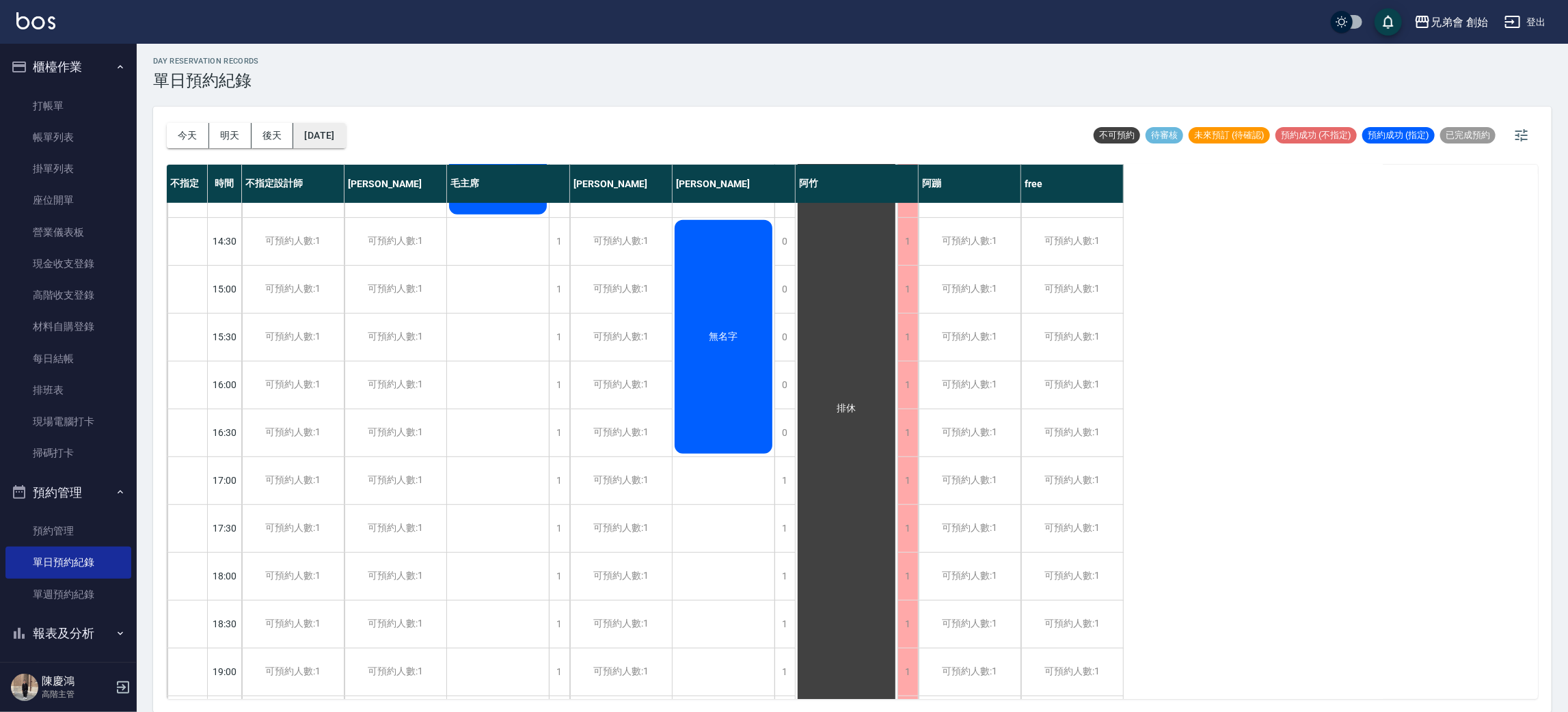
click at [345, 134] on button "2025/10/29" at bounding box center [319, 135] width 52 height 25
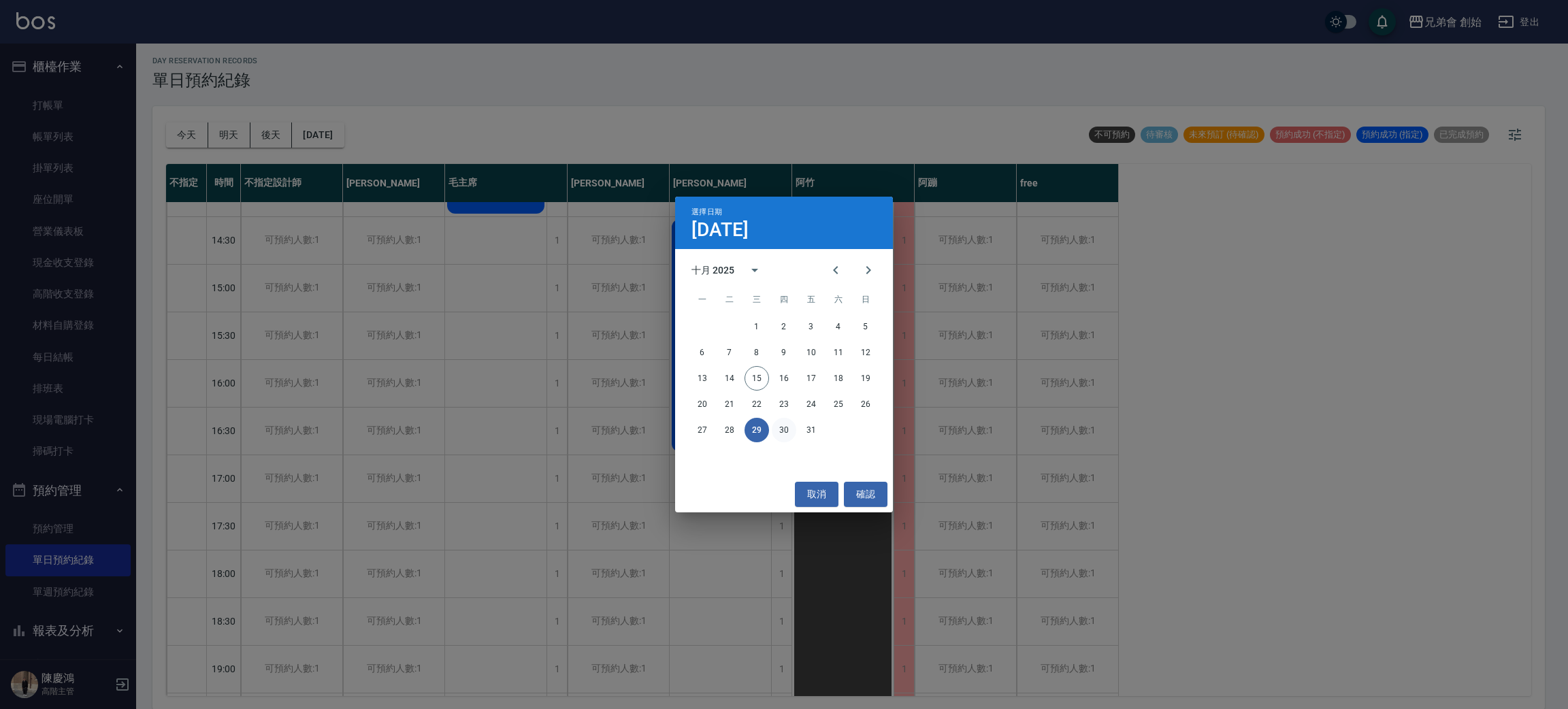
click at [771, 428] on button "30" at bounding box center [784, 430] width 24 height 24
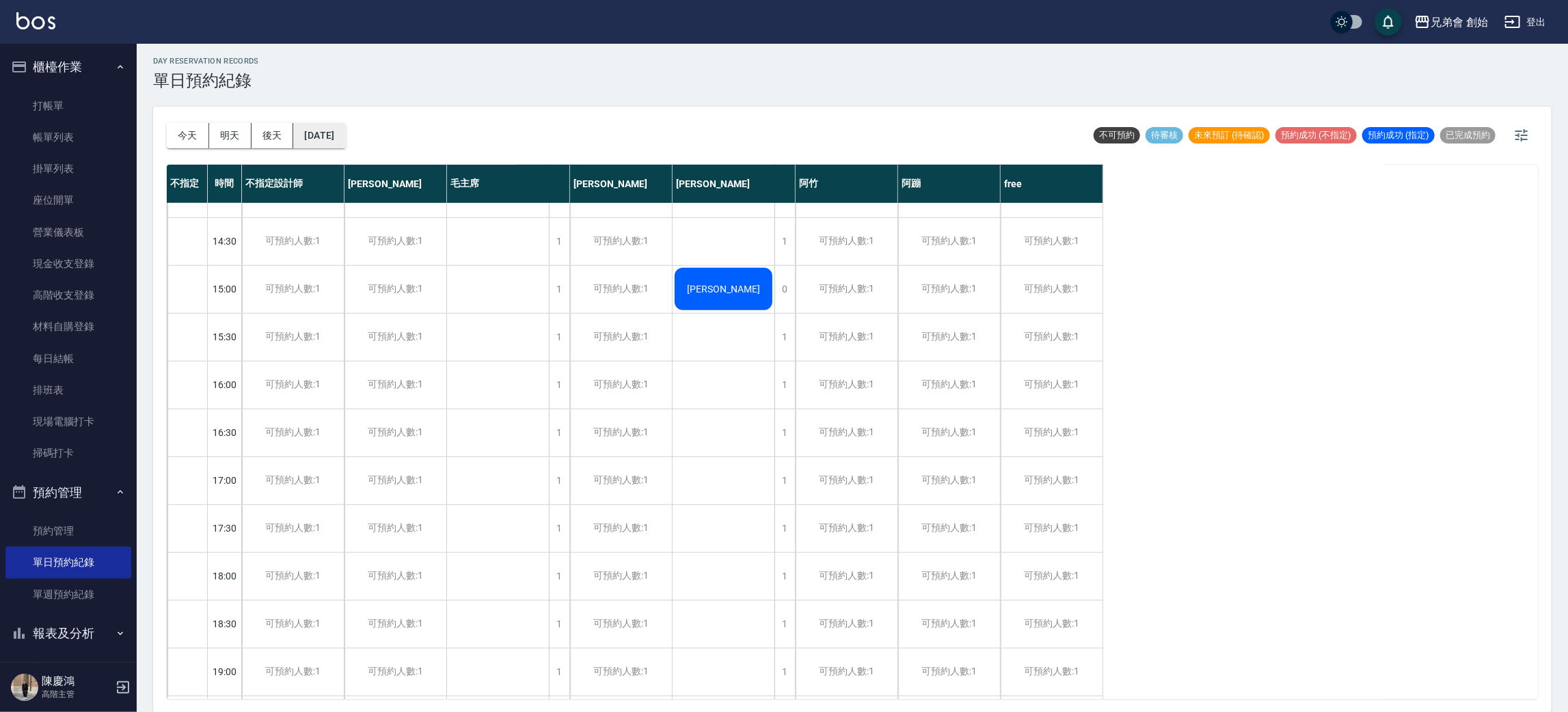
click at [346, 142] on div "今天 明天 後天 2025/10/30" at bounding box center [256, 136] width 179 height 58
click at [345, 137] on button "2025/10/30" at bounding box center [319, 135] width 52 height 25
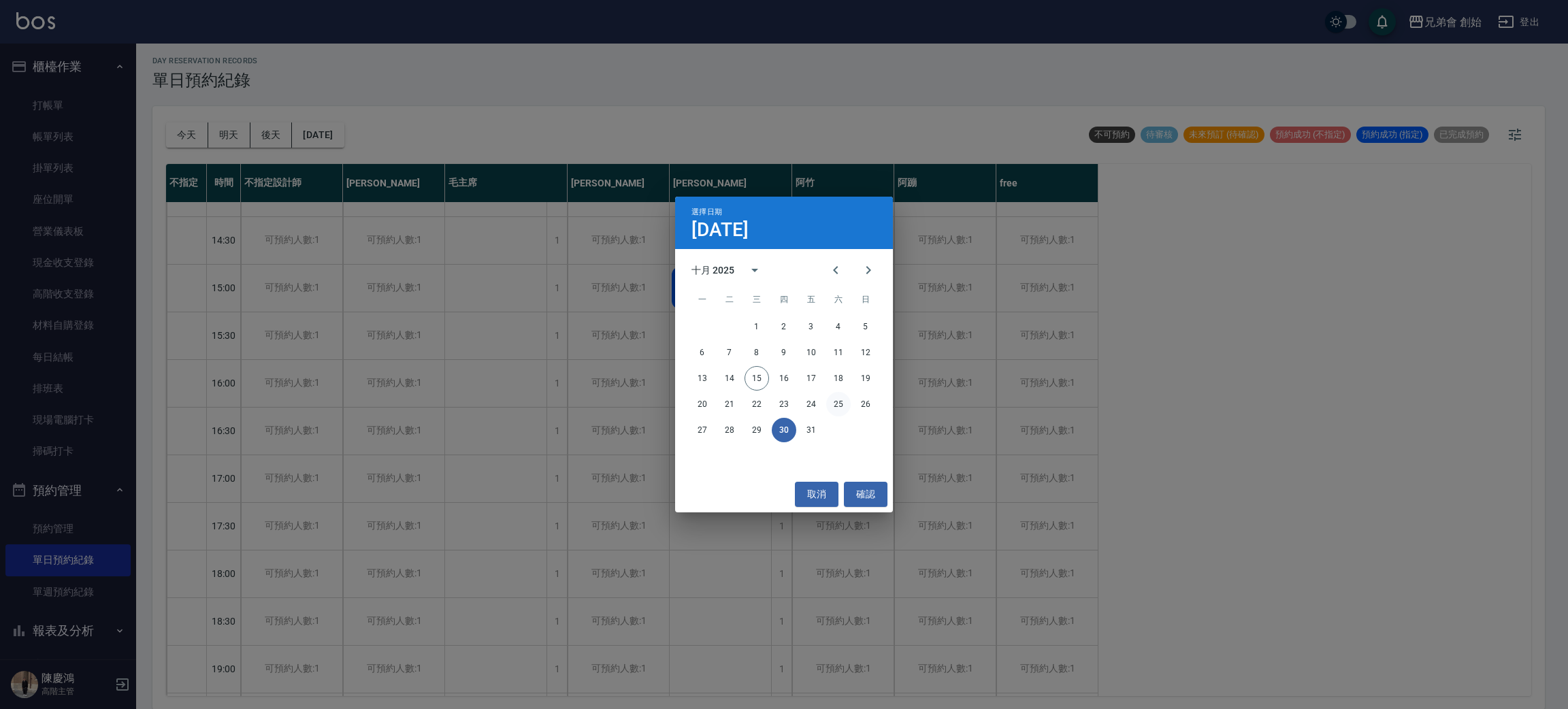
click at [829, 399] on button "25" at bounding box center [838, 404] width 24 height 24
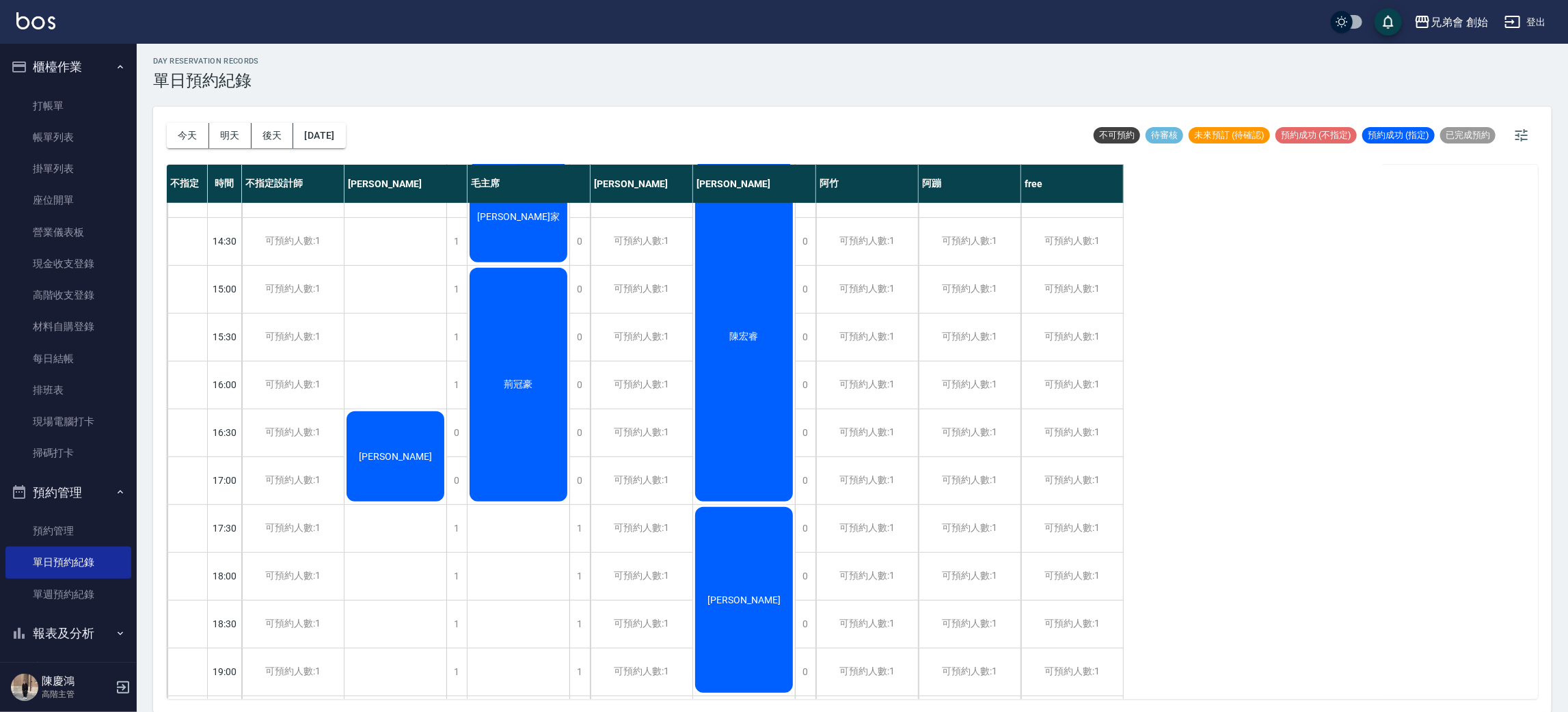
scroll to position [205, 0]
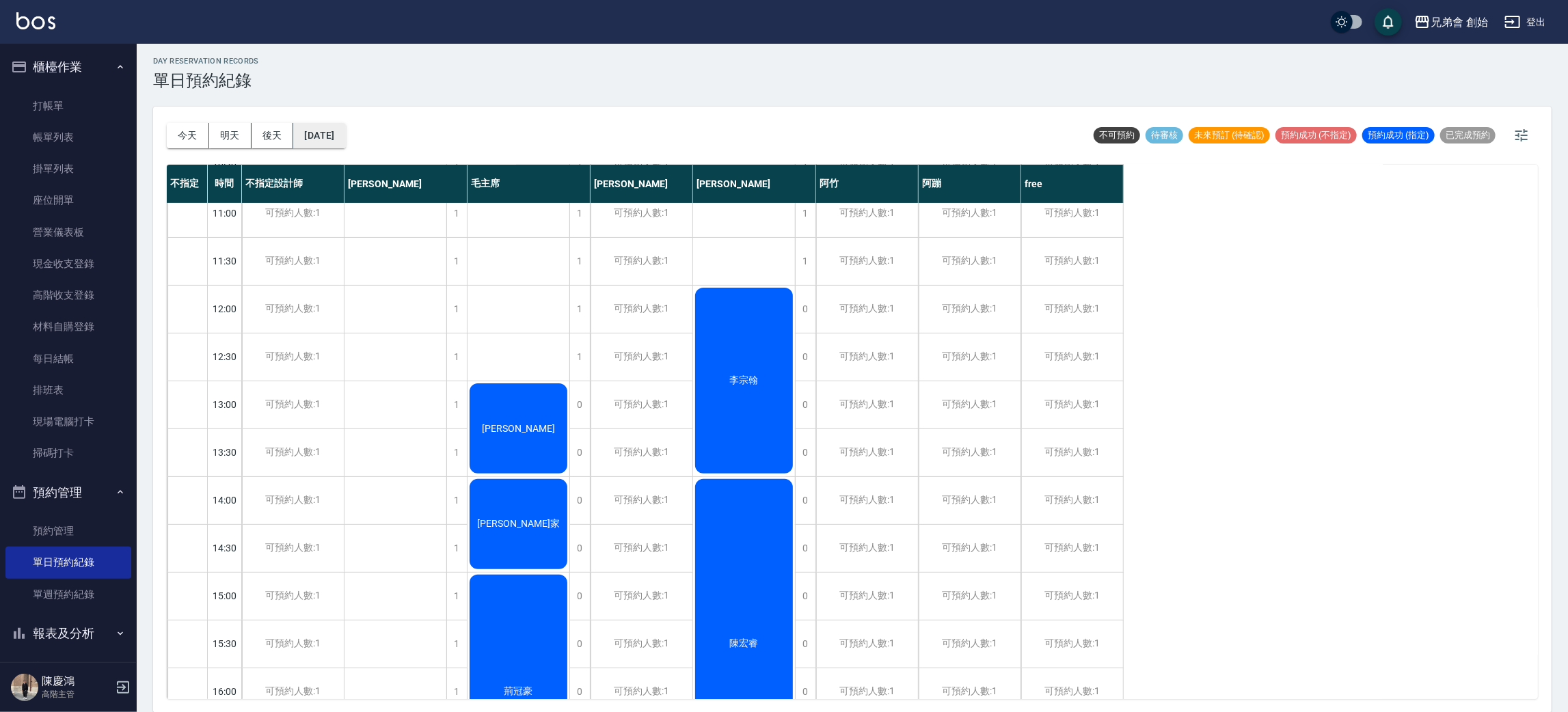
click at [345, 140] on button "2025/10/25" at bounding box center [319, 135] width 52 height 25
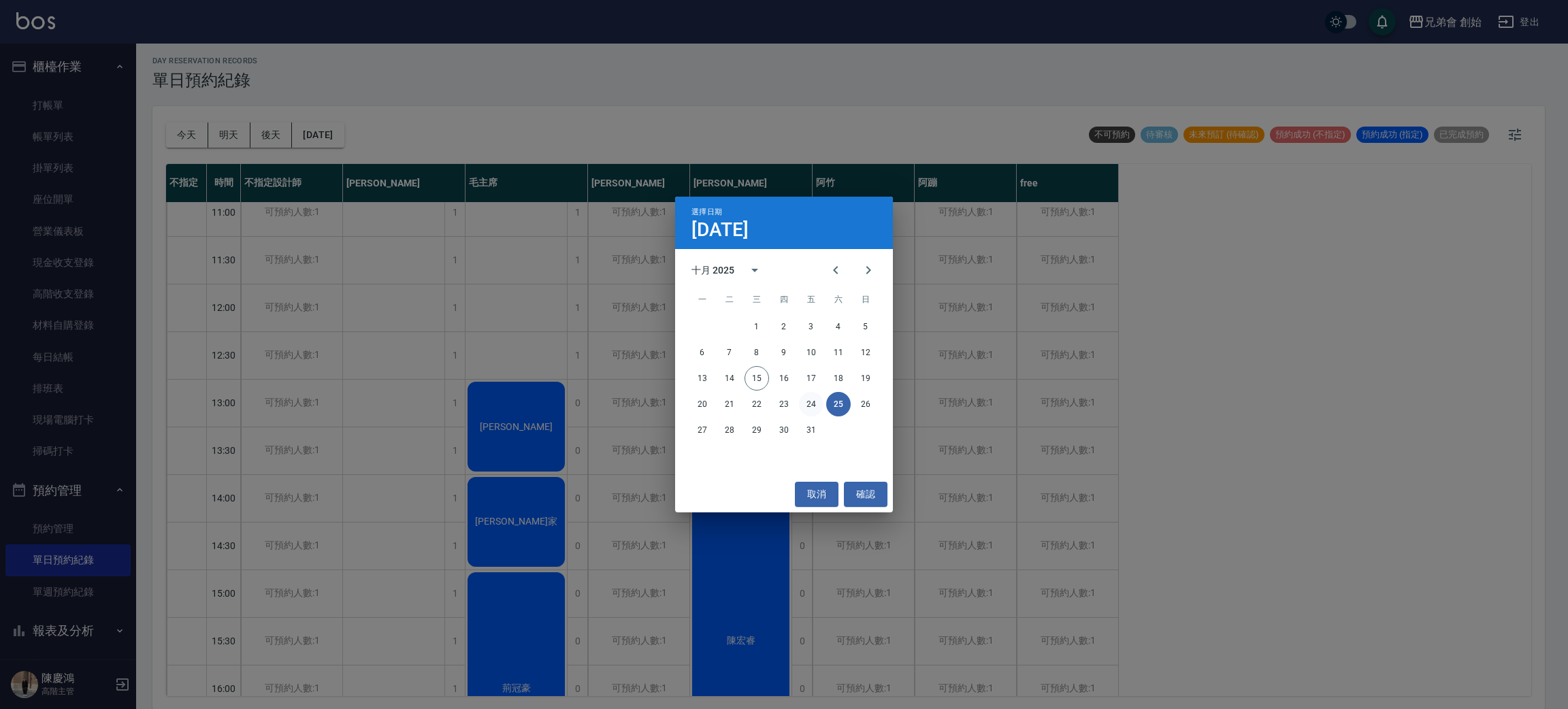
click at [816, 410] on button "24" at bounding box center [811, 404] width 24 height 24
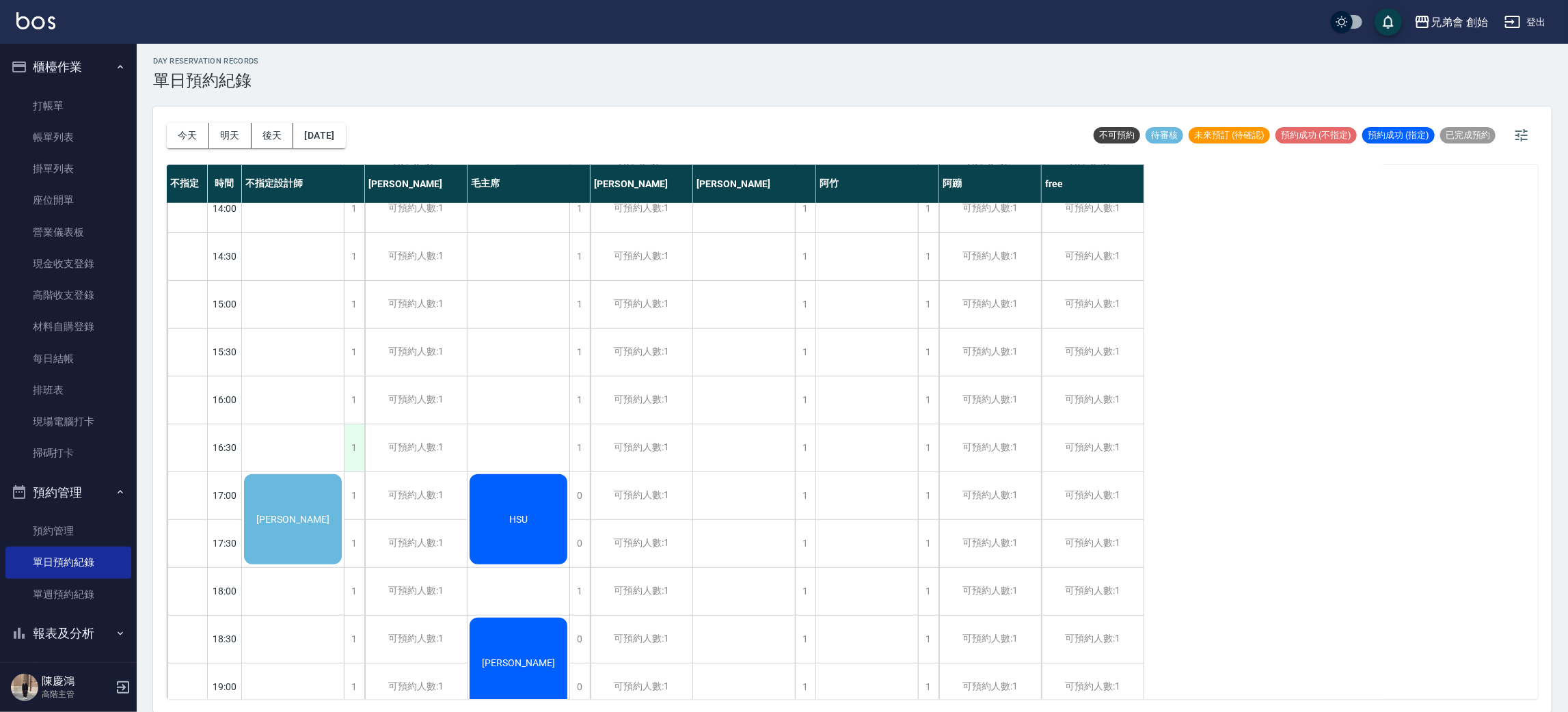
scroll to position [395, 0]
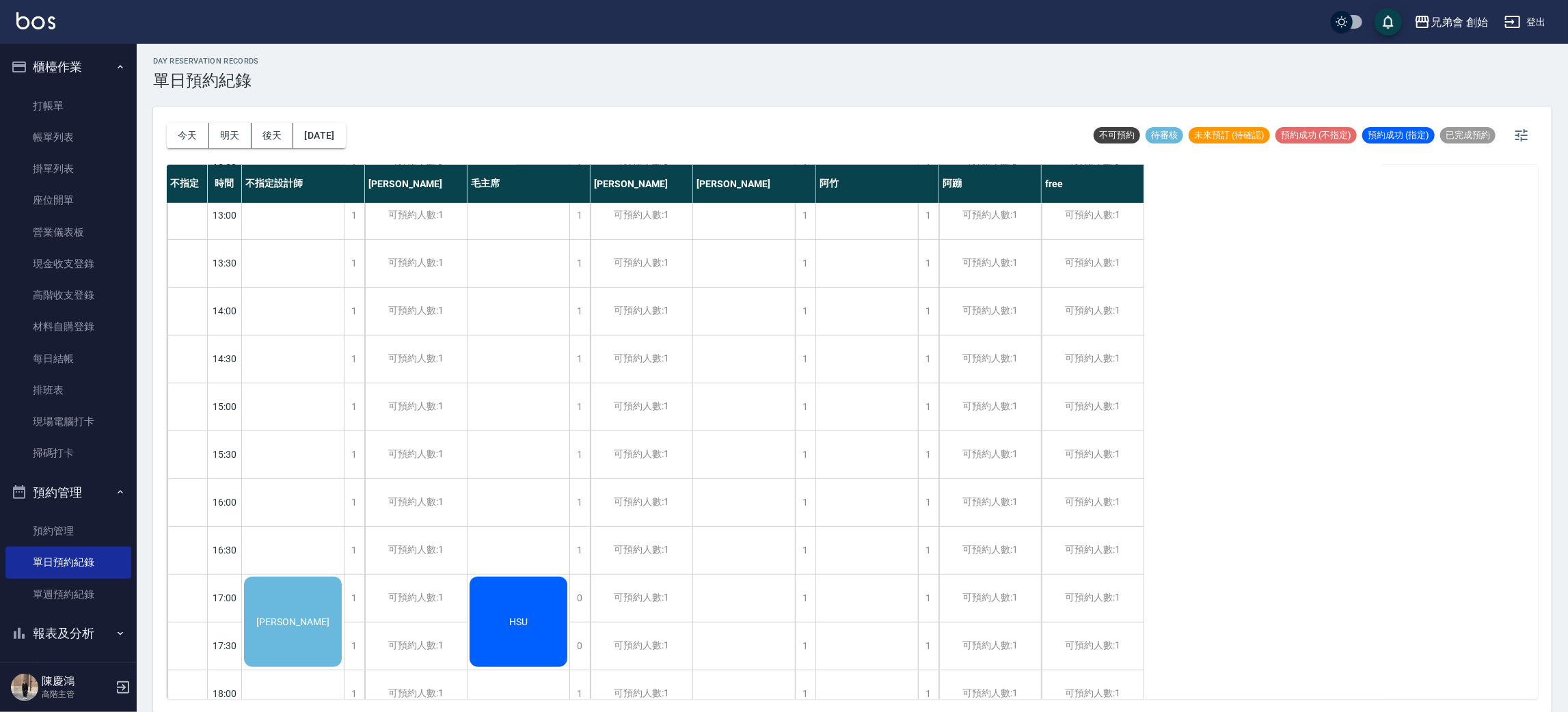
click at [286, 606] on div "湯佩蓁" at bounding box center [292, 622] width 102 height 95
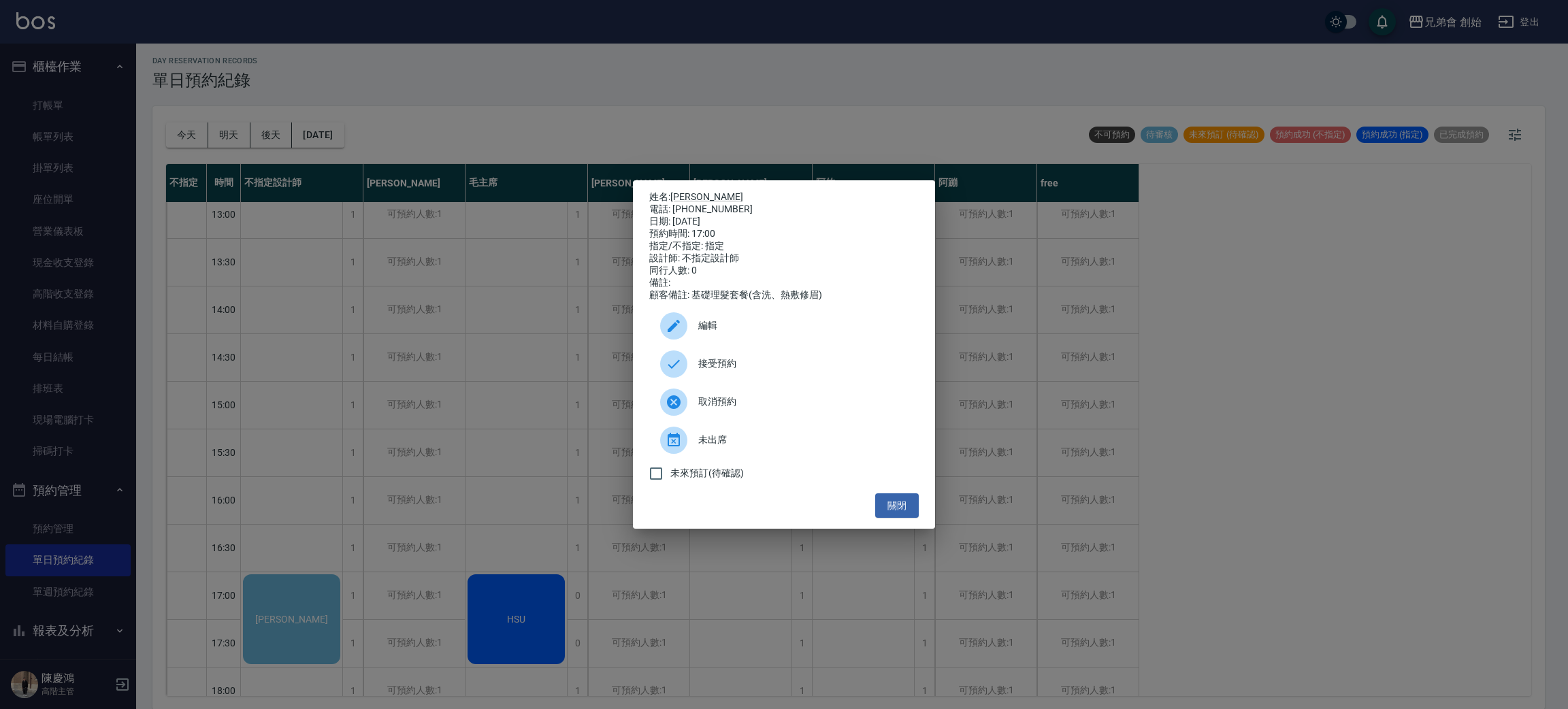
drag, startPoint x: 803, startPoint y: 361, endPoint x: 777, endPoint y: 369, distance: 27.2
click at [803, 359] on div "接受預約" at bounding box center [784, 364] width 270 height 38
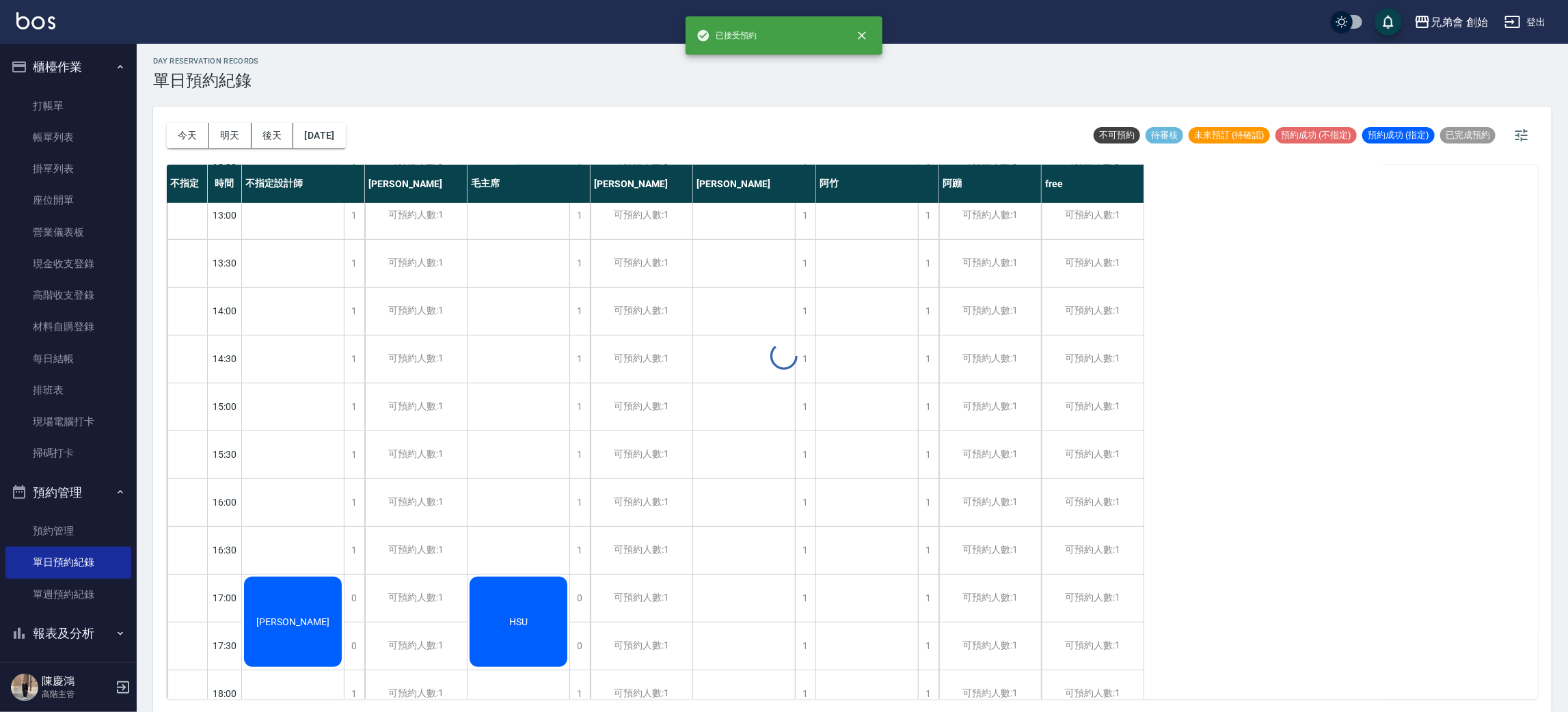
click at [310, 617] on div at bounding box center [784, 356] width 1568 height 712
click at [310, 617] on div "湯佩蓁" at bounding box center [292, 622] width 102 height 95
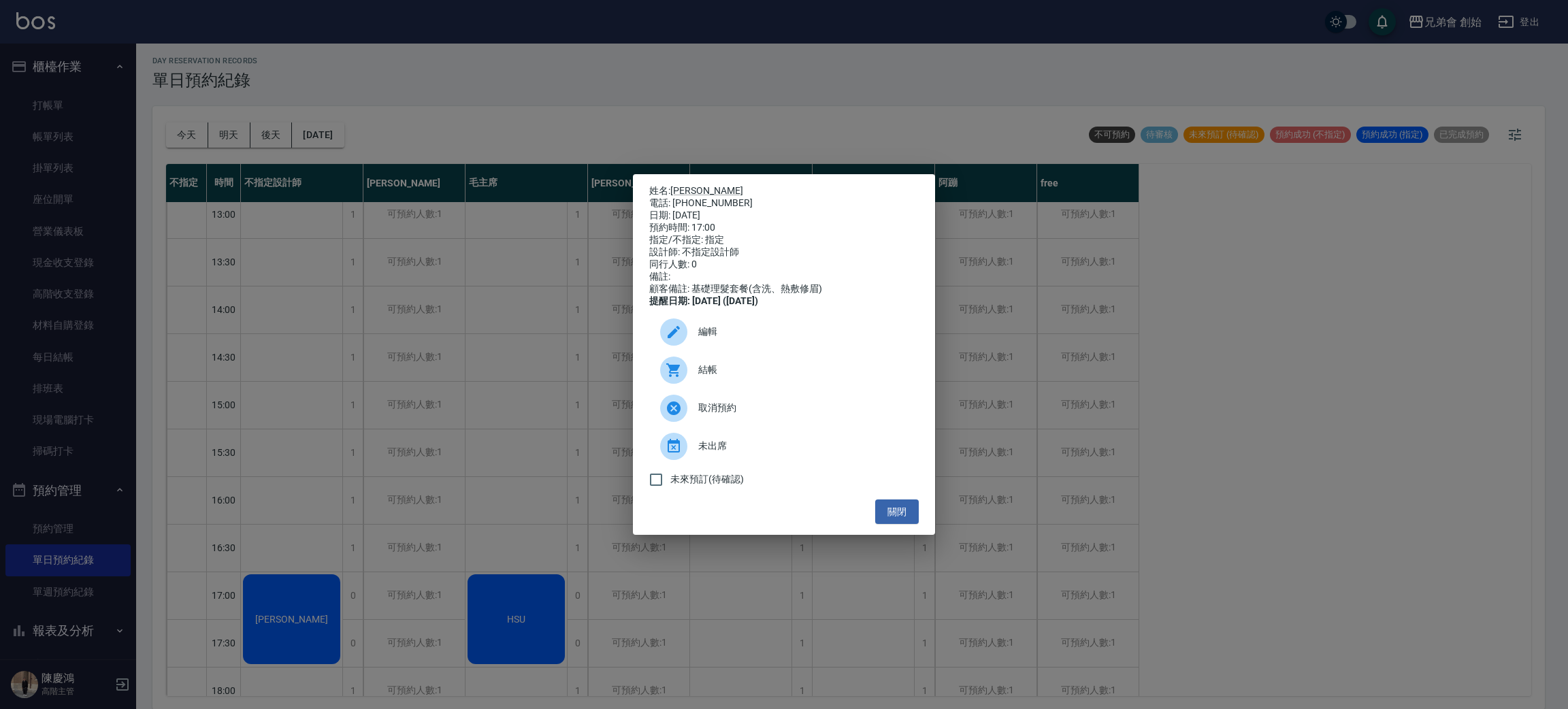
click at [793, 366] on div "結帳" at bounding box center [784, 370] width 270 height 38
click at [729, 339] on span "編輯" at bounding box center [803, 331] width 210 height 14
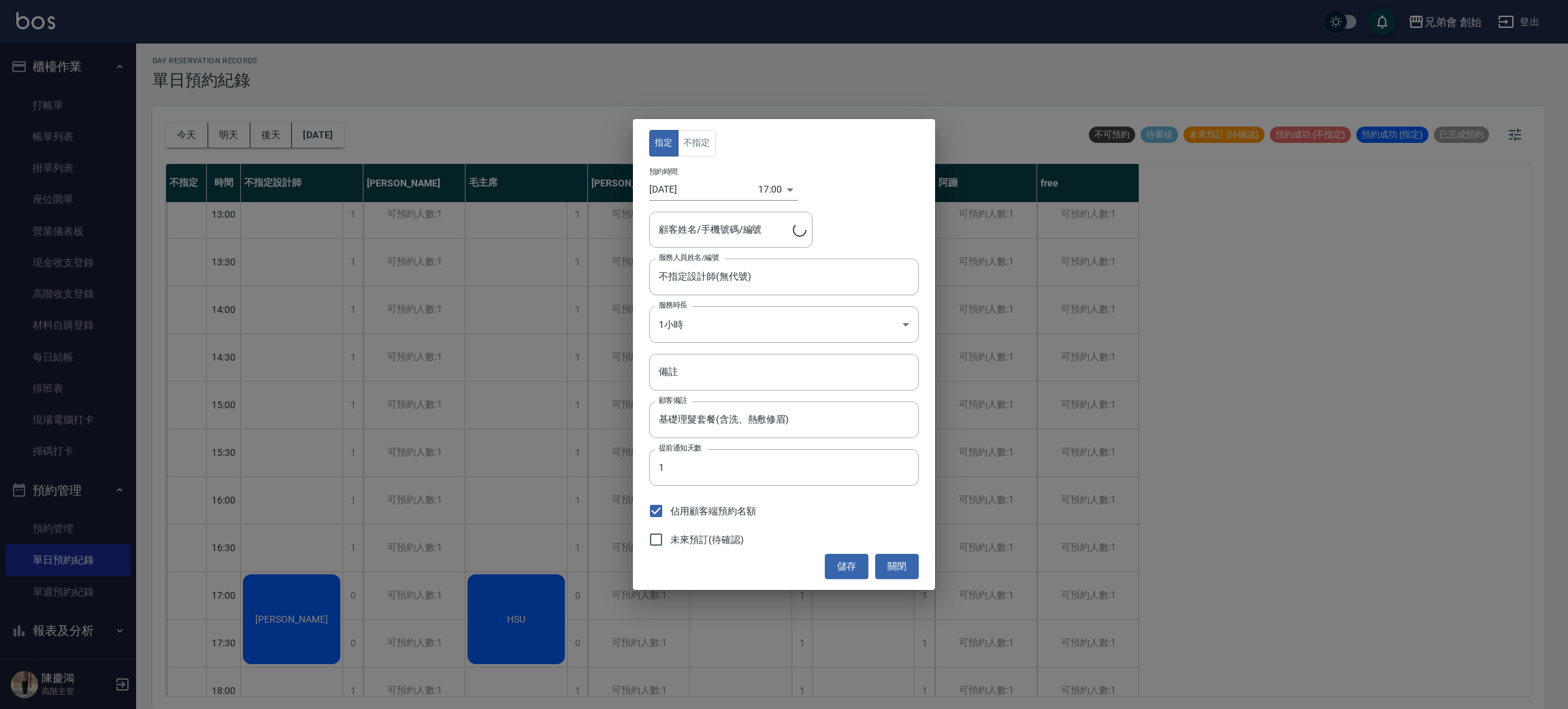
type input "湯佩蓁/0965350159"
click at [741, 284] on input "不指定設計師(無代號)" at bounding box center [774, 276] width 237 height 24
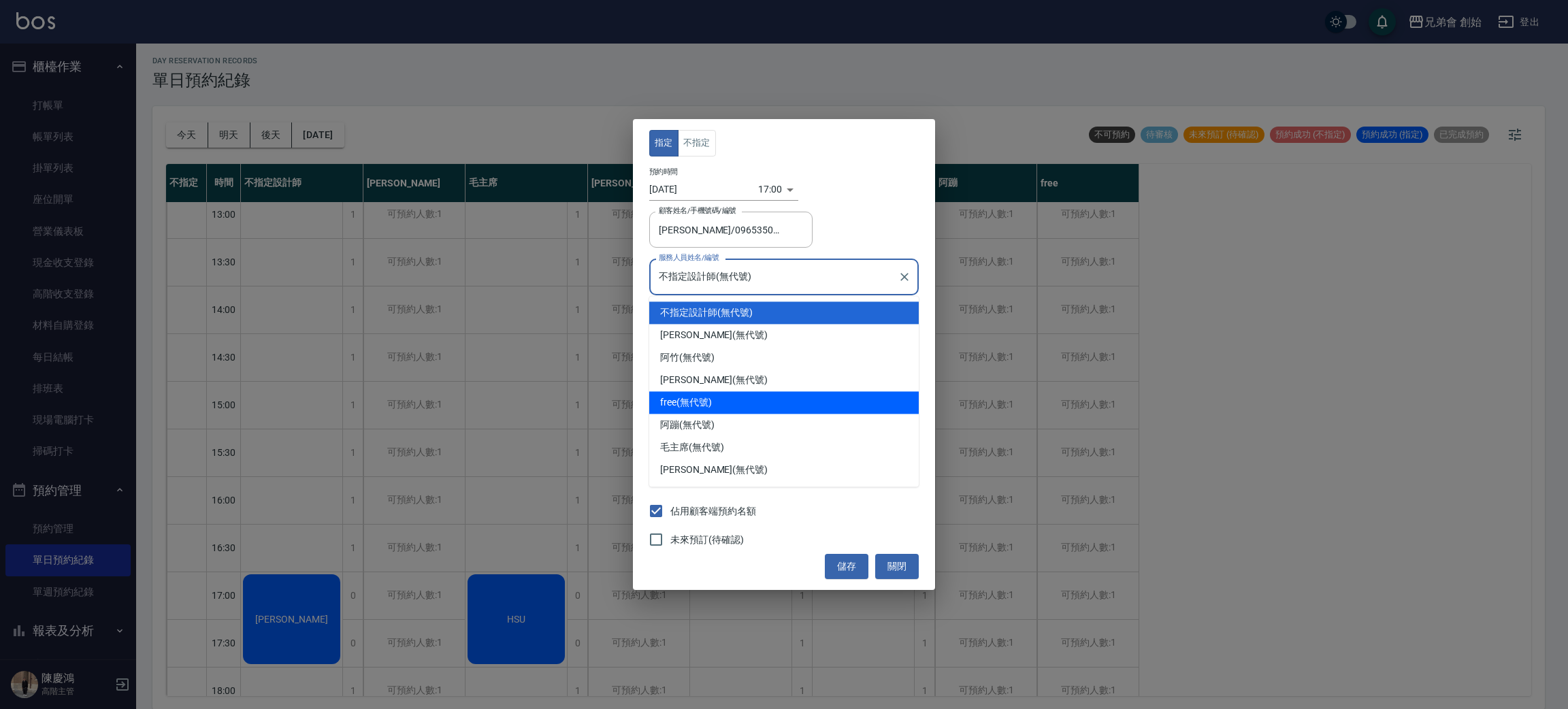
click at [725, 396] on div "free (無代號)" at bounding box center [784, 403] width 270 height 23
type input "free(無代號)"
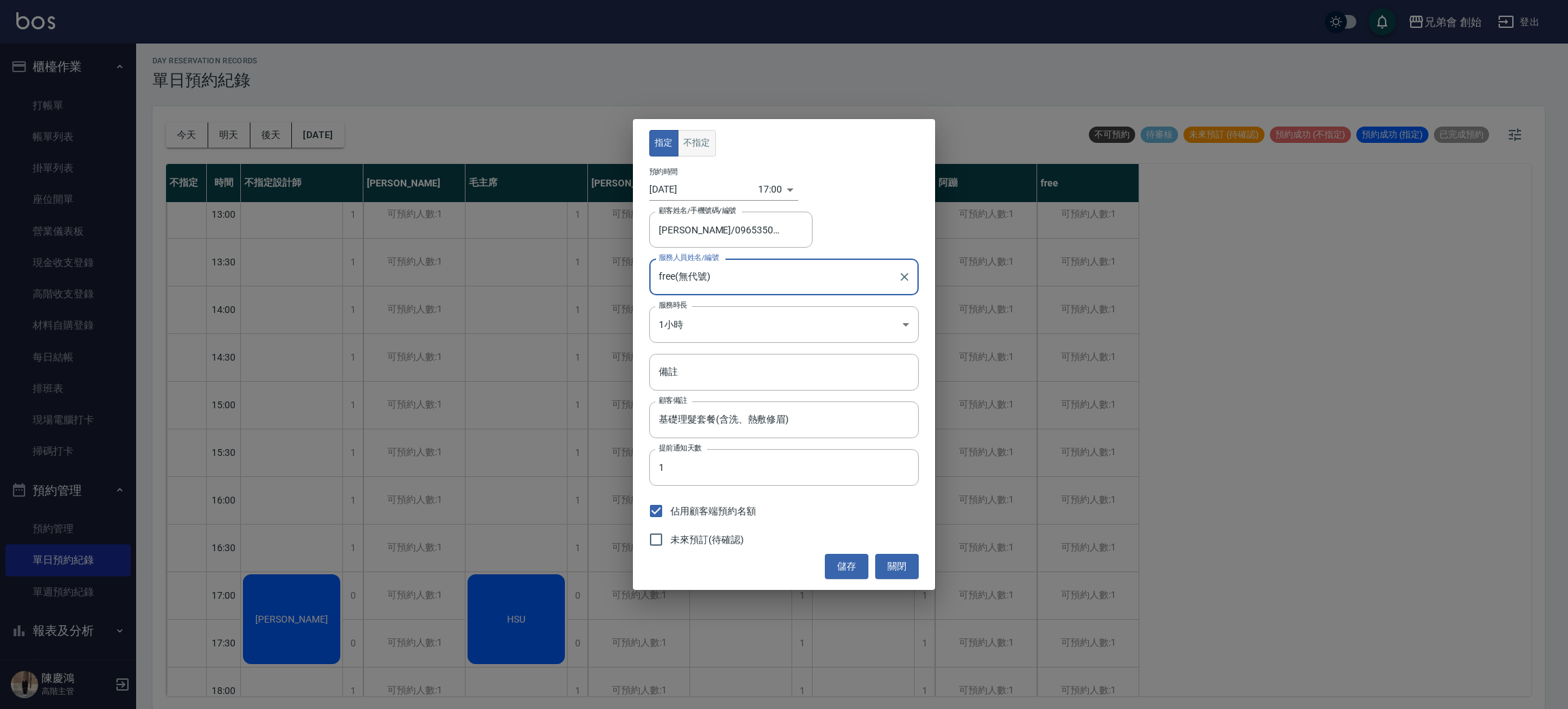
click at [693, 153] on button "不指定" at bounding box center [697, 143] width 38 height 27
click at [832, 555] on button "儲存" at bounding box center [846, 566] width 43 height 25
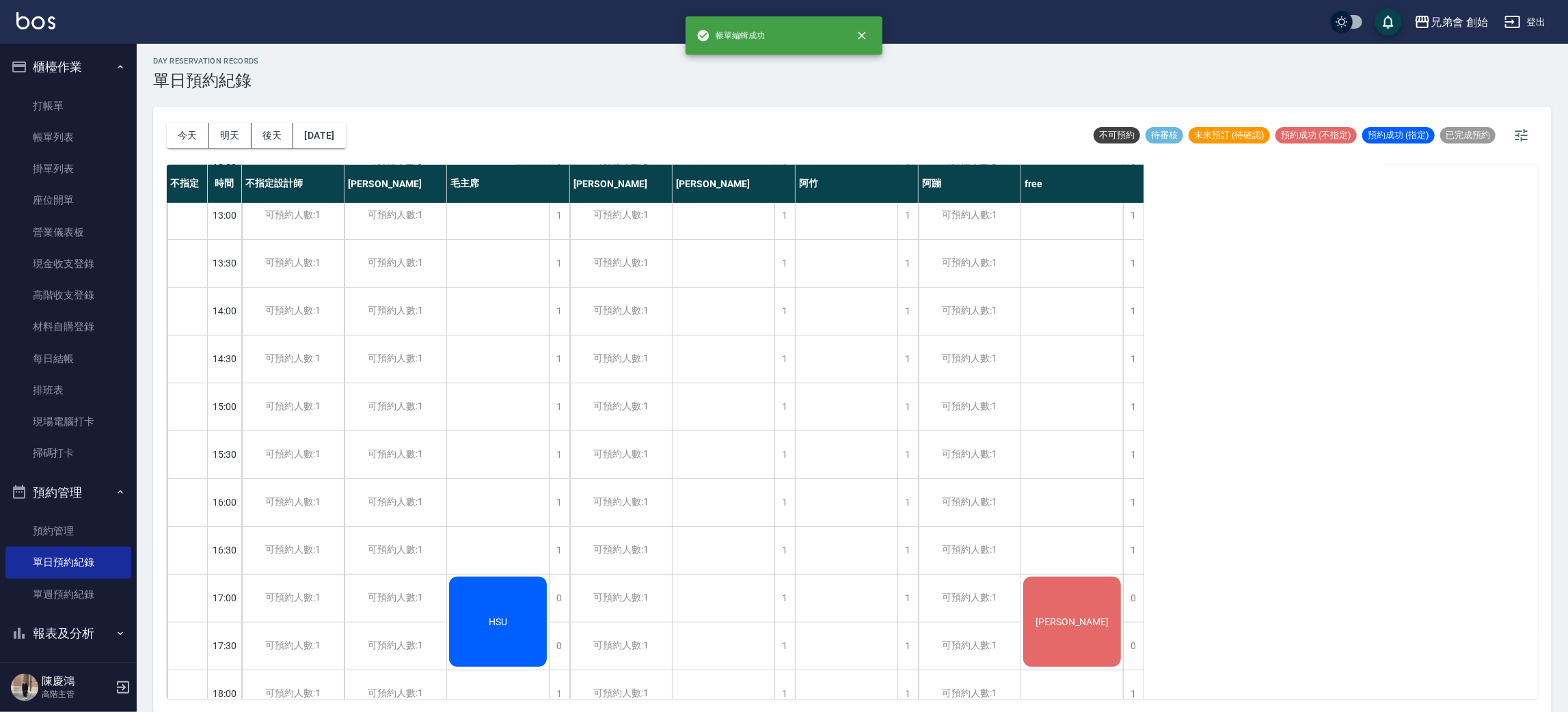
scroll to position [702, 0]
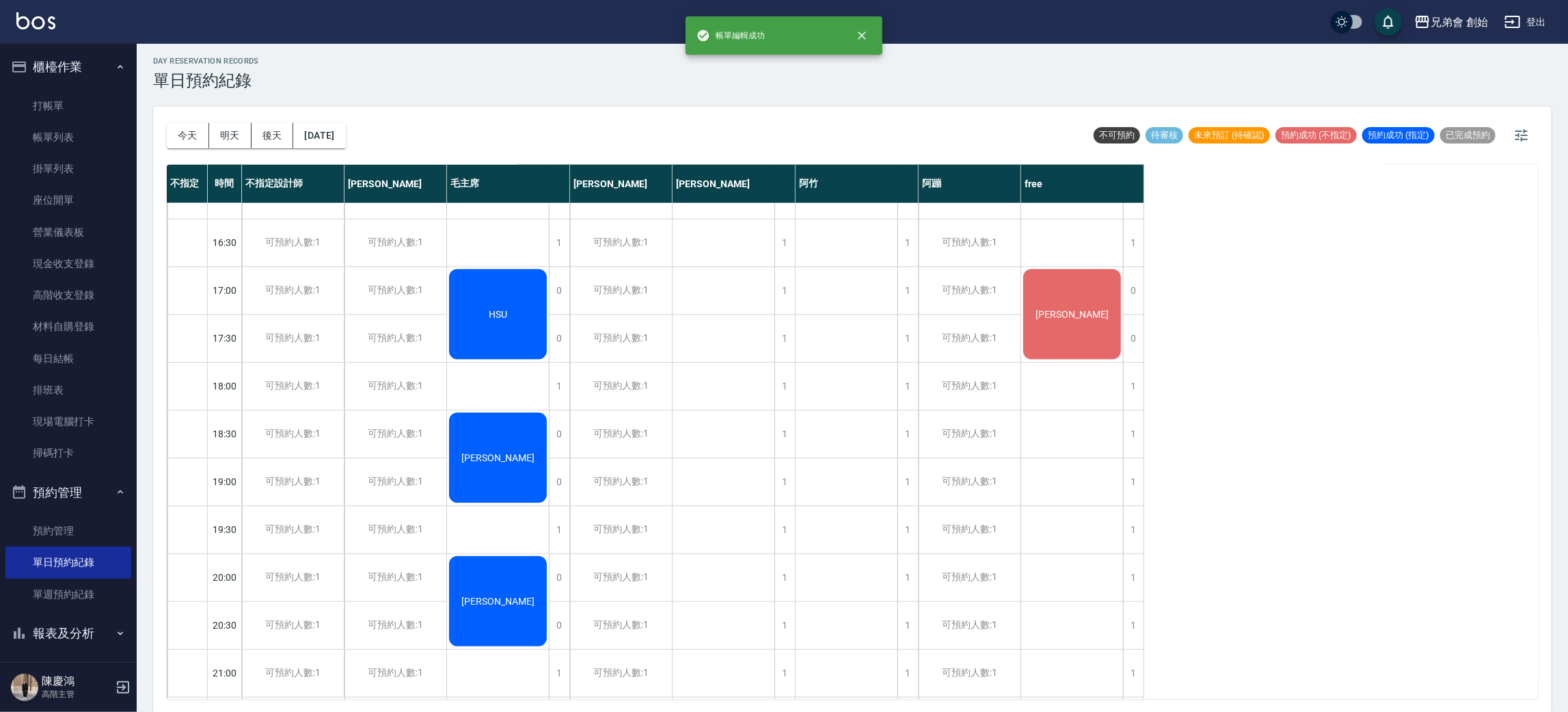
click at [1076, 339] on div "湯佩蓁" at bounding box center [1072, 314] width 102 height 95
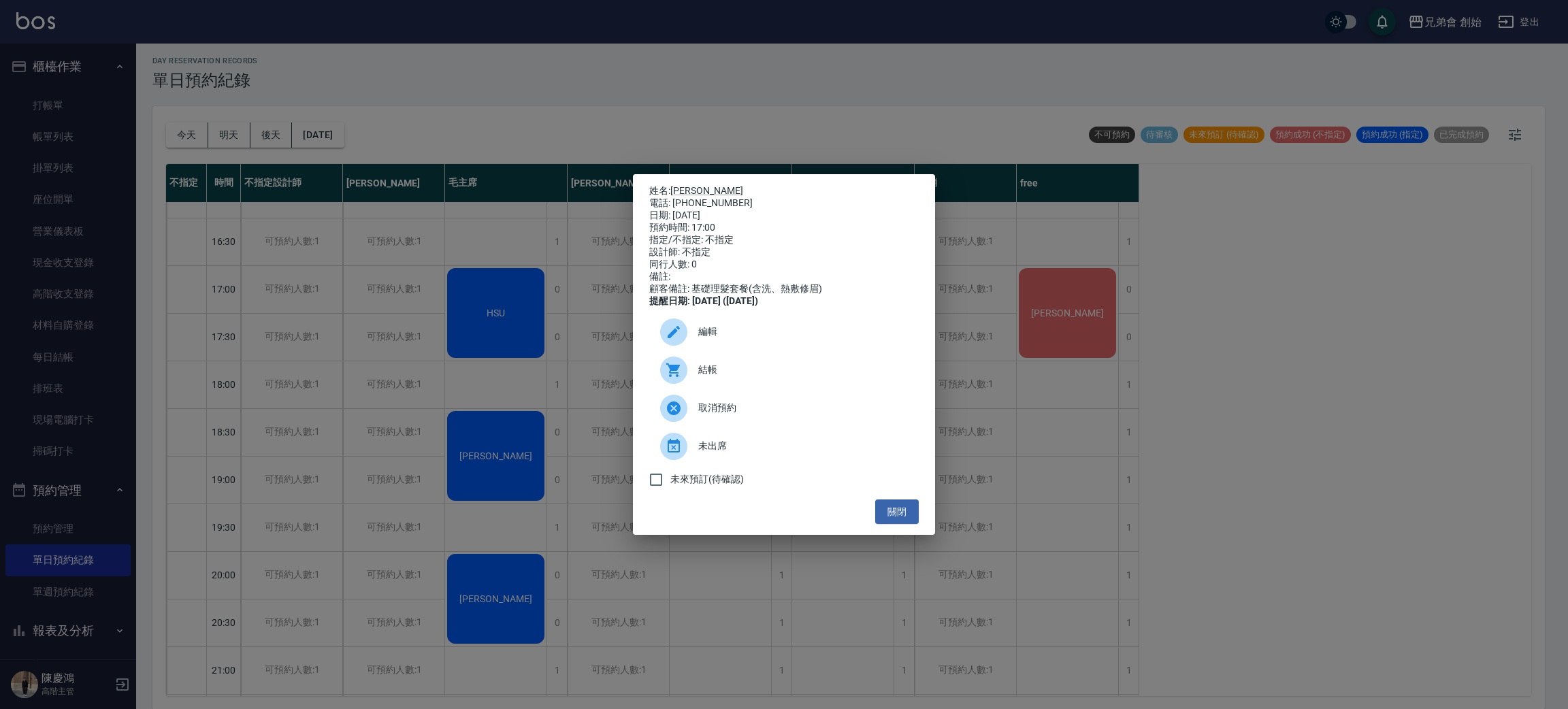
click at [1075, 309] on div "姓名: 湯佩蓁 電話: 0965350159 日期: 2025/10/24 預約時間: 17:00 指定/不指定: 不指定 設計師: 不指定 同行人數: 0 …" at bounding box center [784, 354] width 1568 height 709
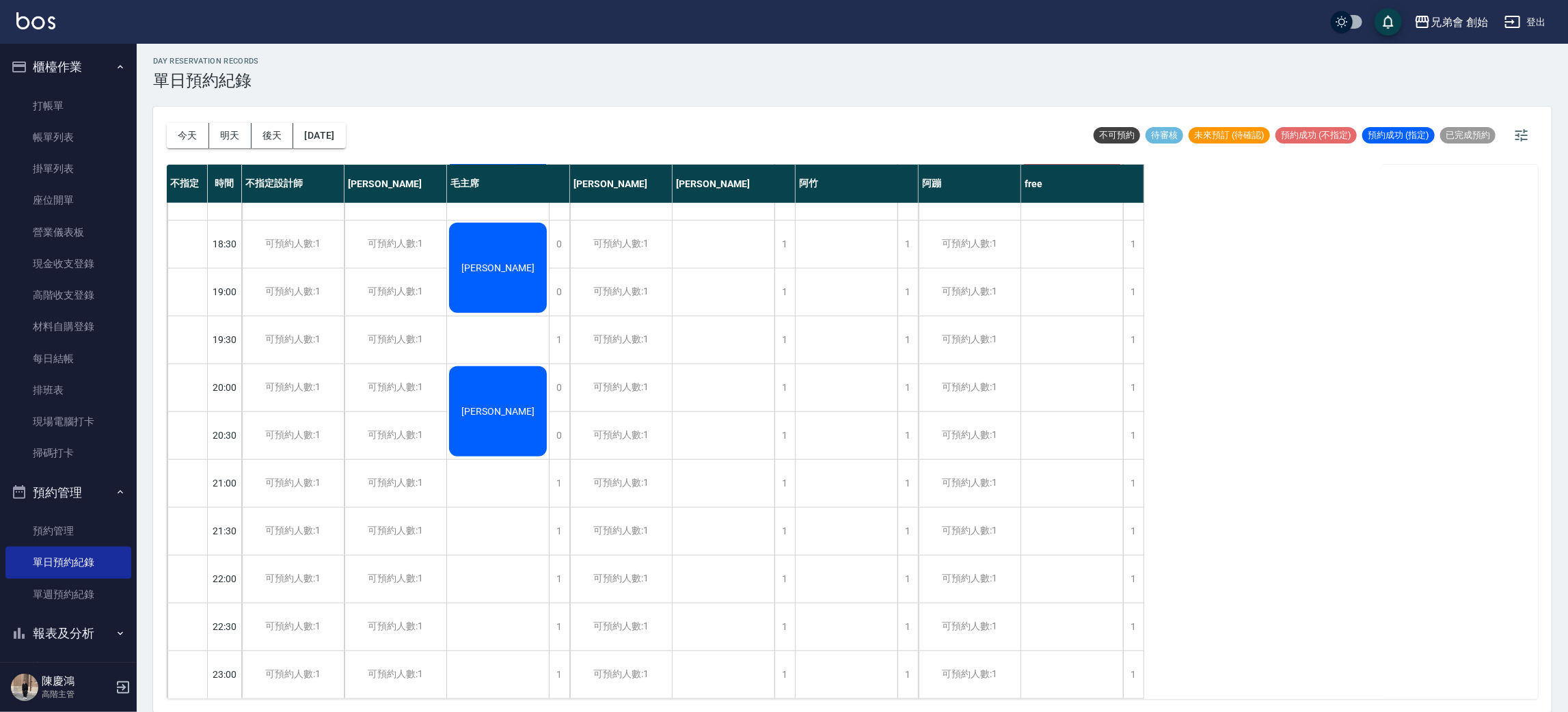
scroll to position [292, 0]
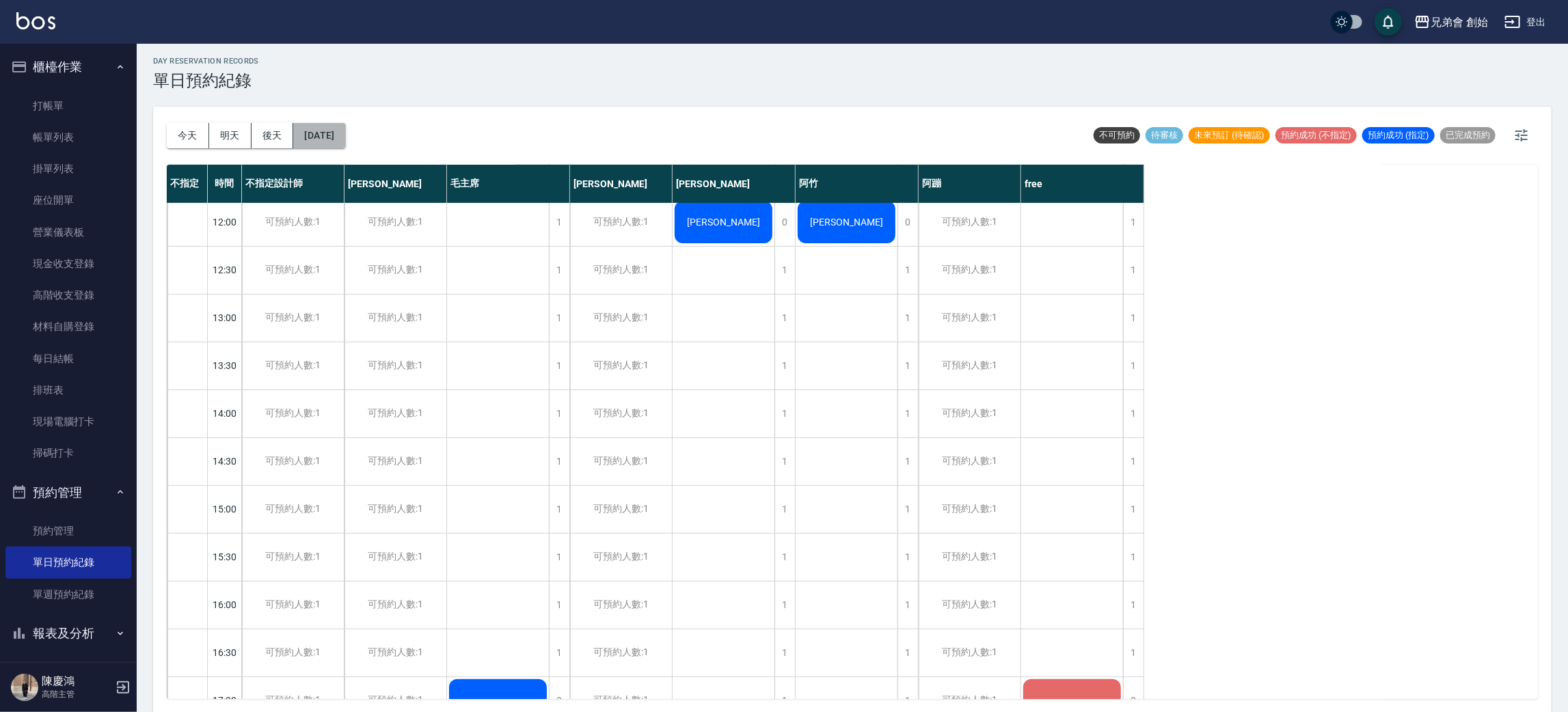
click at [330, 130] on button "2025/10/24" at bounding box center [319, 135] width 52 height 25
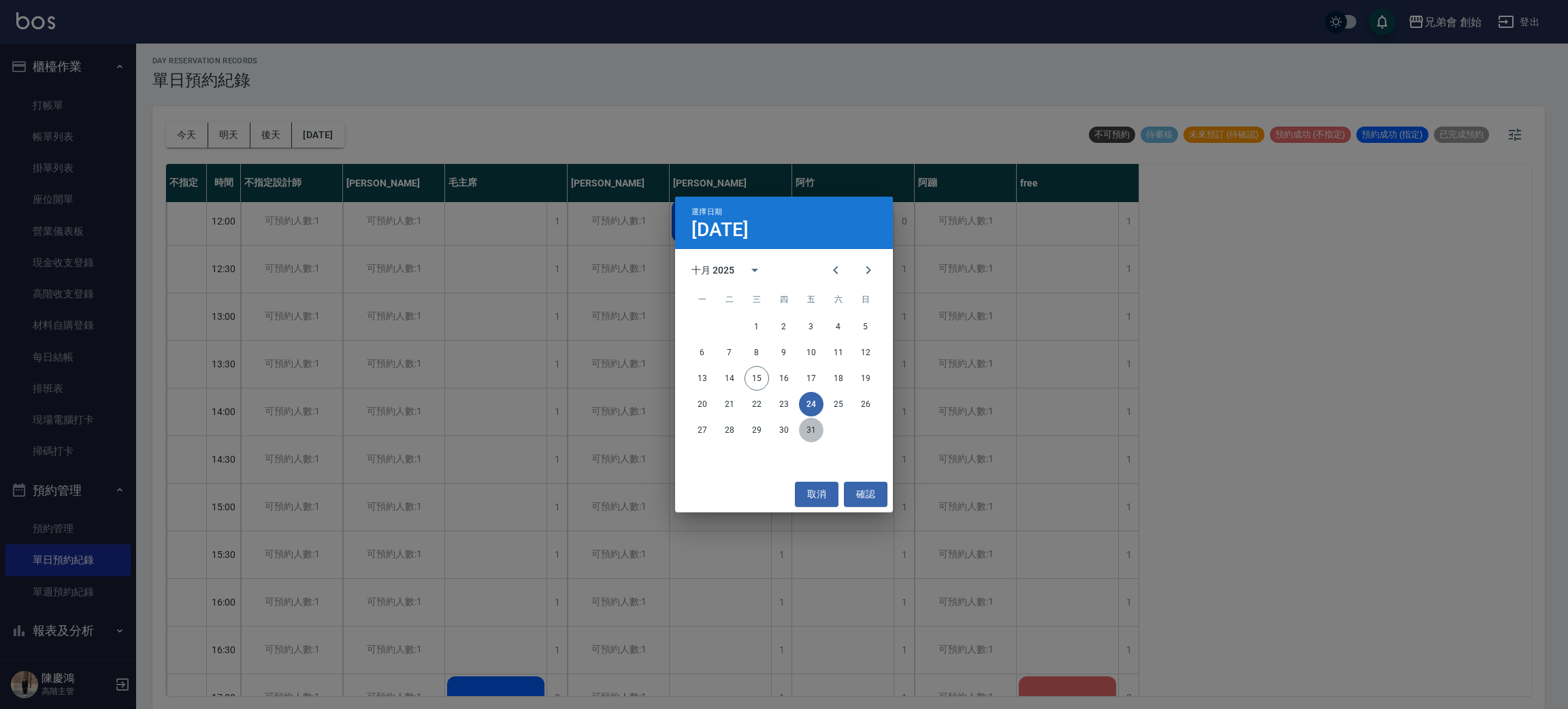
click at [816, 432] on button "31" at bounding box center [811, 430] width 24 height 24
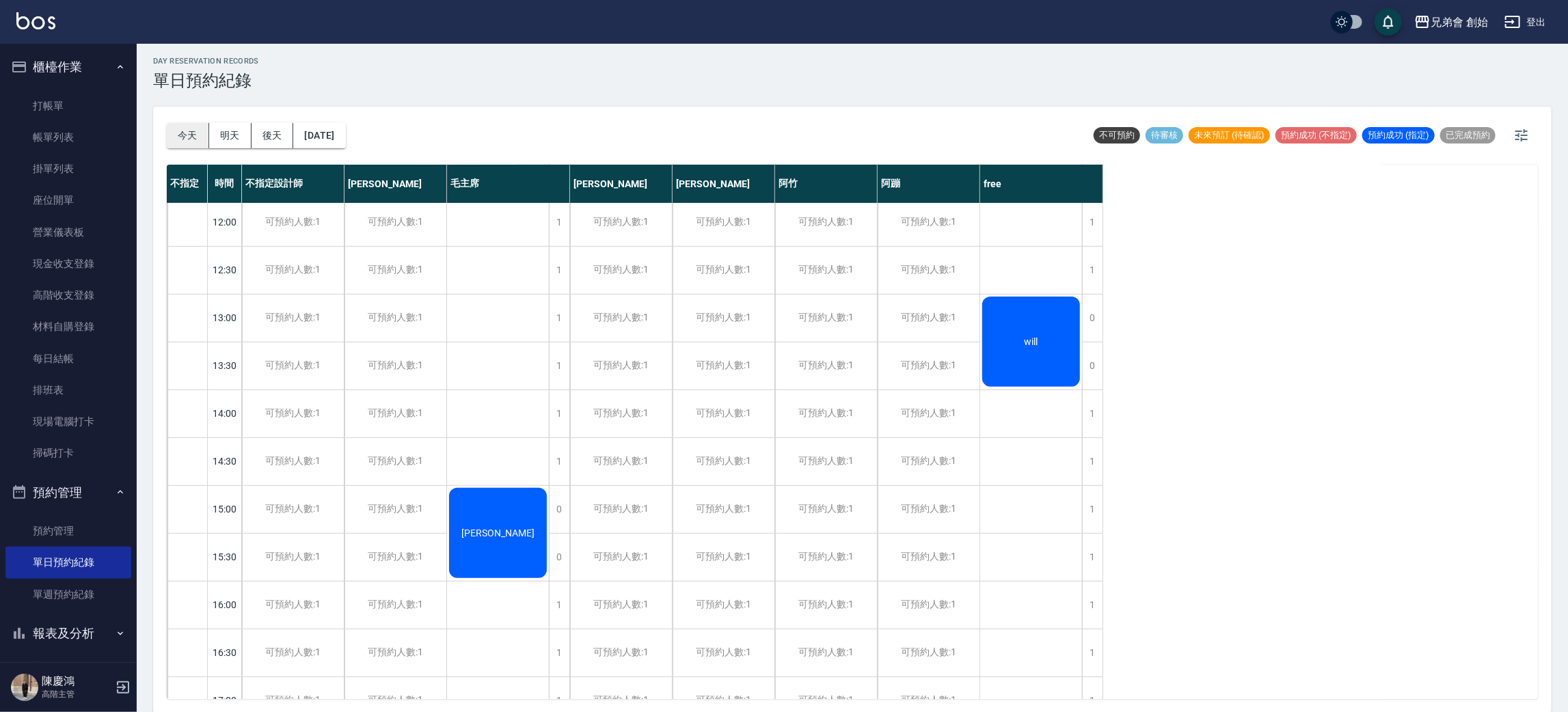
click at [174, 140] on button "今天" at bounding box center [188, 135] width 43 height 25
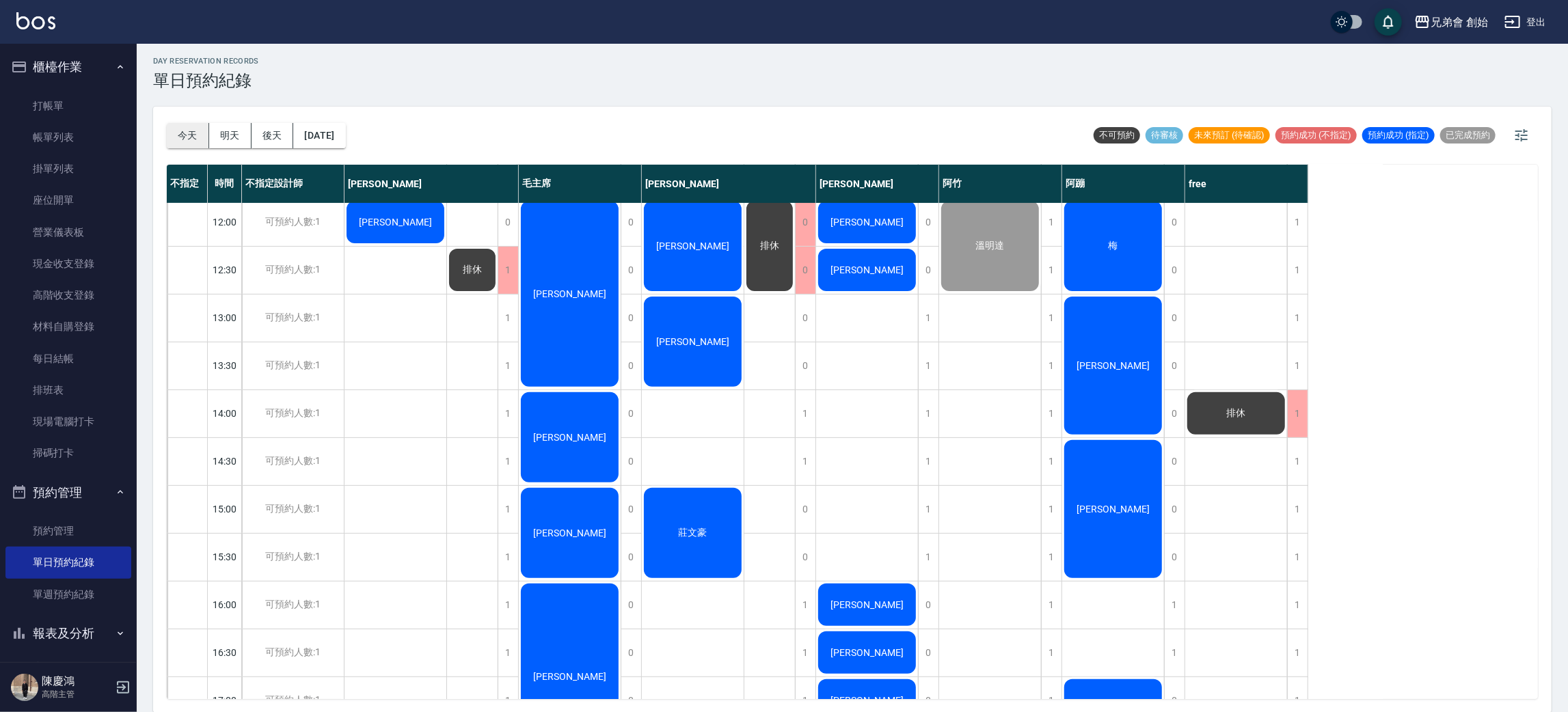
click at [186, 137] on button "今天" at bounding box center [188, 135] width 43 height 25
click at [232, 137] on button "明天" at bounding box center [231, 135] width 43 height 25
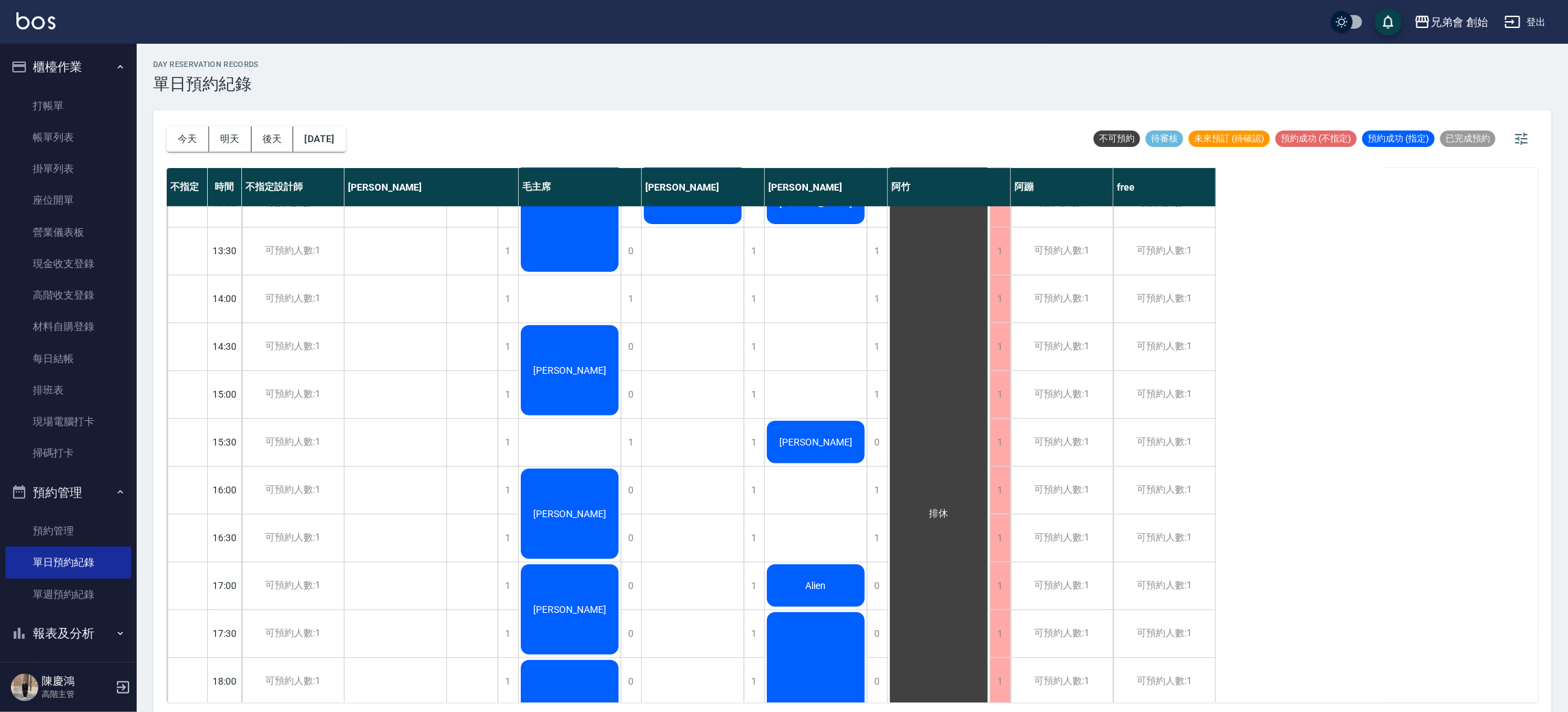
scroll to position [205, 0]
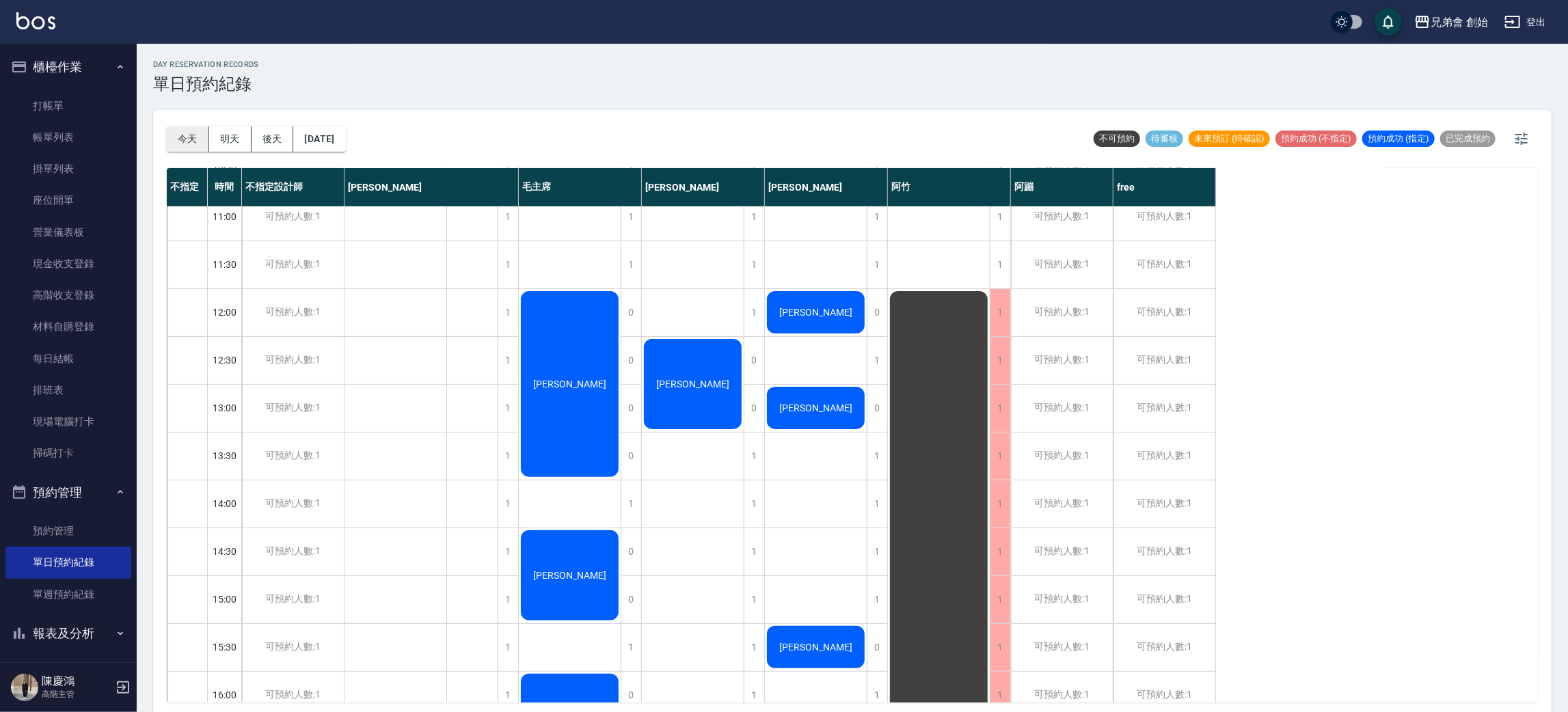
click at [195, 147] on button "今天" at bounding box center [188, 139] width 43 height 25
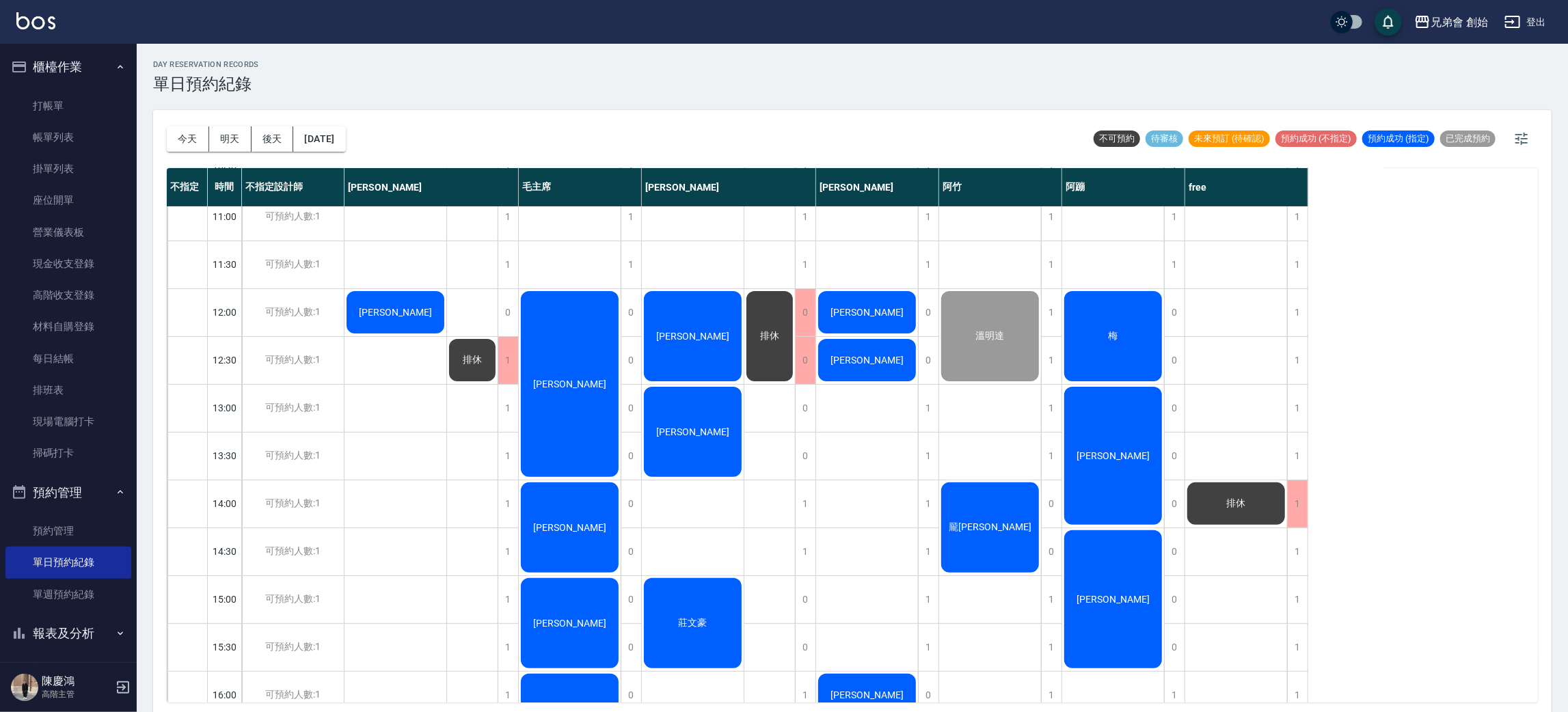
scroll to position [307, 0]
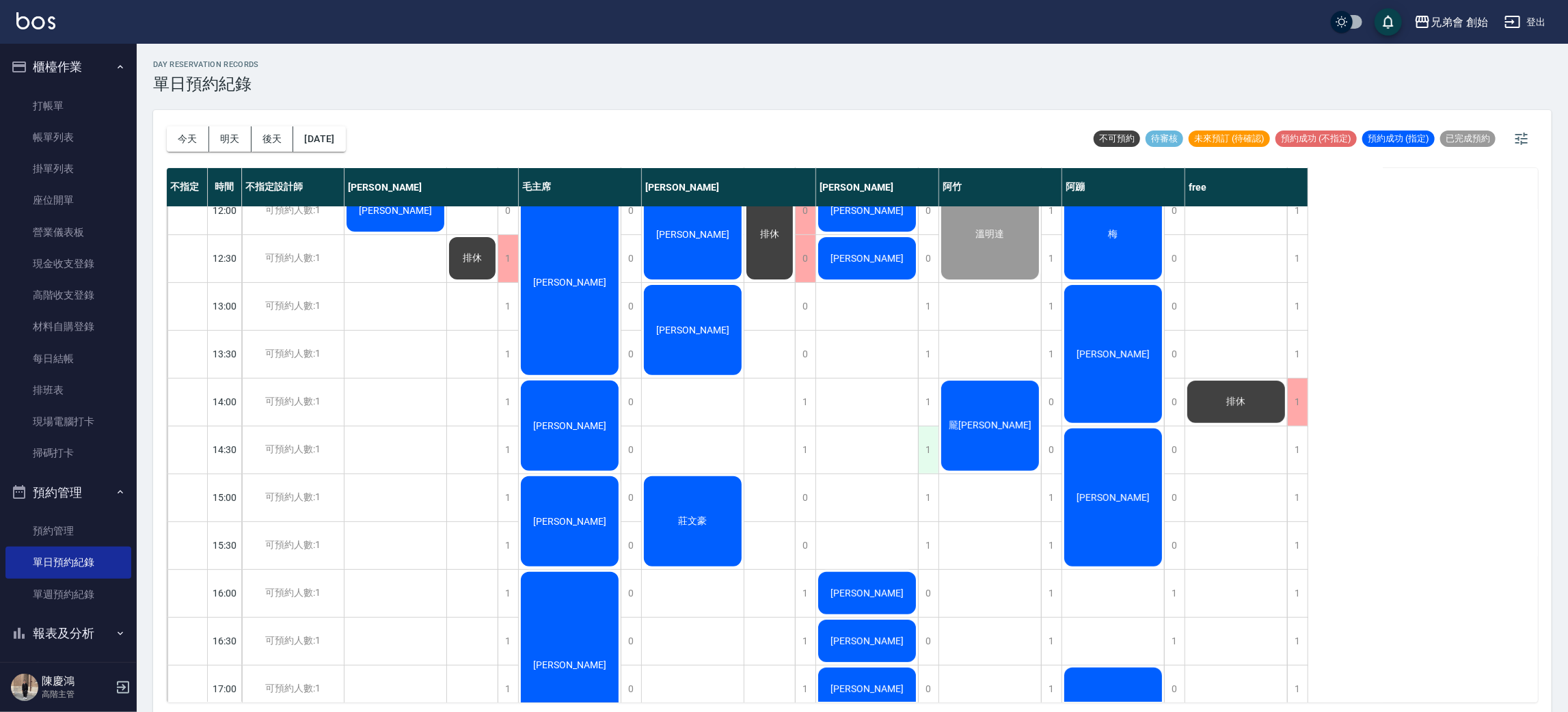
click at [929, 450] on div "1" at bounding box center [928, 450] width 21 height 47
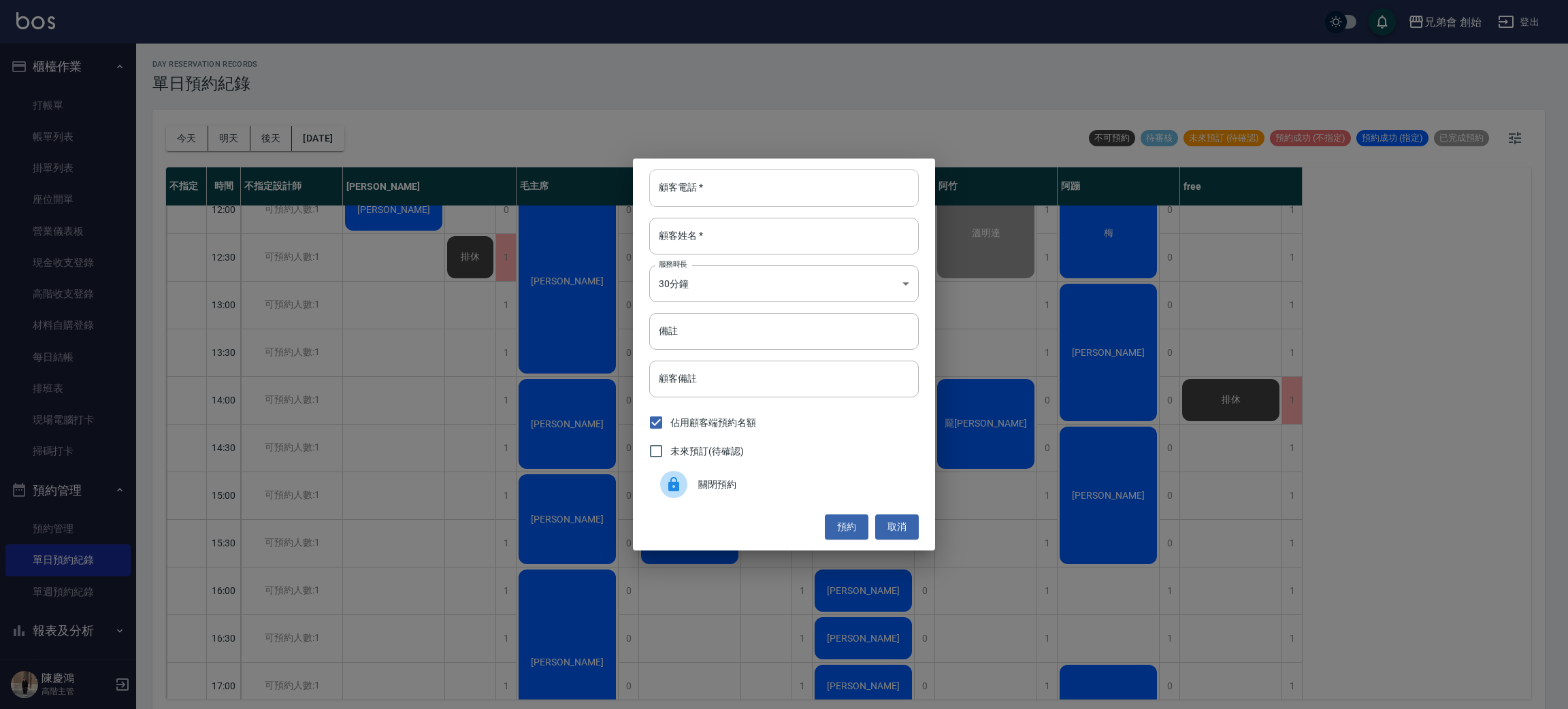
click at [755, 202] on input "顧客電話   *" at bounding box center [784, 188] width 270 height 36
type input "0909097100"
click at [779, 237] on input "顧客姓名   *" at bounding box center [784, 236] width 270 height 36
type input "卓"
click at [846, 522] on button "預約" at bounding box center [846, 527] width 43 height 25
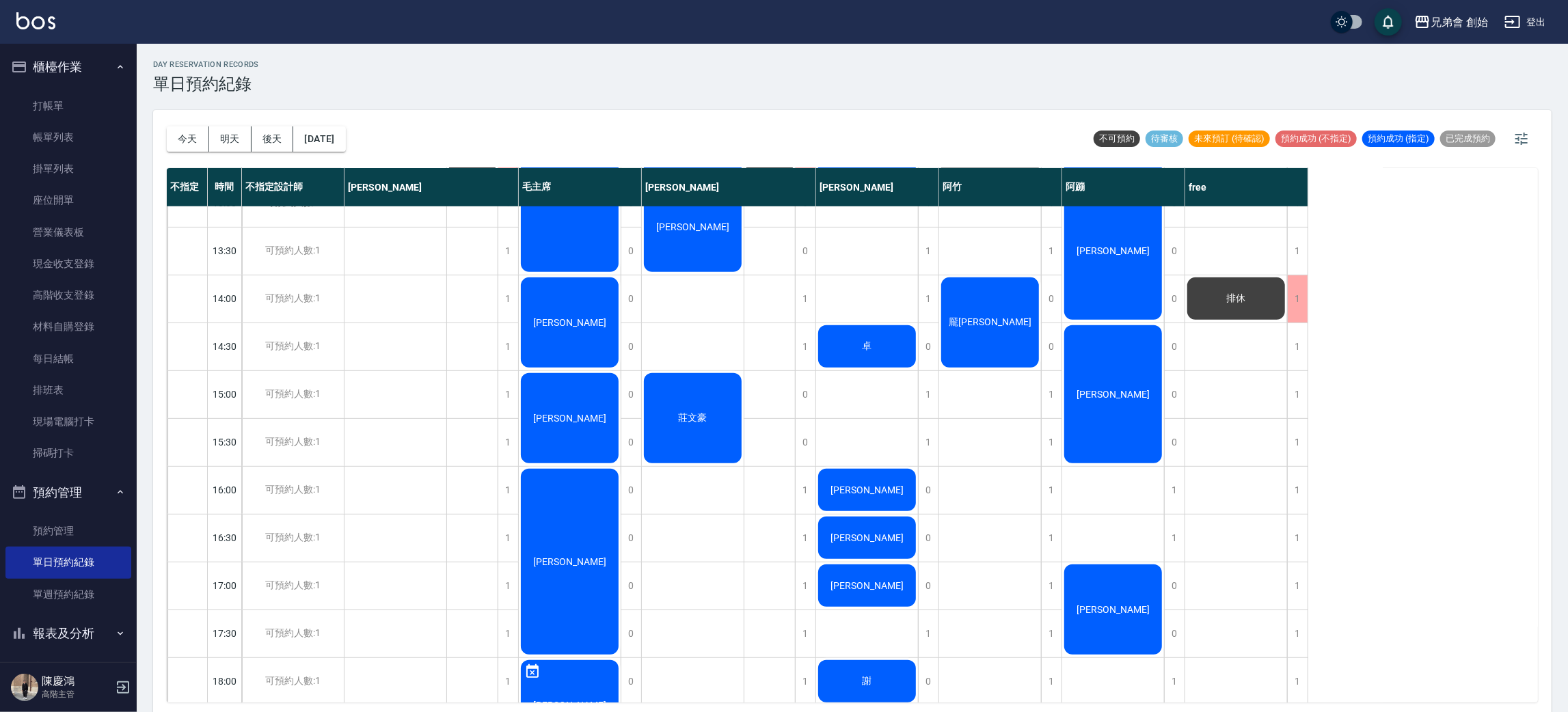
scroll to position [205, 0]
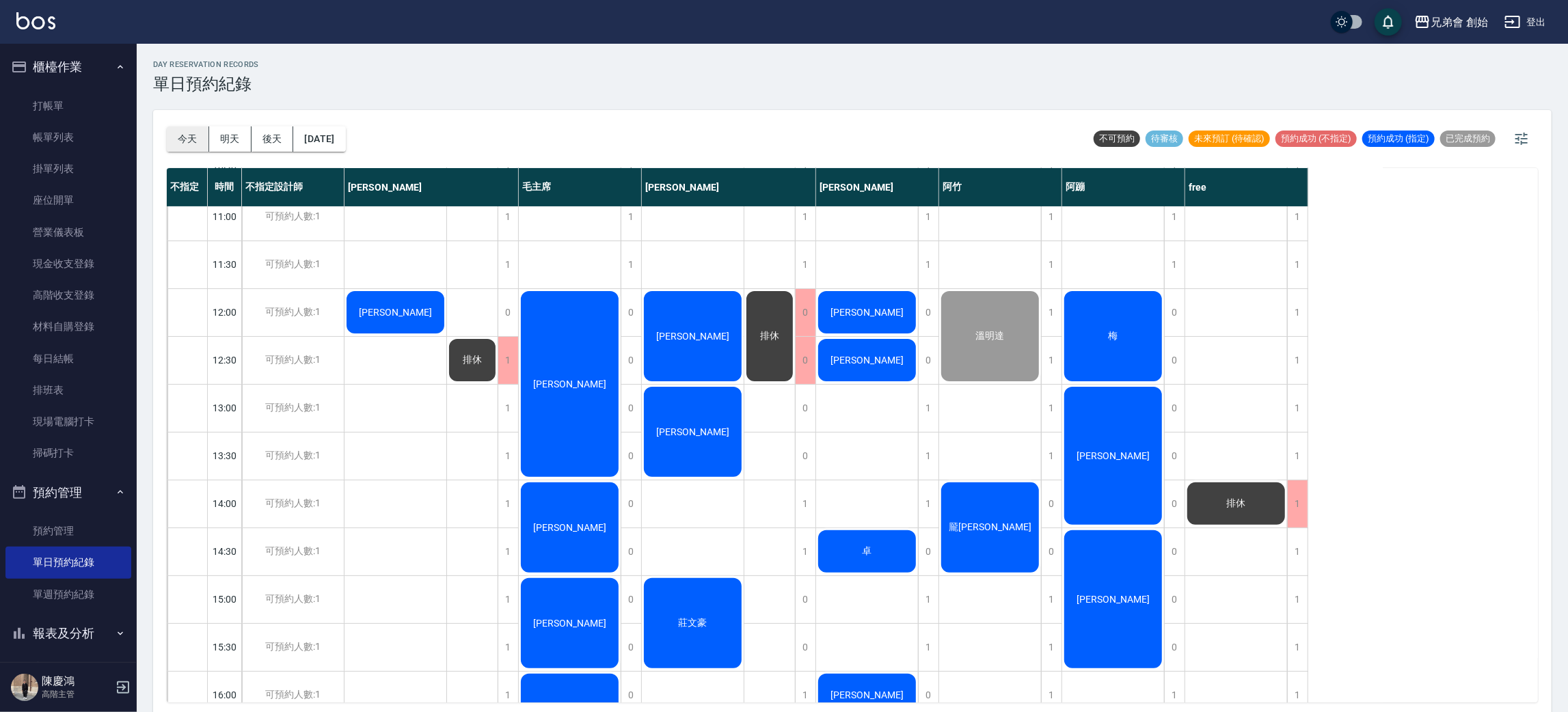
click at [176, 143] on button "今天" at bounding box center [188, 139] width 43 height 25
click at [1108, 343] on span "梅" at bounding box center [1114, 336] width 15 height 12
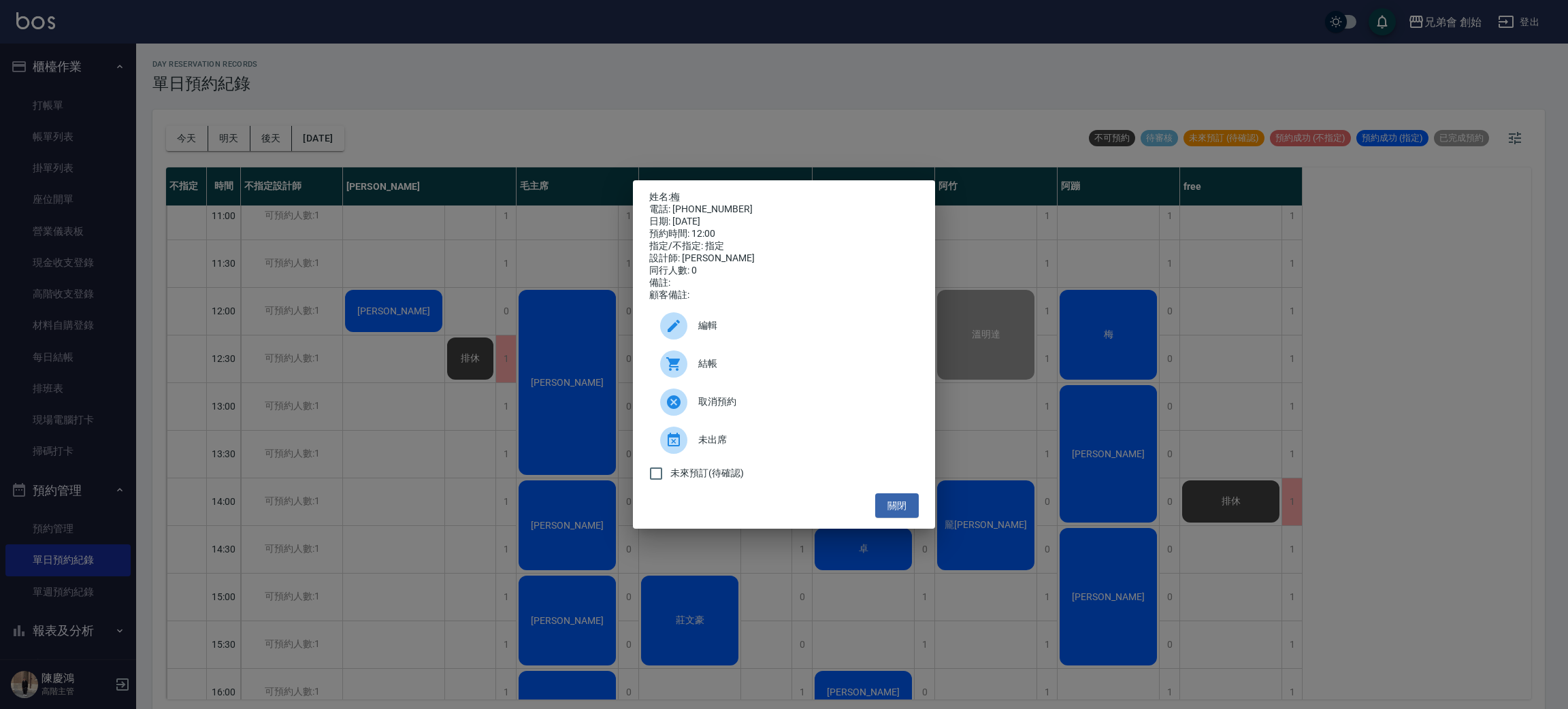
click at [763, 369] on span "結帳" at bounding box center [803, 363] width 210 height 14
click at [350, 116] on div "姓名: 梅 電話: 0978182508 日期: 2025/10/15 預約時間: 12:00 指定/不指定: 指定 設計師: 阿蹦 同行人數: 0 備註: …" at bounding box center [784, 354] width 1568 height 709
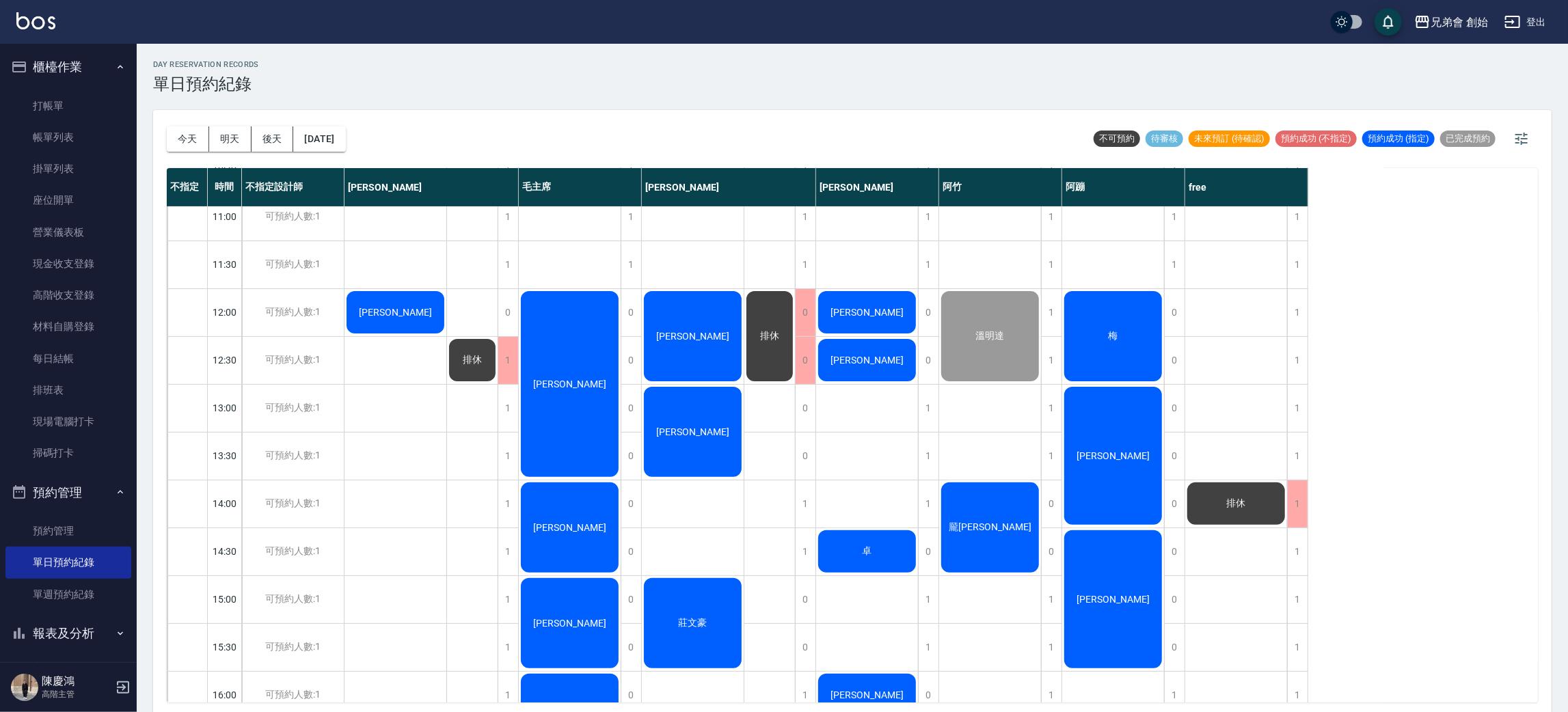
click at [687, 408] on div "[PERSON_NAME]" at bounding box center [692, 432] width 102 height 95
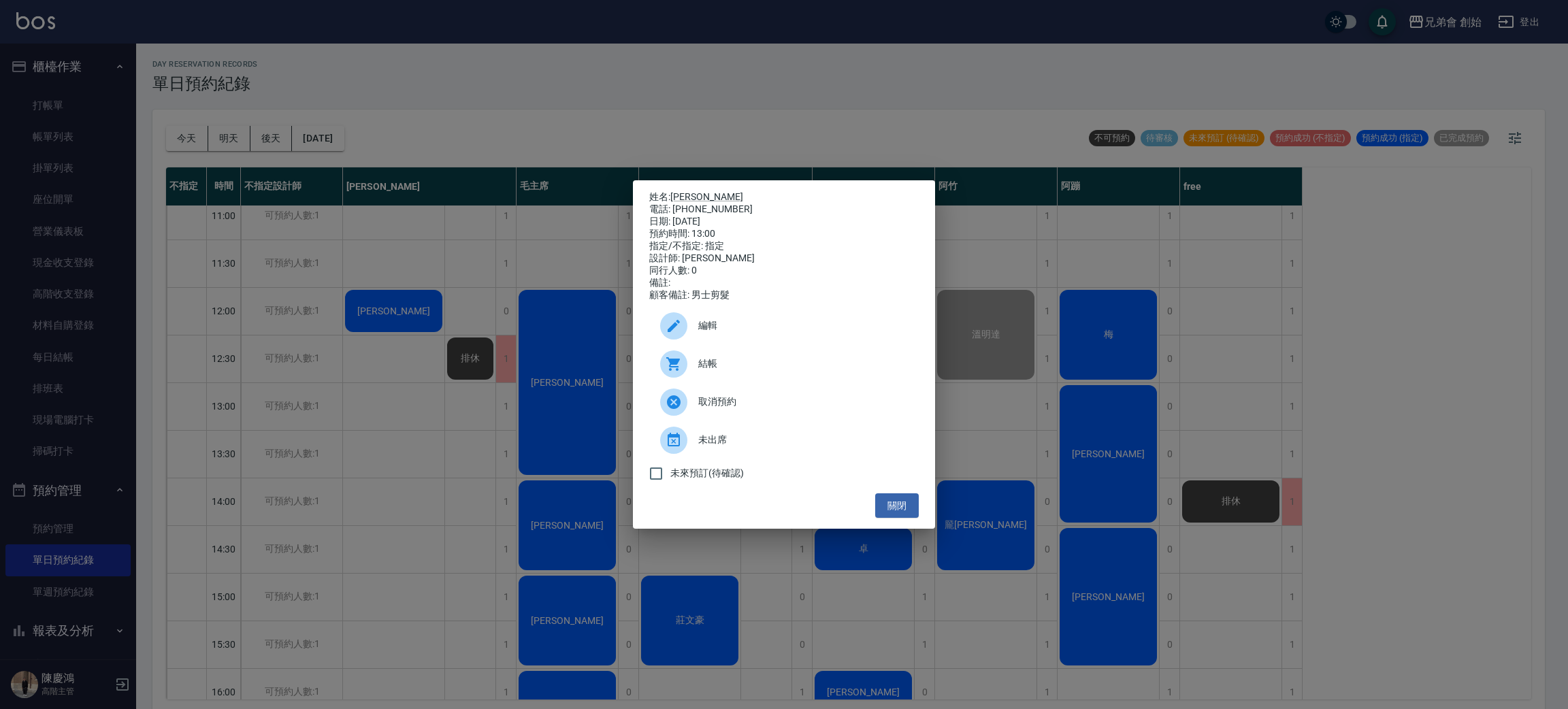
click at [322, 349] on div "姓名: 吳祺皓 電話: 0938855826 日期: 2025/10/15 預約時間: 13:00 指定/不指定: 指定 設計師: 歐文 同行人數: 0 備註…" at bounding box center [784, 354] width 1568 height 709
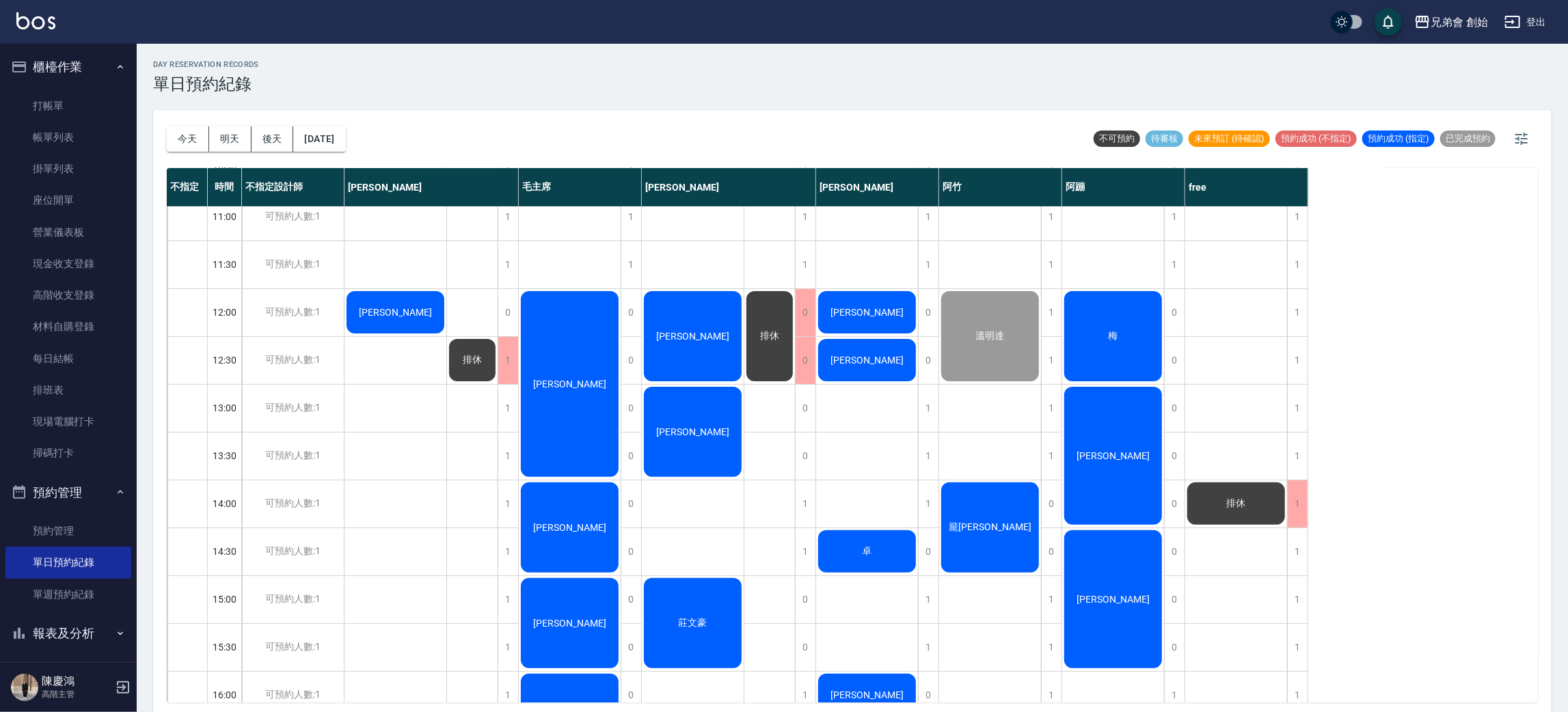
click at [670, 421] on div "[PERSON_NAME]" at bounding box center [692, 432] width 102 height 95
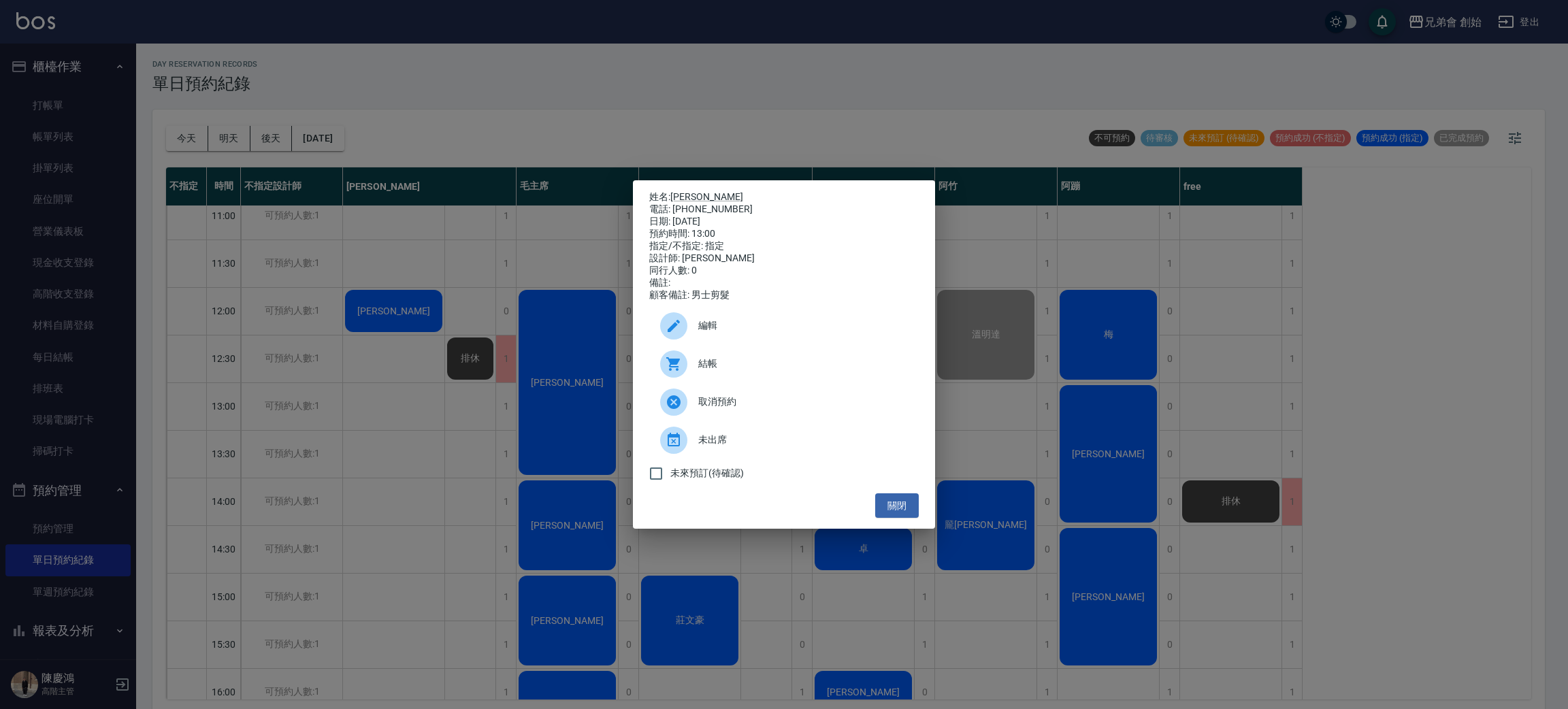
click at [679, 333] on icon at bounding box center [673, 325] width 16 height 16
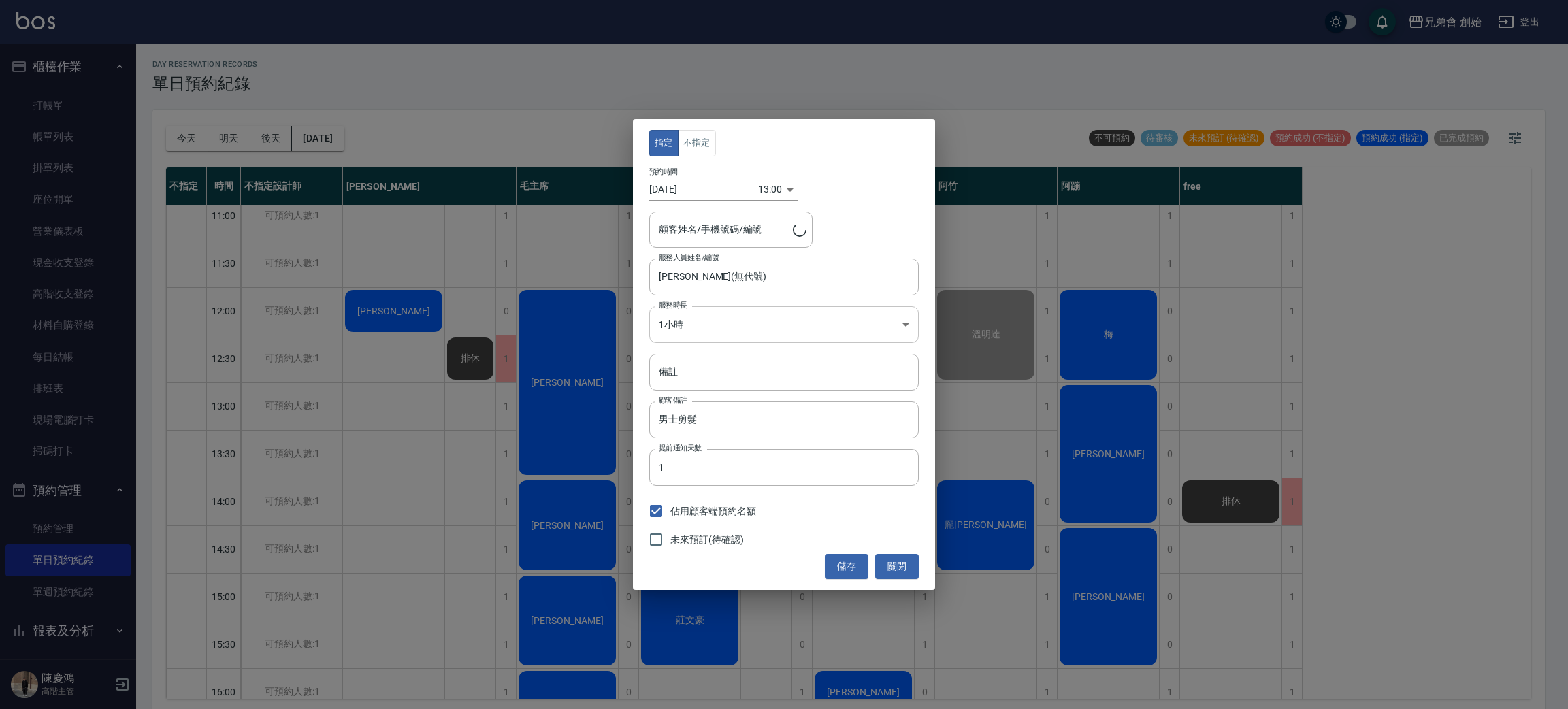
type input "吳祺皓/0938855826/"
click at [685, 361] on input "備註" at bounding box center [784, 372] width 270 height 36
type input "轉帳500"
click at [862, 571] on button "儲存" at bounding box center [846, 566] width 43 height 25
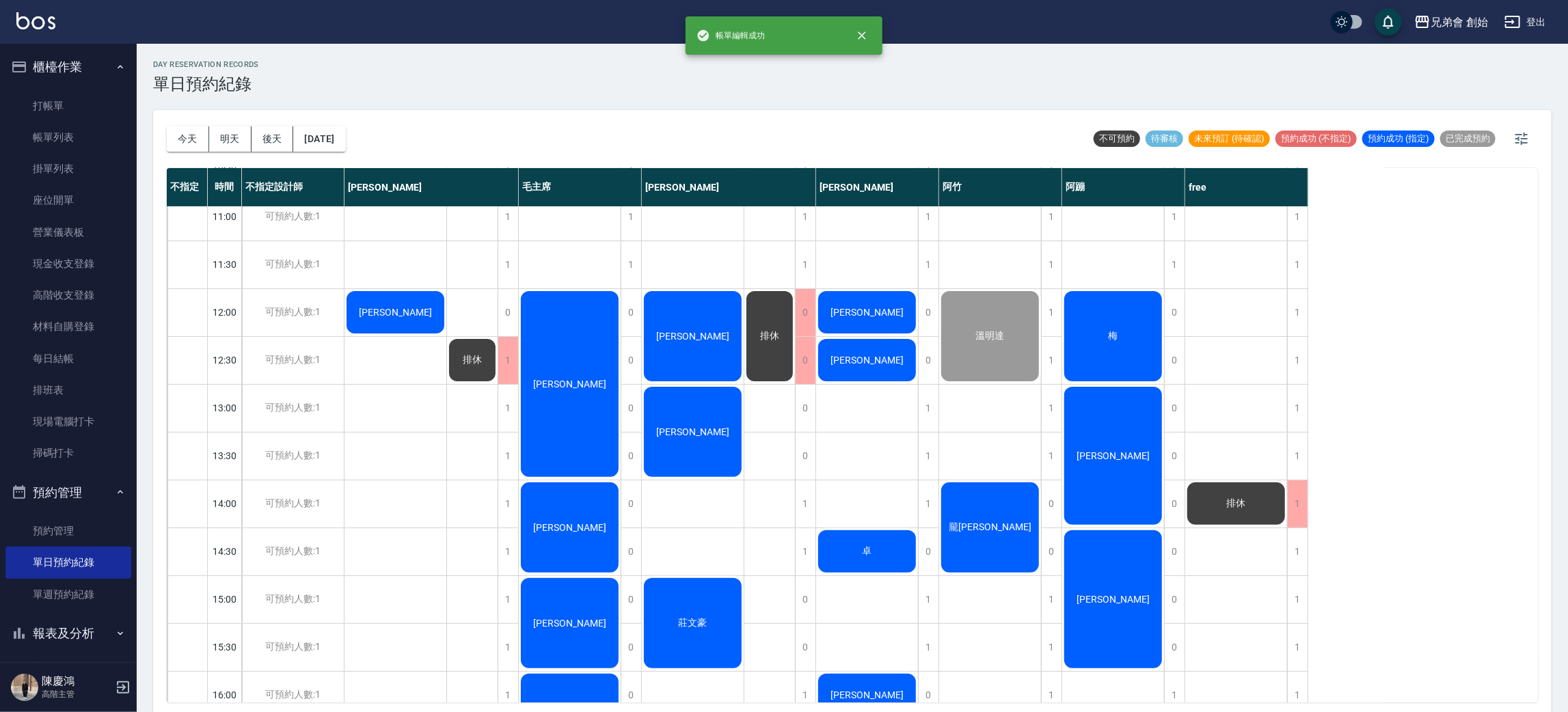
click at [676, 440] on div "[PERSON_NAME]" at bounding box center [692, 432] width 102 height 95
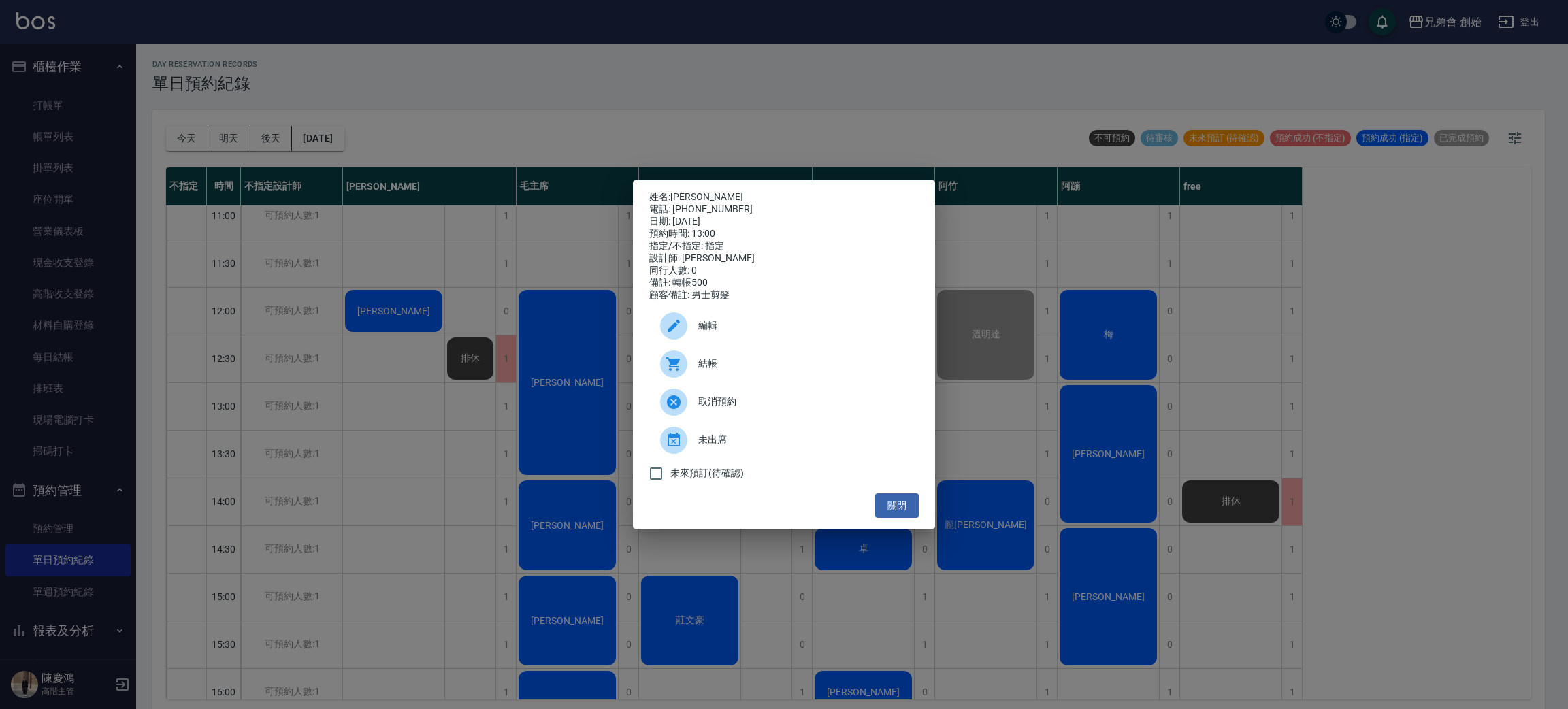
click at [255, 378] on div "姓名: 吳祺皓 電話: 0938855826 日期: 2025/10/15 預約時間: 13:00 指定/不指定: 指定 設計師: 歐文 同行人數: 0 備註…" at bounding box center [784, 354] width 1568 height 709
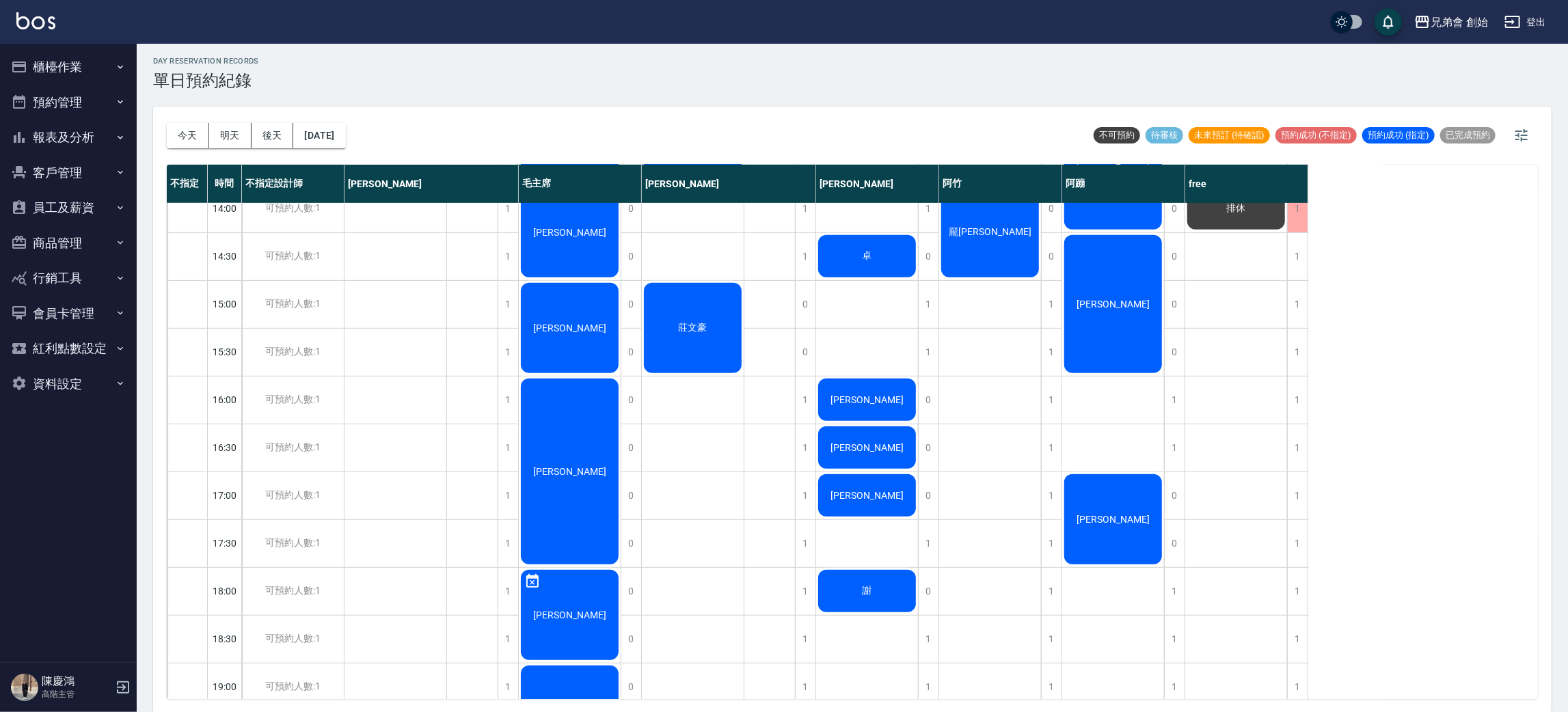
scroll to position [292, 0]
